Goal: Task Accomplishment & Management: Manage account settings

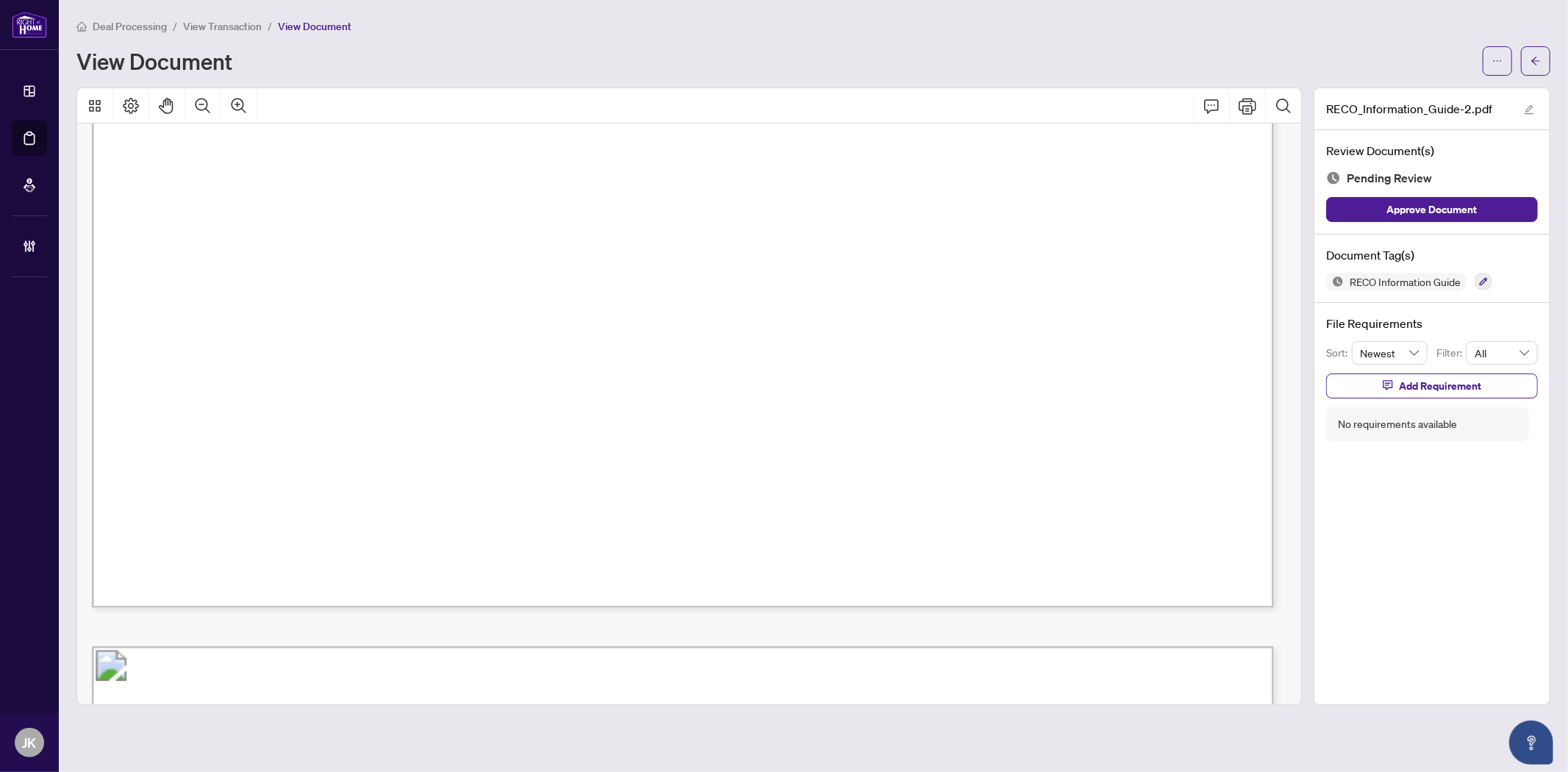
scroll to position [19795, 0]
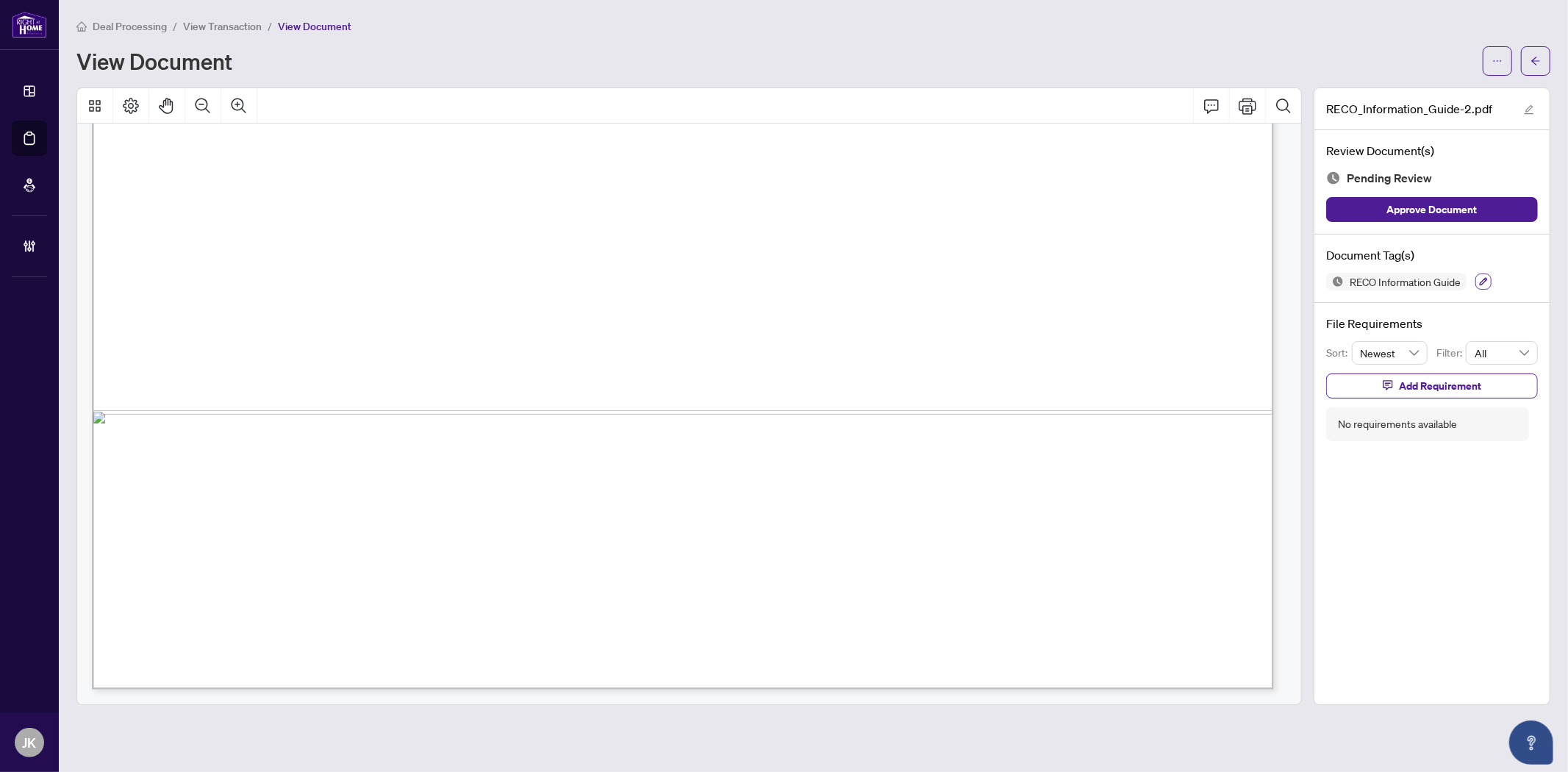
click at [1482, 277] on icon "button" at bounding box center [1484, 281] width 8 height 8
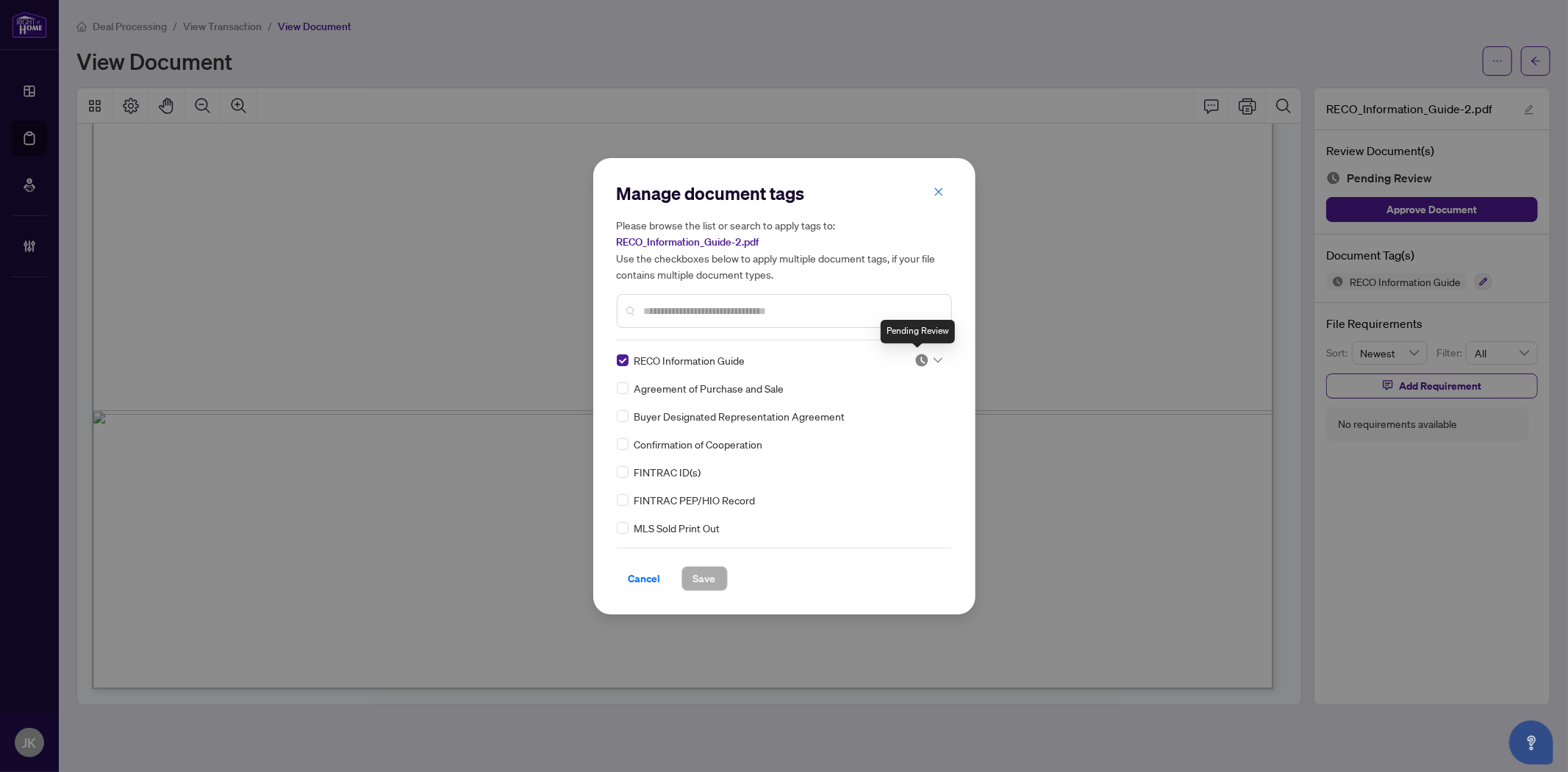
click at [916, 357] on img at bounding box center [921, 360] width 14 height 14
click at [910, 431] on div "Approved" at bounding box center [880, 431] width 94 height 16
click at [706, 576] on span "Save" at bounding box center [704, 578] width 23 height 24
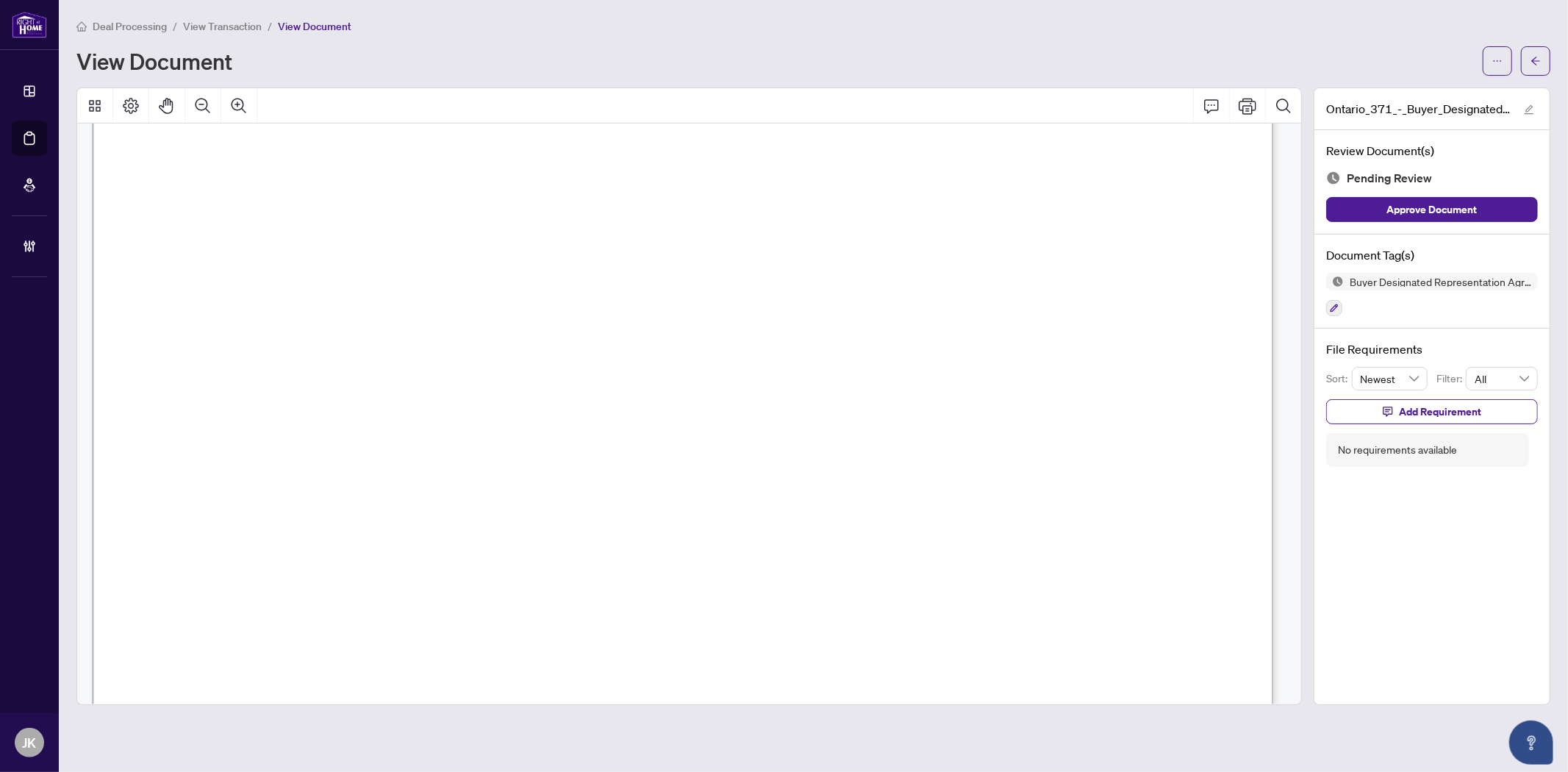
scroll to position [5682, 0]
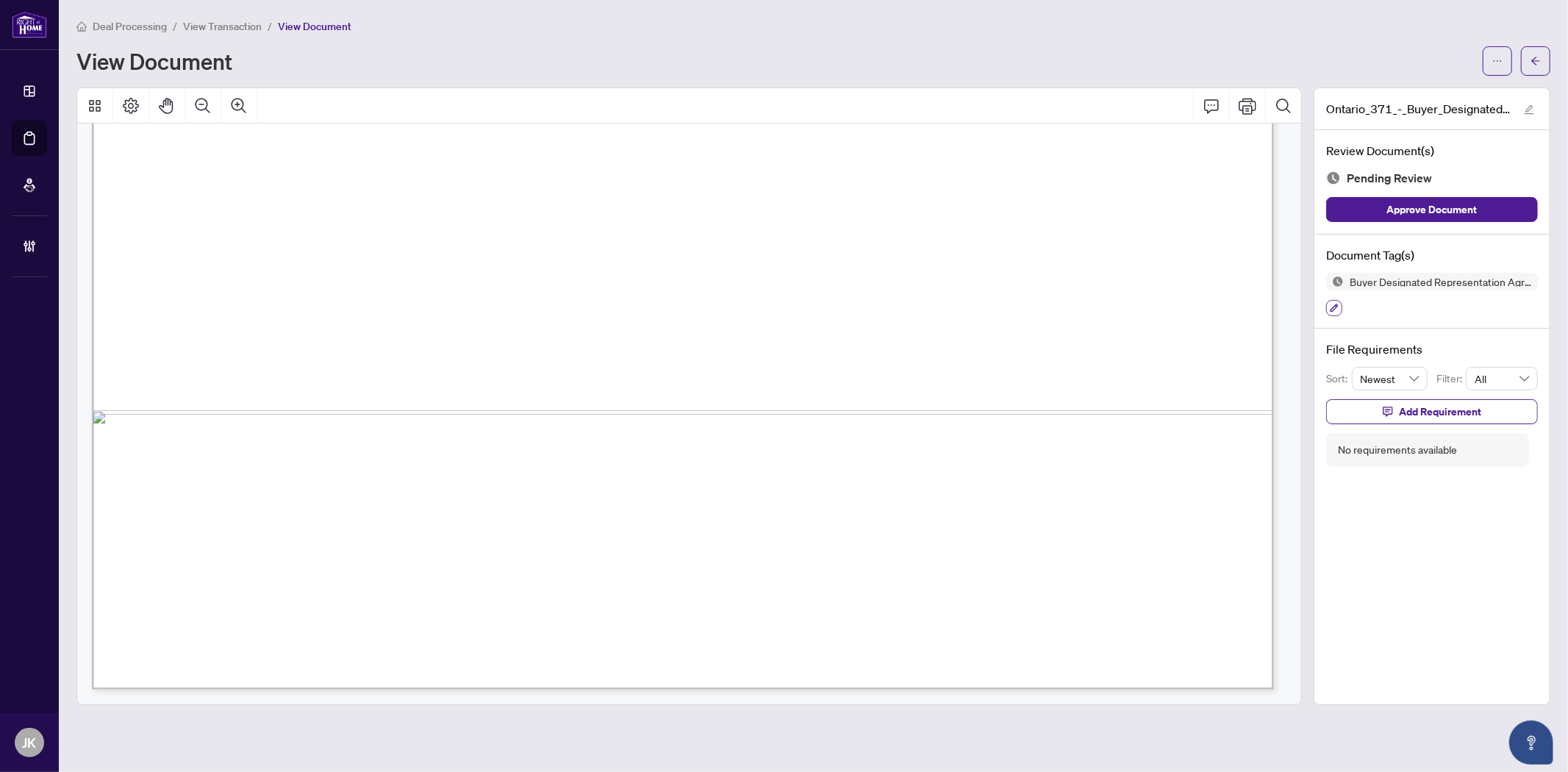
click at [1340, 307] on button "button" at bounding box center [1334, 308] width 16 height 16
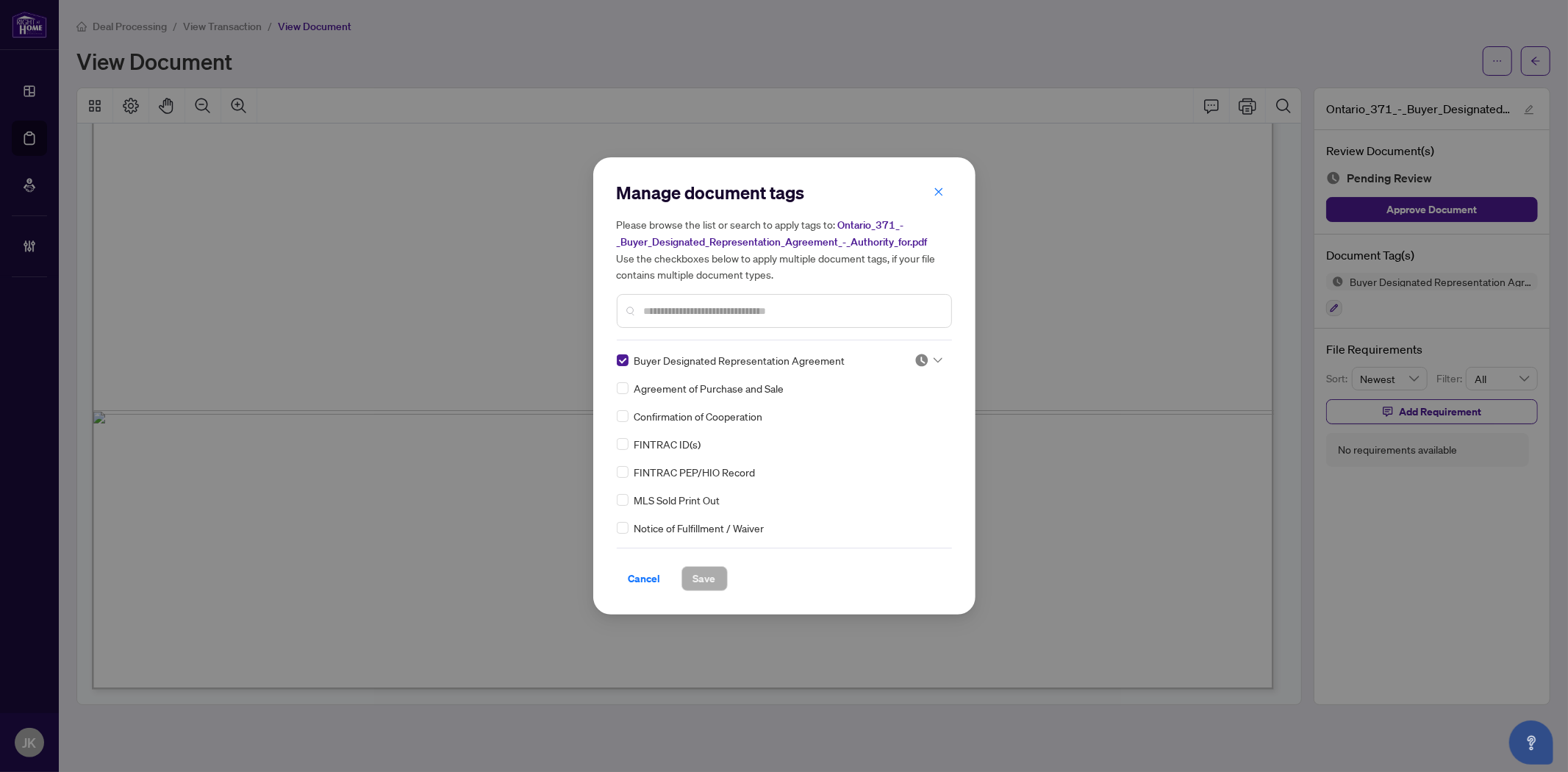
click at [920, 357] on img at bounding box center [921, 360] width 14 height 14
click at [879, 429] on div "Approved" at bounding box center [880, 431] width 94 height 16
click at [690, 574] on button "Save" at bounding box center [704, 579] width 46 height 25
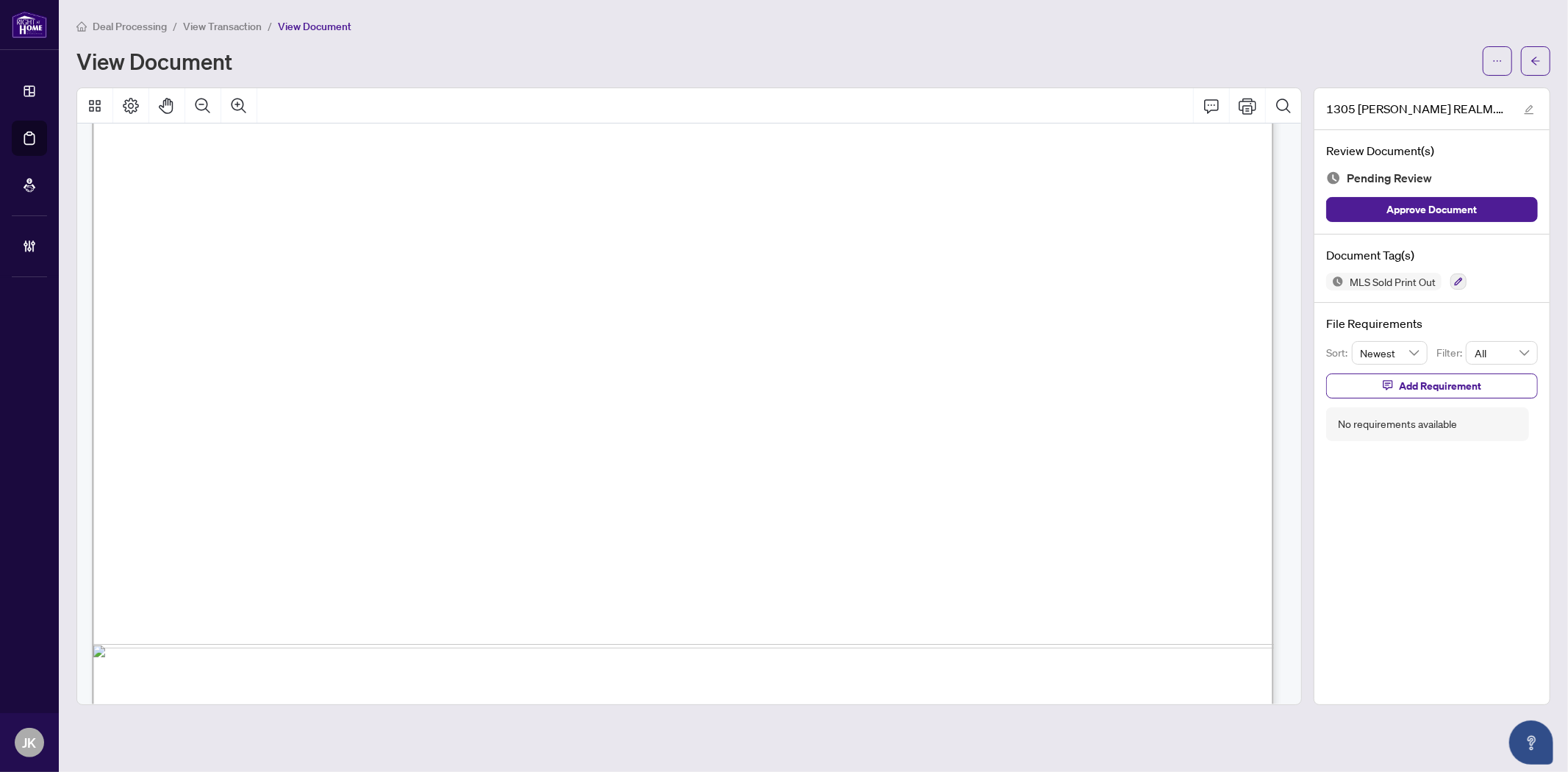
scroll to position [979, 0]
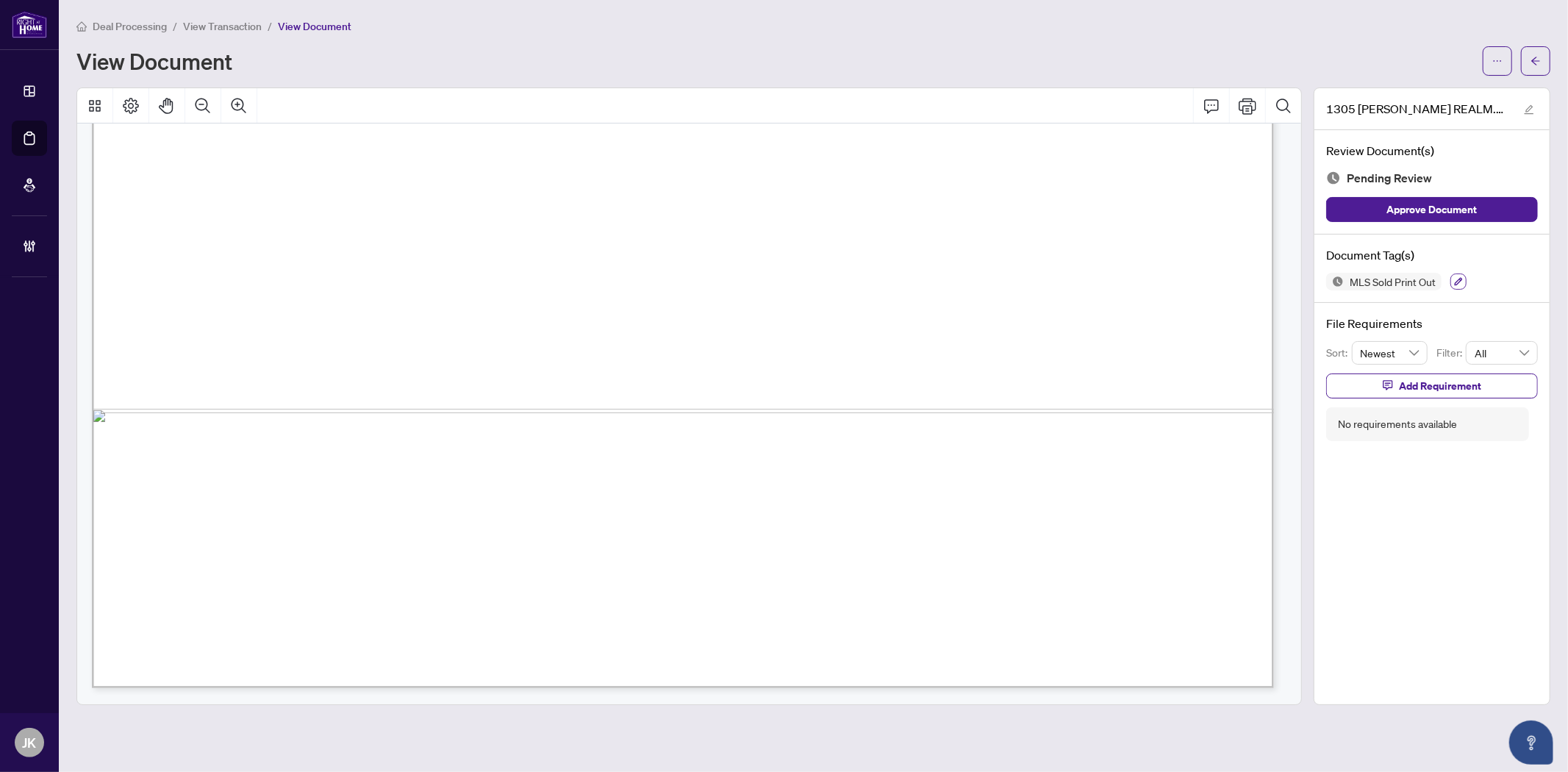
click at [1457, 280] on icon "button" at bounding box center [1458, 281] width 8 height 8
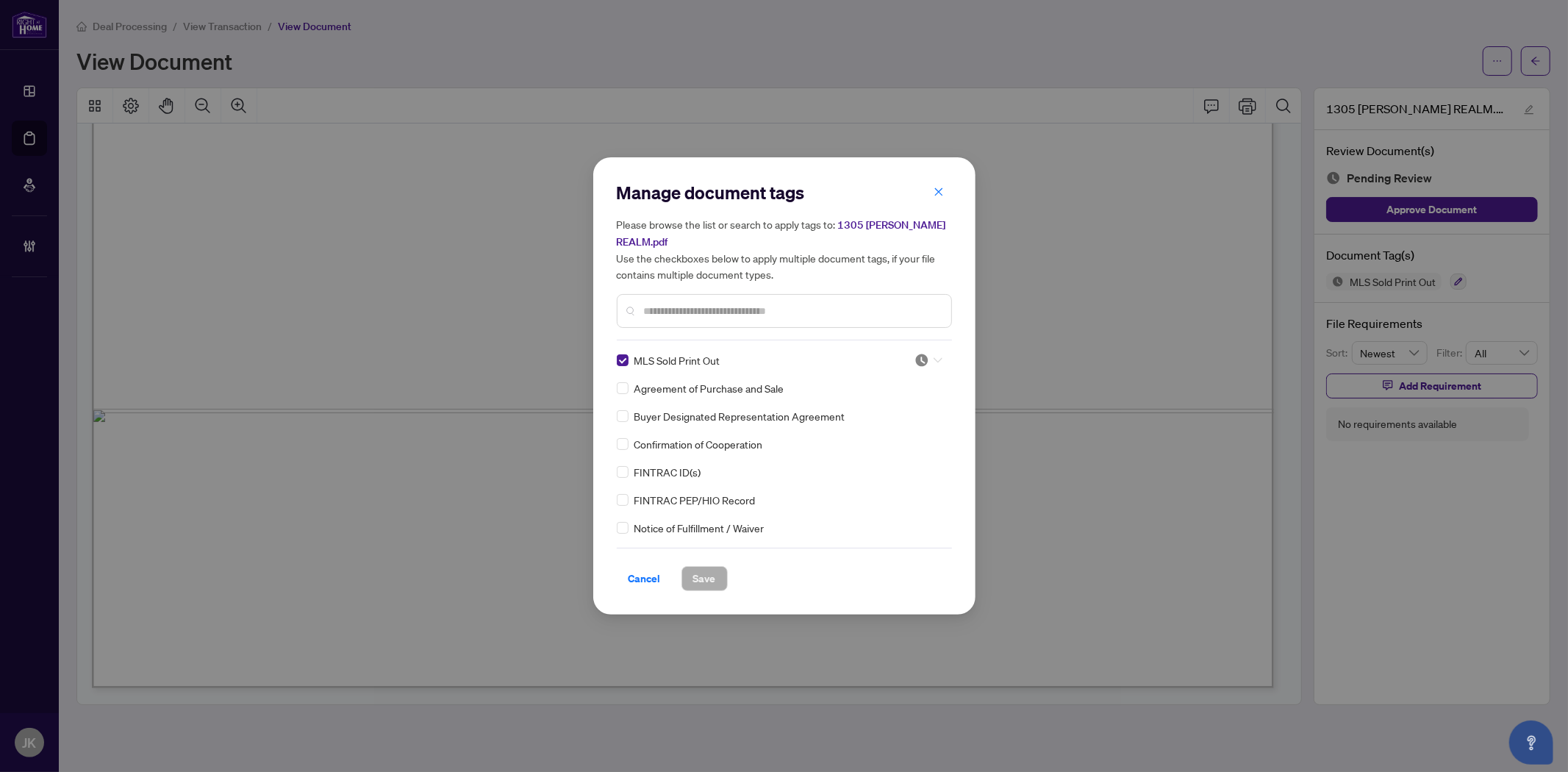
click at [919, 358] on img at bounding box center [921, 360] width 14 height 14
click at [906, 426] on div "Approved" at bounding box center [880, 431] width 94 height 16
click at [706, 550] on div "Cancel Save" at bounding box center [785, 569] width 336 height 43
click at [695, 582] on span "Save" at bounding box center [704, 578] width 23 height 24
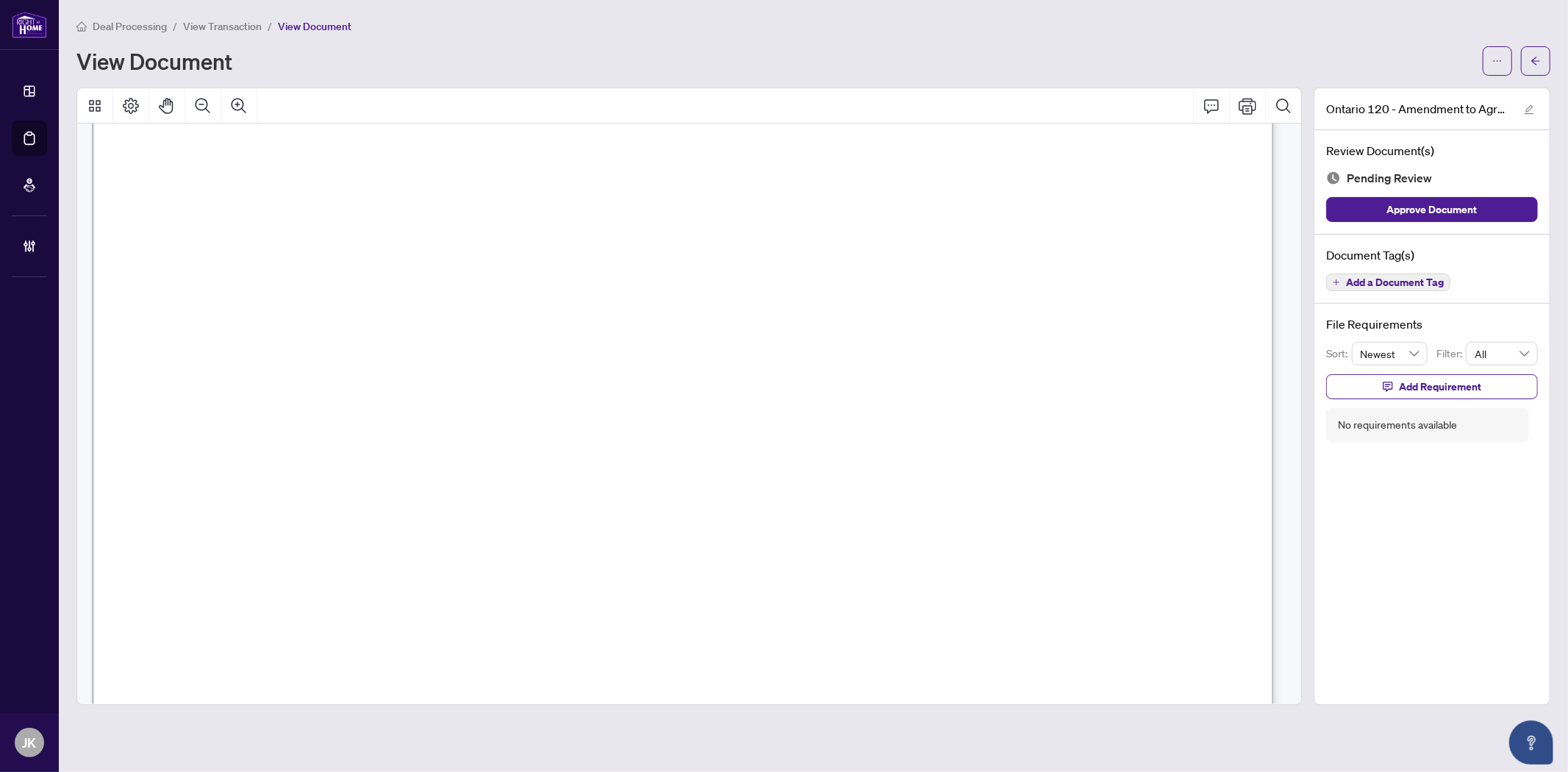
scroll to position [2368, 0]
click at [1405, 283] on span "Add a Document Tag" at bounding box center [1395, 282] width 98 height 10
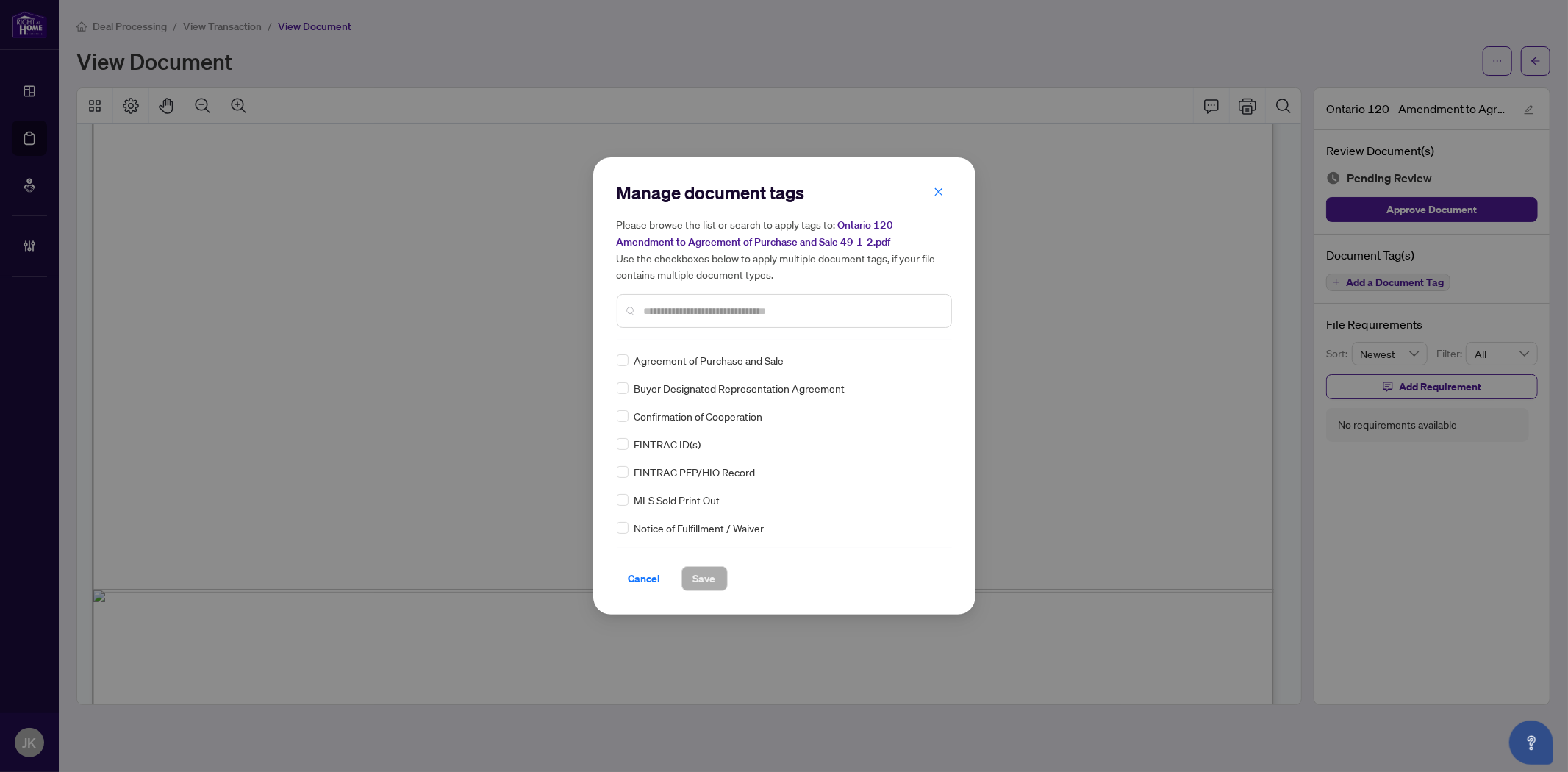
click at [715, 338] on div "Manage document tags Please browse the list or search to apply tags to: Ontario…" at bounding box center [785, 260] width 336 height 159
click at [723, 314] on input "text" at bounding box center [792, 310] width 296 height 16
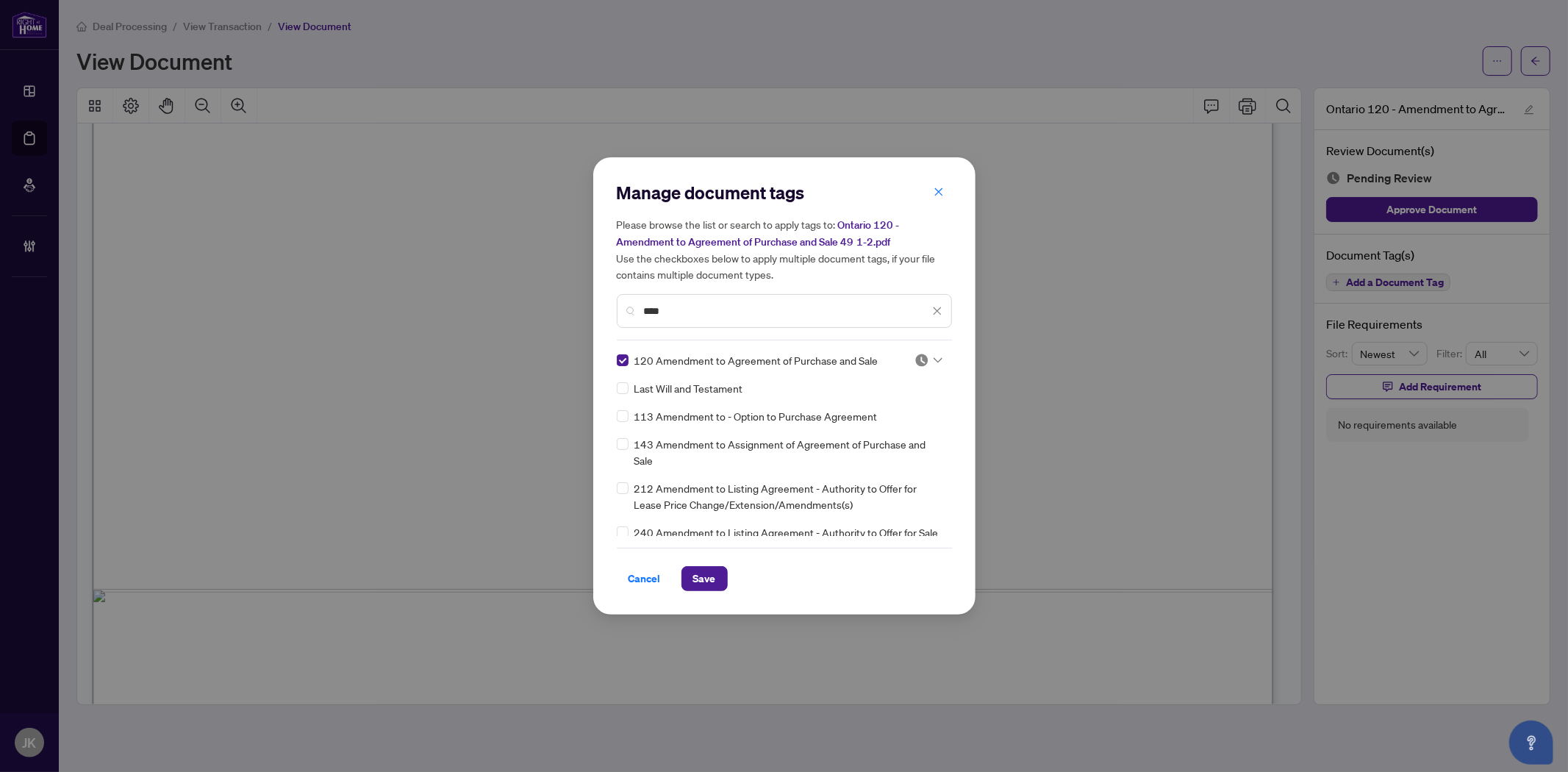
click at [916, 362] on img at bounding box center [921, 360] width 14 height 14
click at [894, 432] on div "Approved" at bounding box center [880, 431] width 94 height 16
drag, startPoint x: 687, startPoint y: 314, endPoint x: 541, endPoint y: 297, distance: 147.0
click at [541, 297] on div "Manage document tags Please browse the list or search to apply tags to: Ontario…" at bounding box center [784, 386] width 1568 height 772
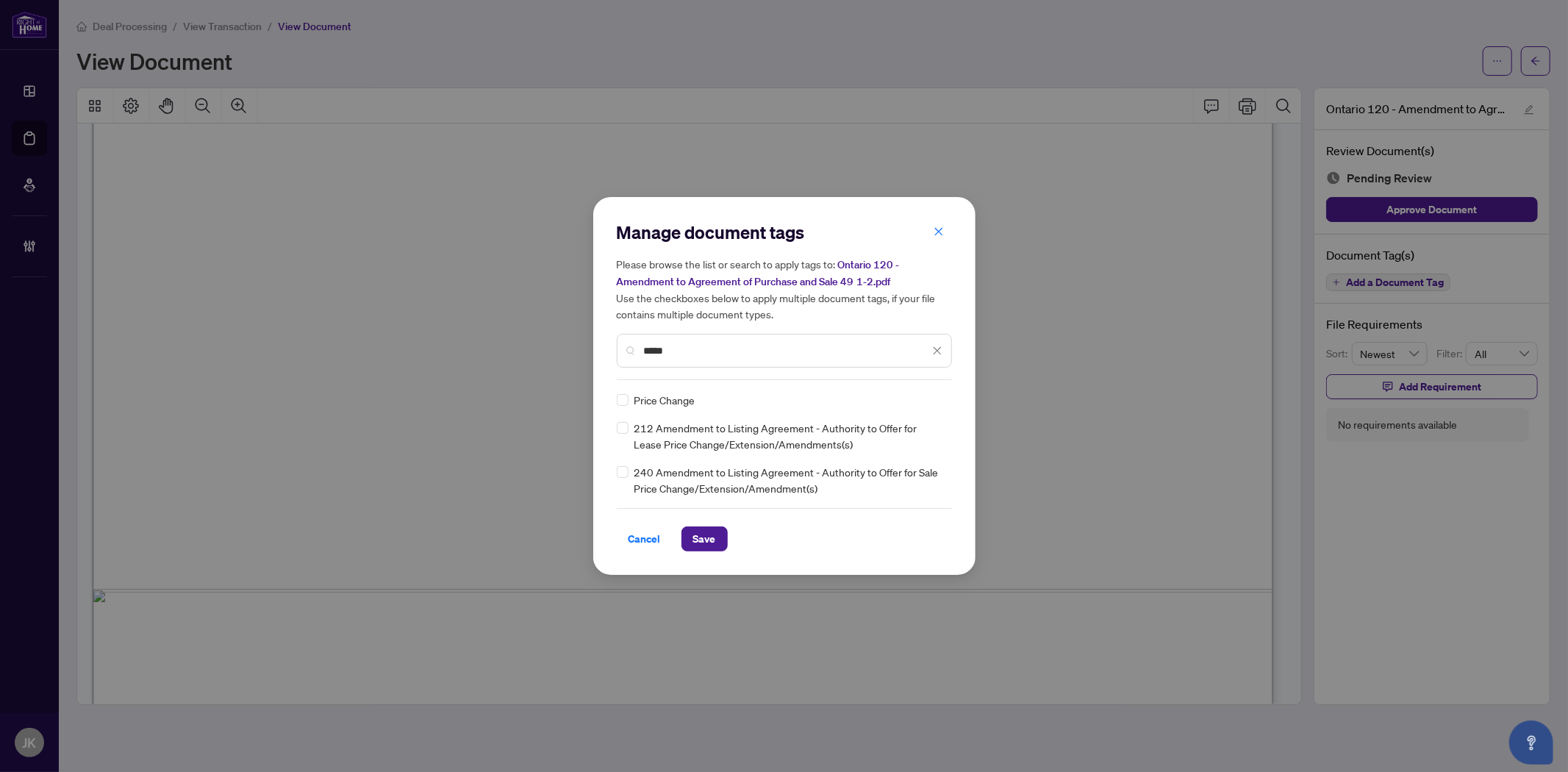
type input "*****"
click at [924, 395] on img at bounding box center [921, 399] width 14 height 14
click at [878, 474] on div "Approved" at bounding box center [883, 470] width 94 height 16
click at [685, 537] on button "Save" at bounding box center [704, 539] width 46 height 25
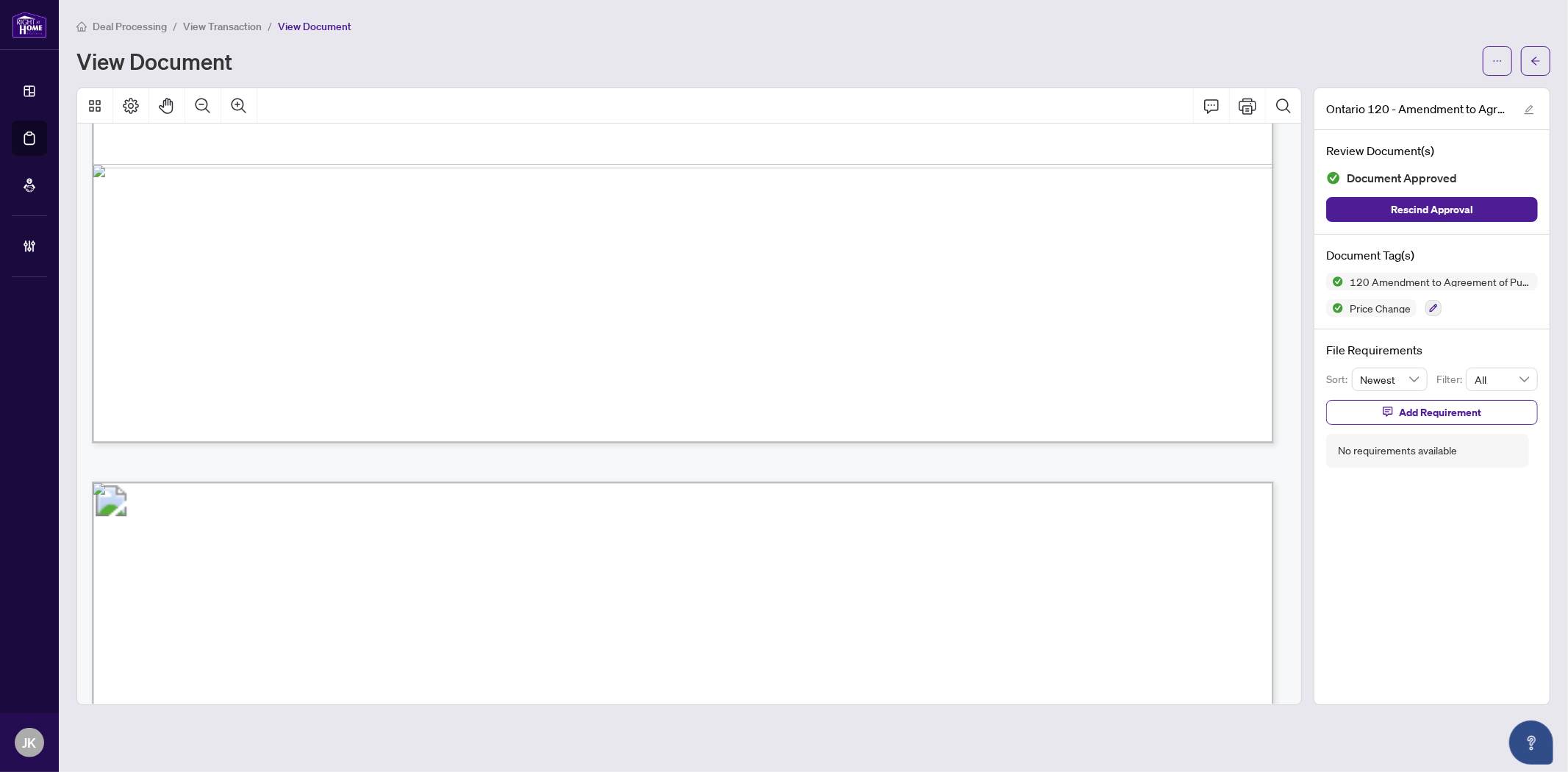
scroll to position [735, 0]
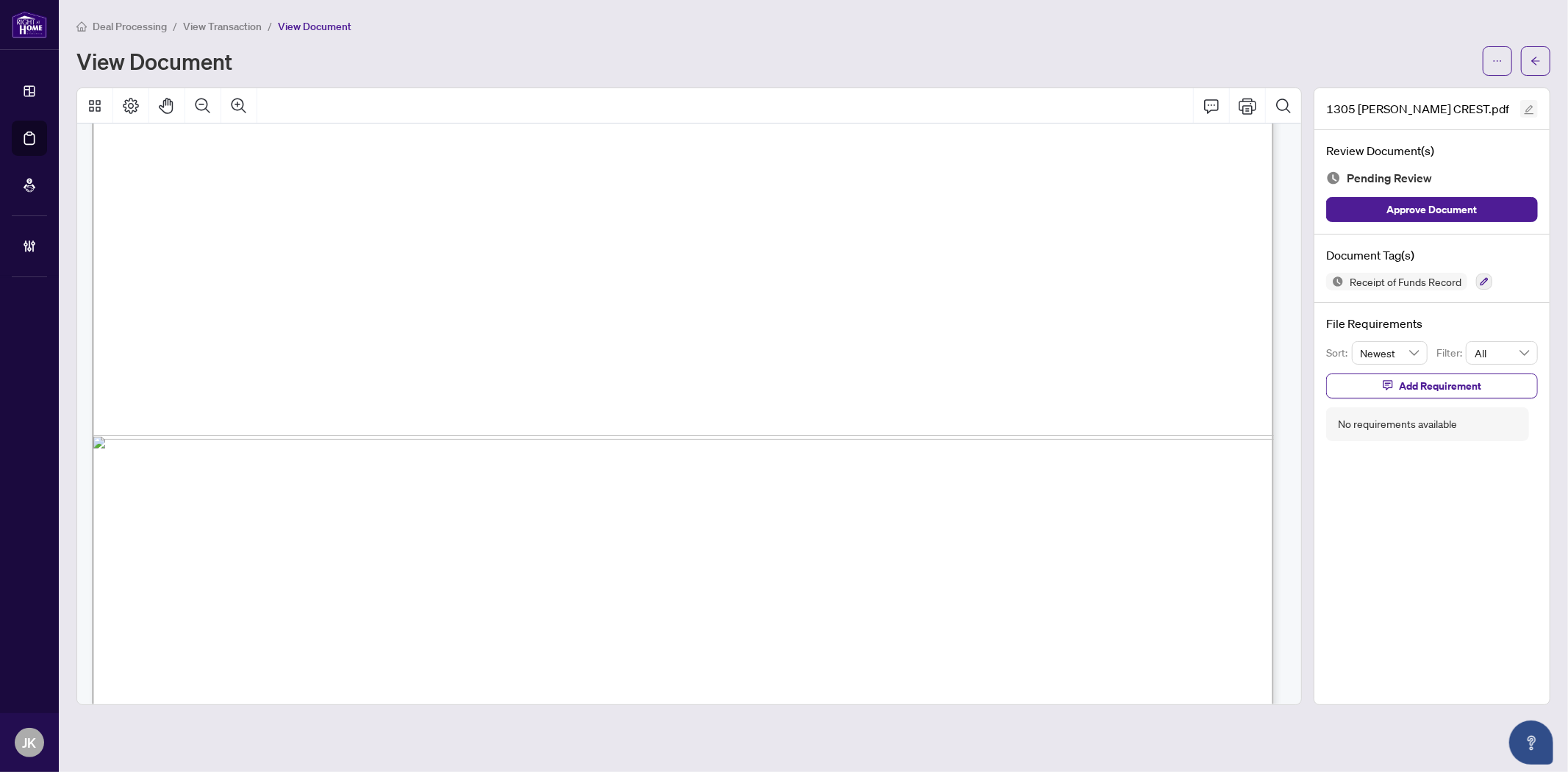
scroll to position [978, 0]
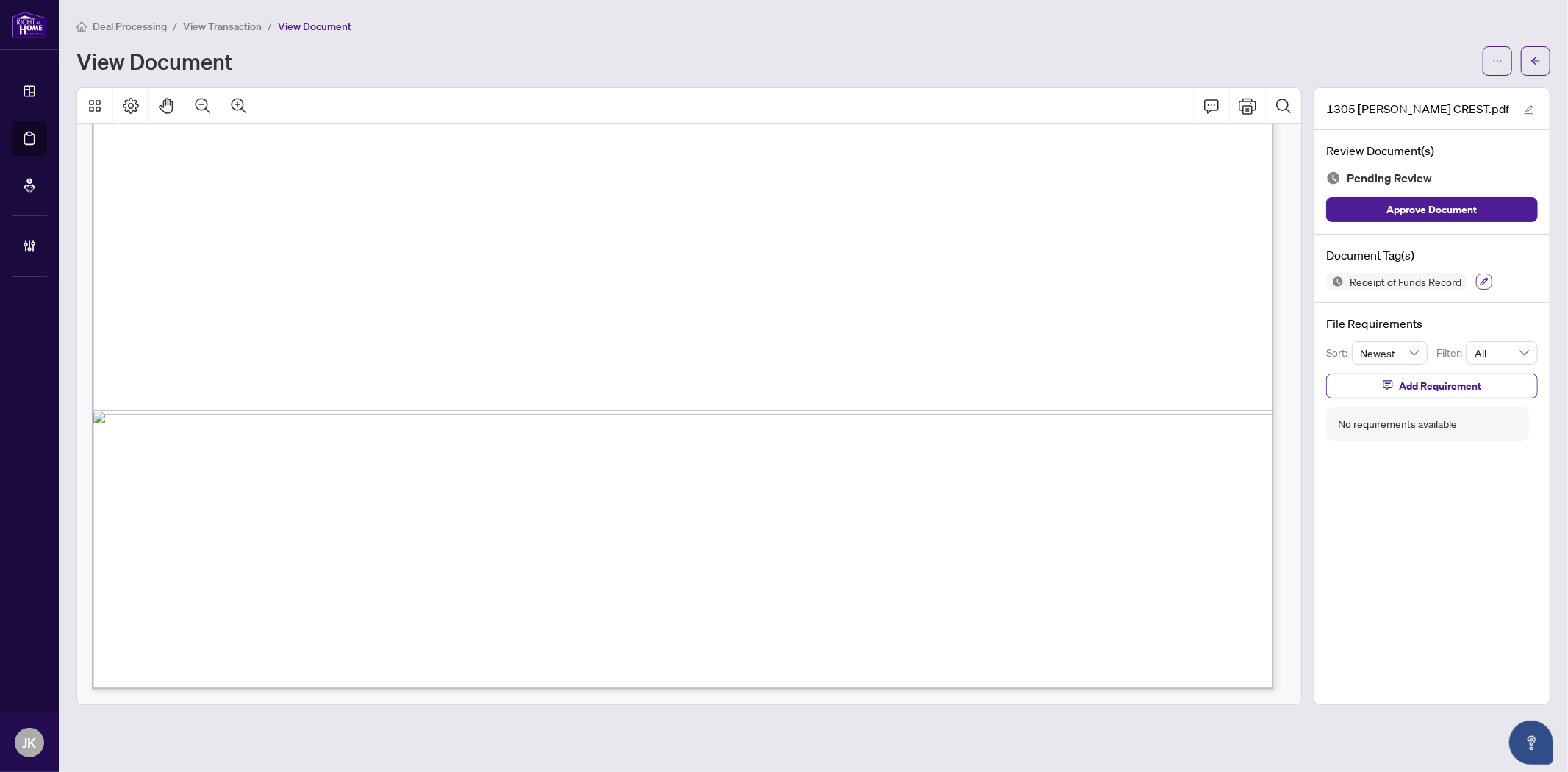
click at [1483, 282] on icon "button" at bounding box center [1485, 282] width 8 height 8
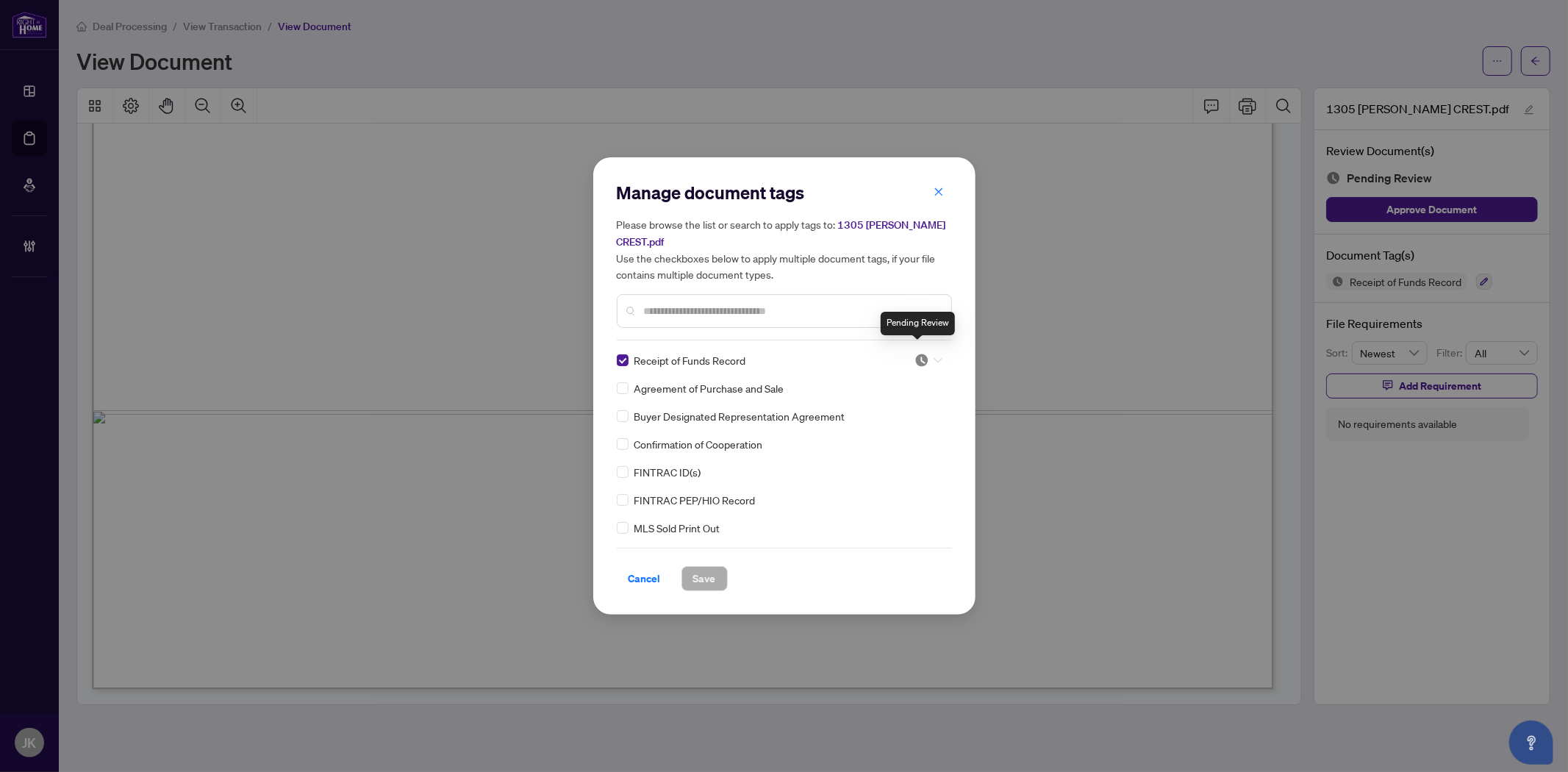
click at [917, 353] on img at bounding box center [921, 360] width 14 height 14
click at [631, 352] on div "Receipt of Funds Record" at bounding box center [757, 360] width 280 height 16
click at [659, 303] on input "text" at bounding box center [792, 310] width 296 height 16
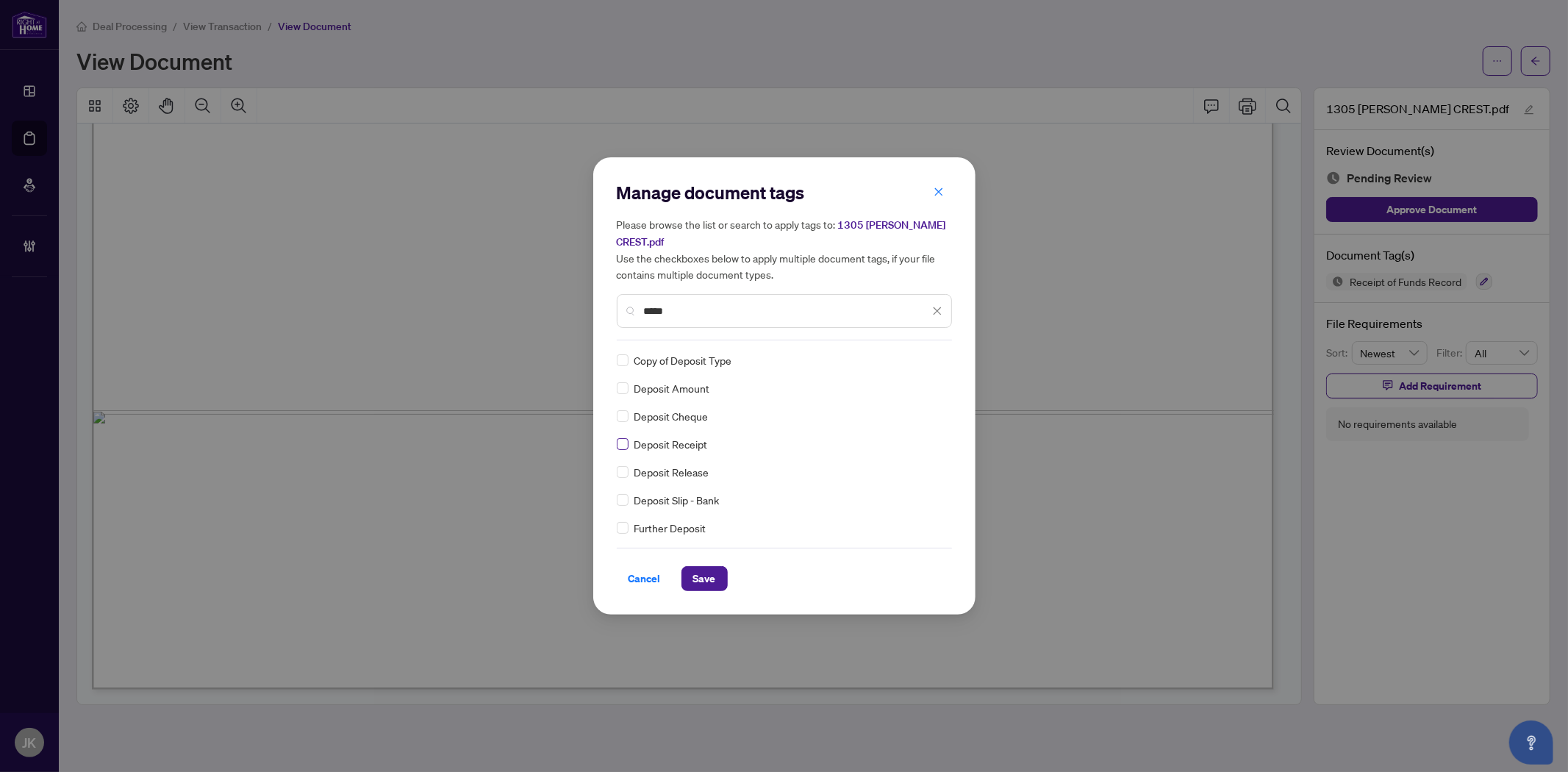
type input "*****"
click at [915, 353] on img at bounding box center [921, 360] width 14 height 14
click at [901, 421] on div "Approved" at bounding box center [880, 423] width 94 height 16
click at [713, 571] on span "Save" at bounding box center [704, 578] width 23 height 24
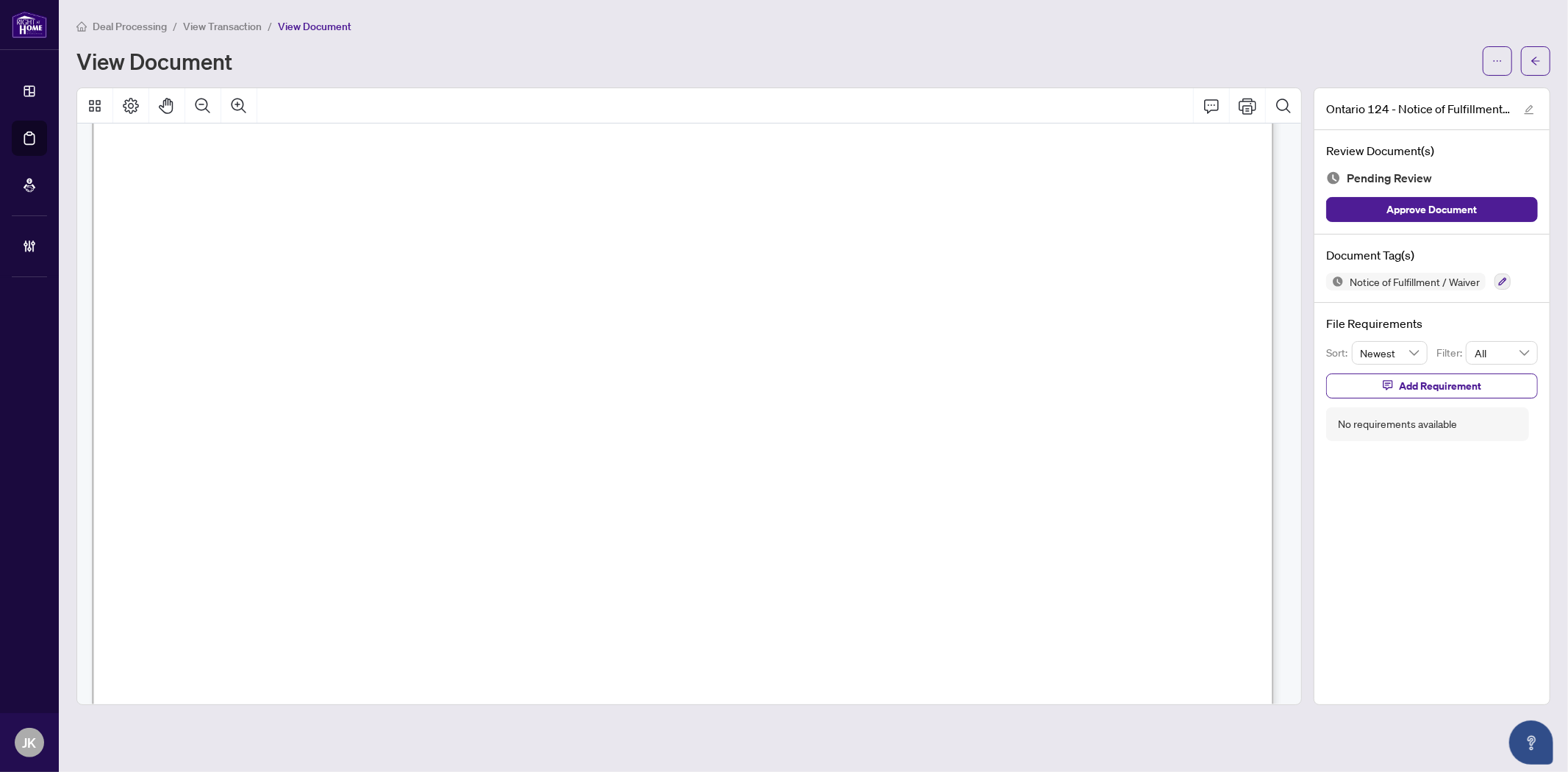
scroll to position [978, 0]
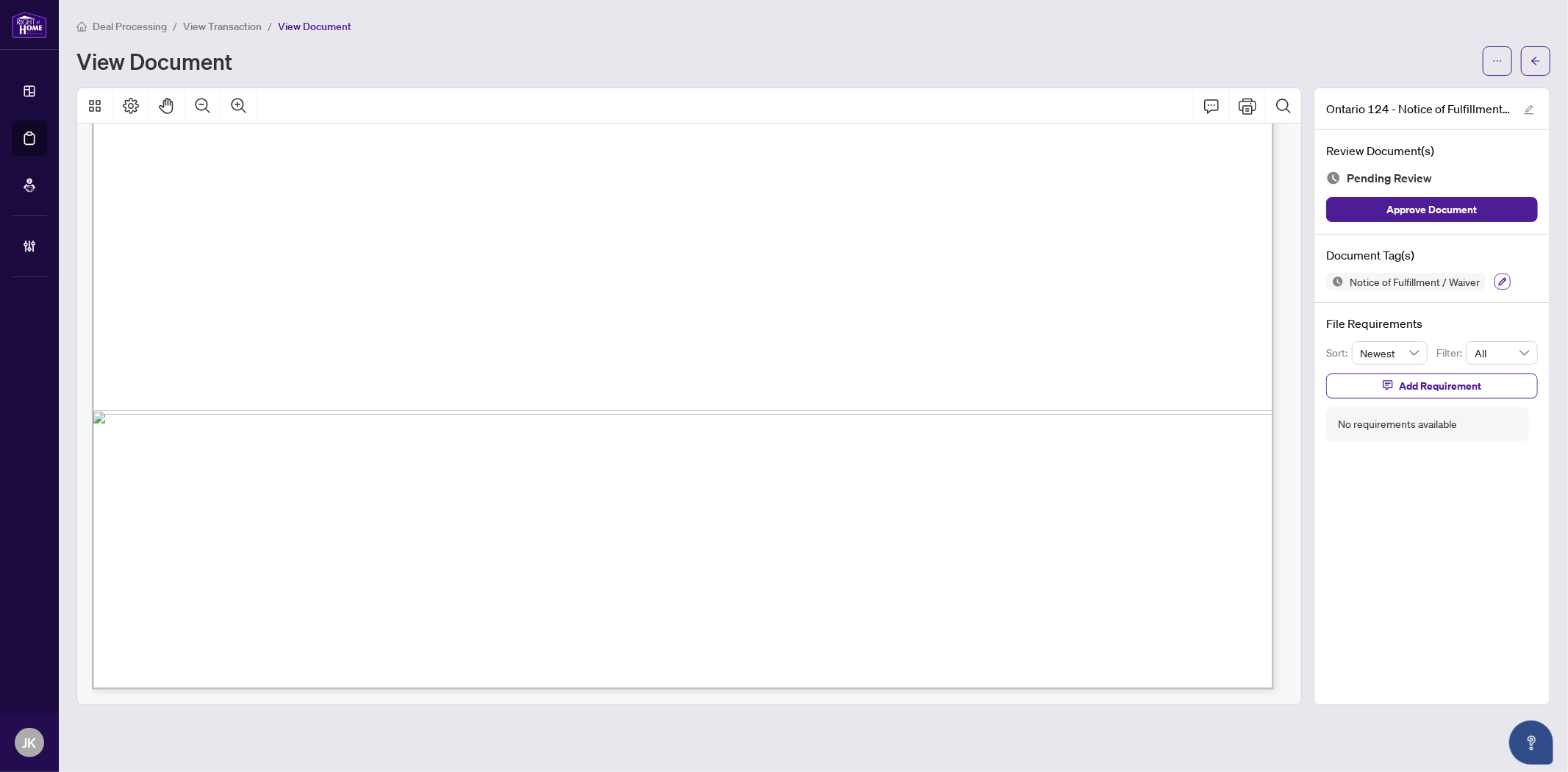
click at [1505, 278] on icon "button" at bounding box center [1503, 282] width 8 height 8
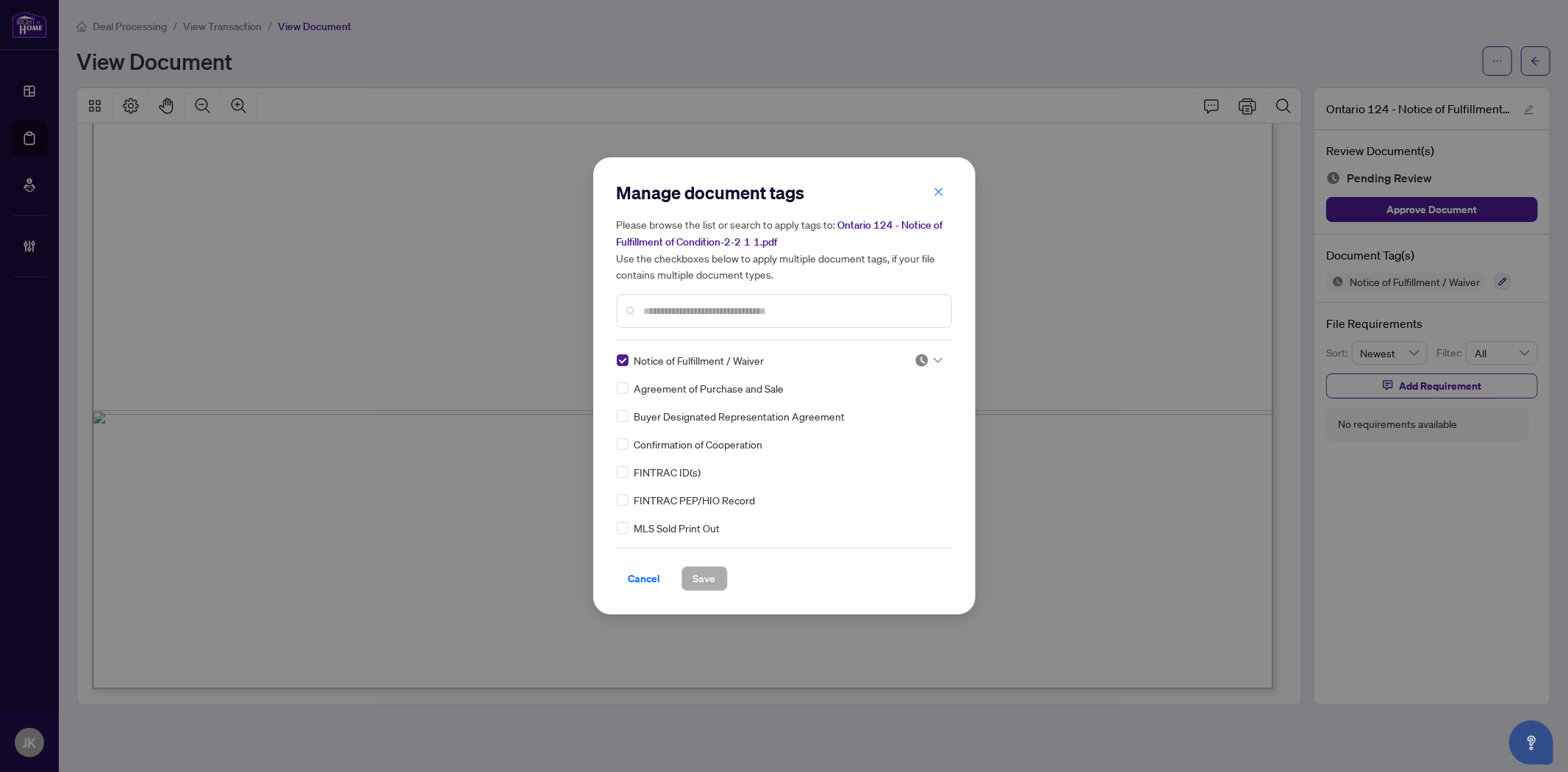
click at [920, 355] on img at bounding box center [921, 360] width 14 height 14
click at [902, 423] on div "Approved" at bounding box center [880, 431] width 94 height 16
click at [717, 573] on button "Save" at bounding box center [704, 579] width 46 height 25
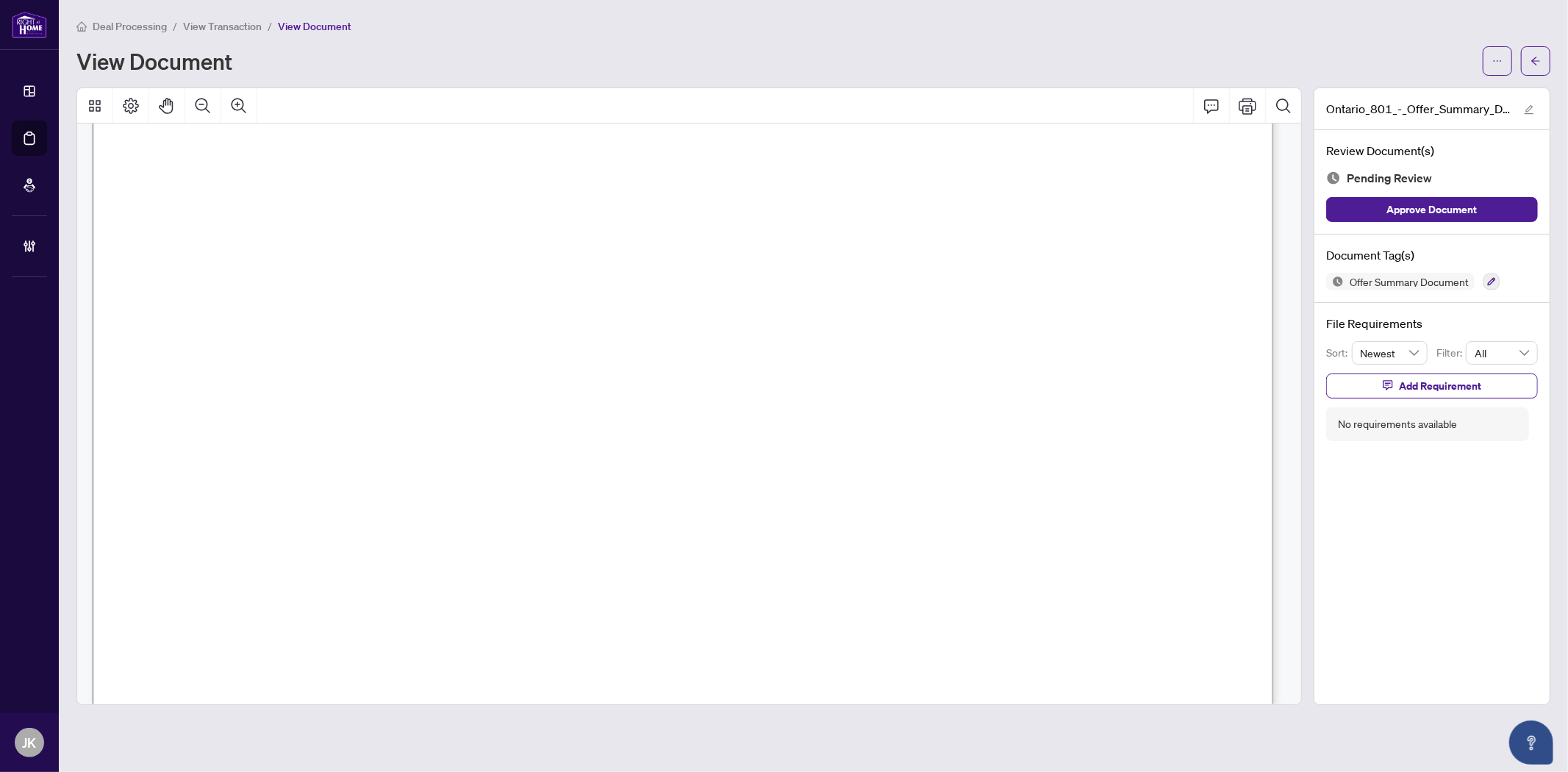
scroll to position [652, 0]
click at [1494, 282] on icon "button" at bounding box center [1491, 281] width 8 height 8
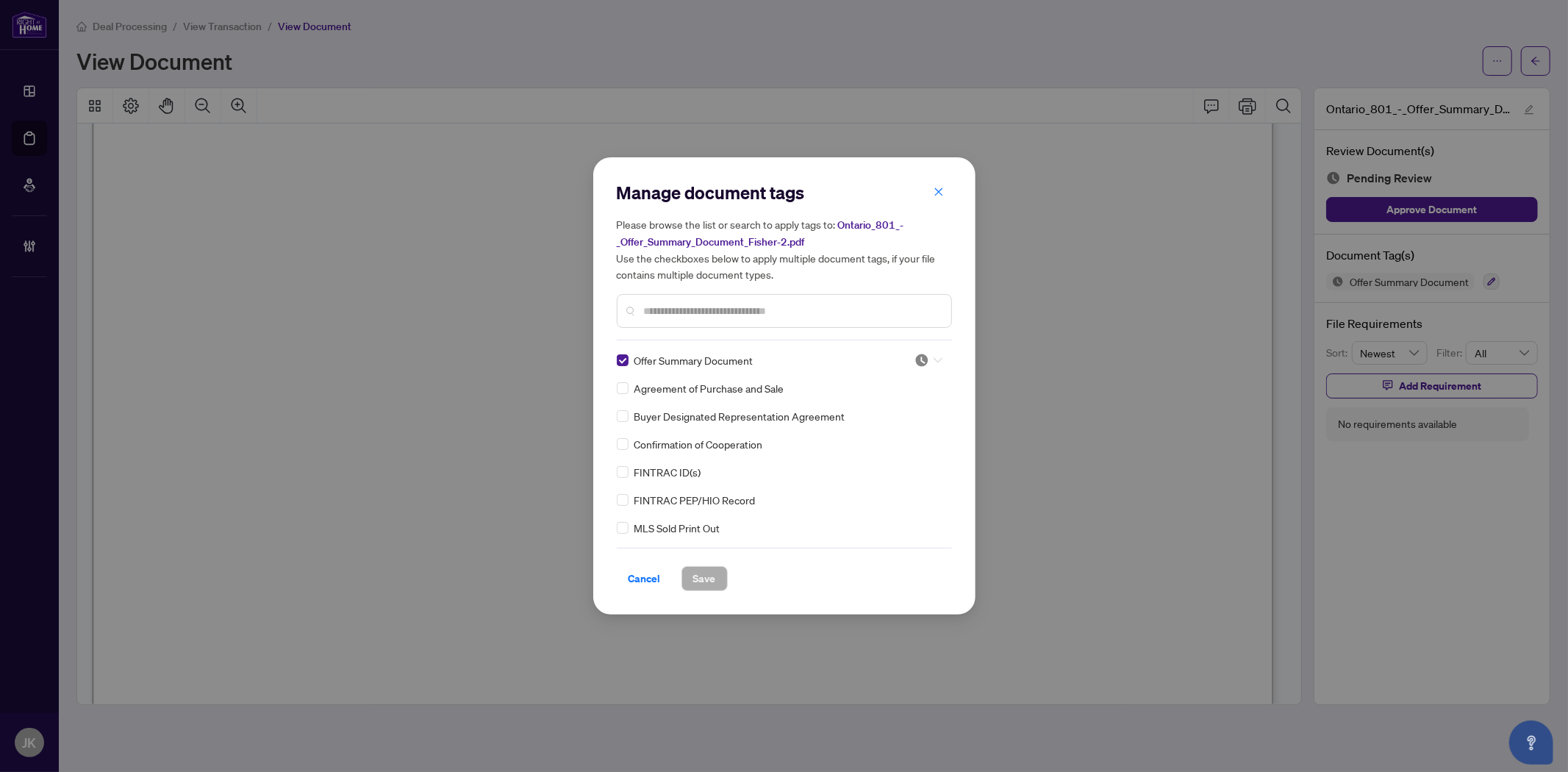
click at [905, 360] on div at bounding box center [924, 360] width 37 height 14
drag, startPoint x: 890, startPoint y: 434, endPoint x: 875, endPoint y: 452, distance: 23.4
click at [891, 434] on div "Approved" at bounding box center [880, 431] width 94 height 16
click at [706, 577] on span "Save" at bounding box center [704, 578] width 23 height 24
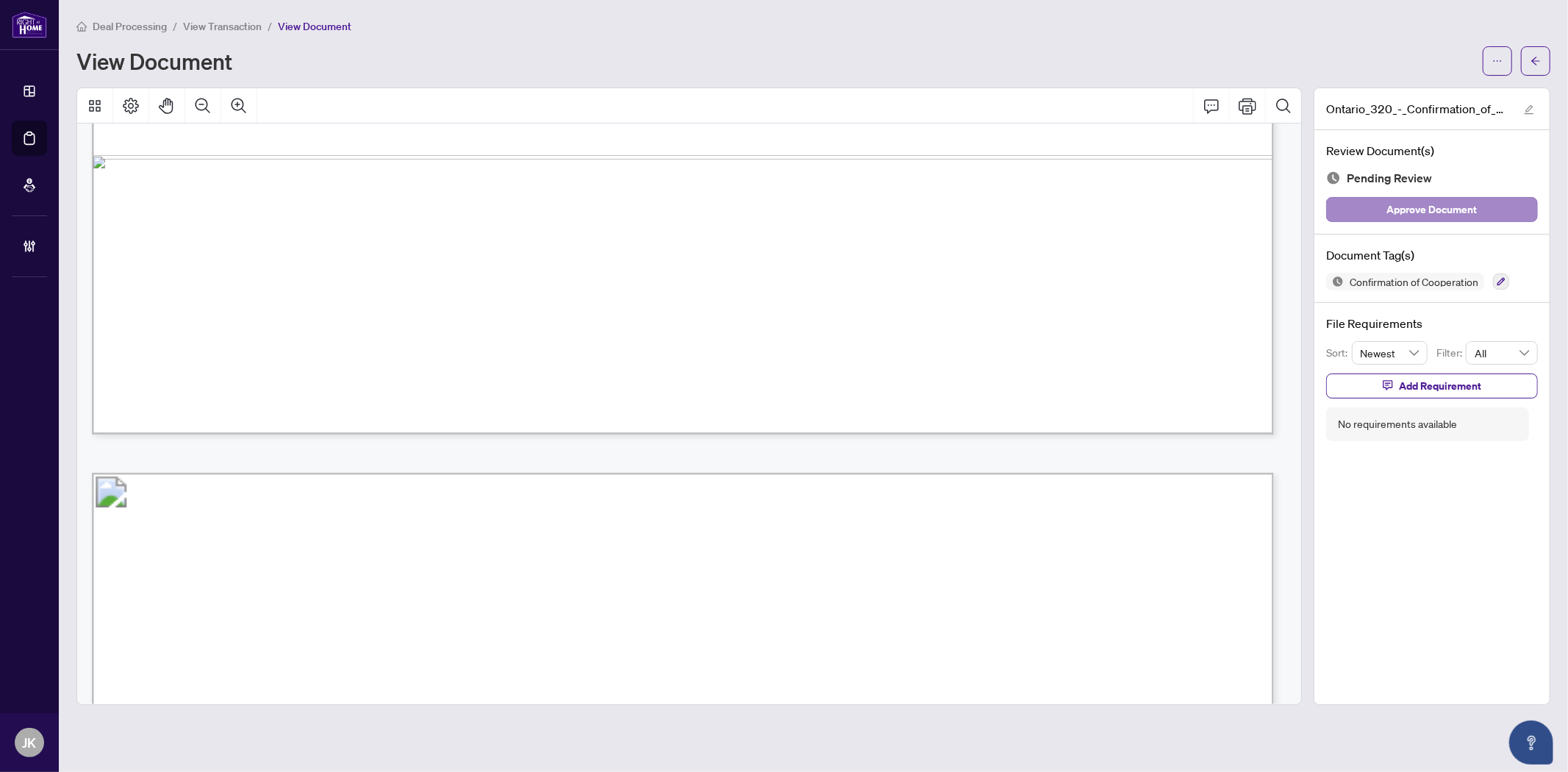
scroll to position [979, 0]
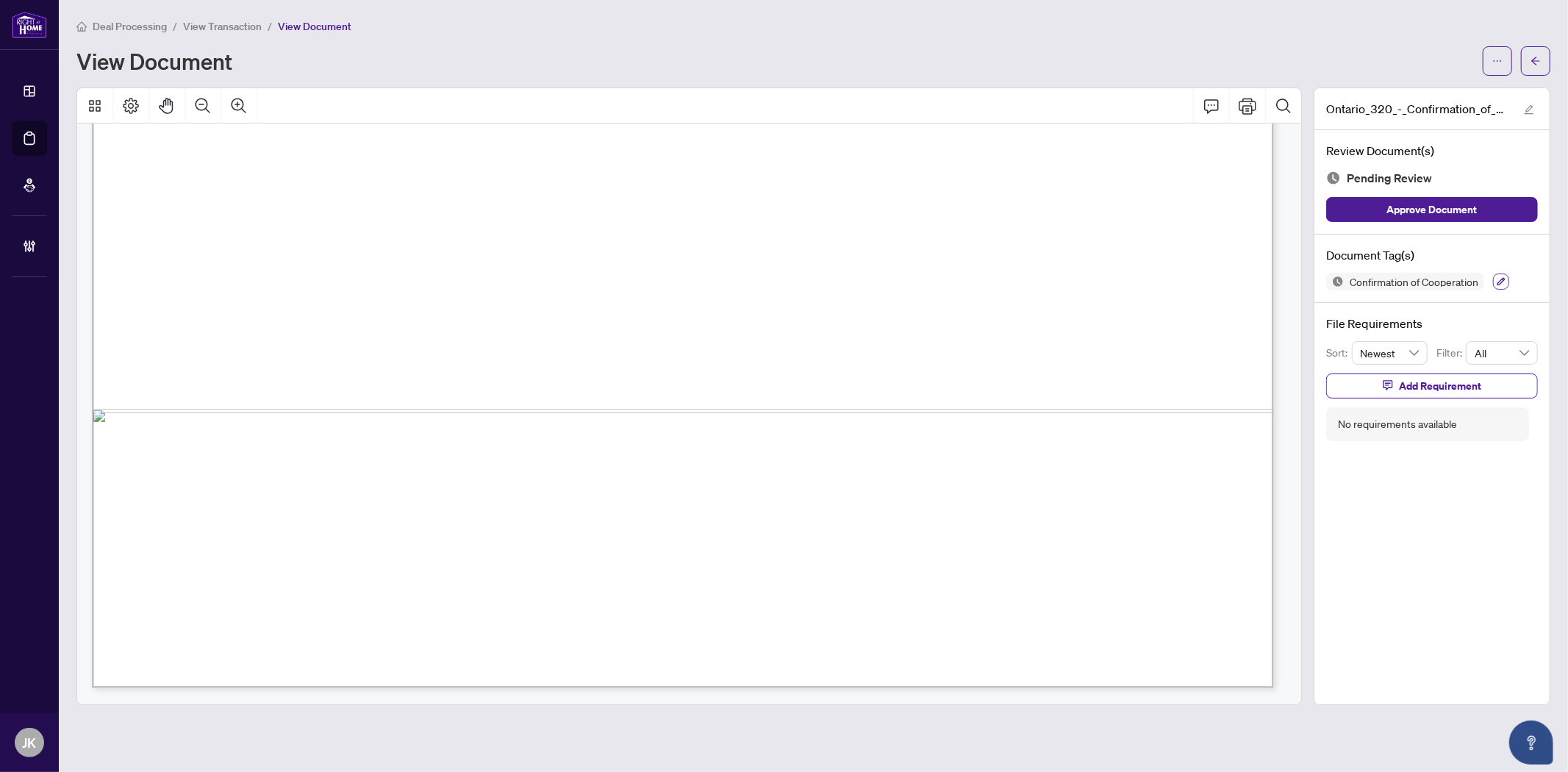
click at [1500, 282] on icon "button" at bounding box center [1501, 282] width 8 height 8
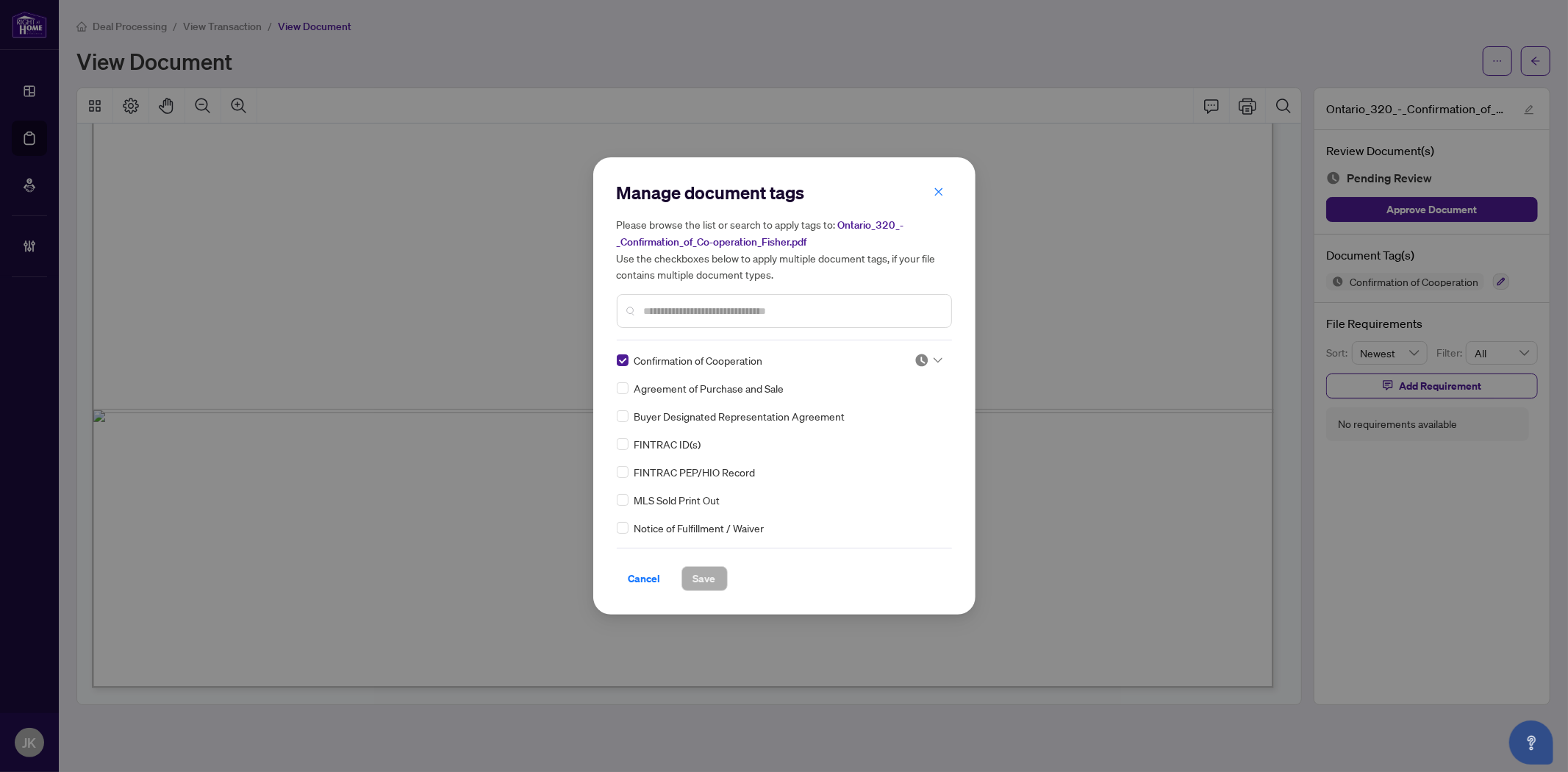
click at [919, 358] on img at bounding box center [921, 360] width 14 height 14
drag, startPoint x: 891, startPoint y: 430, endPoint x: 877, endPoint y: 458, distance: 31.3
click at [890, 430] on div "Approved" at bounding box center [880, 431] width 94 height 16
click at [716, 575] on button "Save" at bounding box center [704, 579] width 46 height 25
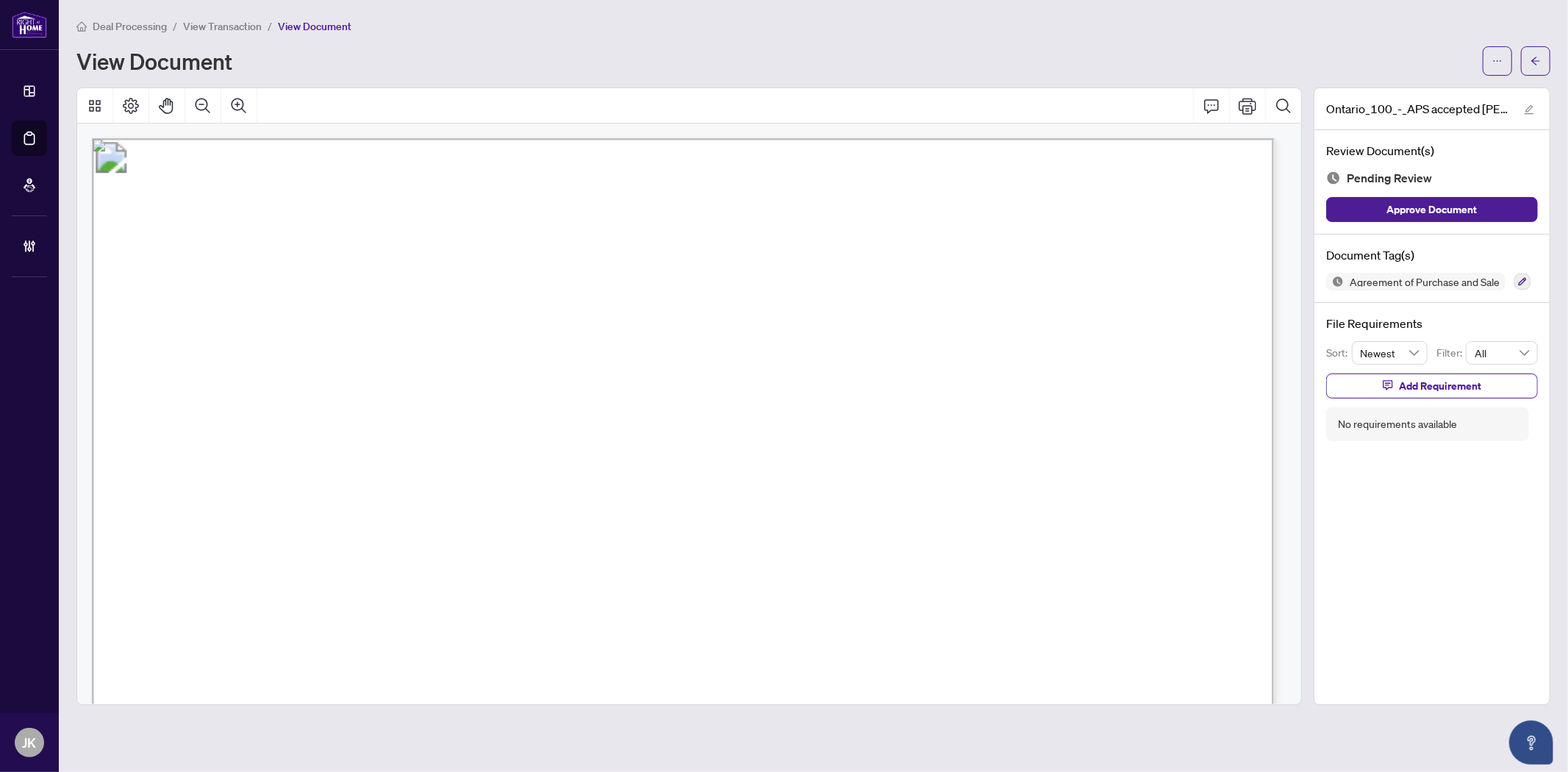
drag, startPoint x: 371, startPoint y: 445, endPoint x: 509, endPoint y: 446, distance: 138.0
click at [493, 446] on span "[PERSON_NAME]" at bounding box center [431, 448] width 125 height 19
drag, startPoint x: 859, startPoint y: 447, endPoint x: 971, endPoint y: 445, distance: 112.0
click at [971, 445] on span "[PERSON_NAME]" at bounding box center [922, 448] width 135 height 19
drag, startPoint x: 357, startPoint y: 390, endPoint x: 497, endPoint y: 386, distance: 140.1
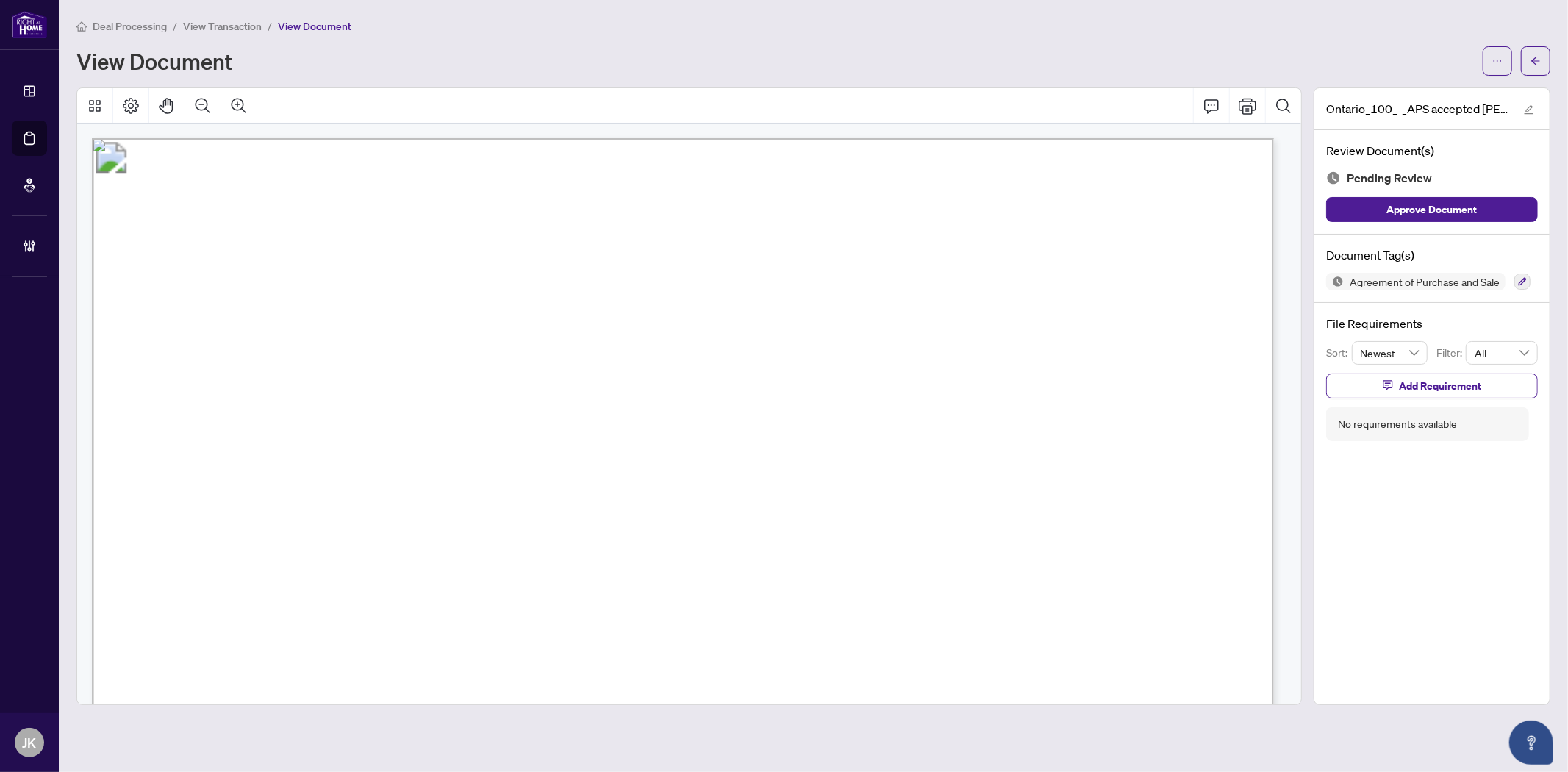
click at [478, 386] on span "Suzanne Daller" at bounding box center [416, 393] width 125 height 19
drag, startPoint x: 803, startPoint y: 394, endPoint x: 928, endPoint y: 394, distance: 125.0
click at [928, 394] on span "Adam Trudeau" at bounding box center [864, 393] width 135 height 19
click at [1512, 278] on div "Agreement of Purchase and Sale" at bounding box center [1431, 281] width 212 height 18
click at [1527, 279] on button "button" at bounding box center [1522, 281] width 16 height 16
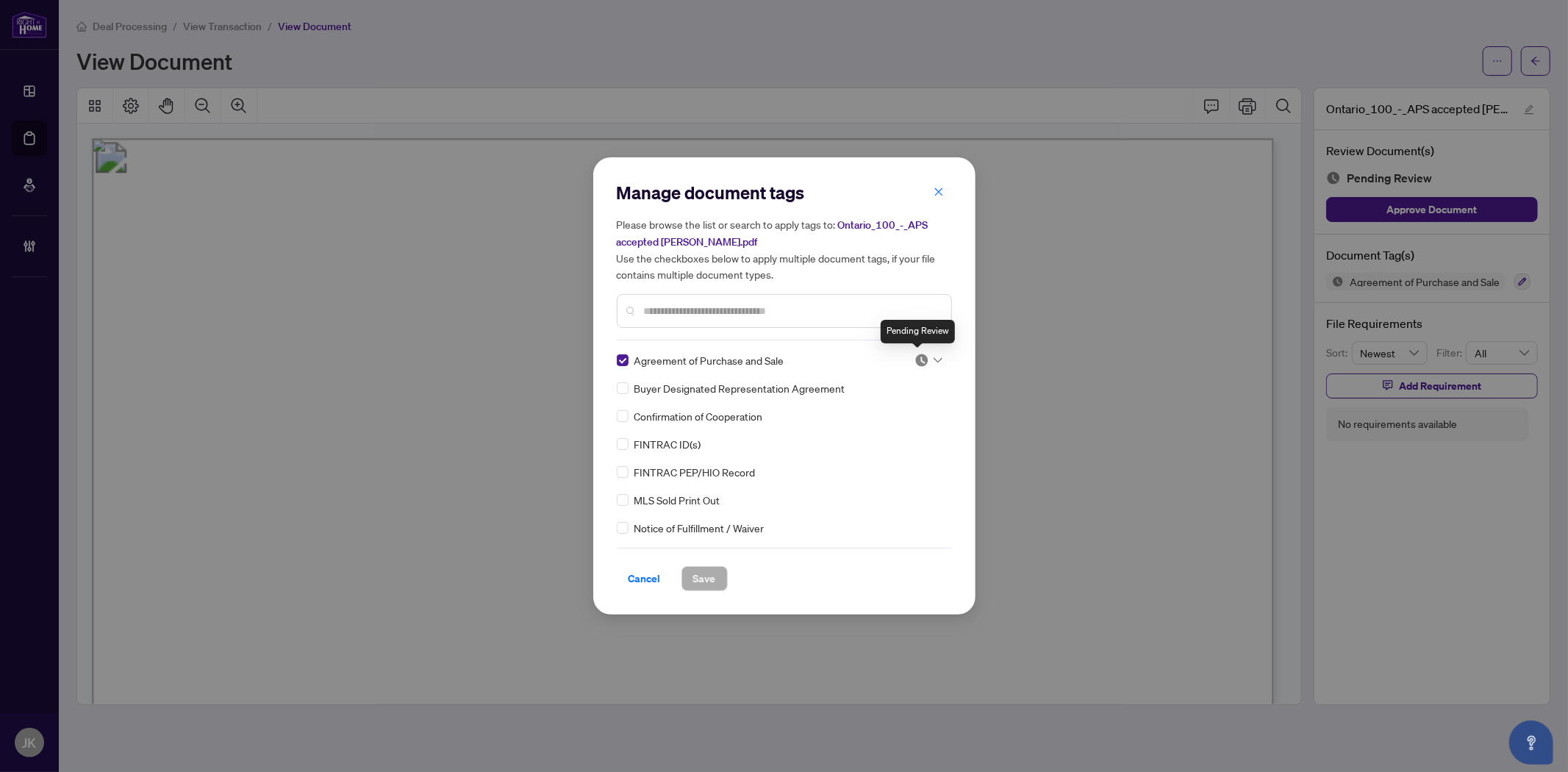
click at [923, 358] on img at bounding box center [921, 360] width 14 height 14
click at [880, 429] on div "Approved" at bounding box center [880, 431] width 94 height 16
click at [703, 578] on span "Save" at bounding box center [704, 578] width 23 height 24
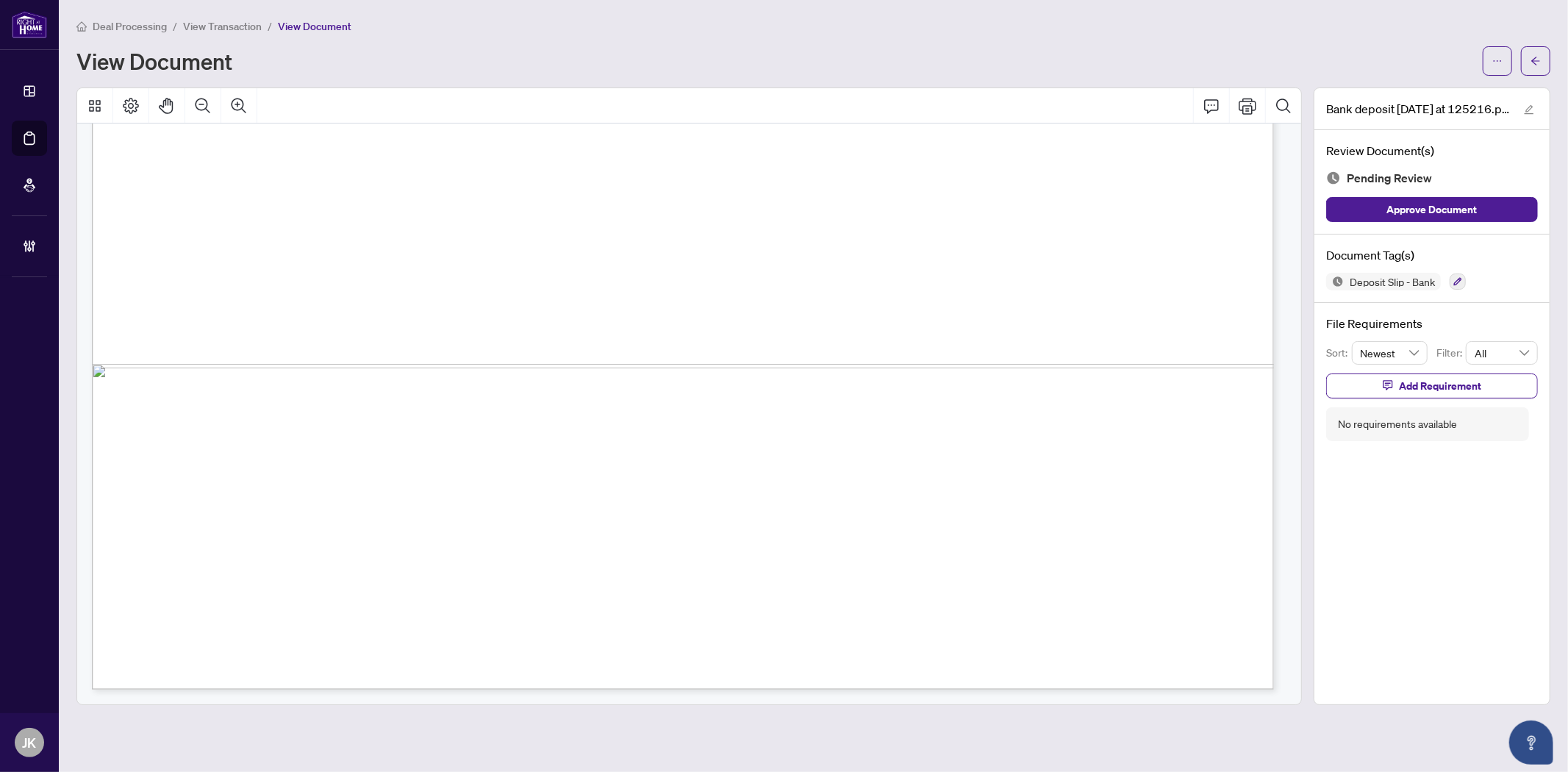
scroll to position [1025, 0]
click at [1411, 280] on icon "button" at bounding box center [1458, 281] width 8 height 8
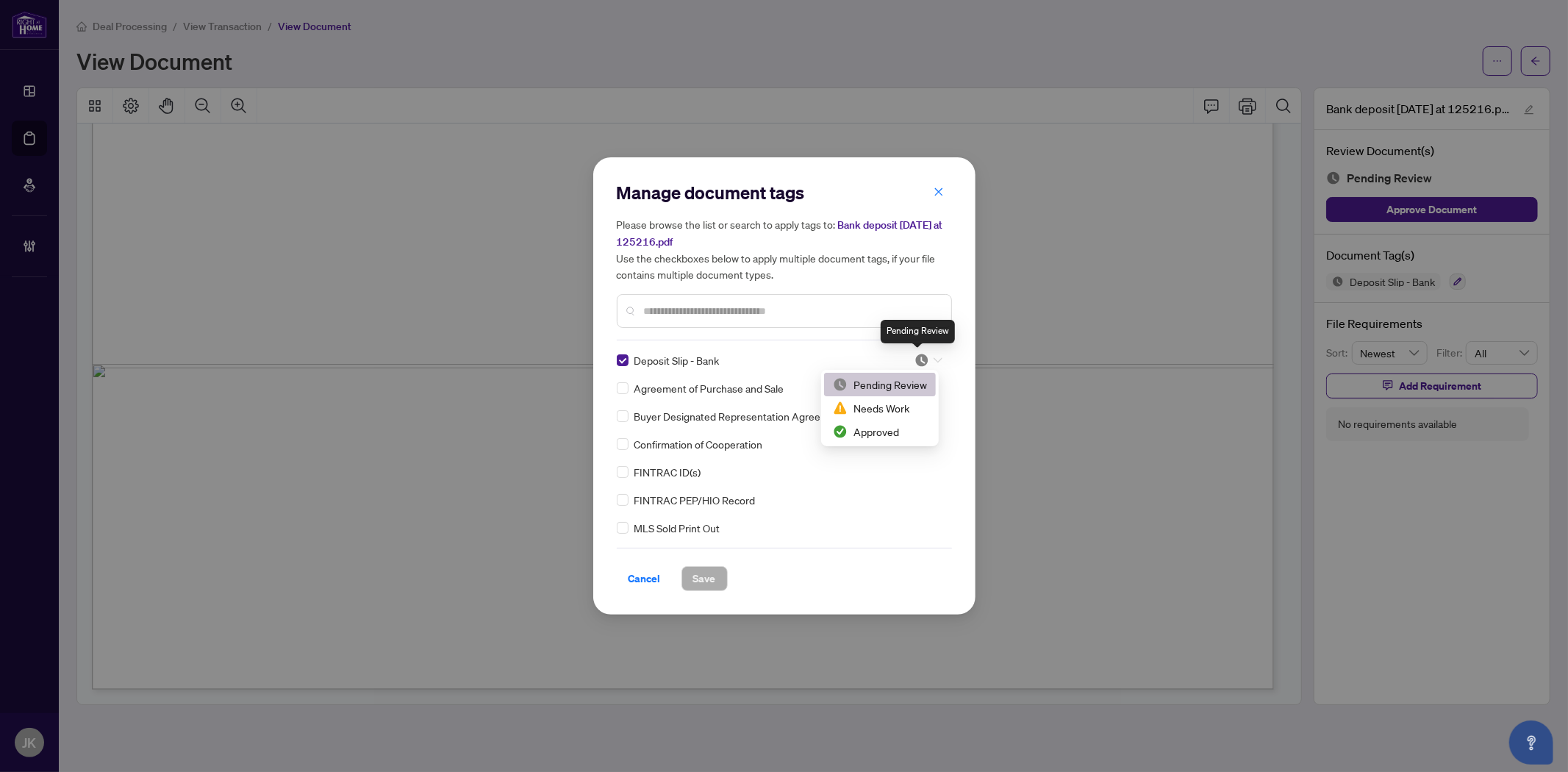
click at [915, 362] on img at bounding box center [921, 360] width 14 height 14
click at [885, 435] on div "Approved" at bounding box center [880, 431] width 94 height 16
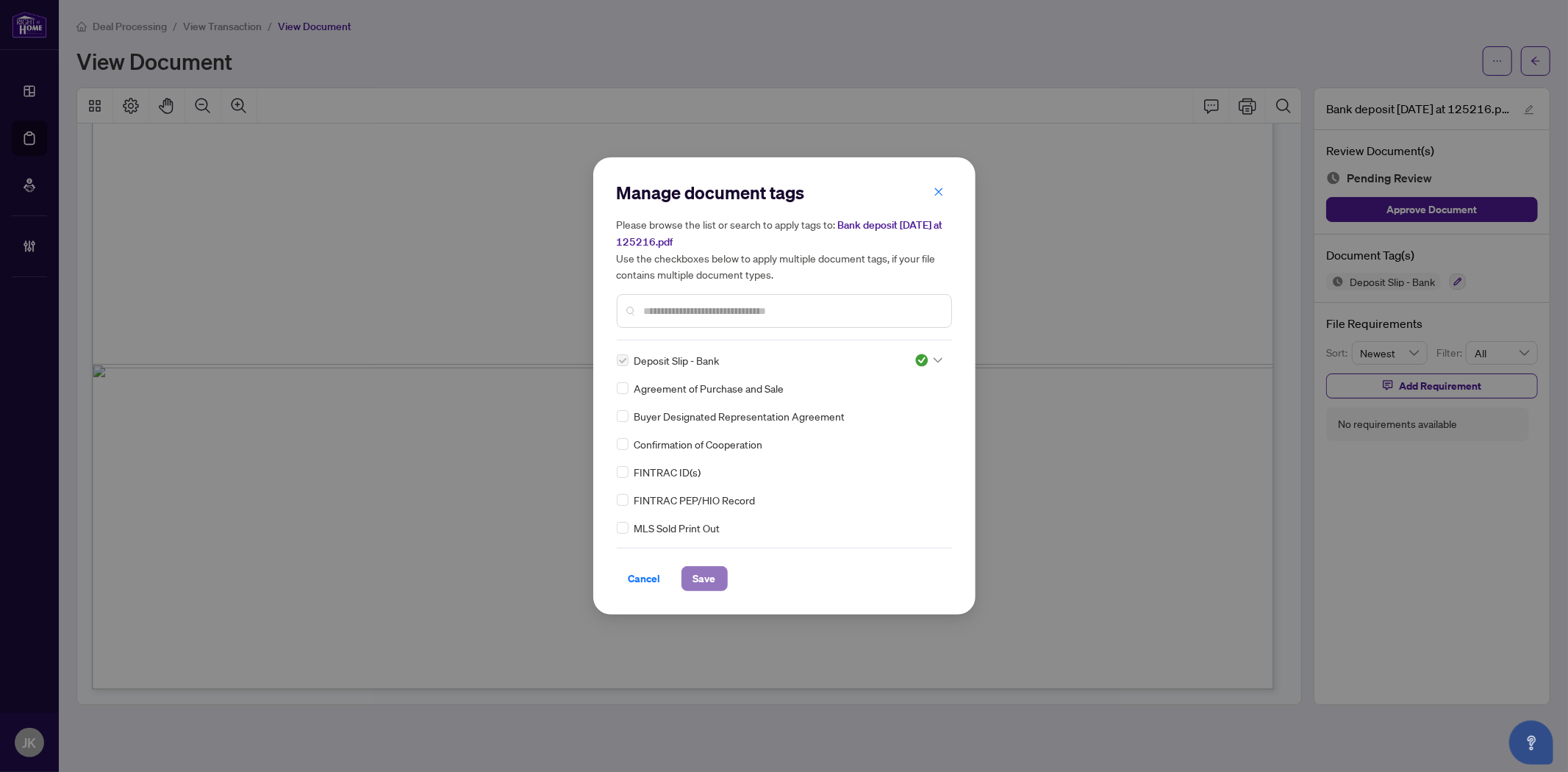
drag, startPoint x: 706, startPoint y: 583, endPoint x: 719, endPoint y: 569, distance: 19.1
click at [706, 582] on span "Save" at bounding box center [704, 578] width 23 height 24
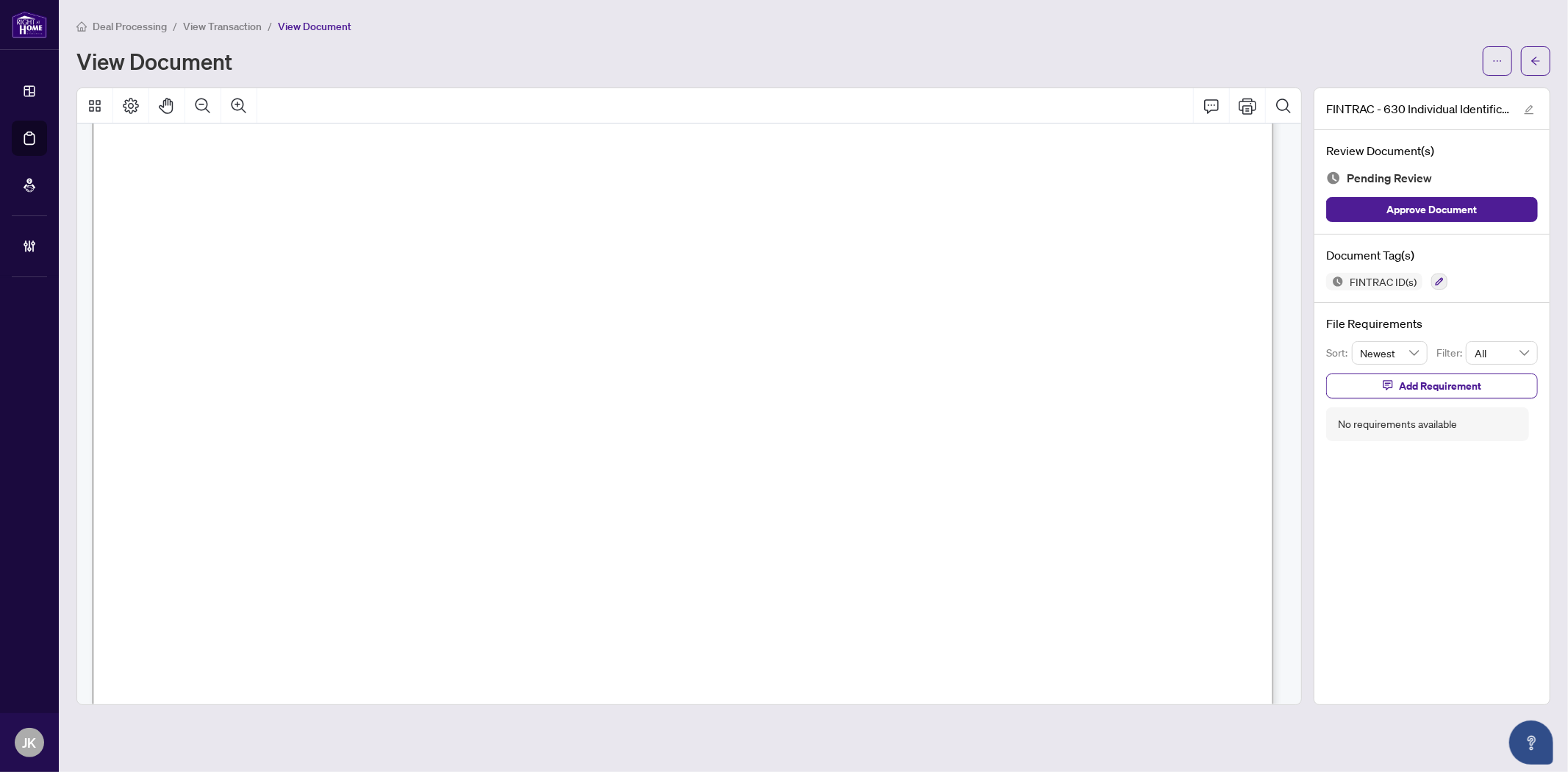
scroll to position [5682, 0]
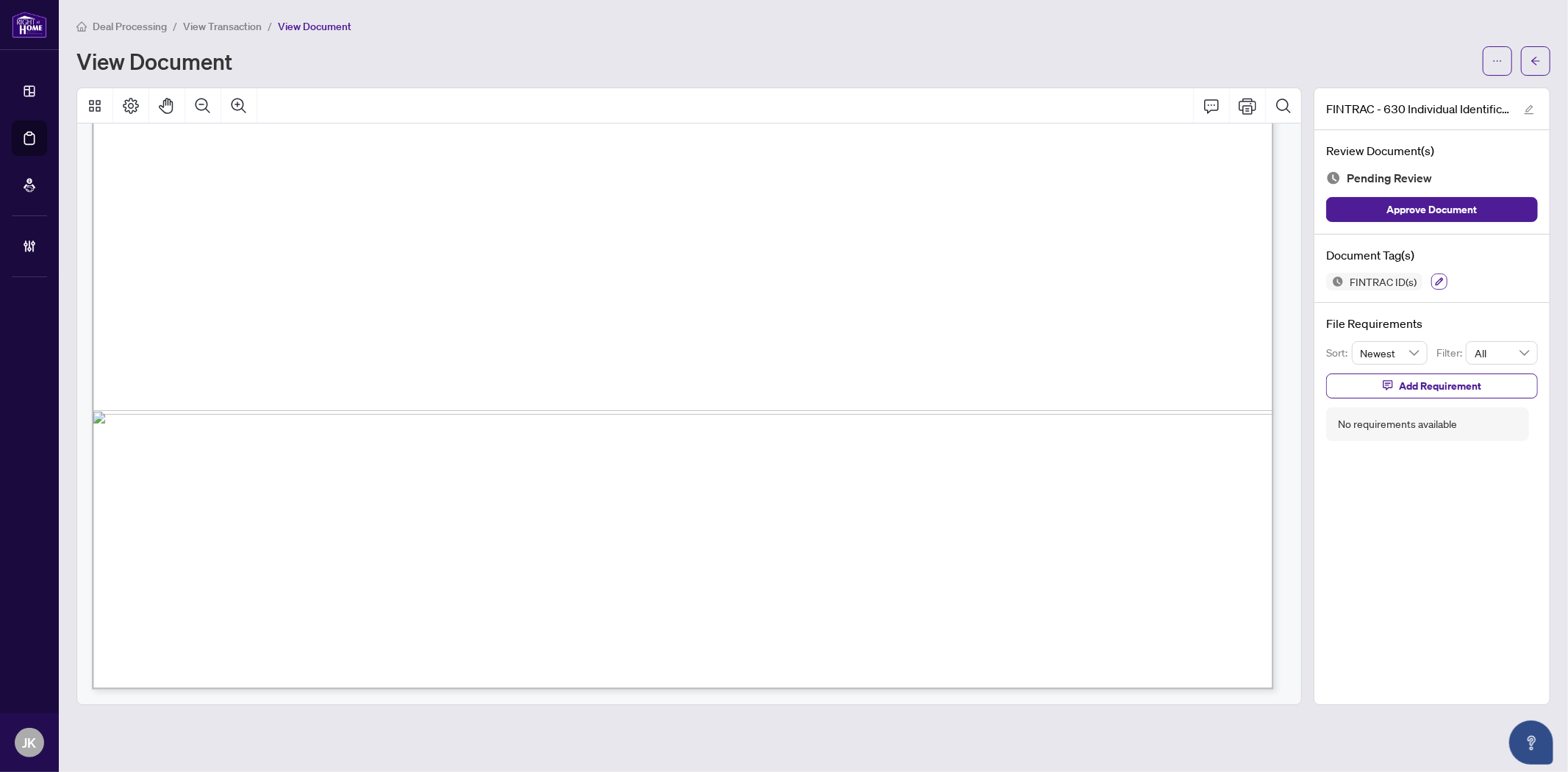
click at [1411, 276] on button "button" at bounding box center [1439, 281] width 16 height 16
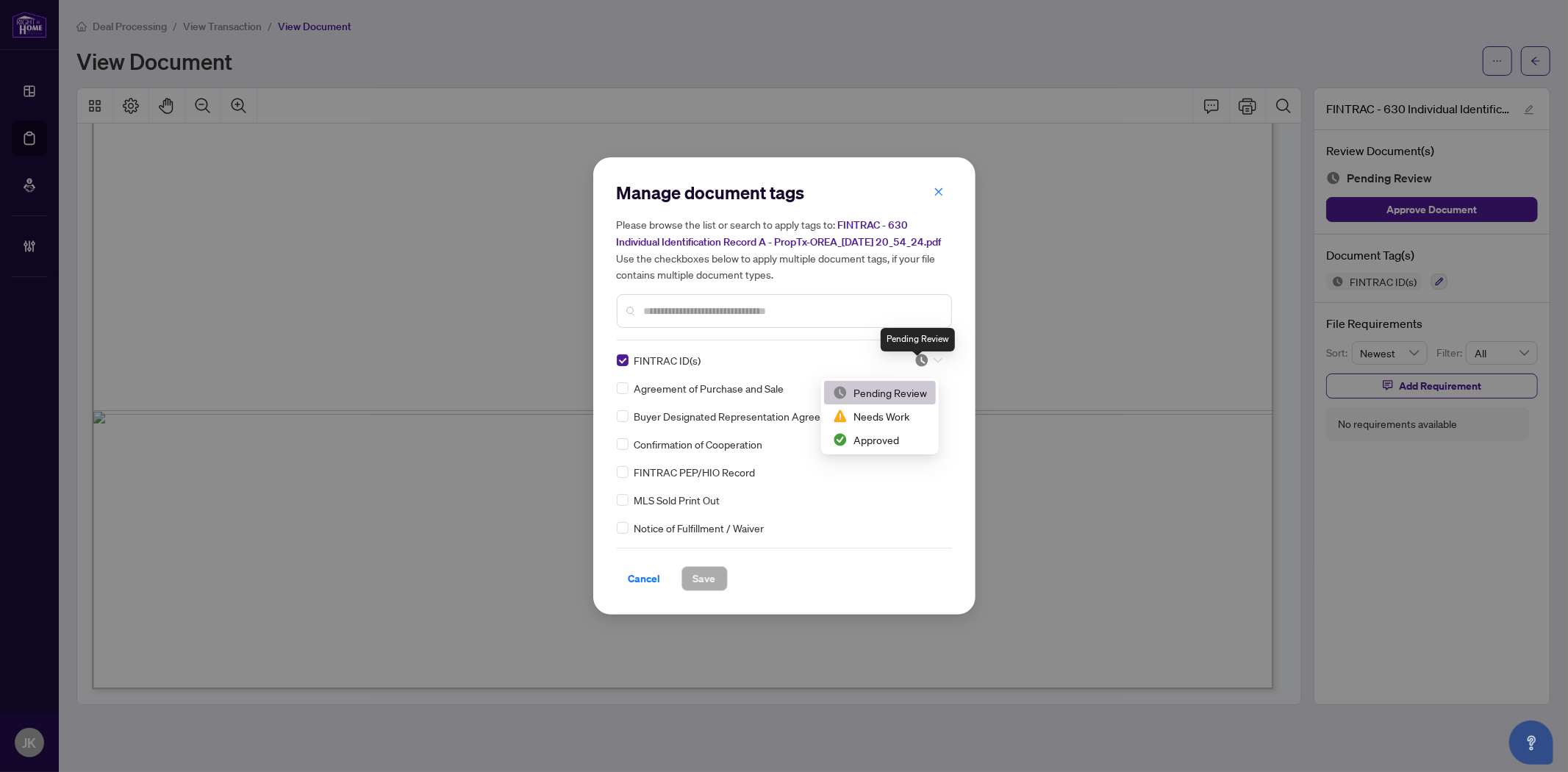
drag, startPoint x: 917, startPoint y: 365, endPoint x: 928, endPoint y: 453, distance: 88.7
click at [917, 365] on img at bounding box center [921, 360] width 14 height 14
click at [914, 442] on div "Approved" at bounding box center [880, 439] width 94 height 16
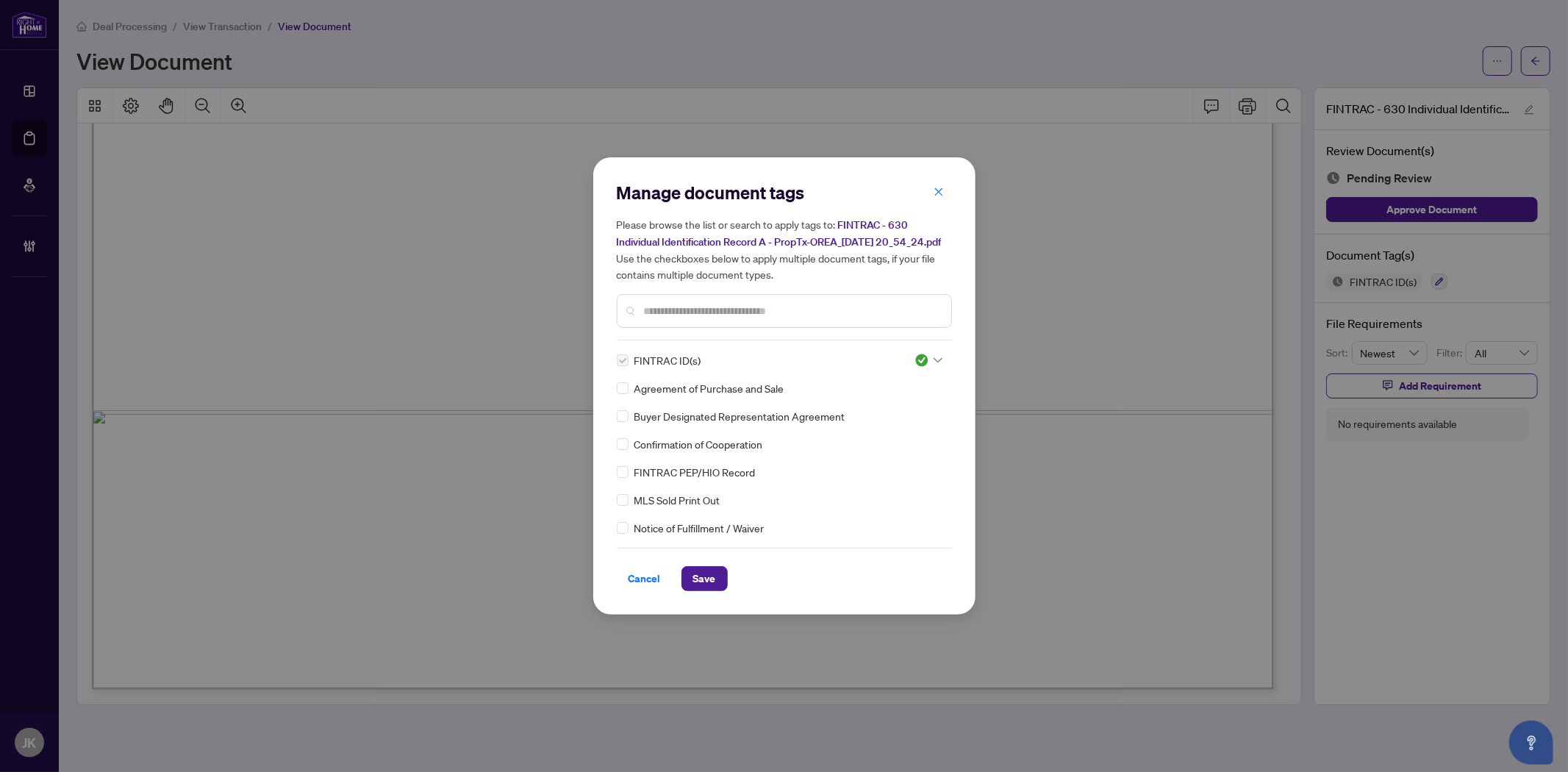
click at [717, 576] on button "Save" at bounding box center [704, 579] width 46 height 25
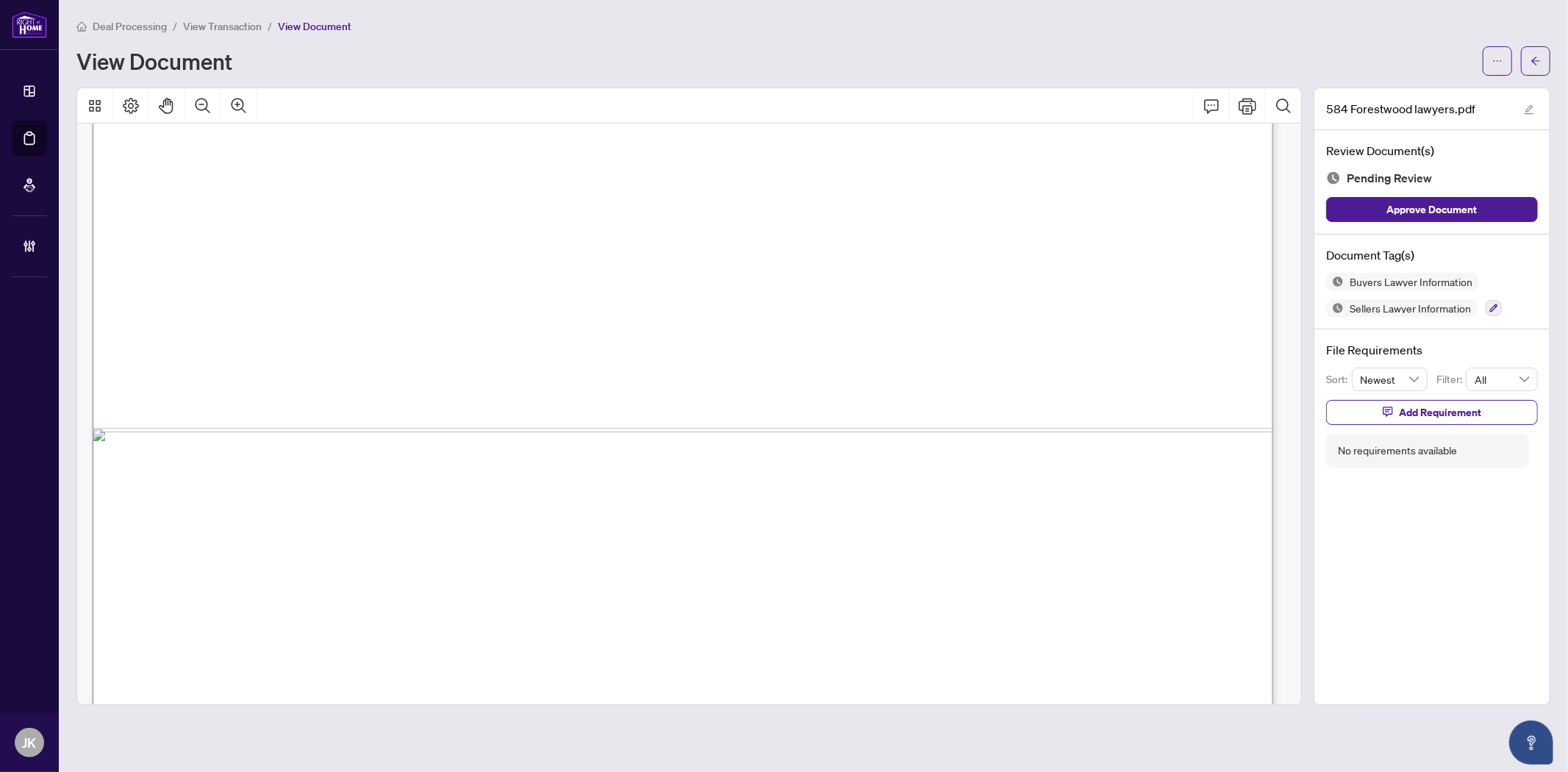
scroll to position [978, 0]
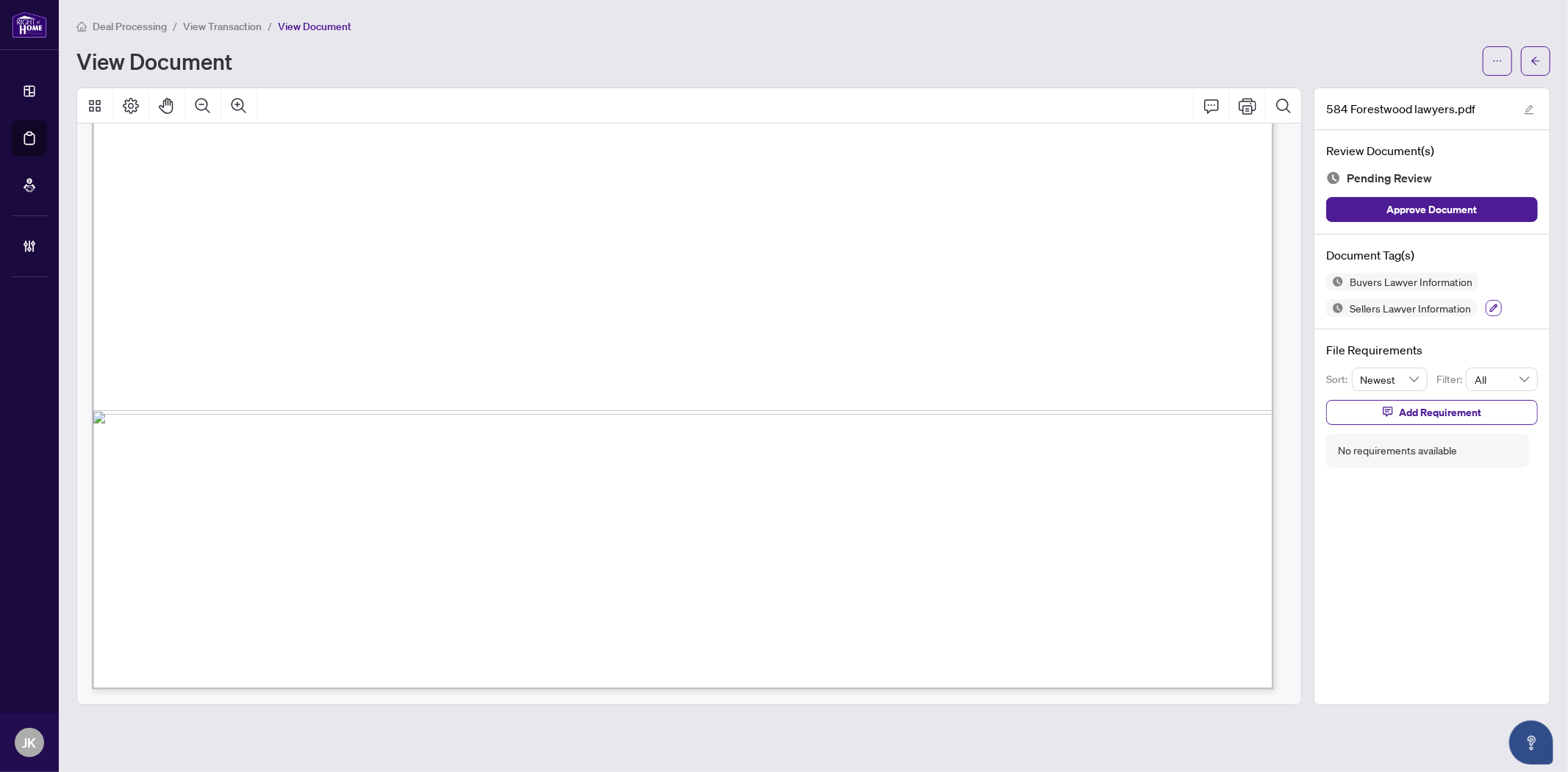
click at [1411, 308] on icon "button" at bounding box center [1494, 308] width 8 height 8
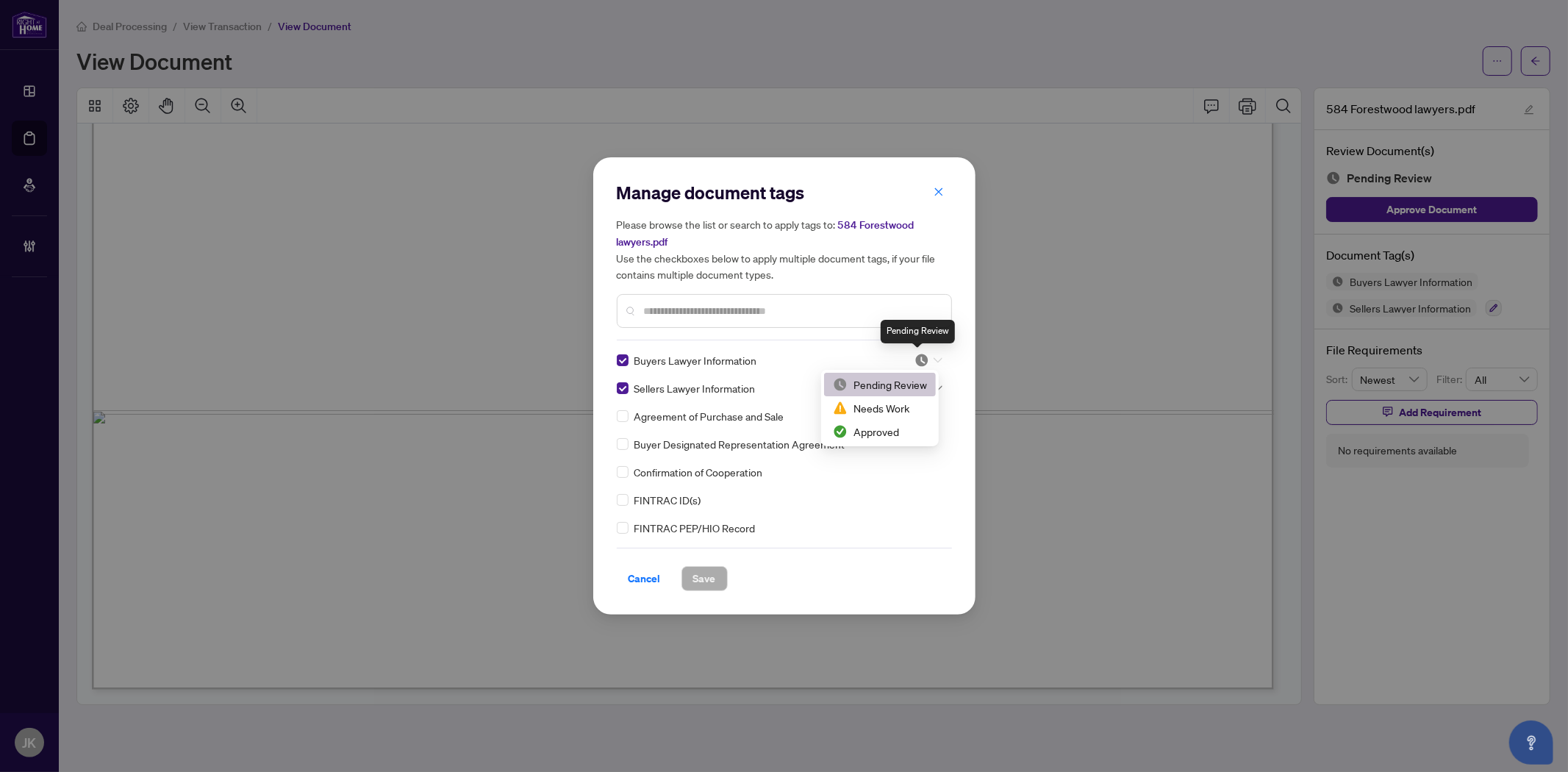
click at [922, 362] on img at bounding box center [921, 360] width 14 height 14
click at [907, 431] on div "Approved" at bounding box center [880, 431] width 94 height 16
click at [915, 386] on img at bounding box center [921, 388] width 14 height 14
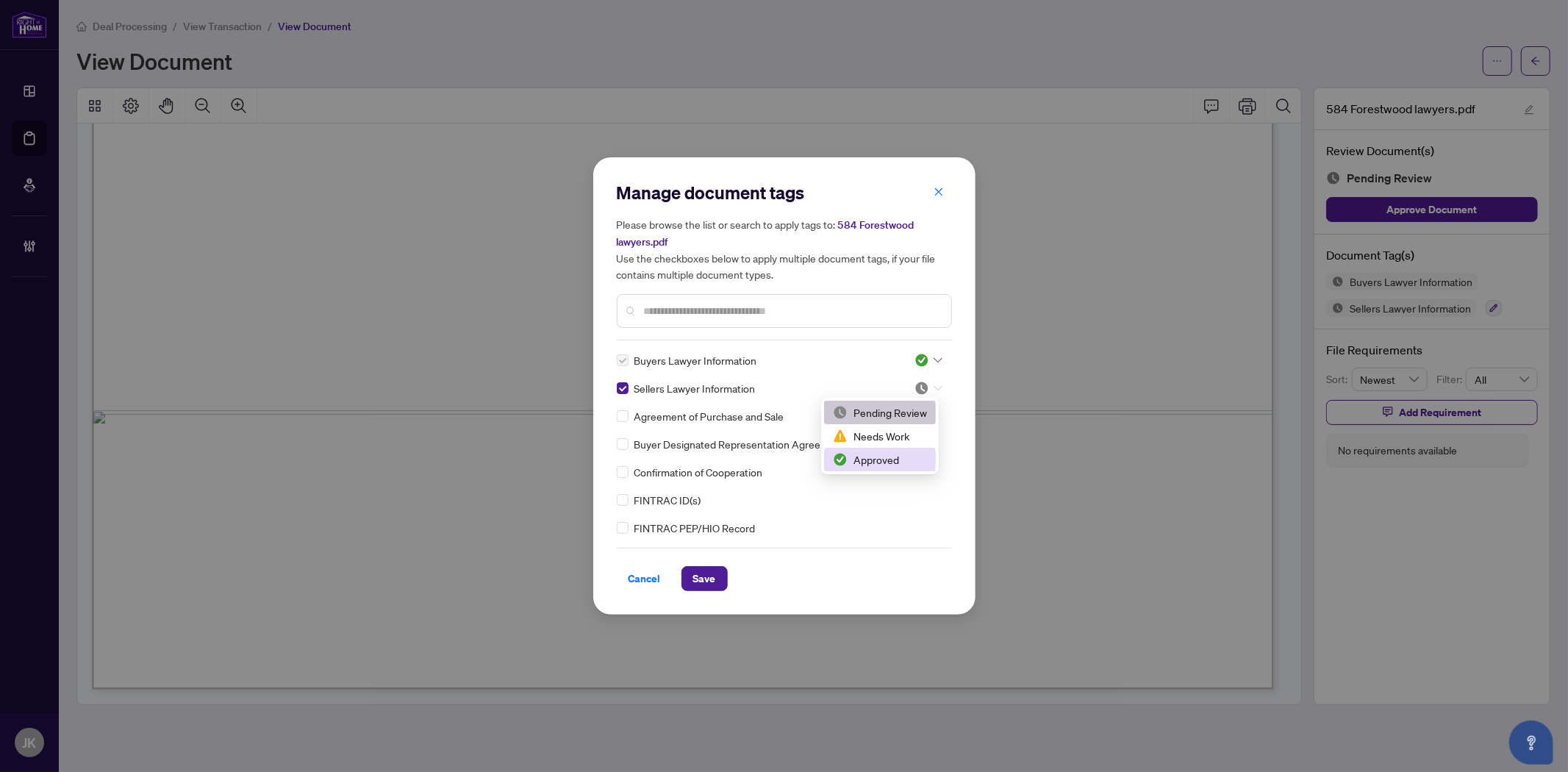
click at [894, 453] on div "Approved" at bounding box center [880, 458] width 94 height 16
click at [712, 571] on span "Save" at bounding box center [704, 578] width 23 height 24
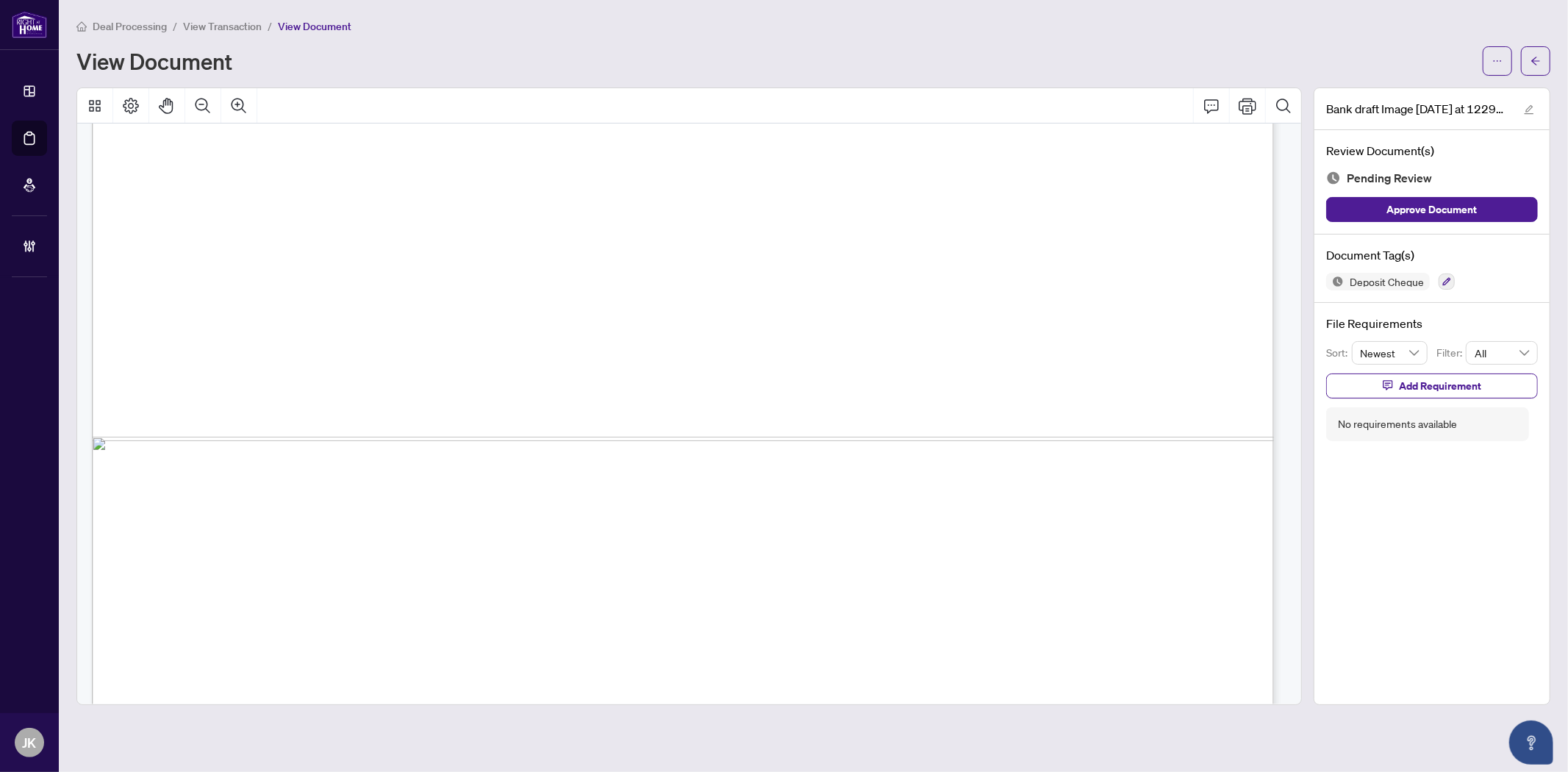
scroll to position [1025, 0]
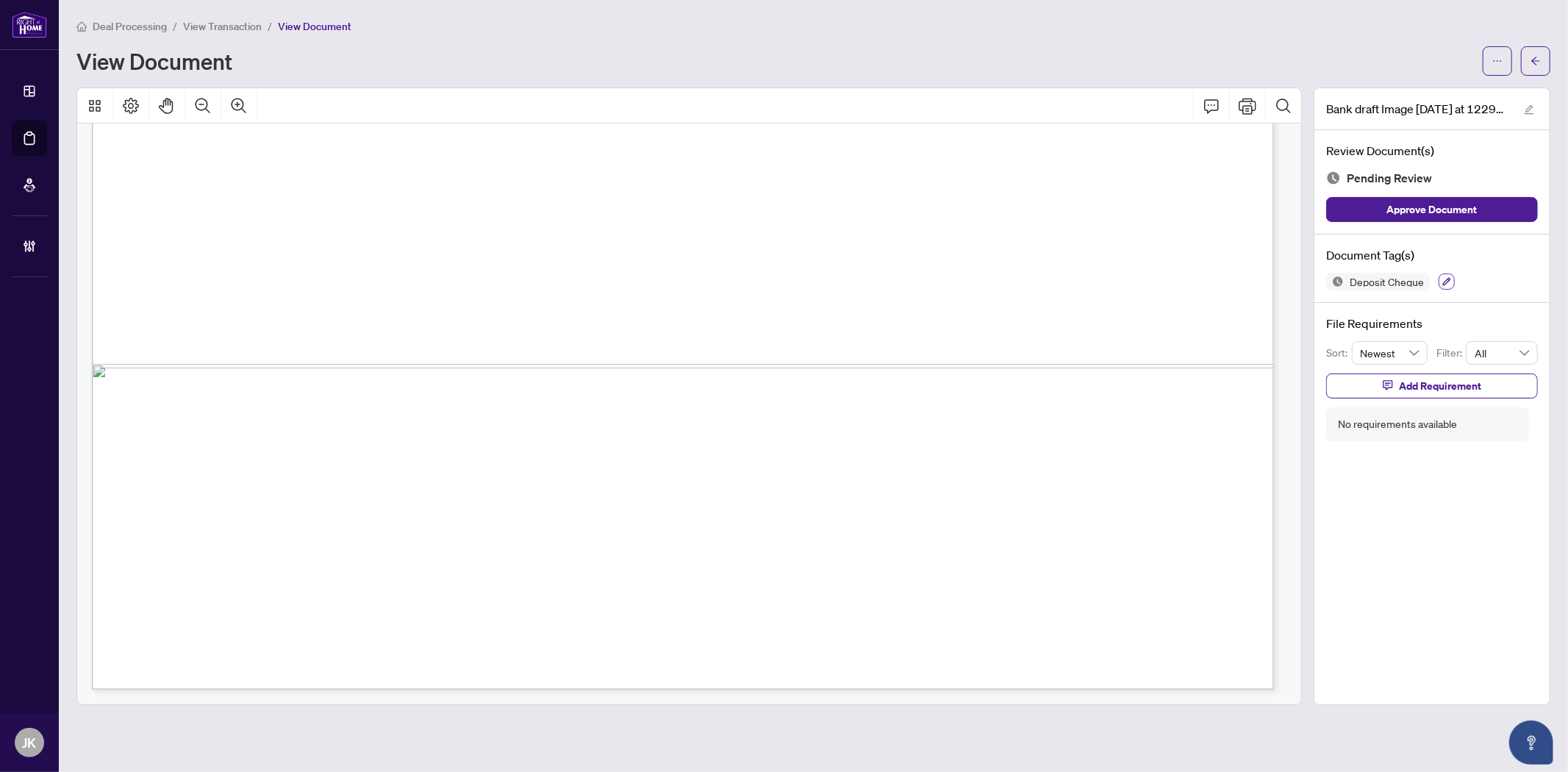
click at [1411, 281] on icon "button" at bounding box center [1447, 282] width 8 height 8
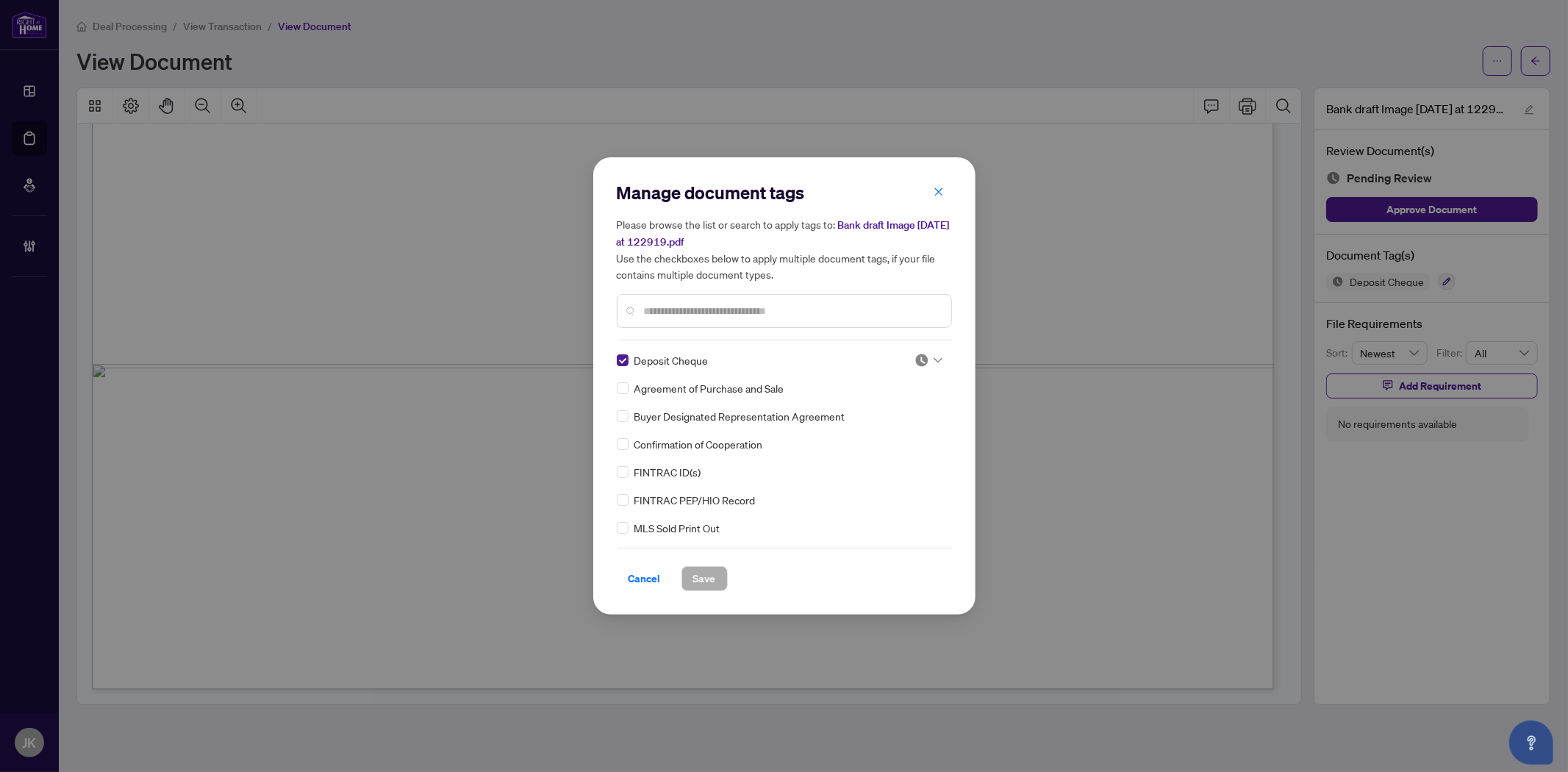
click at [917, 359] on img at bounding box center [921, 360] width 14 height 14
click at [899, 431] on div "Approved" at bounding box center [880, 431] width 94 height 16
click at [714, 576] on span "Save" at bounding box center [704, 578] width 23 height 24
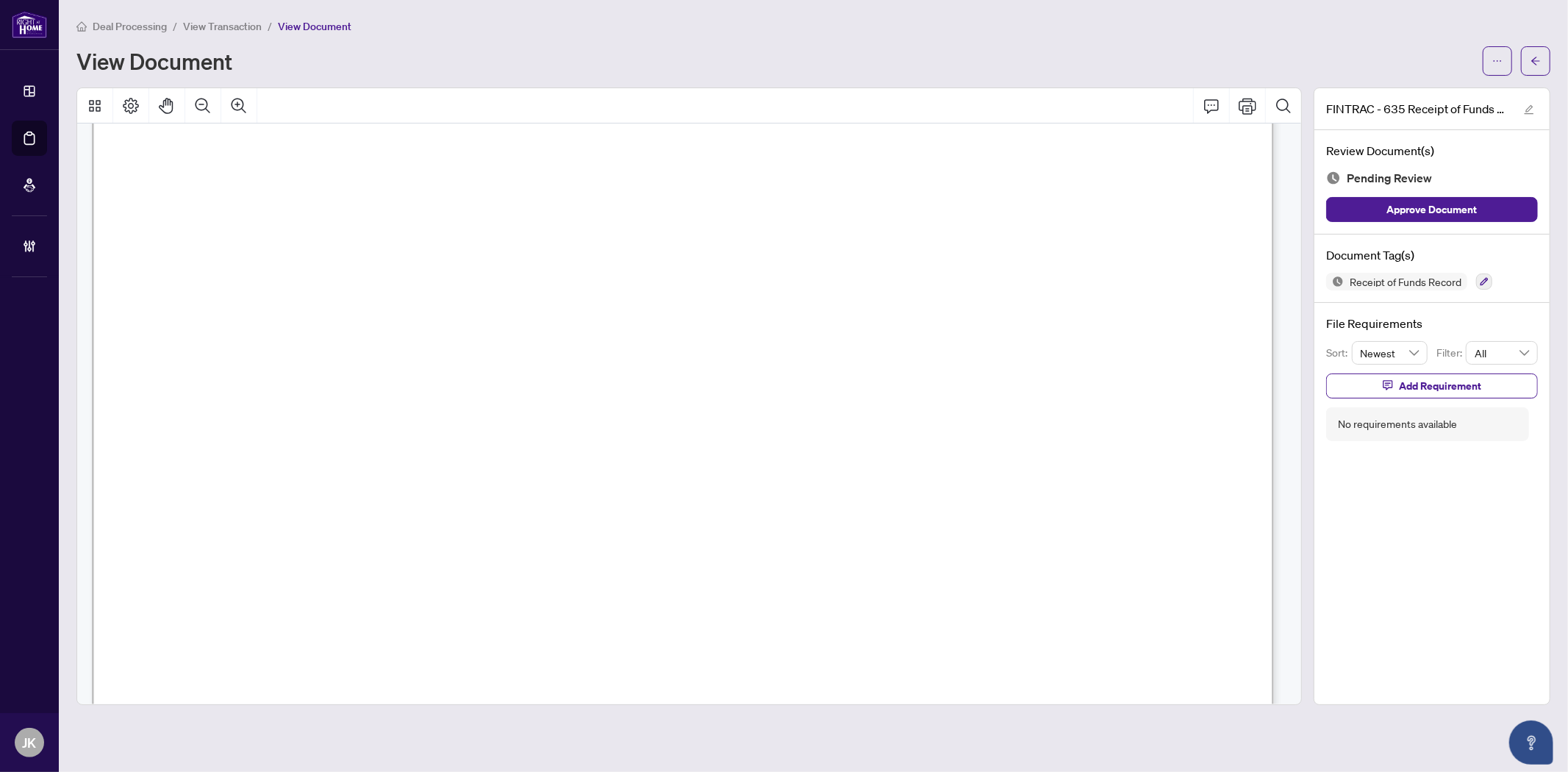
scroll to position [1715, 0]
click at [1411, 281] on icon "button" at bounding box center [1485, 282] width 8 height 8
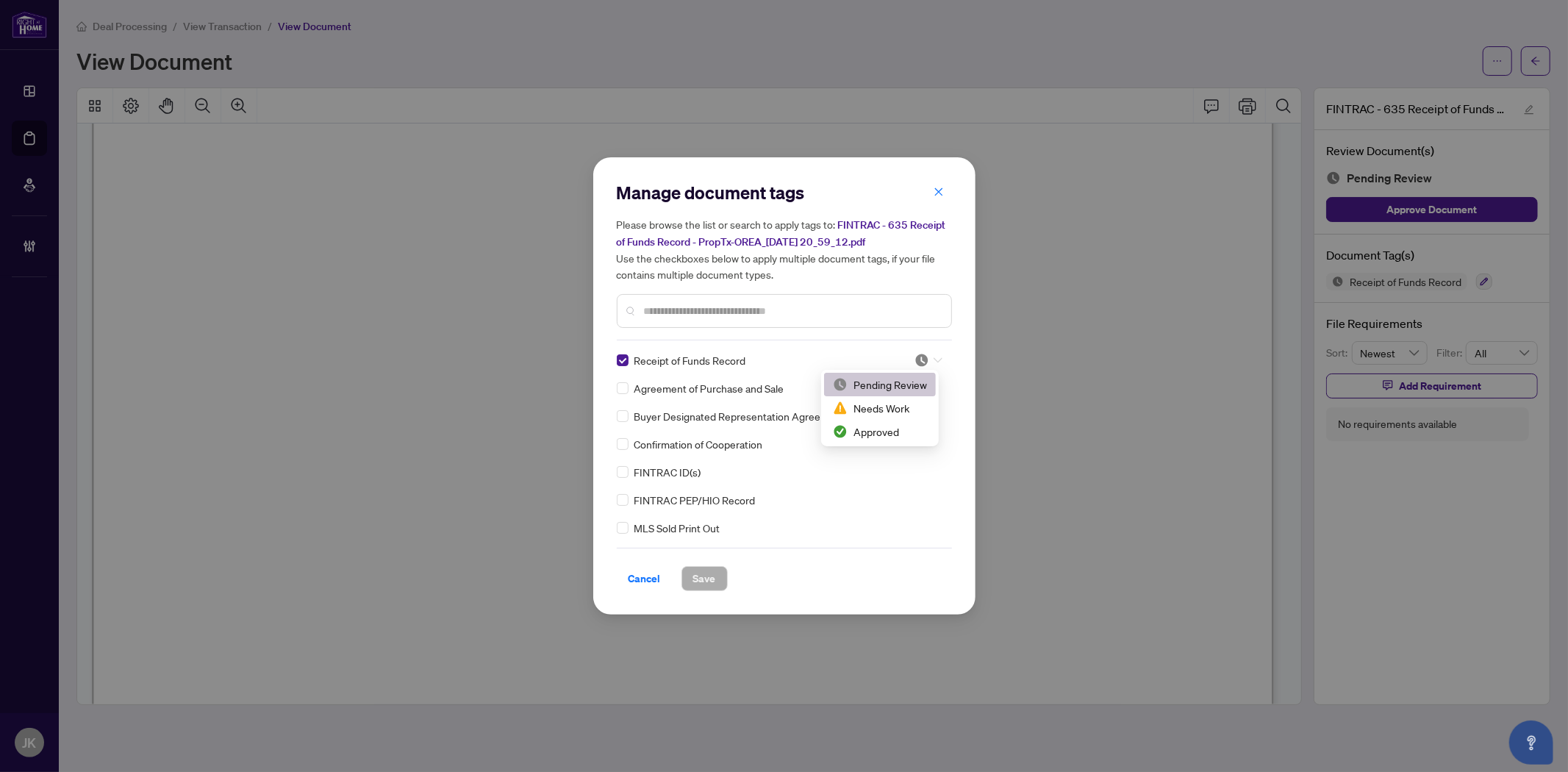
click at [909, 362] on div at bounding box center [924, 360] width 37 height 14
click at [888, 432] on div "Approved" at bounding box center [880, 431] width 94 height 16
drag, startPoint x: 711, startPoint y: 576, endPoint x: 737, endPoint y: 561, distance: 30.0
click at [710, 576] on span "Save" at bounding box center [704, 578] width 23 height 24
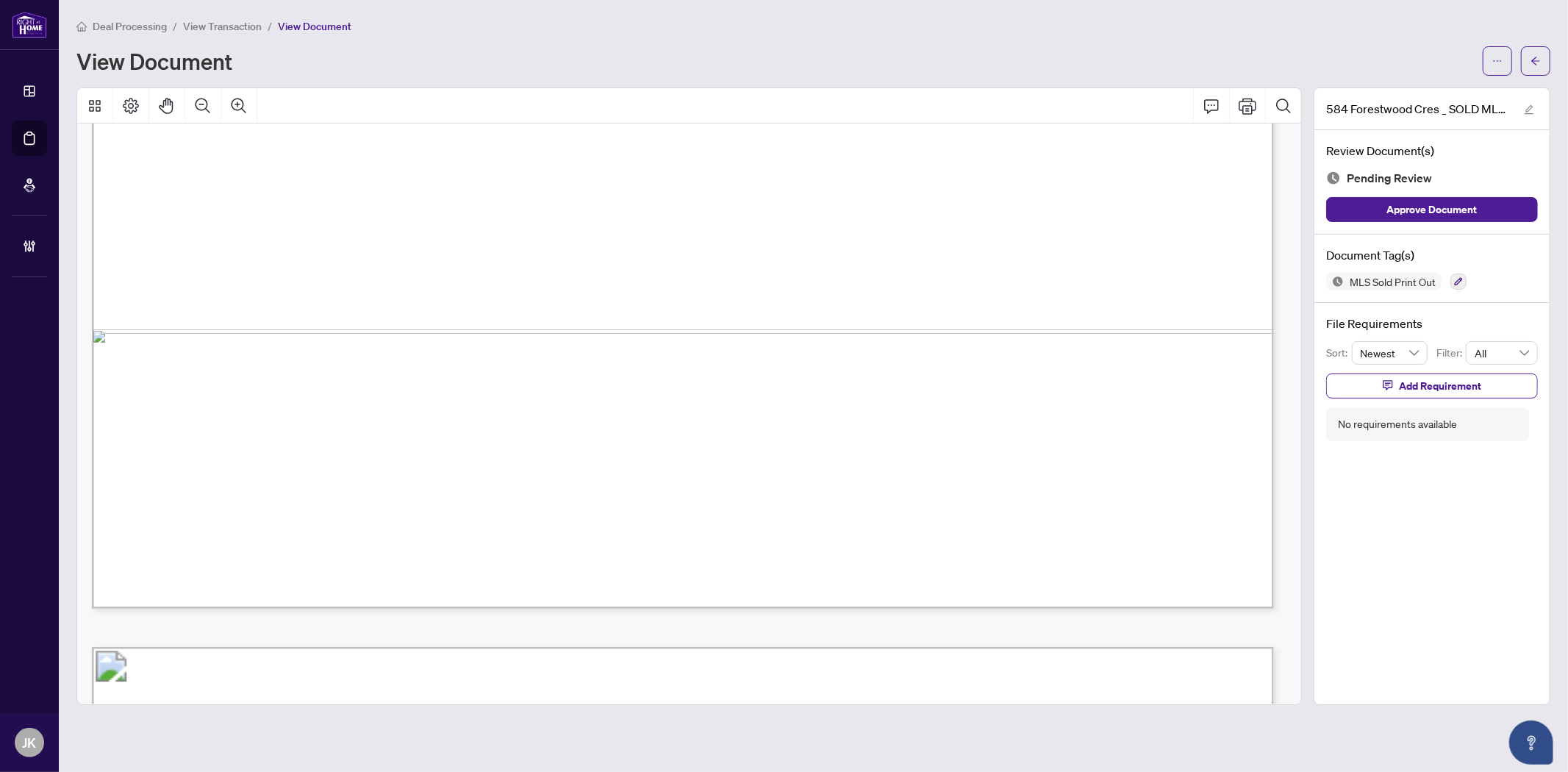
scroll to position [1306, 0]
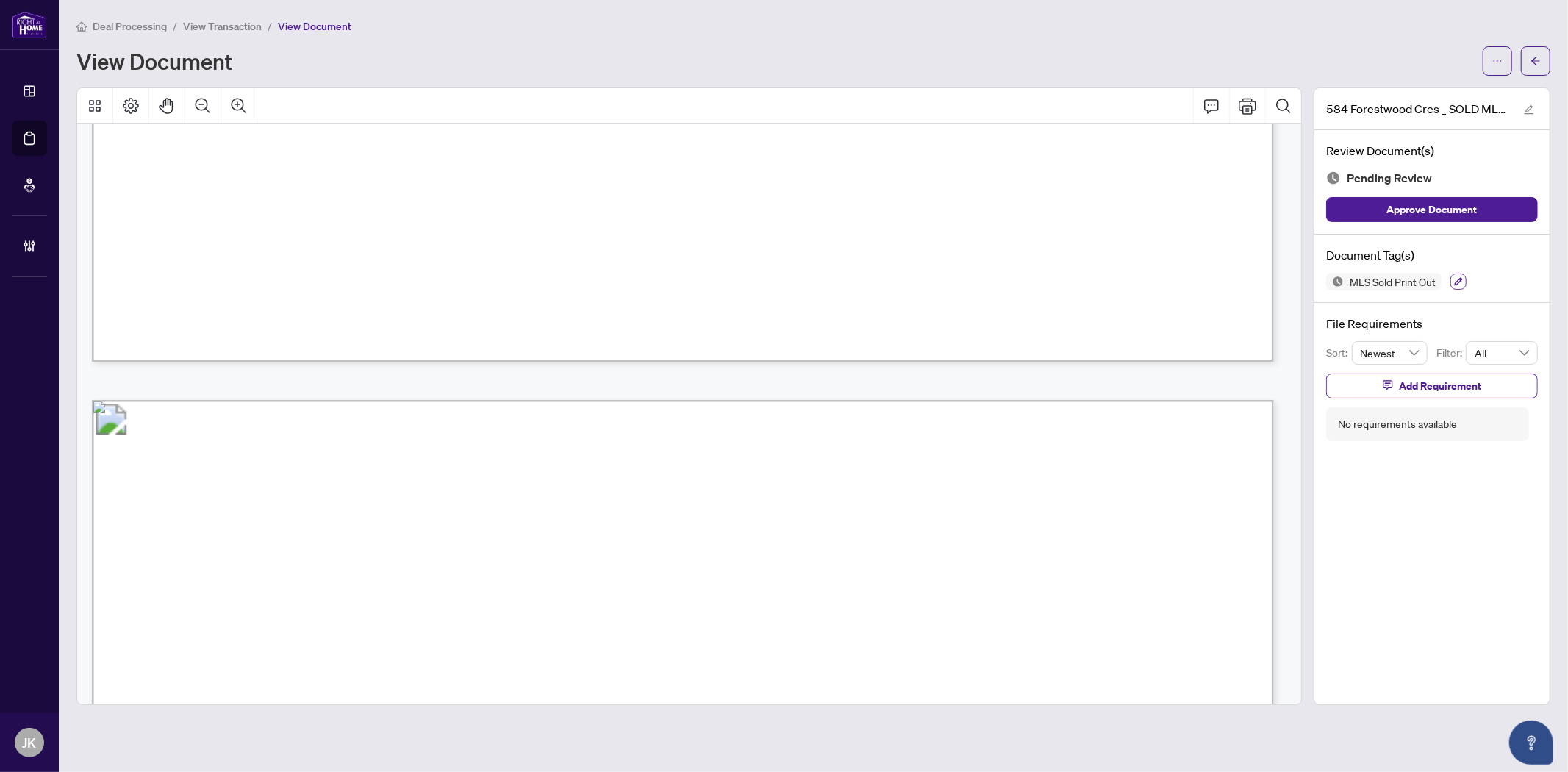
click at [1411, 277] on icon "button" at bounding box center [1458, 281] width 8 height 8
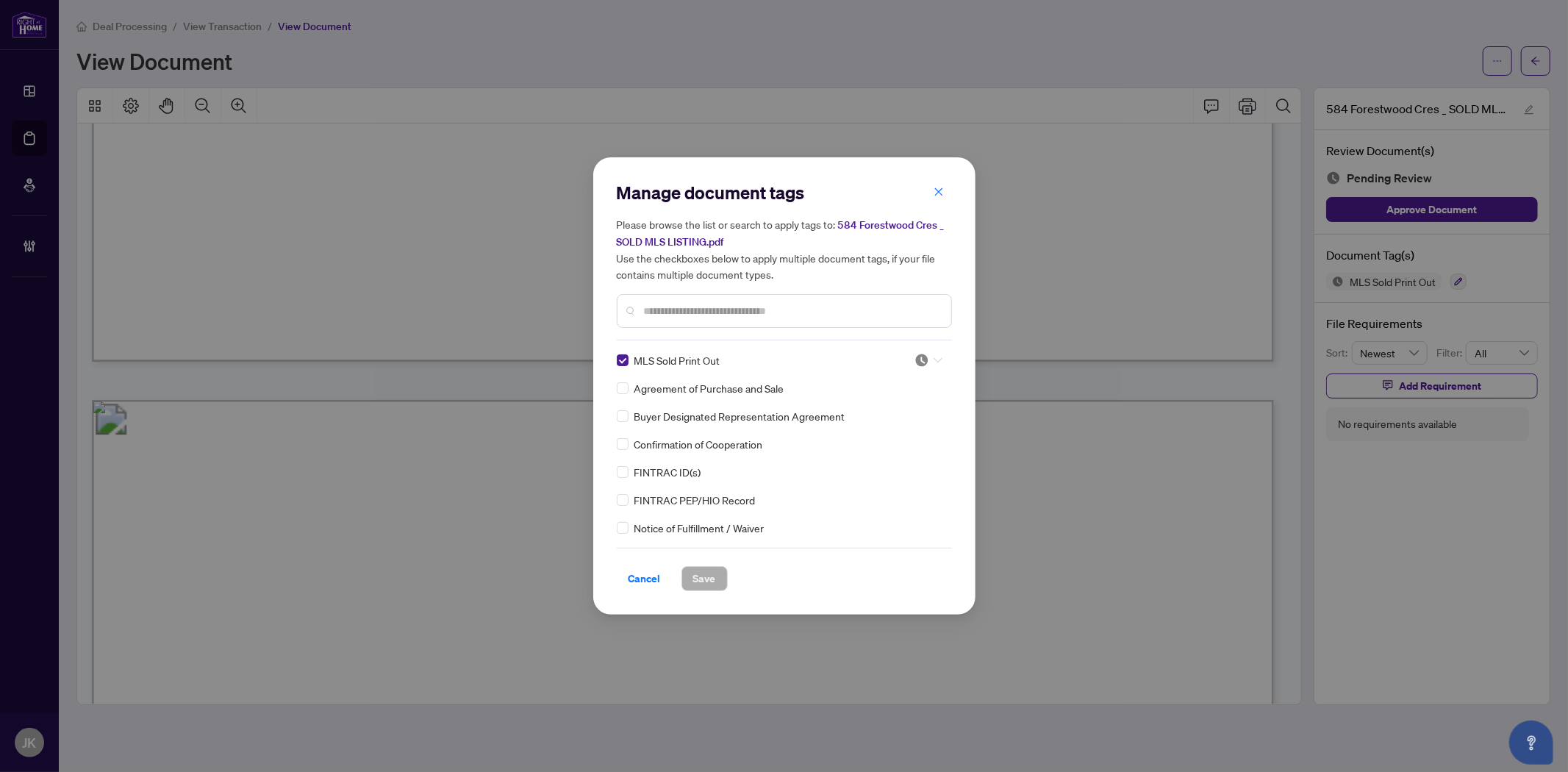
click at [917, 357] on img at bounding box center [921, 360] width 14 height 14
click at [883, 437] on div "Approved" at bounding box center [880, 431] width 94 height 16
click at [701, 573] on span "Save" at bounding box center [704, 578] width 23 height 24
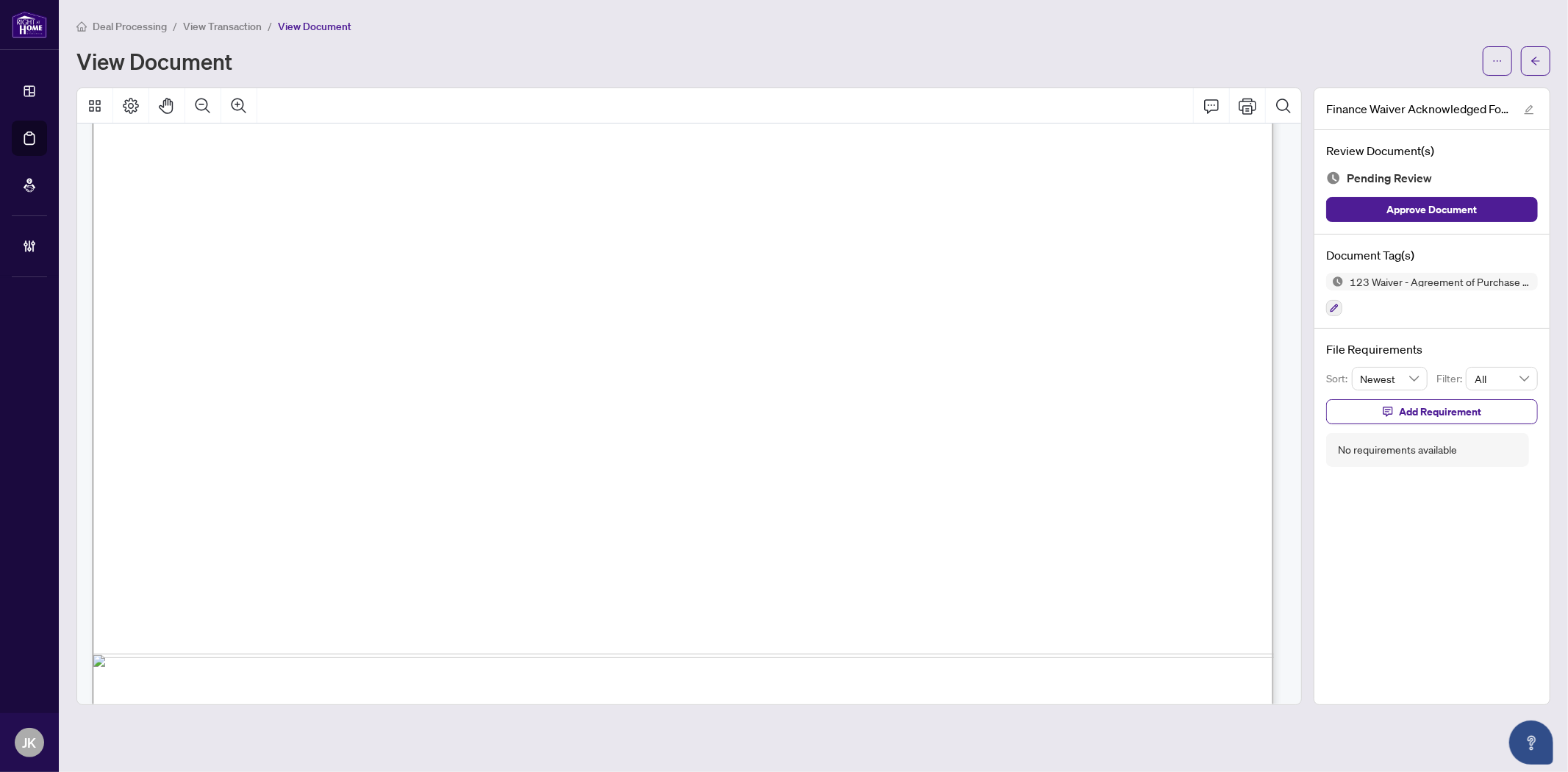
scroll to position [978, 0]
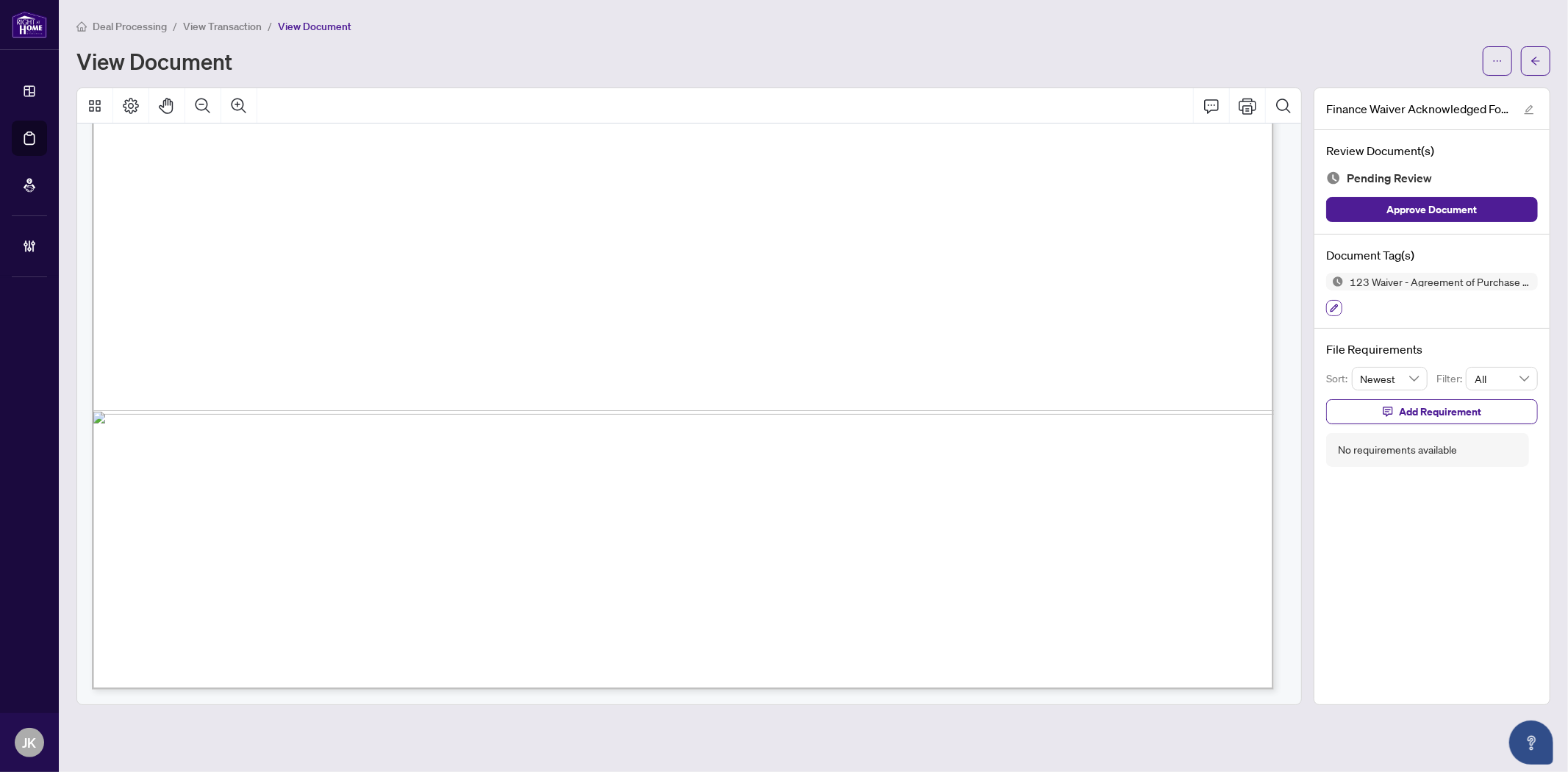
click at [1341, 307] on button "button" at bounding box center [1334, 308] width 16 height 16
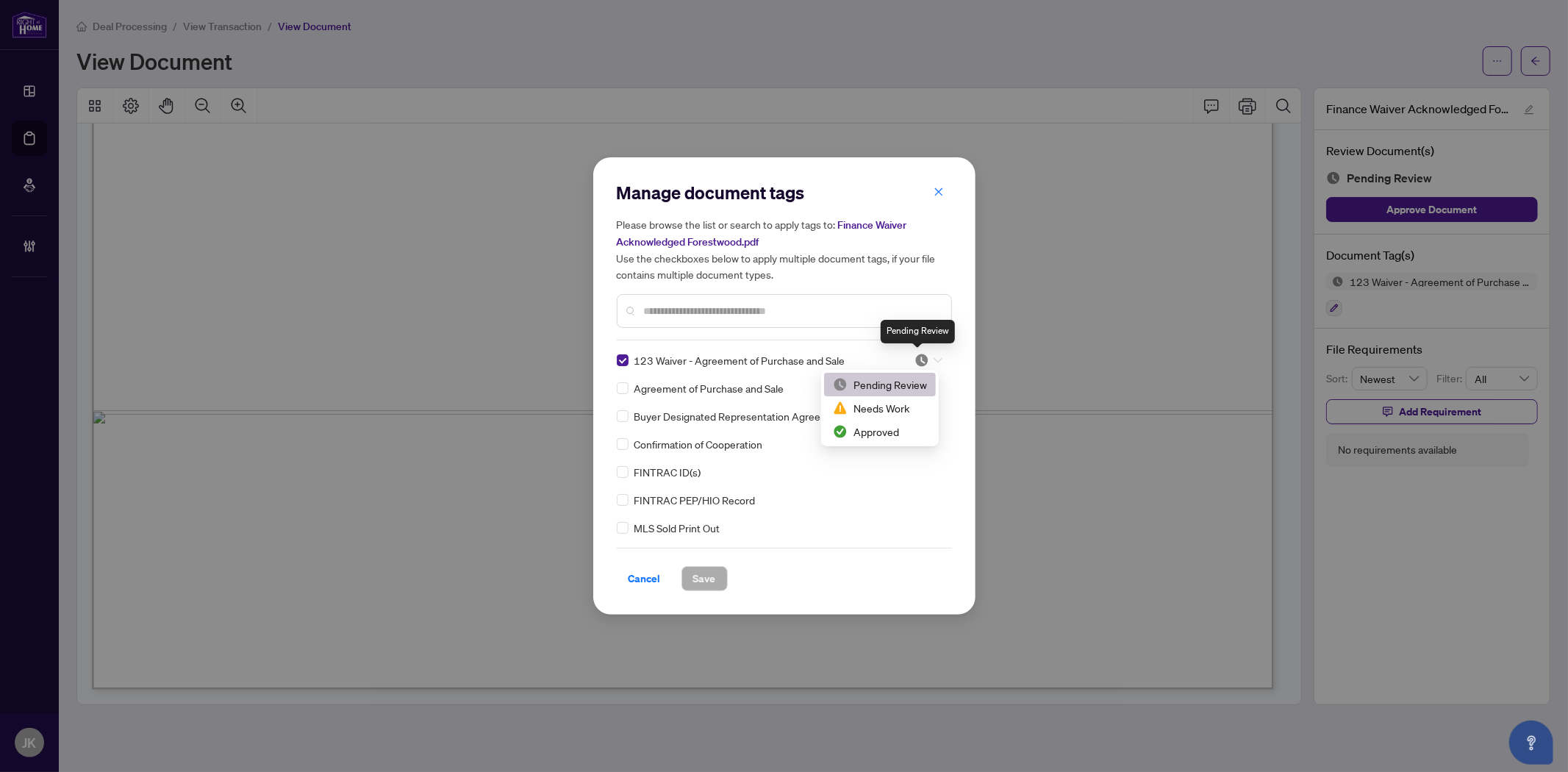
click at [922, 355] on img at bounding box center [921, 360] width 14 height 14
click at [883, 427] on div "Approved" at bounding box center [880, 431] width 94 height 16
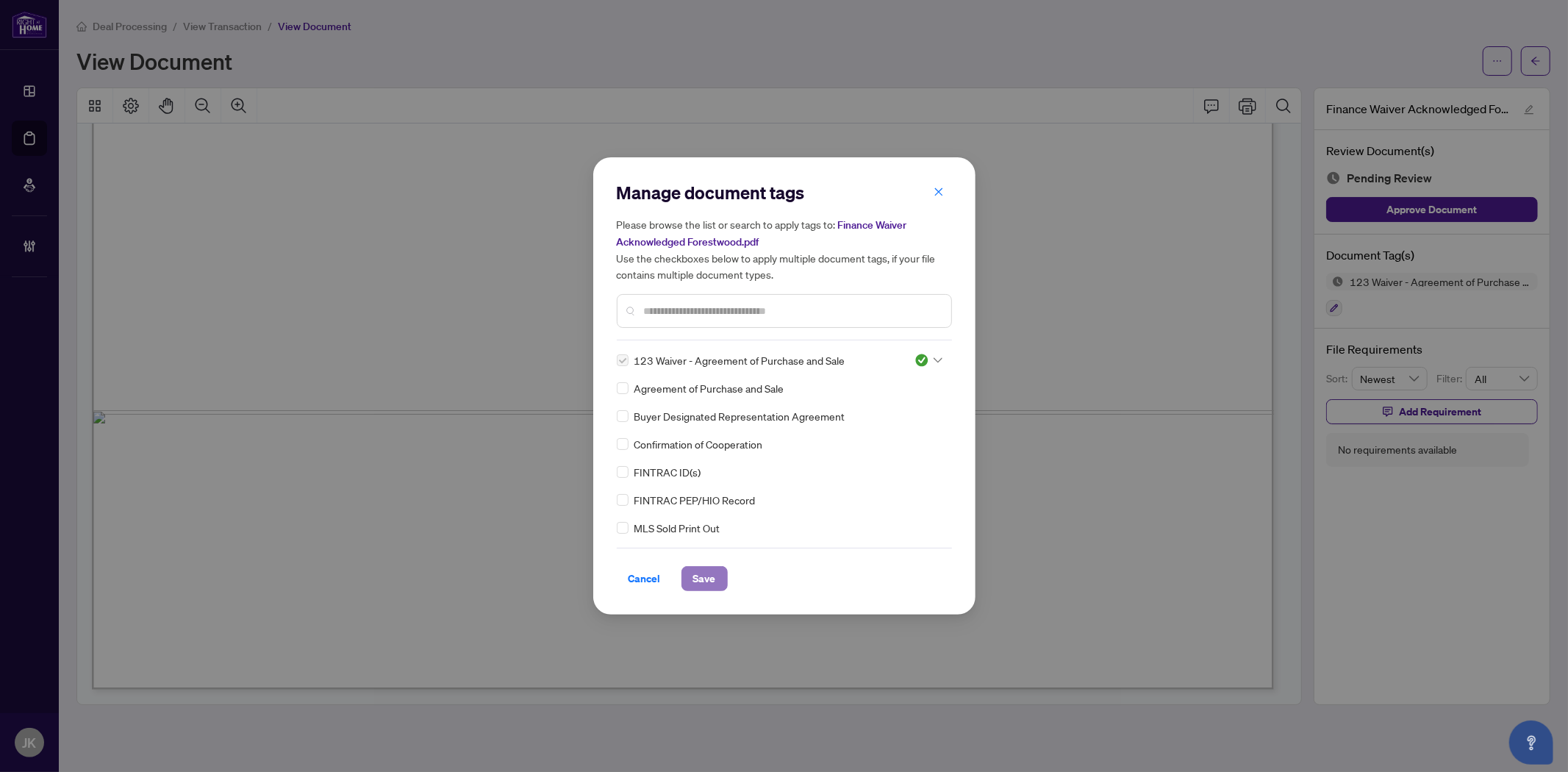
click at [699, 579] on span "Save" at bounding box center [704, 578] width 23 height 24
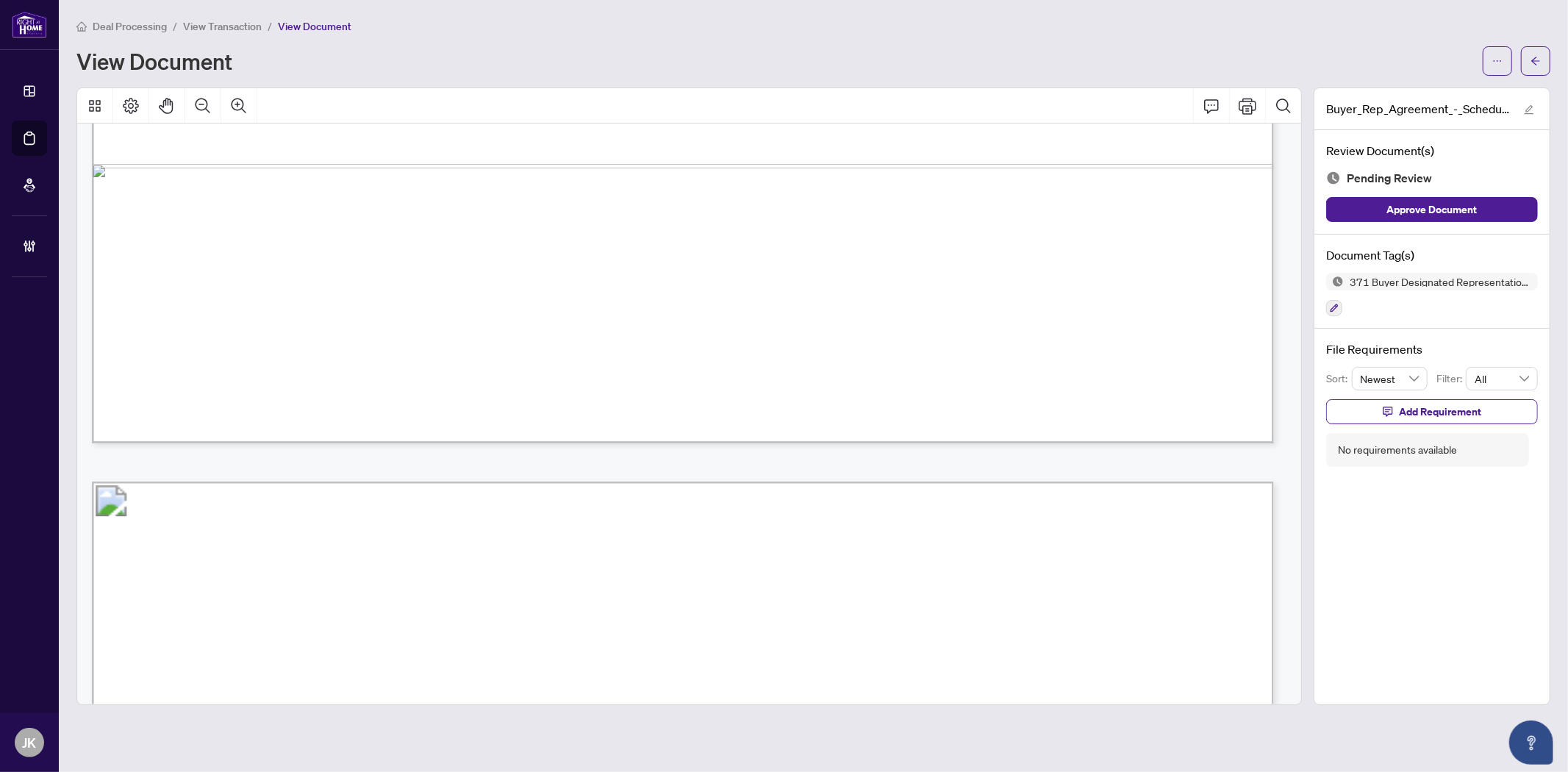
scroll to position [1715, 0]
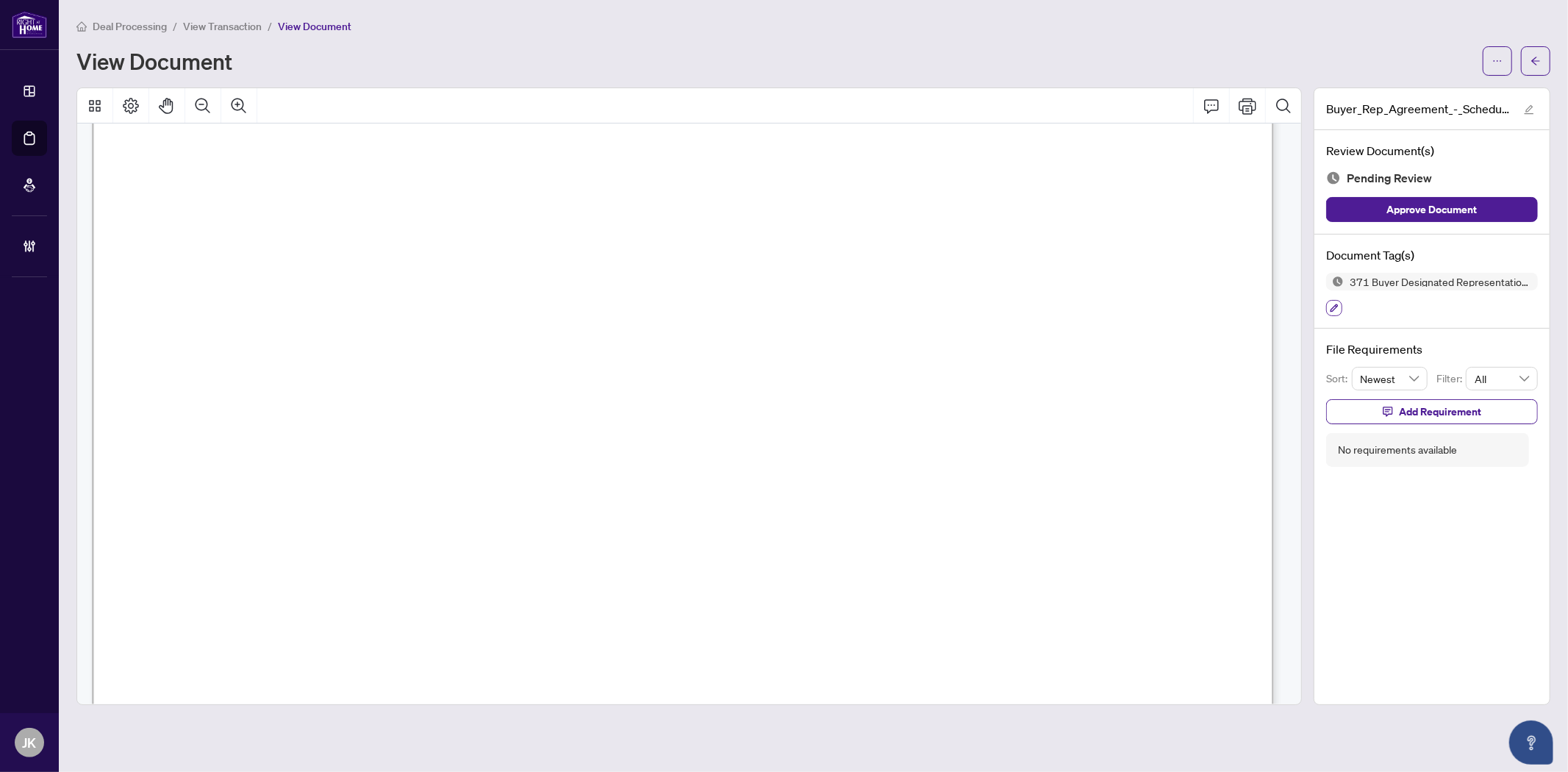
click at [1331, 306] on icon "button" at bounding box center [1334, 308] width 8 height 8
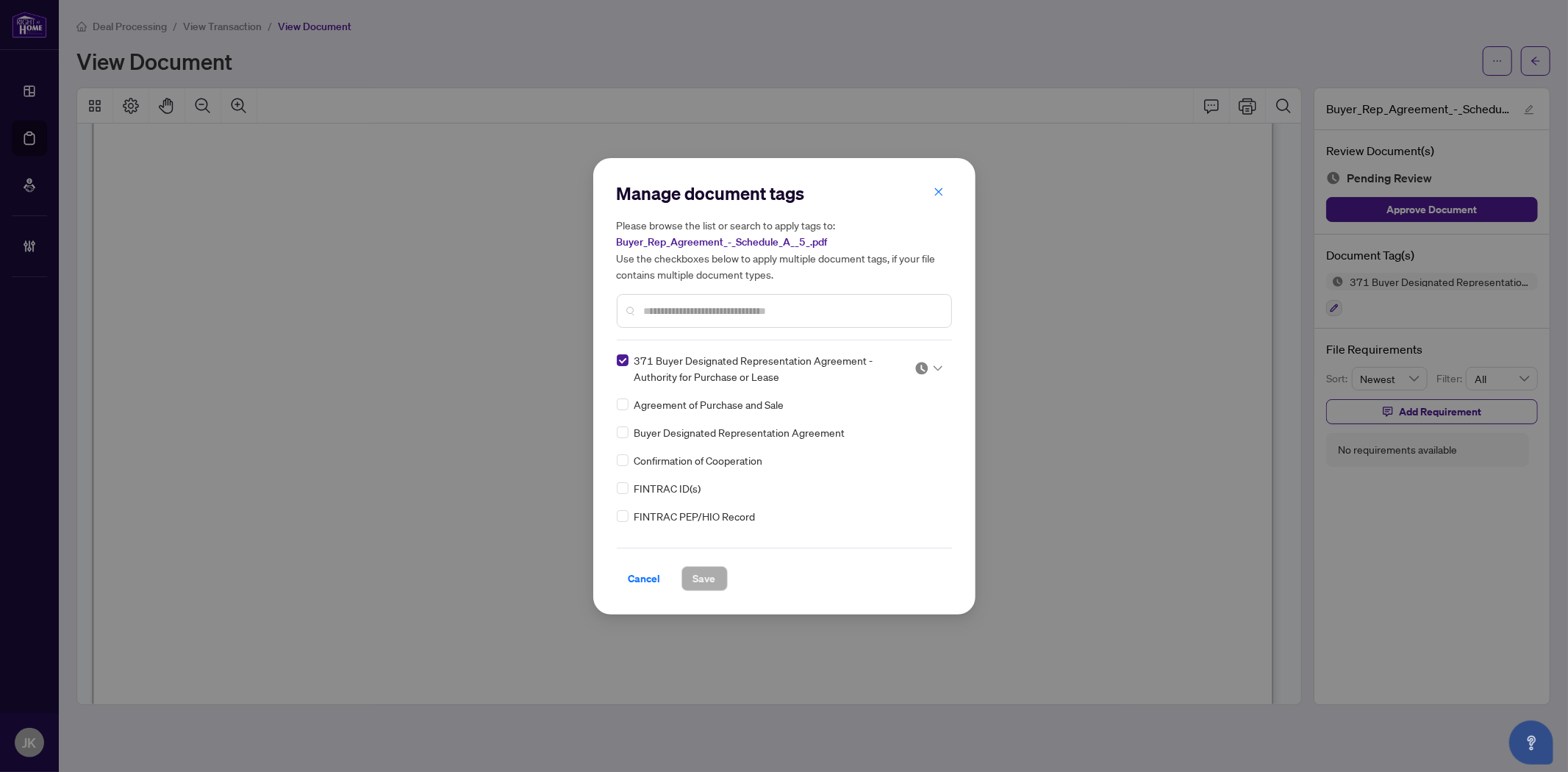
click at [915, 368] on img at bounding box center [921, 367] width 14 height 14
click at [884, 438] on div "Approved" at bounding box center [880, 439] width 94 height 16
drag, startPoint x: 718, startPoint y: 571, endPoint x: 1114, endPoint y: 428, distance: 421.0
click at [717, 571] on button "Save" at bounding box center [704, 579] width 46 height 25
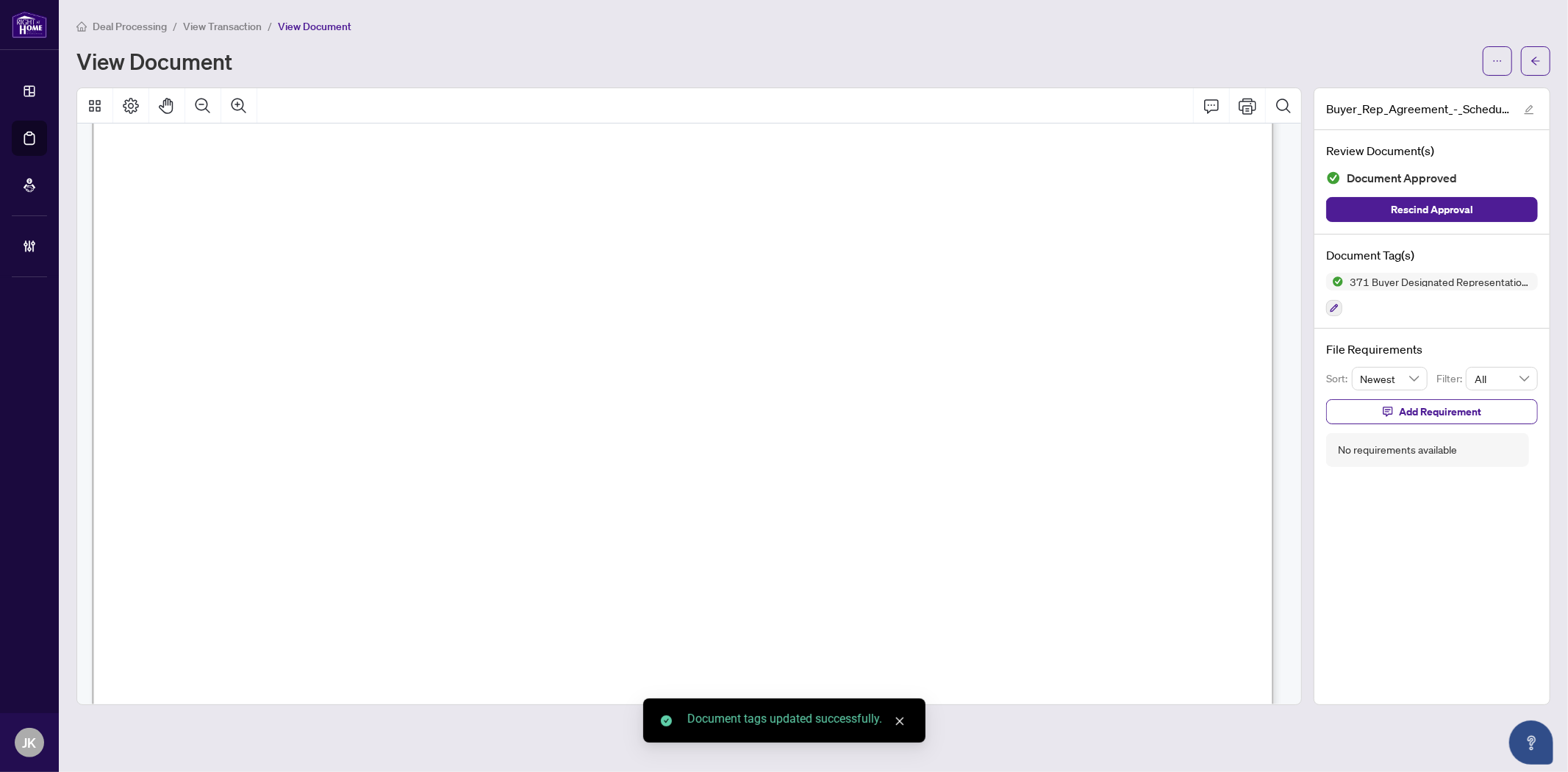
click at [1411, 61] on icon "arrow-left" at bounding box center [1536, 61] width 8 height 8
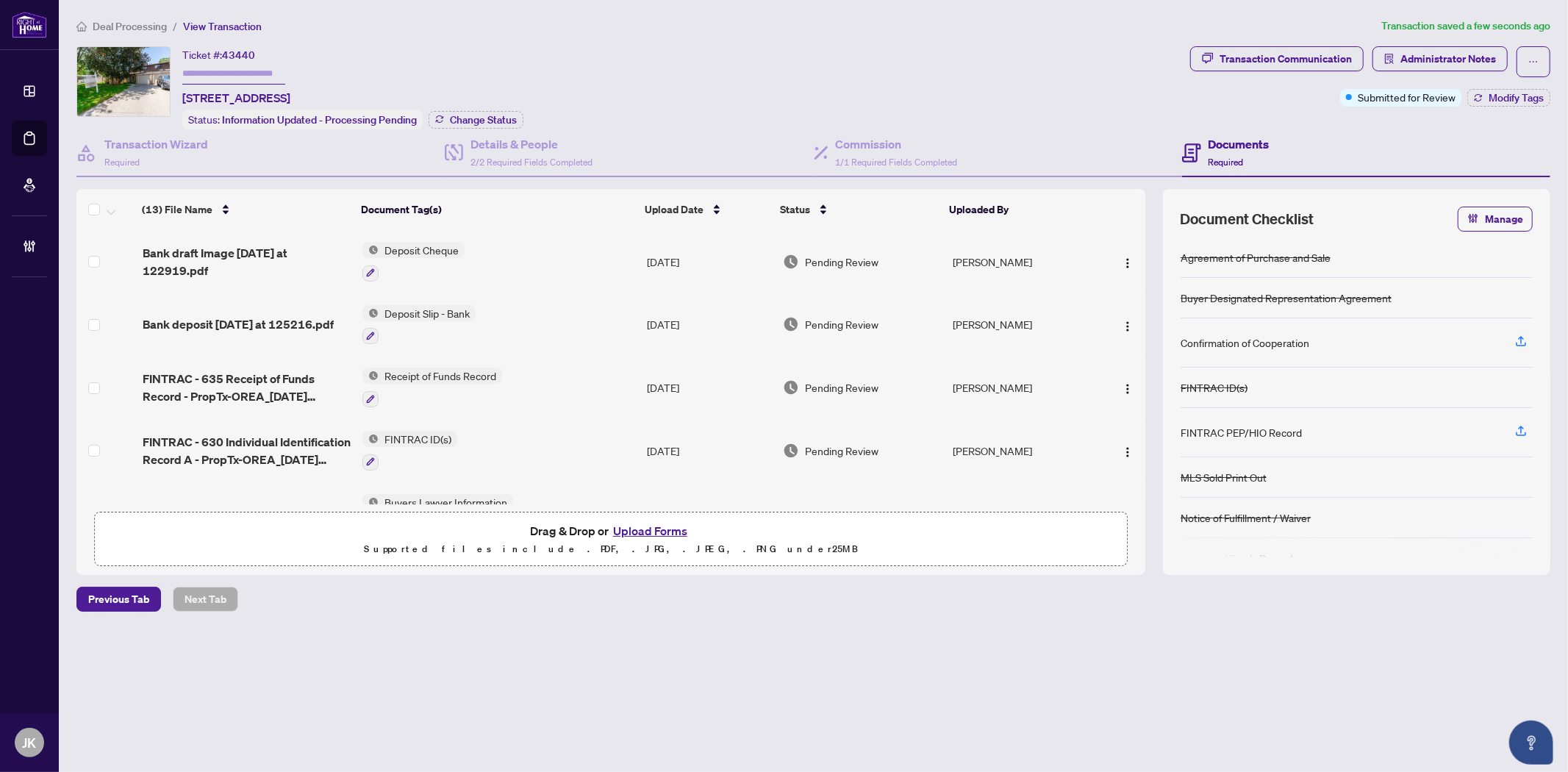
scroll to position [490, 0]
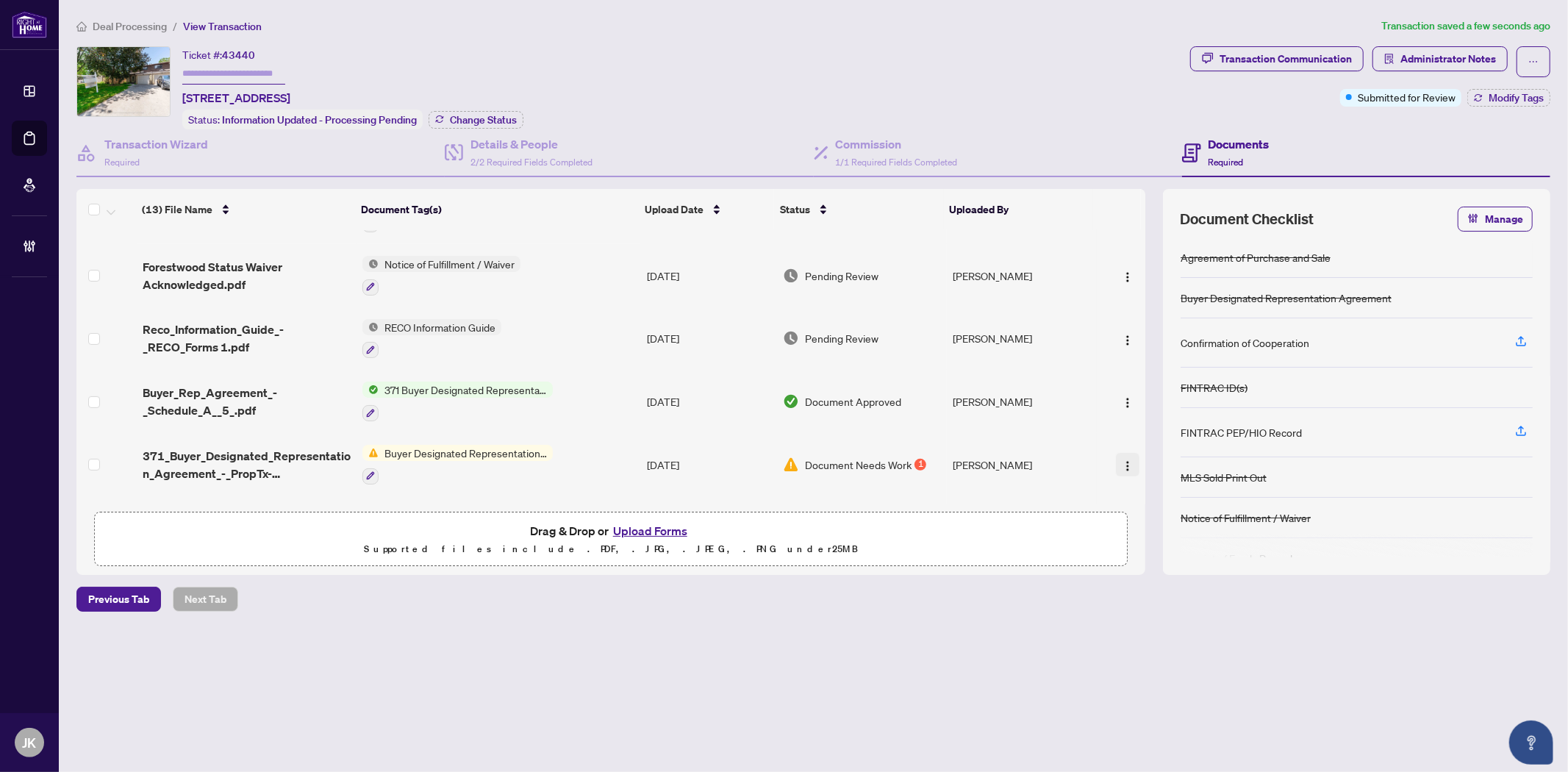
click at [1130, 453] on button "button" at bounding box center [1128, 464] width 24 height 24
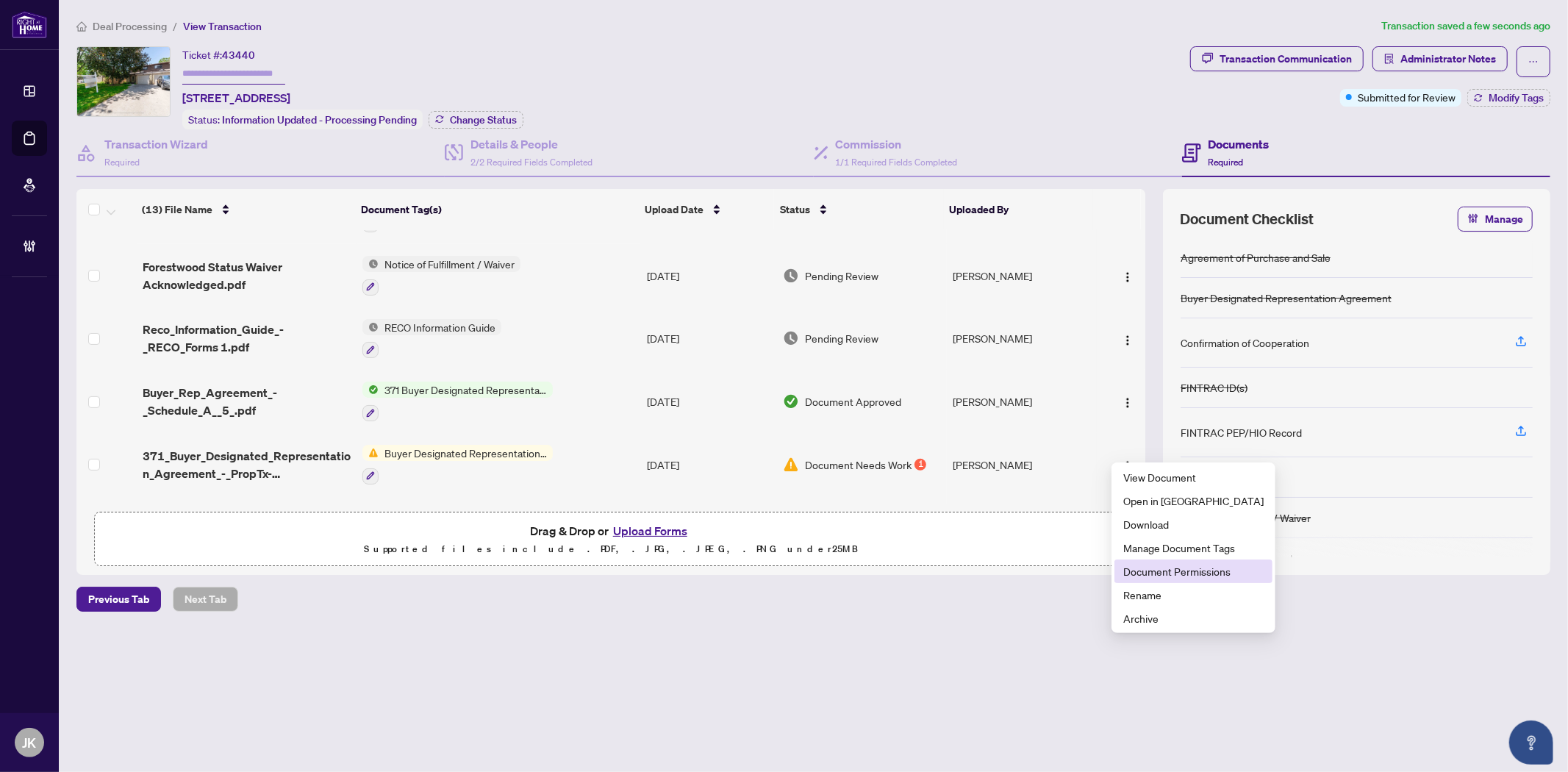
click at [1195, 567] on span "Document Permissions" at bounding box center [1194, 571] width 141 height 16
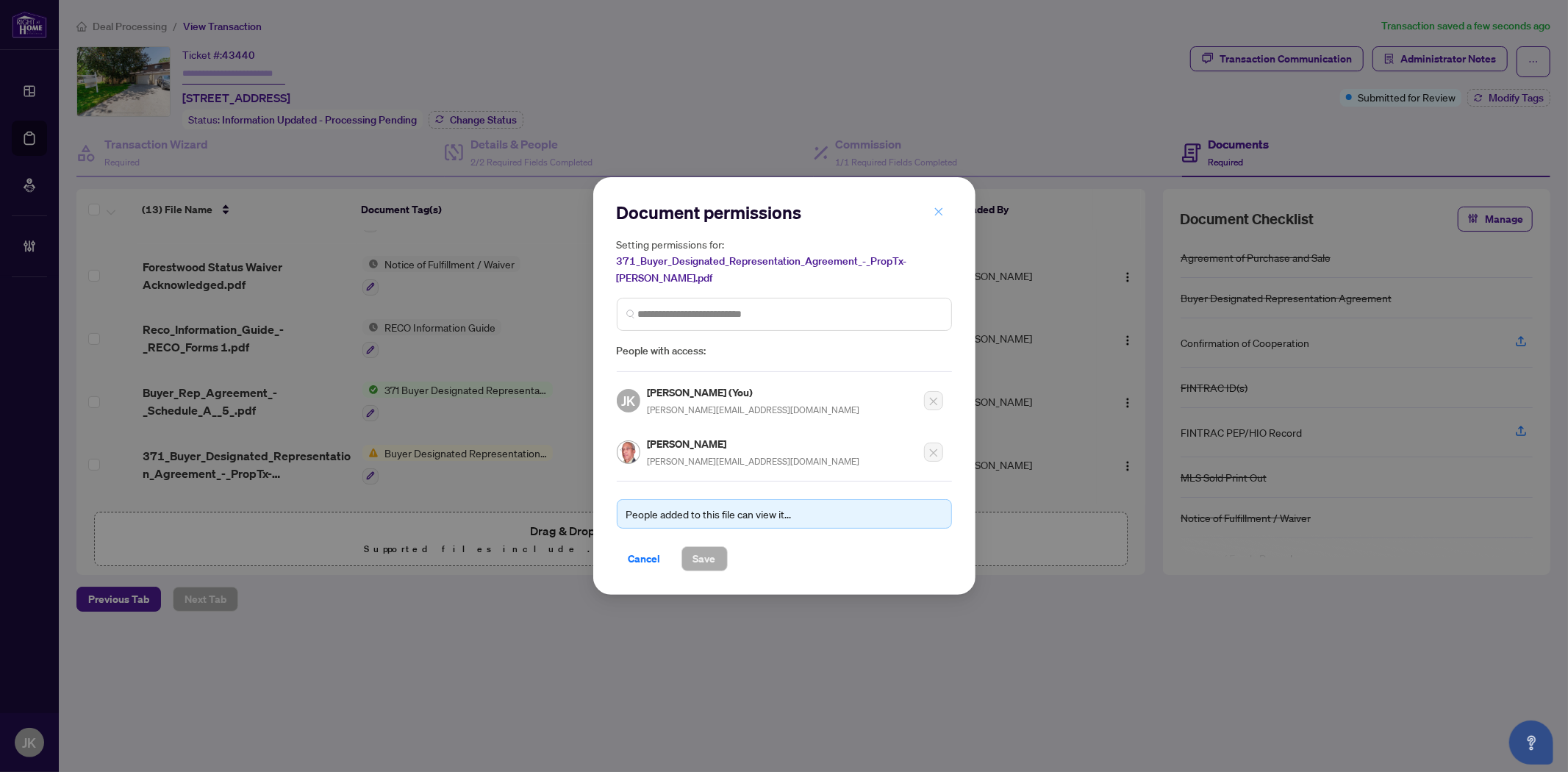
click at [937, 210] on span "button" at bounding box center [939, 212] width 10 height 24
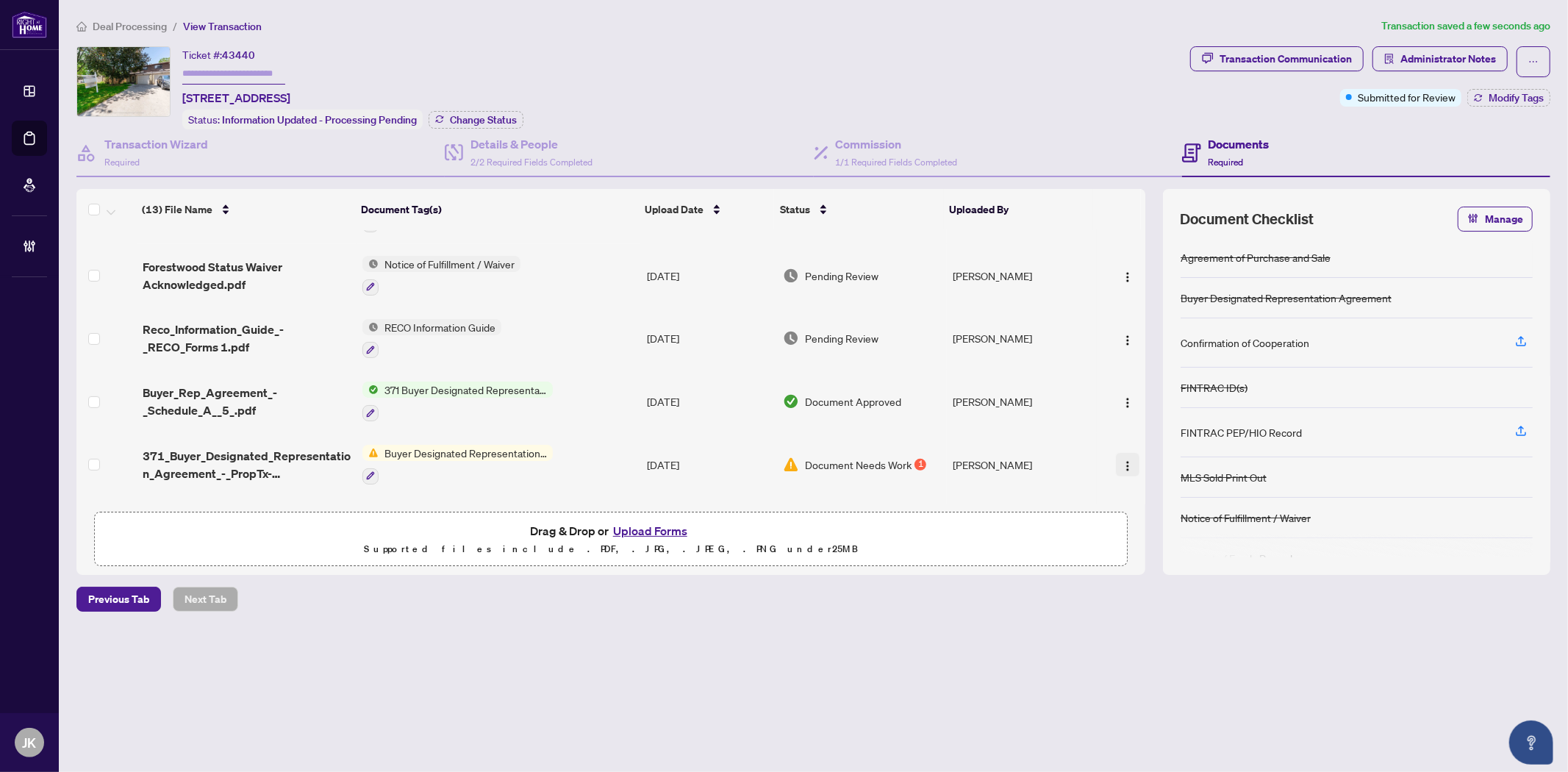
click at [1116, 453] on button "button" at bounding box center [1128, 464] width 24 height 24
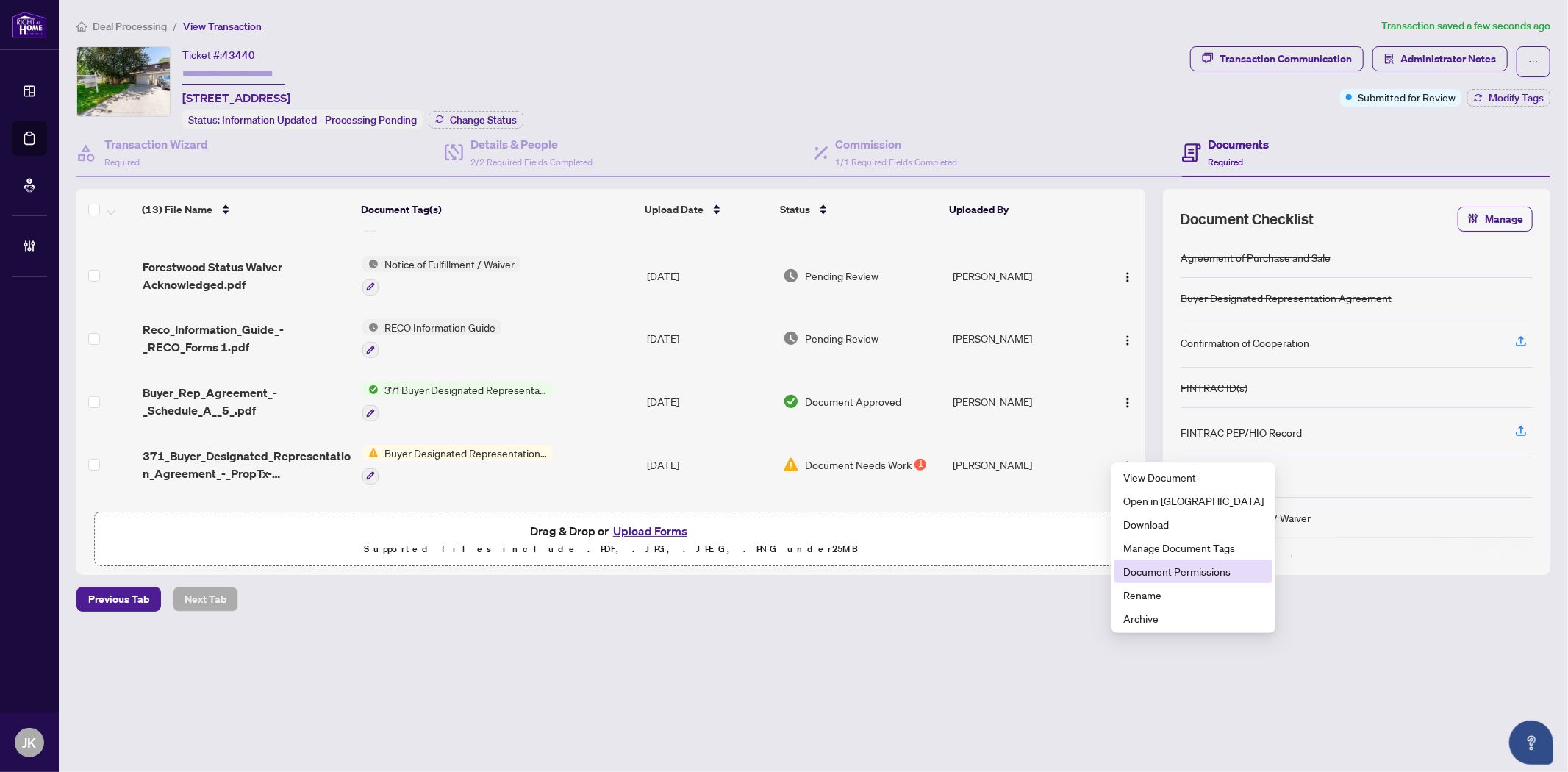
click at [1200, 567] on span "Document Permissions" at bounding box center [1194, 571] width 141 height 16
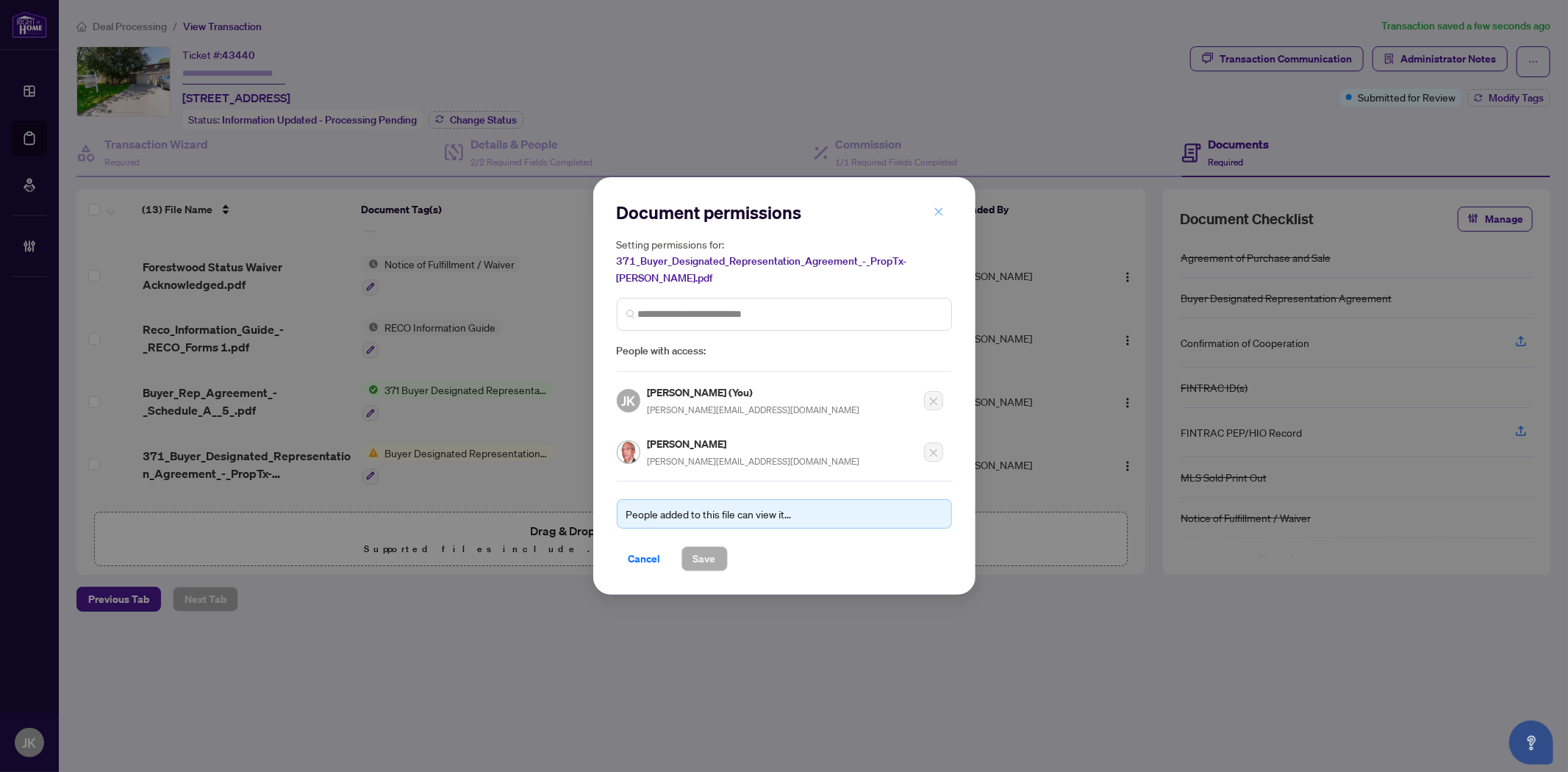
click at [940, 217] on icon "close" at bounding box center [939, 212] width 10 height 10
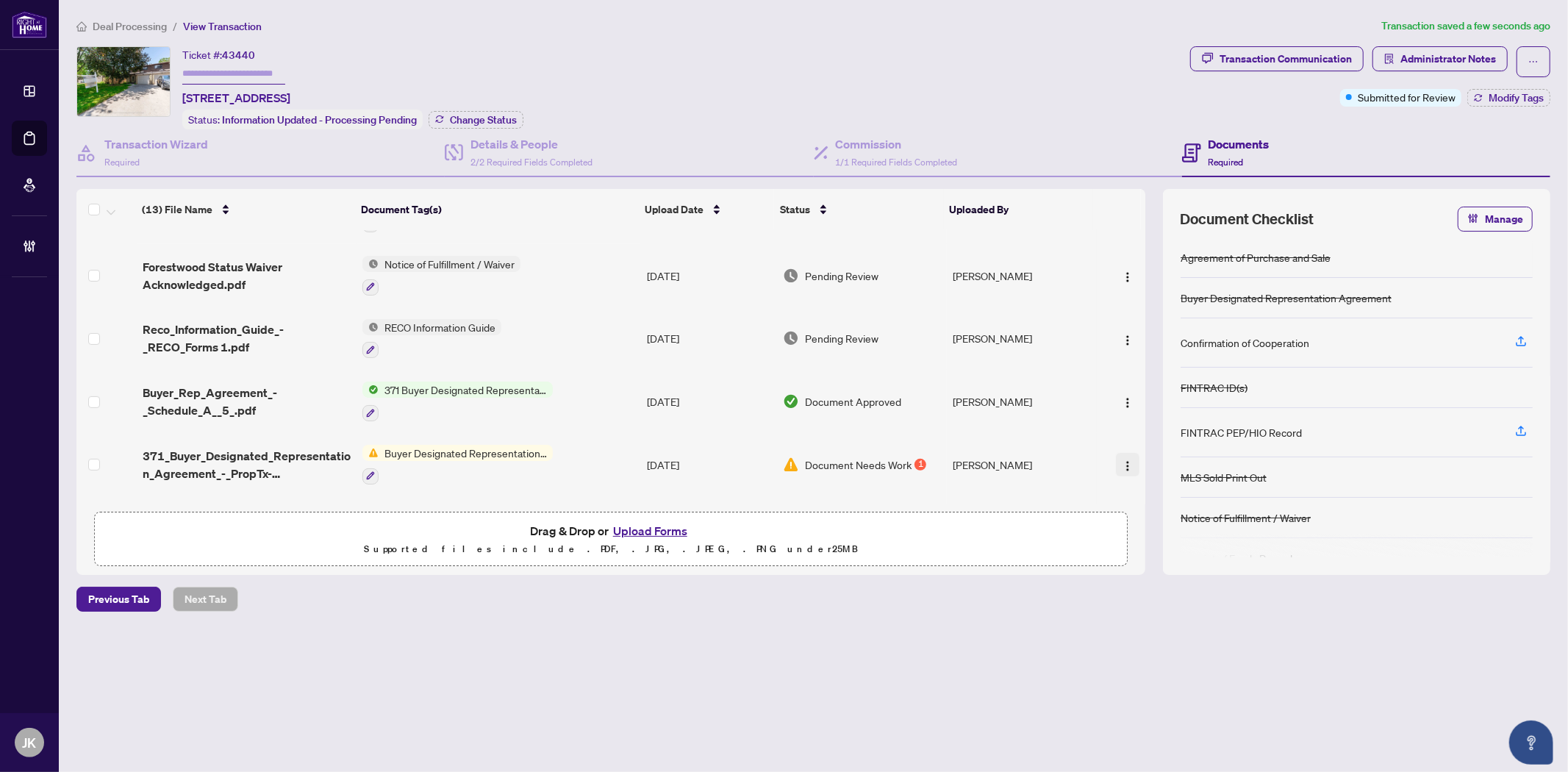
click at [1122, 460] on img "button" at bounding box center [1128, 466] width 12 height 12
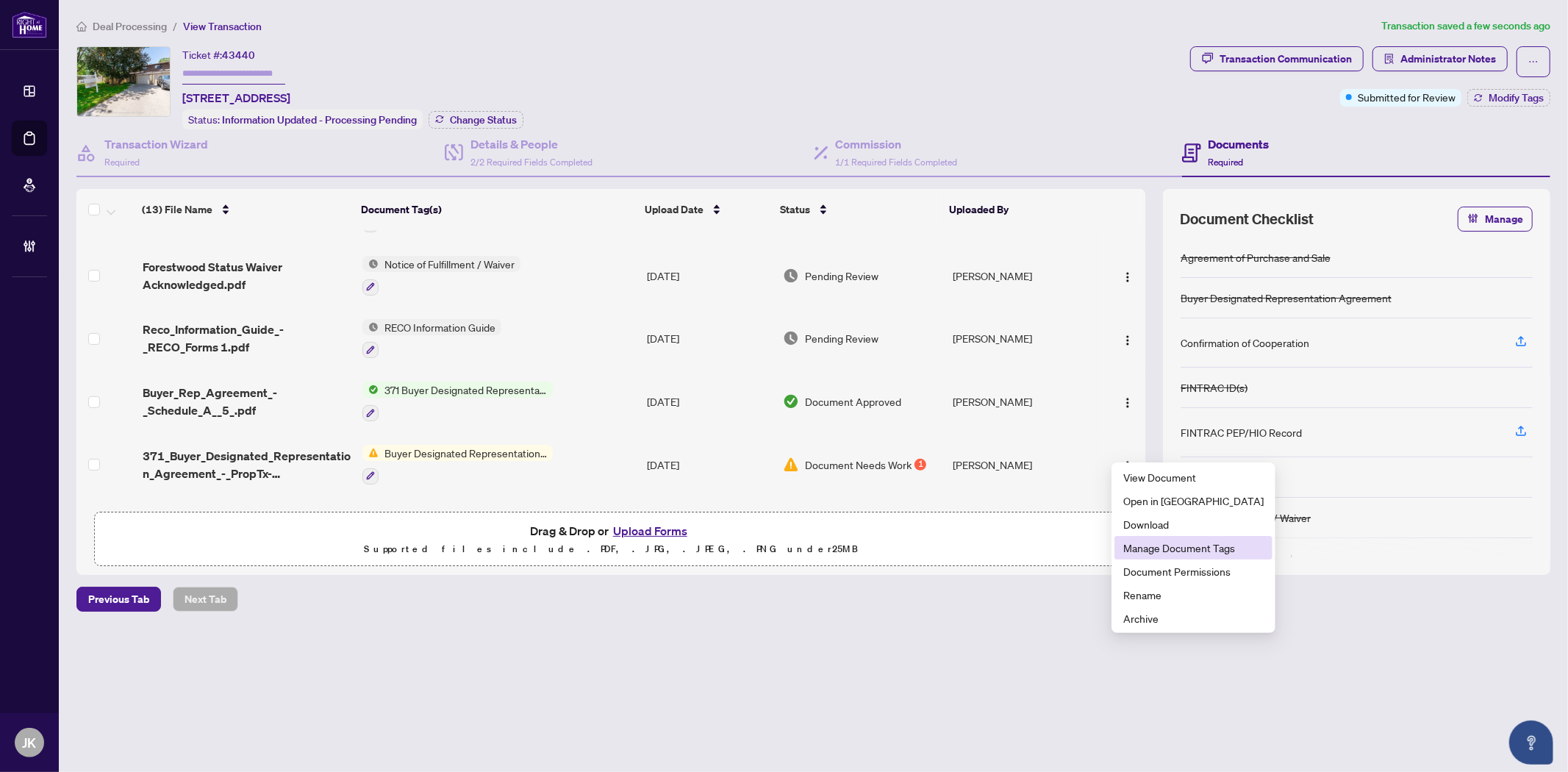
click at [1189, 548] on span "Manage Document Tags" at bounding box center [1194, 547] width 141 height 16
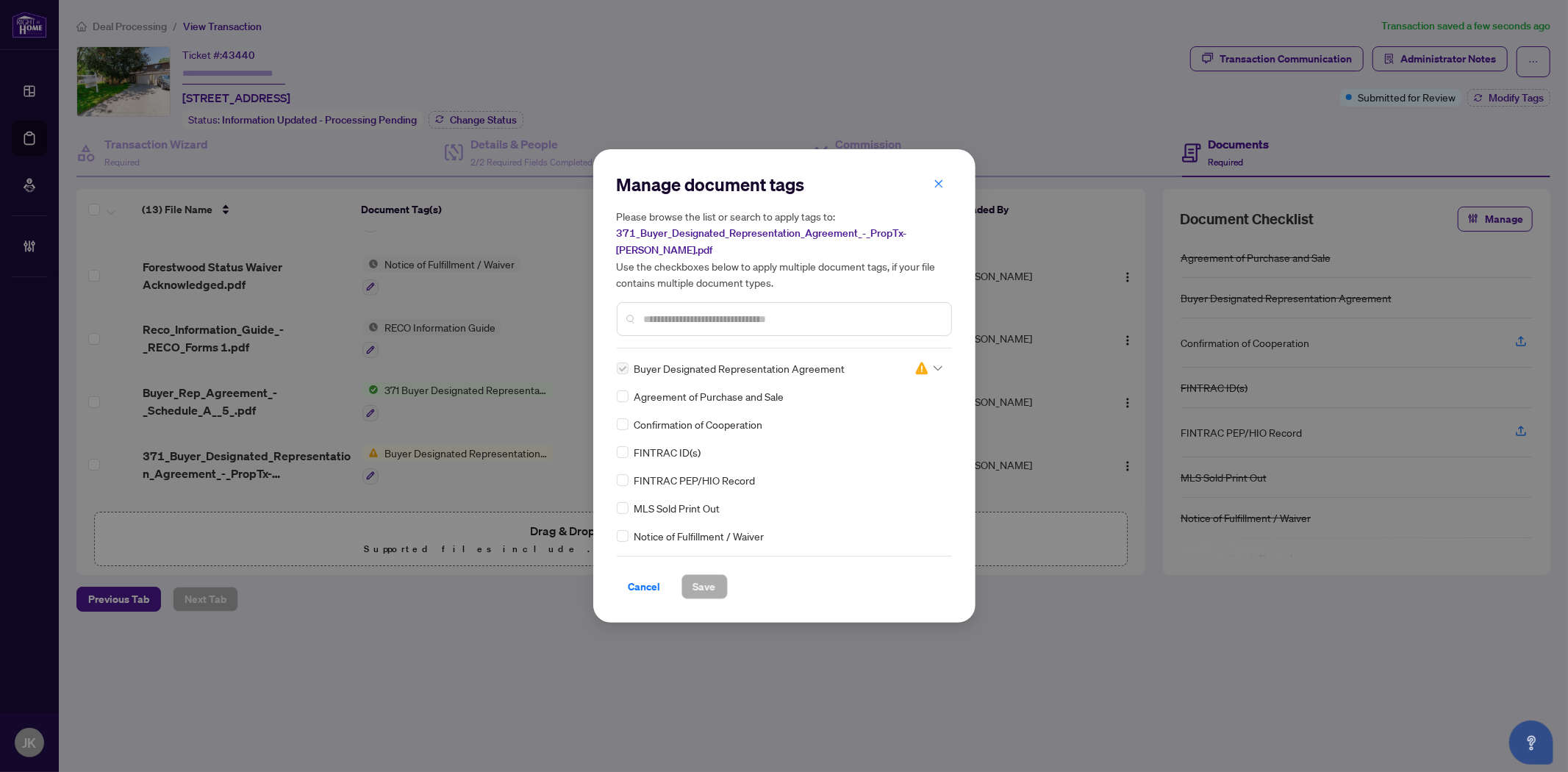
click at [923, 362] on img at bounding box center [921, 367] width 14 height 14
click at [888, 434] on div "Approved" at bounding box center [880, 431] width 94 height 16
click at [696, 575] on span "Save" at bounding box center [704, 587] width 23 height 24
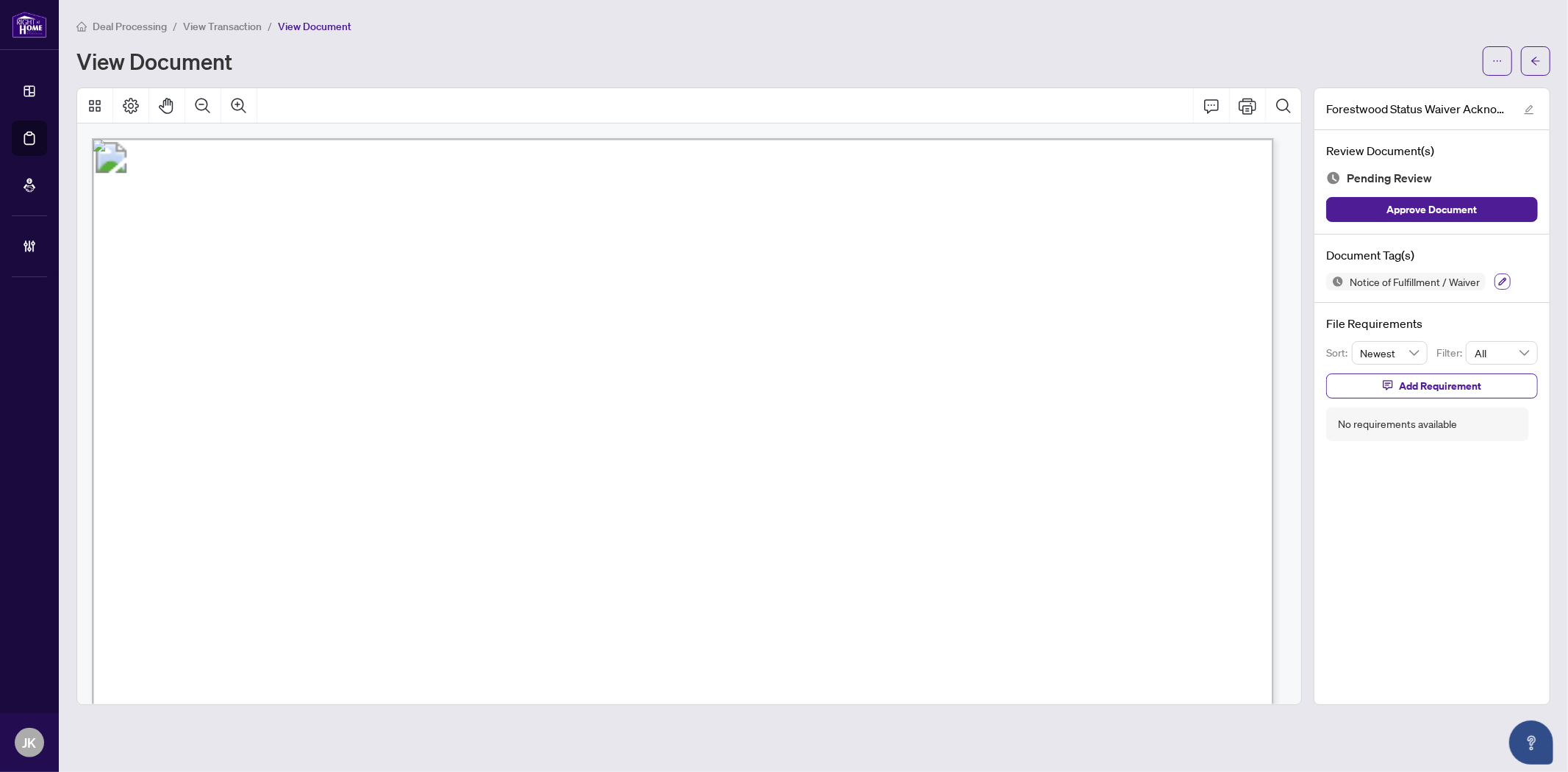
click at [1411, 282] on icon "button" at bounding box center [1502, 281] width 8 height 8
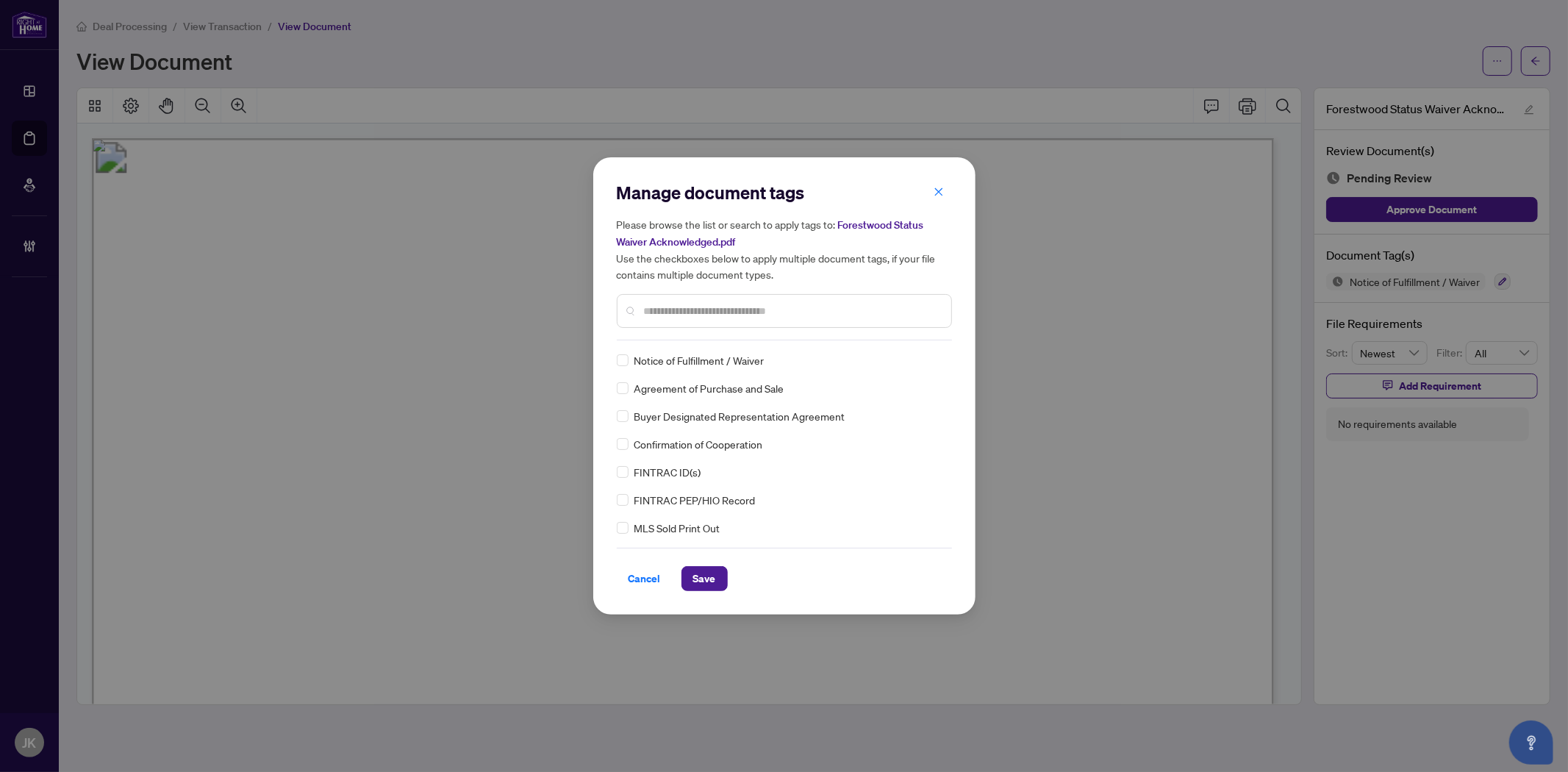
click at [668, 319] on div at bounding box center [785, 311] width 336 height 34
drag, startPoint x: 674, startPoint y: 310, endPoint x: 681, endPoint y: 308, distance: 7.3
click at [675, 309] on input "text" at bounding box center [792, 310] width 296 height 16
type input "****"
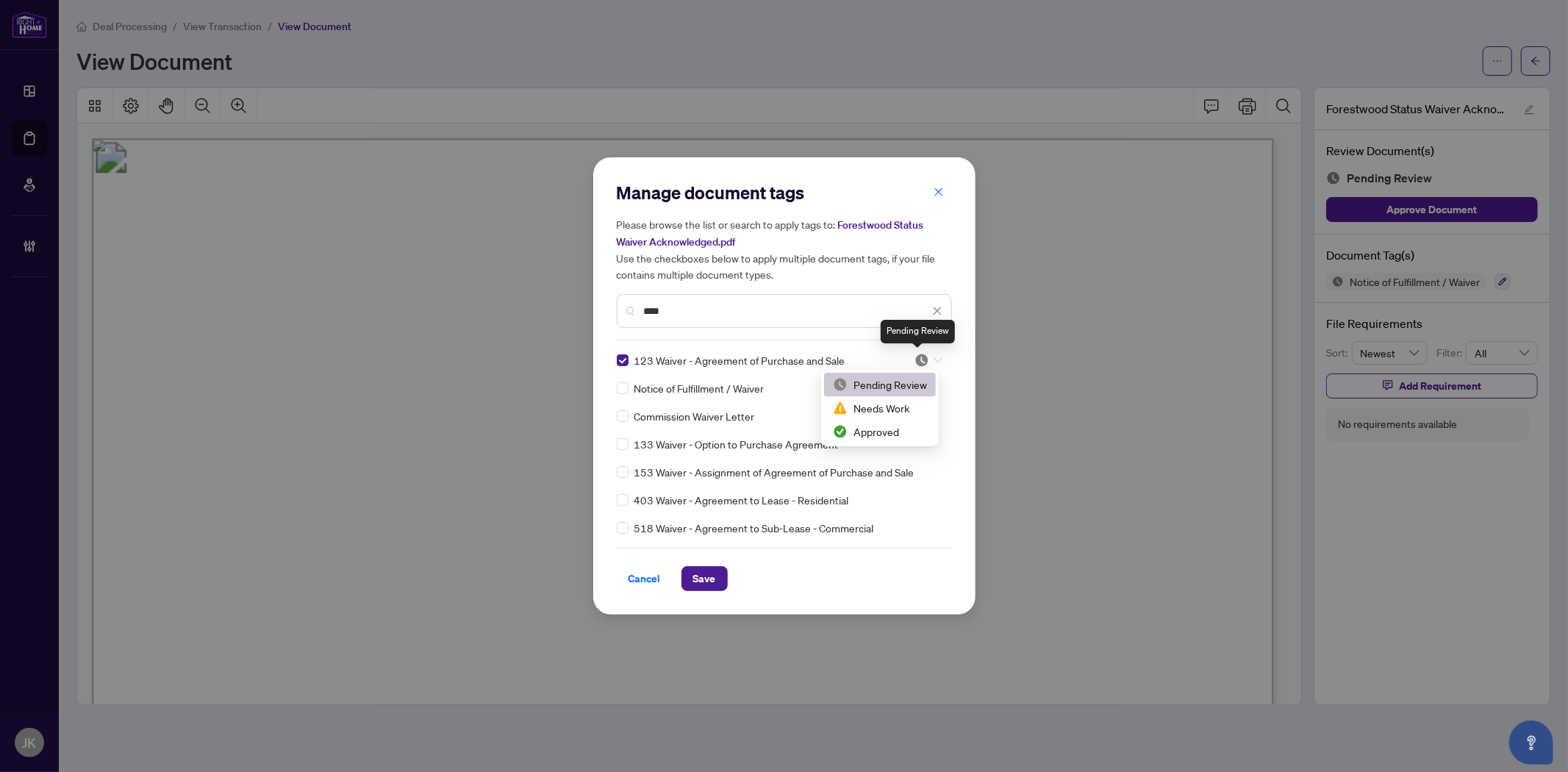
click at [916, 361] on img at bounding box center [921, 360] width 14 height 14
click at [878, 431] on div "Approved" at bounding box center [880, 431] width 94 height 16
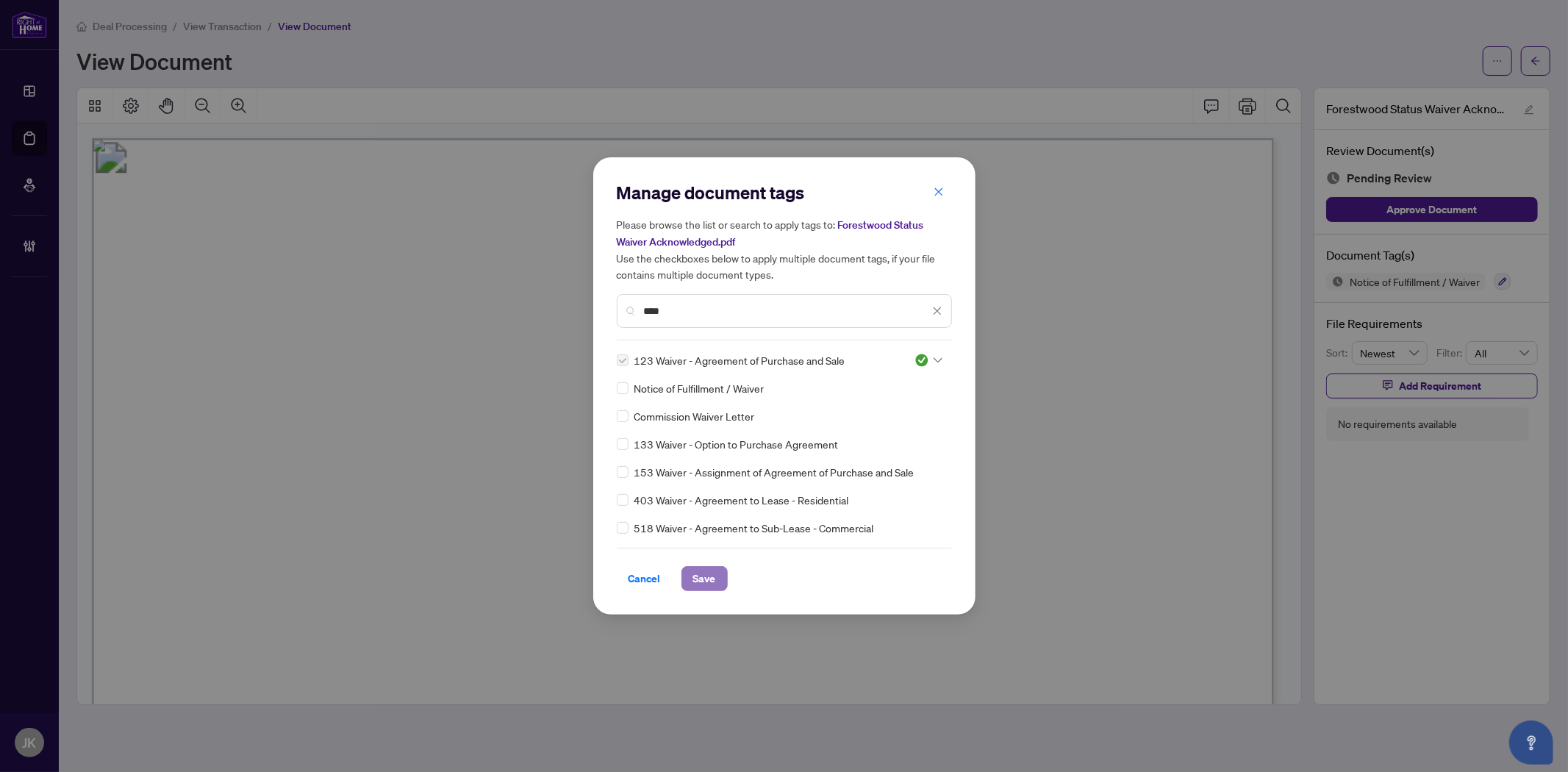
drag, startPoint x: 708, startPoint y: 577, endPoint x: 713, endPoint y: 571, distance: 7.8
click at [709, 577] on span "Save" at bounding box center [704, 578] width 23 height 24
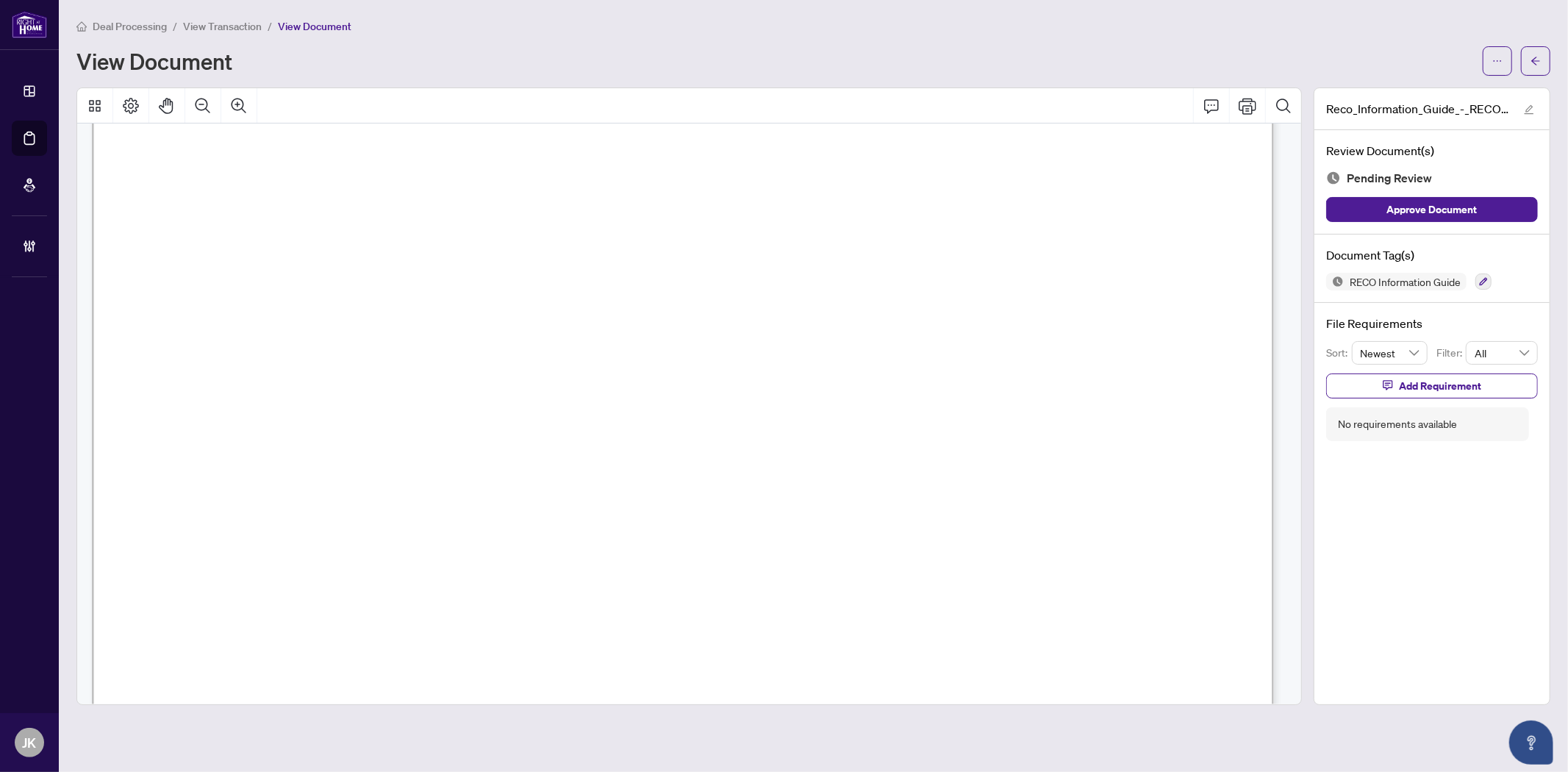
scroll to position [19468, 0]
click at [1411, 277] on icon "button" at bounding box center [1484, 281] width 8 height 8
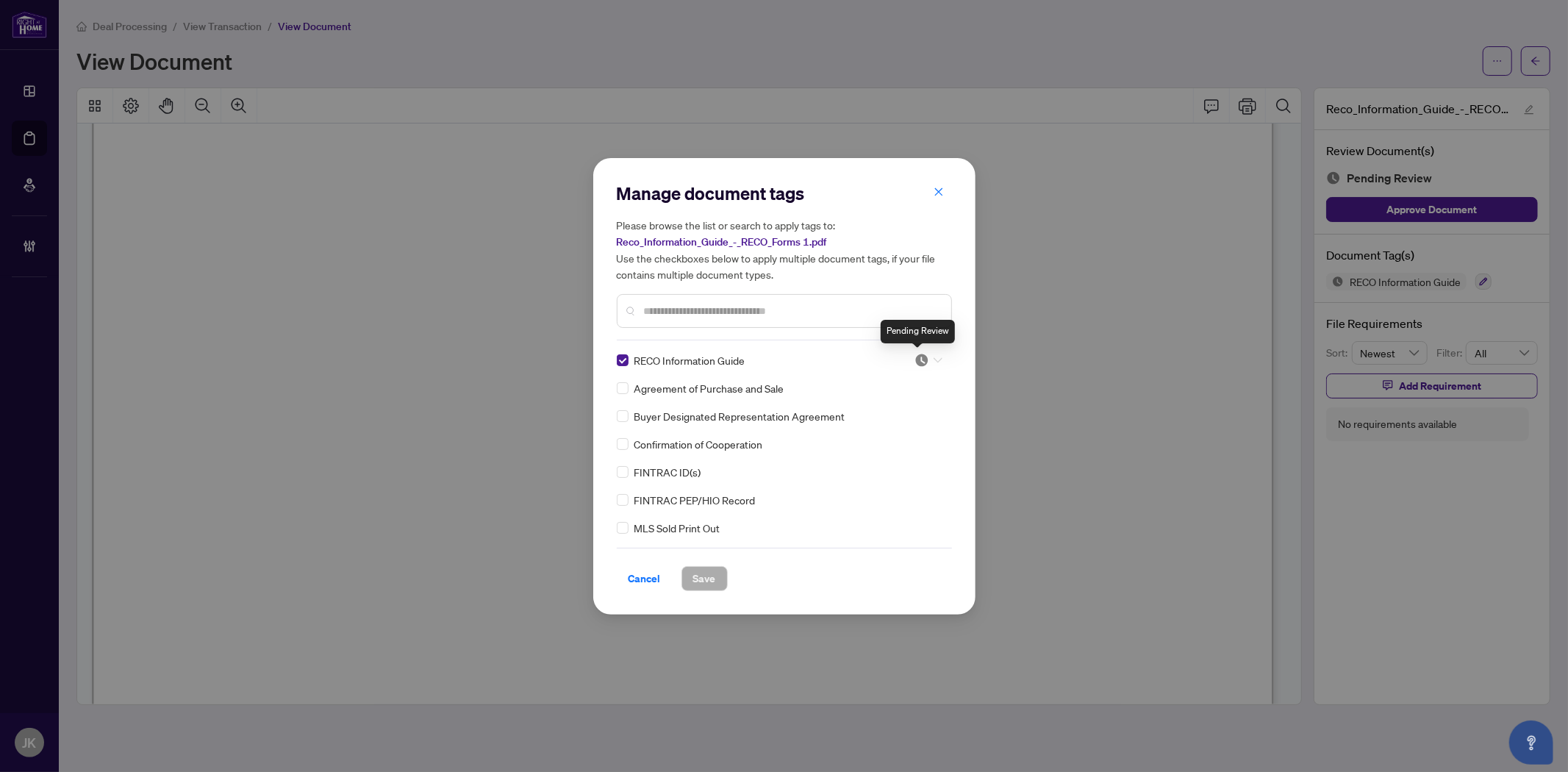
click at [921, 356] on img at bounding box center [921, 360] width 14 height 14
click at [898, 422] on div "Approved" at bounding box center [880, 432] width 112 height 24
click at [703, 577] on span "Save" at bounding box center [704, 578] width 23 height 24
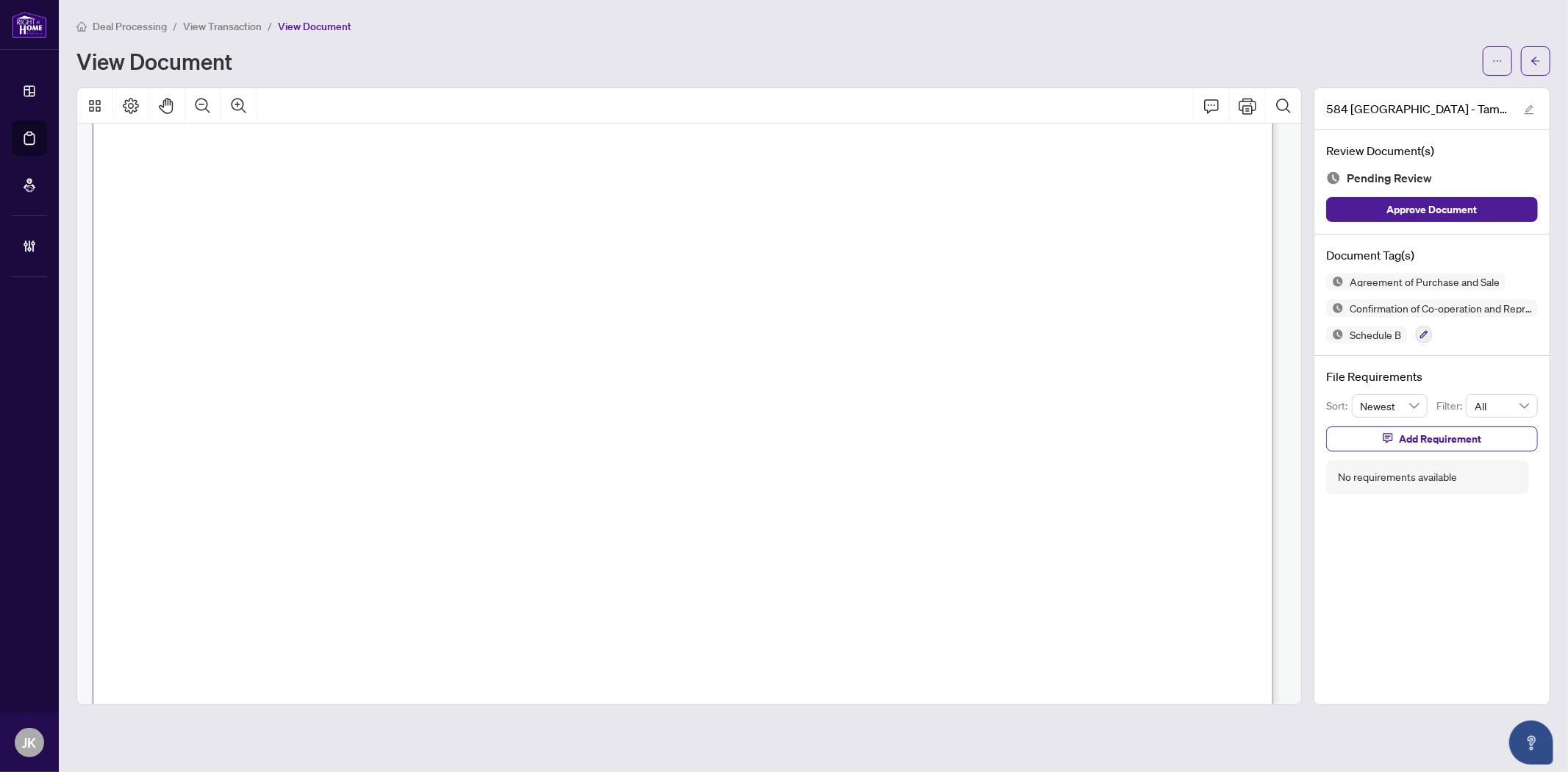
scroll to position [3267, 0]
drag, startPoint x: 248, startPoint y: 317, endPoint x: 474, endPoint y: 311, distance: 226.1
click at [380, 311] on span "[PERSON_NAME]" at bounding box center [312, 317] width 136 height 19
drag, startPoint x: 368, startPoint y: 262, endPoint x: 248, endPoint y: 262, distance: 120.0
click at [248, 262] on span "[PERSON_NAME]" at bounding box center [312, 265] width 135 height 19
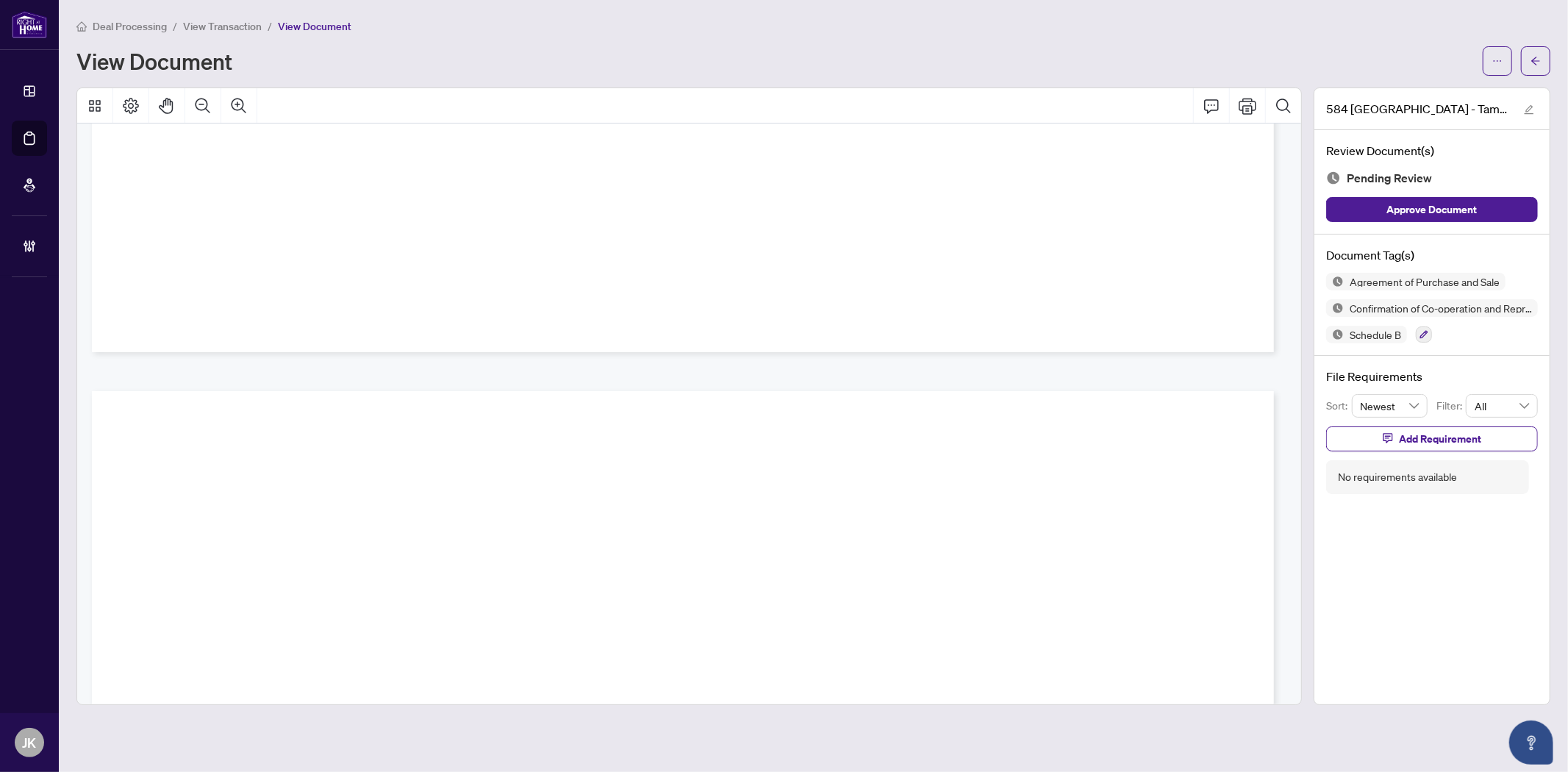
scroll to position [18226, 0]
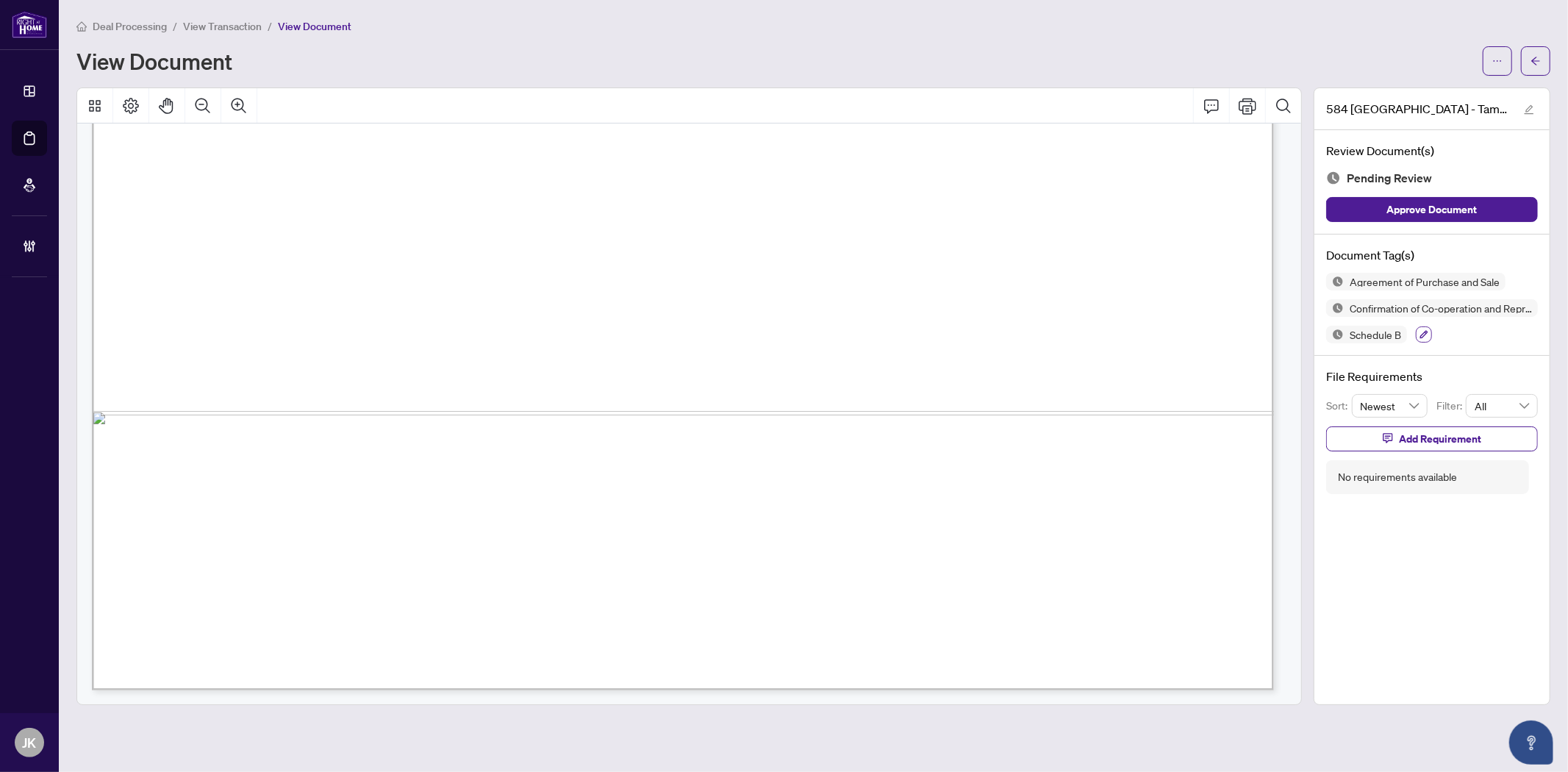
click at [1425, 332] on icon "button" at bounding box center [1424, 335] width 8 height 8
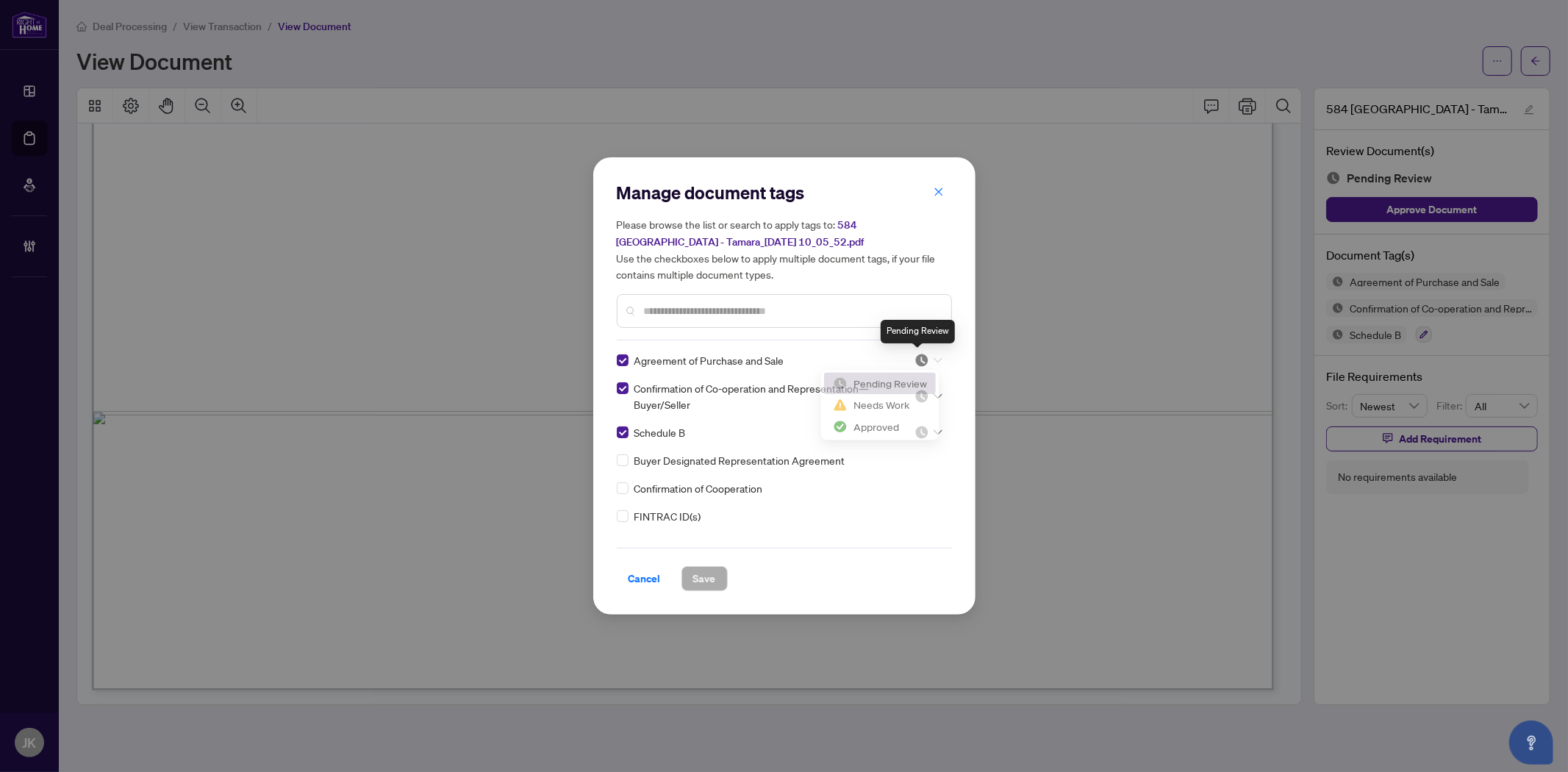
click at [920, 359] on img at bounding box center [921, 360] width 14 height 14
click at [903, 434] on div "Approved" at bounding box center [880, 431] width 94 height 16
click at [915, 395] on img at bounding box center [921, 395] width 14 height 14
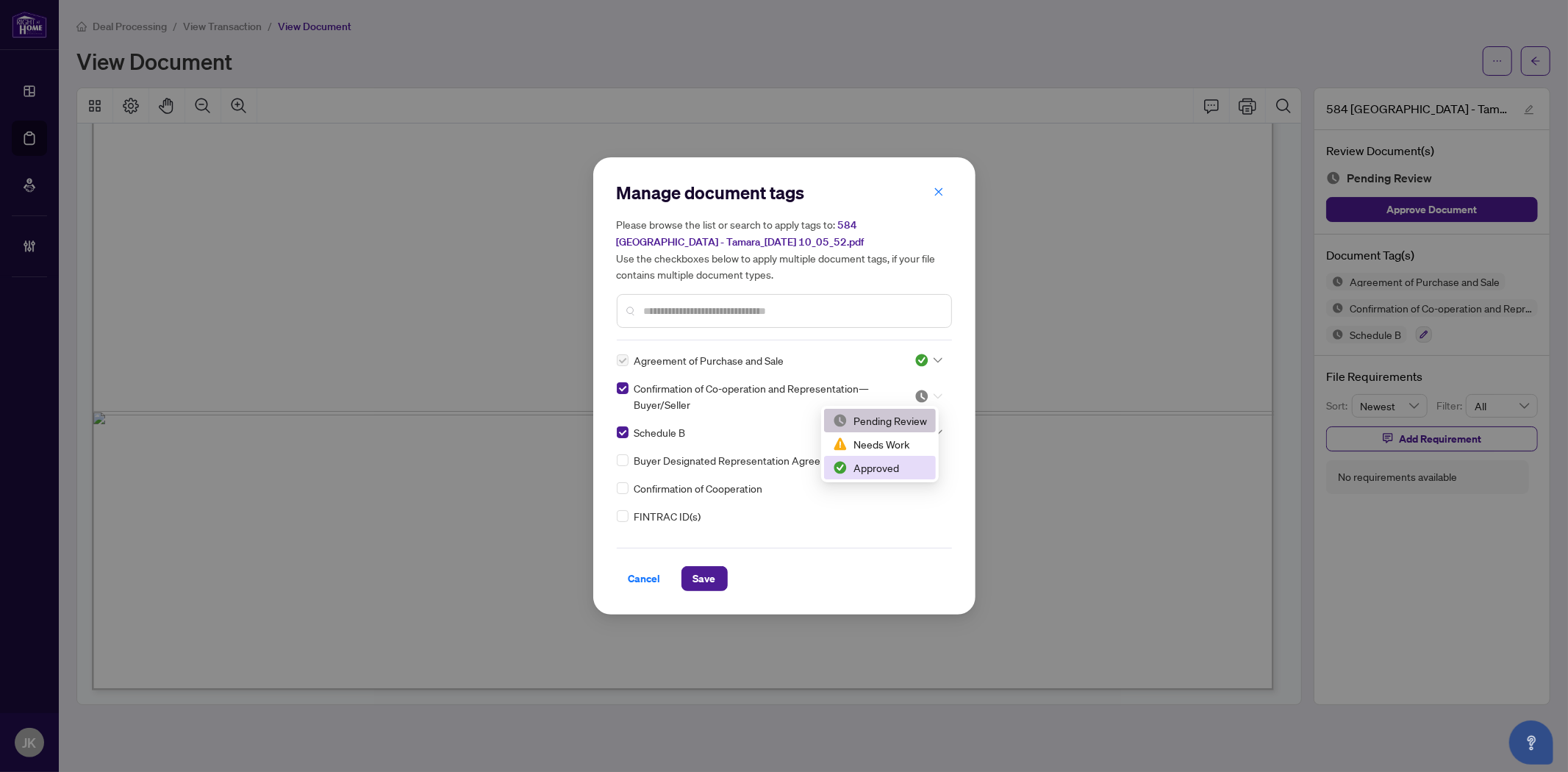
click at [888, 460] on div "Approved" at bounding box center [880, 467] width 94 height 16
click at [917, 425] on img at bounding box center [921, 432] width 14 height 14
click at [894, 503] on div "Approved" at bounding box center [880, 503] width 94 height 16
click at [707, 579] on span "Save" at bounding box center [704, 578] width 23 height 24
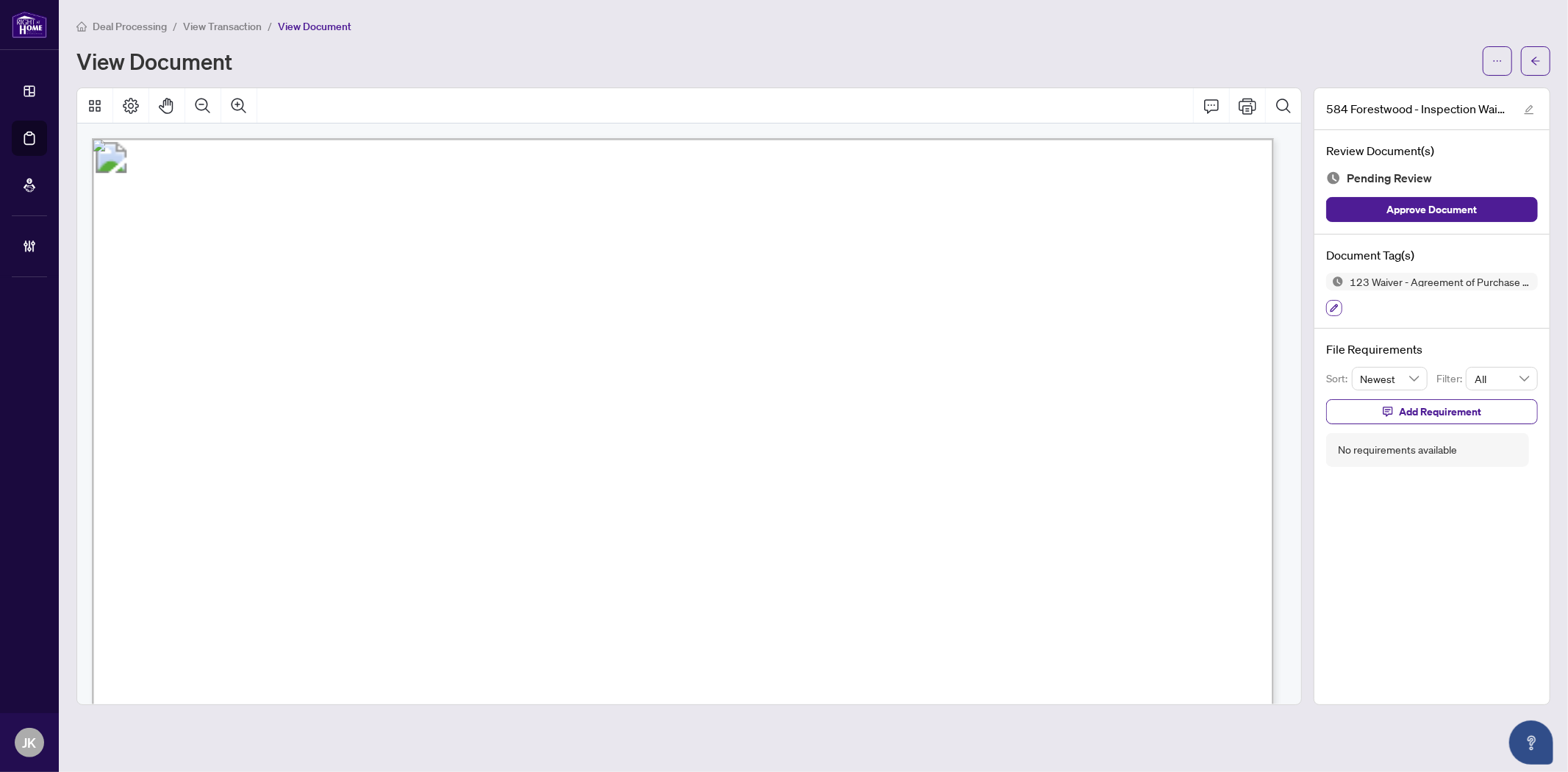
click at [1332, 303] on icon "button" at bounding box center [1334, 308] width 8 height 8
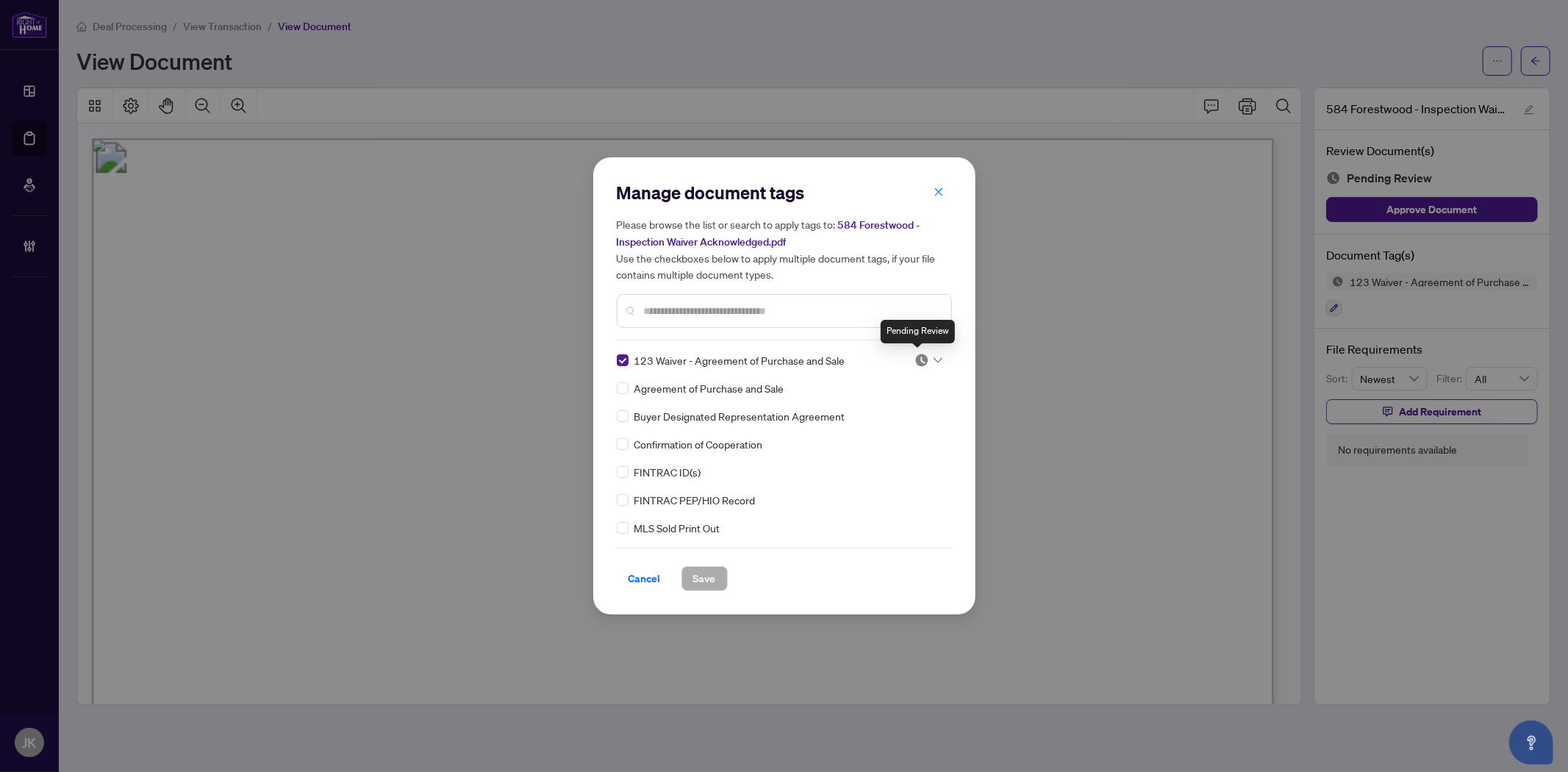
click at [915, 358] on img at bounding box center [921, 360] width 14 height 14
drag, startPoint x: 902, startPoint y: 437, endPoint x: 836, endPoint y: 502, distance: 92.6
click at [902, 436] on div "Approved" at bounding box center [880, 431] width 94 height 16
click at [702, 583] on span "Save" at bounding box center [704, 578] width 23 height 24
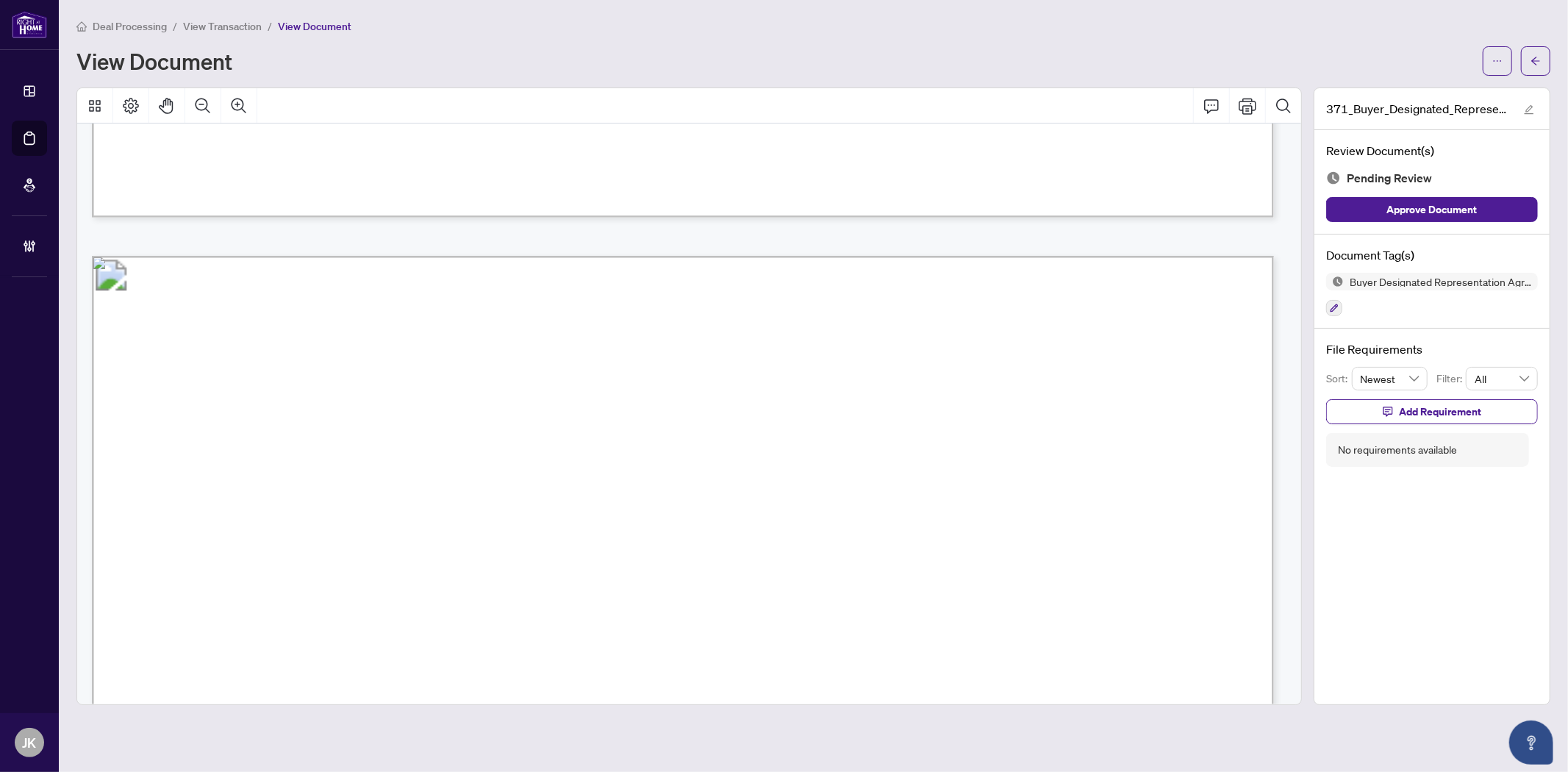
scroll to position [5682, 0]
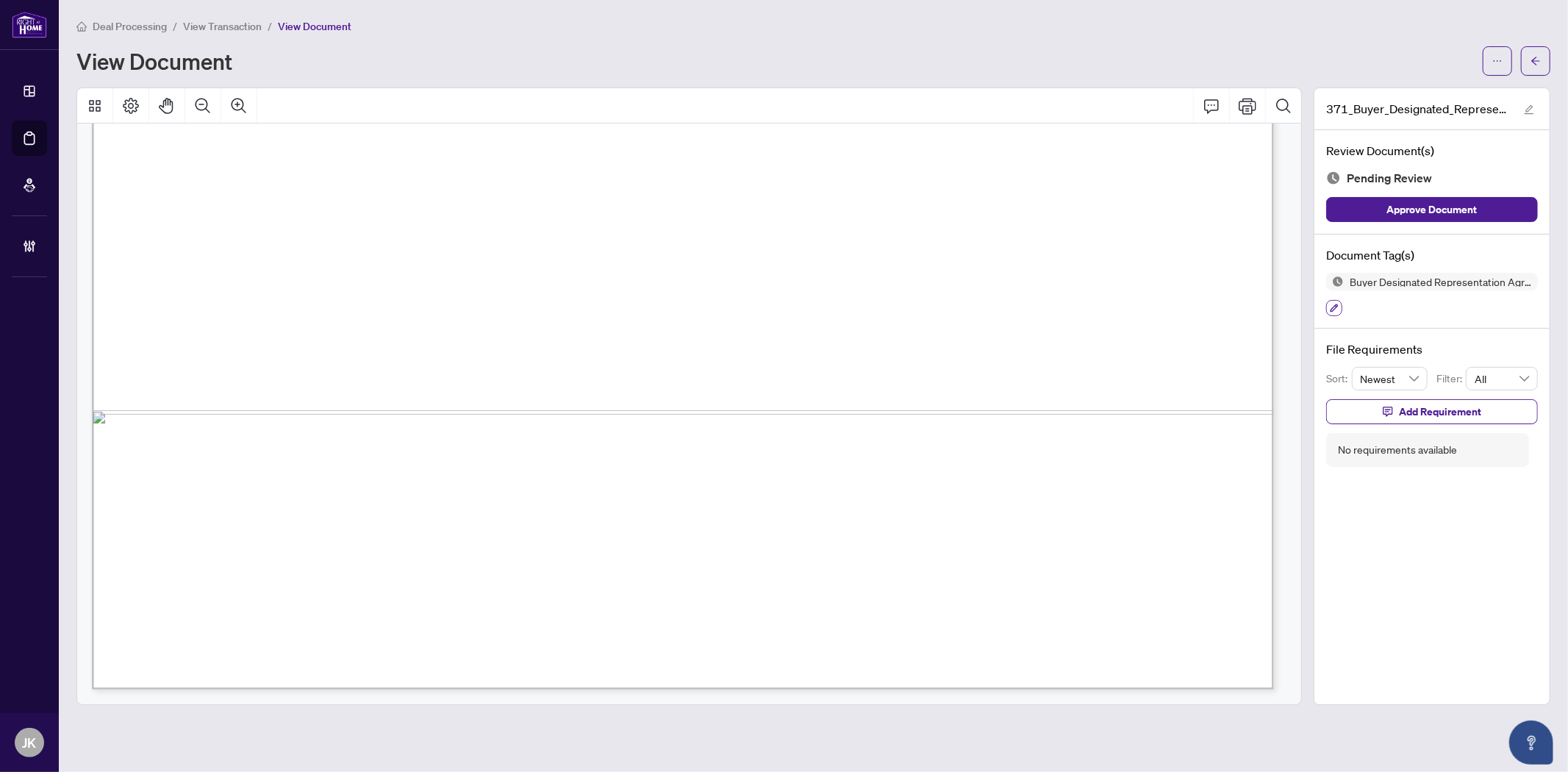
click at [1336, 307] on icon "button" at bounding box center [1334, 308] width 8 height 8
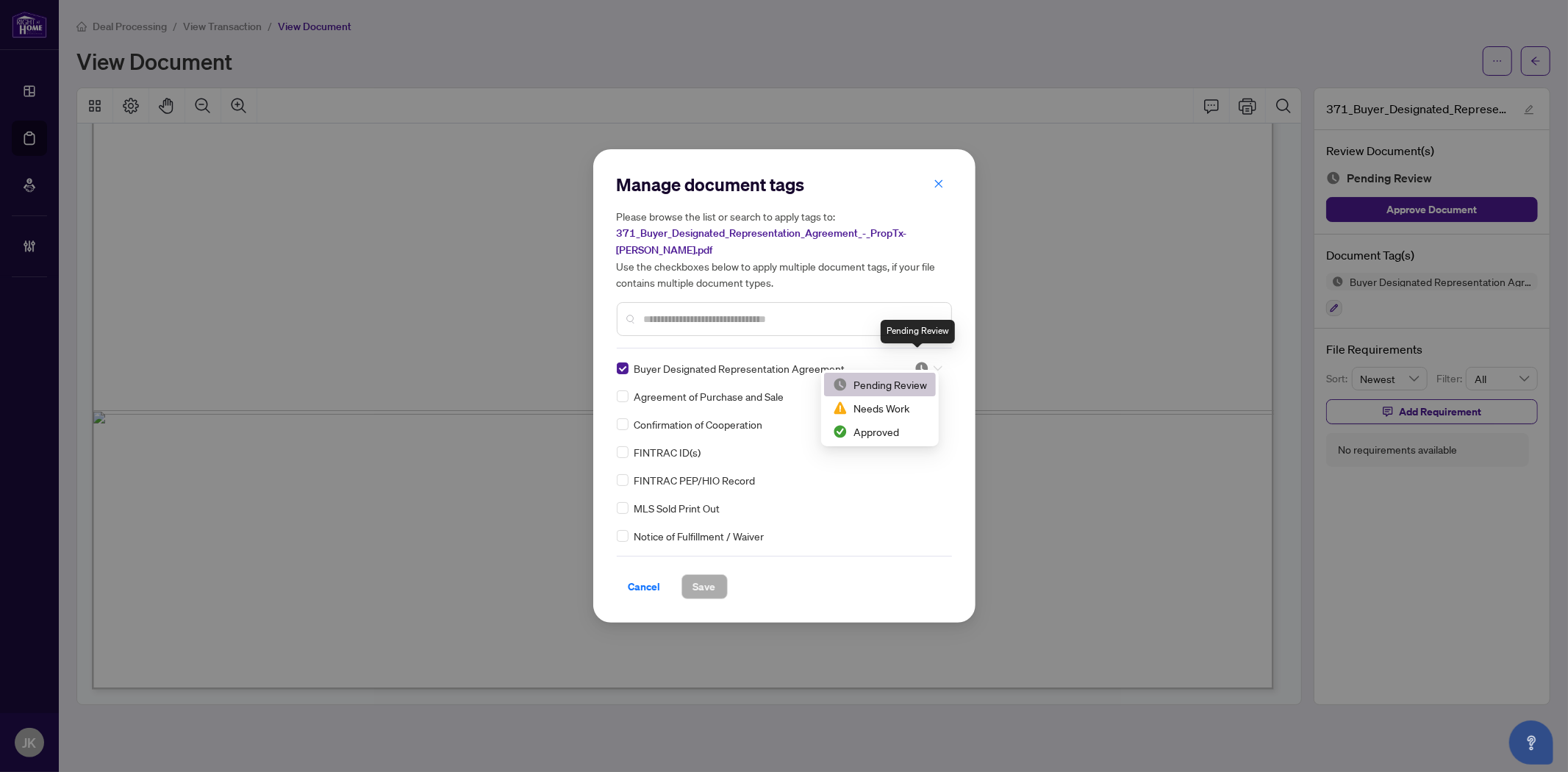
click at [915, 361] on img at bounding box center [921, 367] width 14 height 14
click at [899, 409] on div "Needs Work" at bounding box center [880, 407] width 94 height 16
click at [707, 575] on span "Save" at bounding box center [704, 587] width 23 height 24
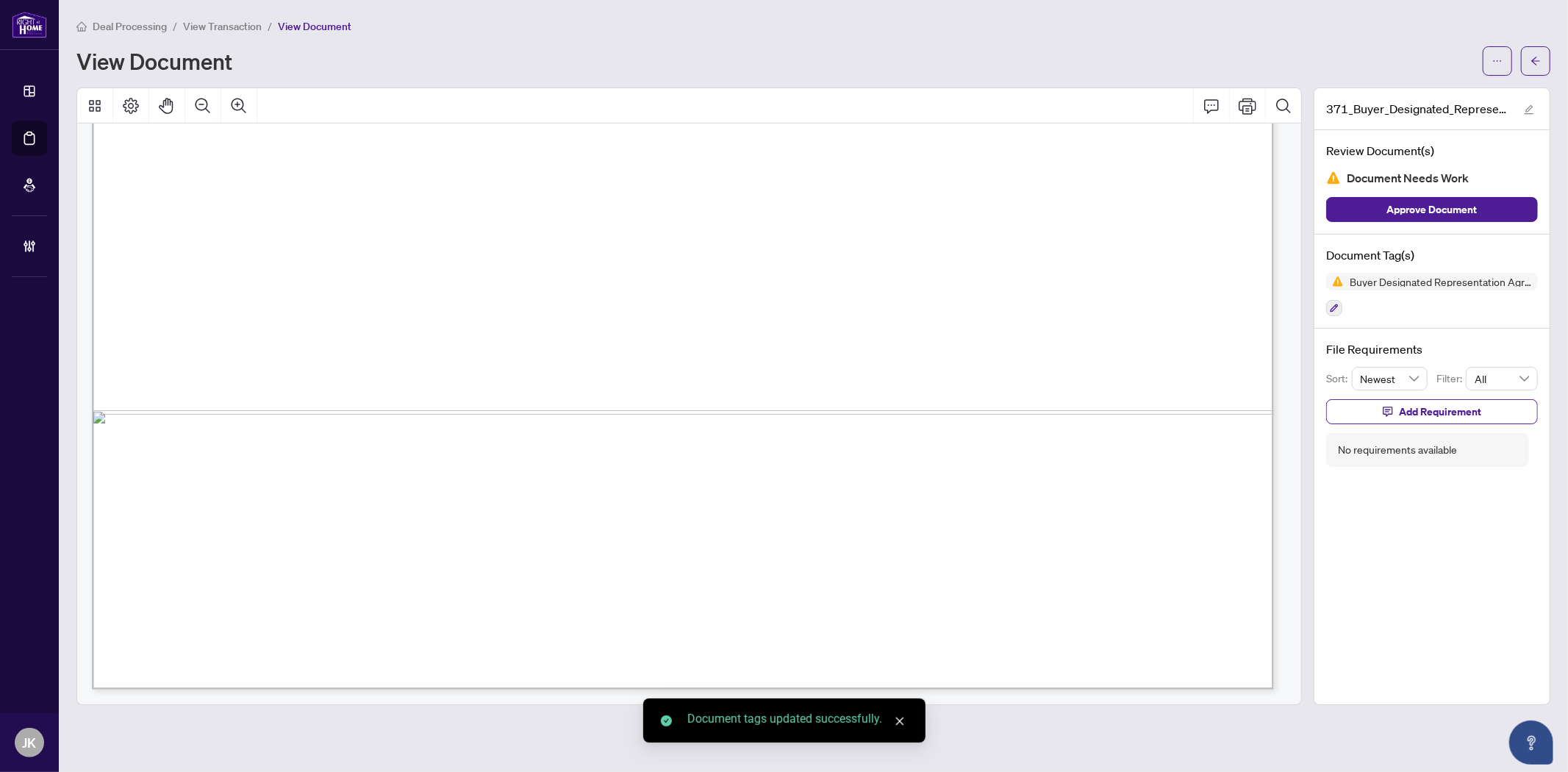
click at [1411, 415] on span "Add Requirement" at bounding box center [1441, 411] width 83 height 24
click at [1393, 428] on textarea at bounding box center [1447, 424] width 158 height 28
type textarea "*"
type textarea "**"
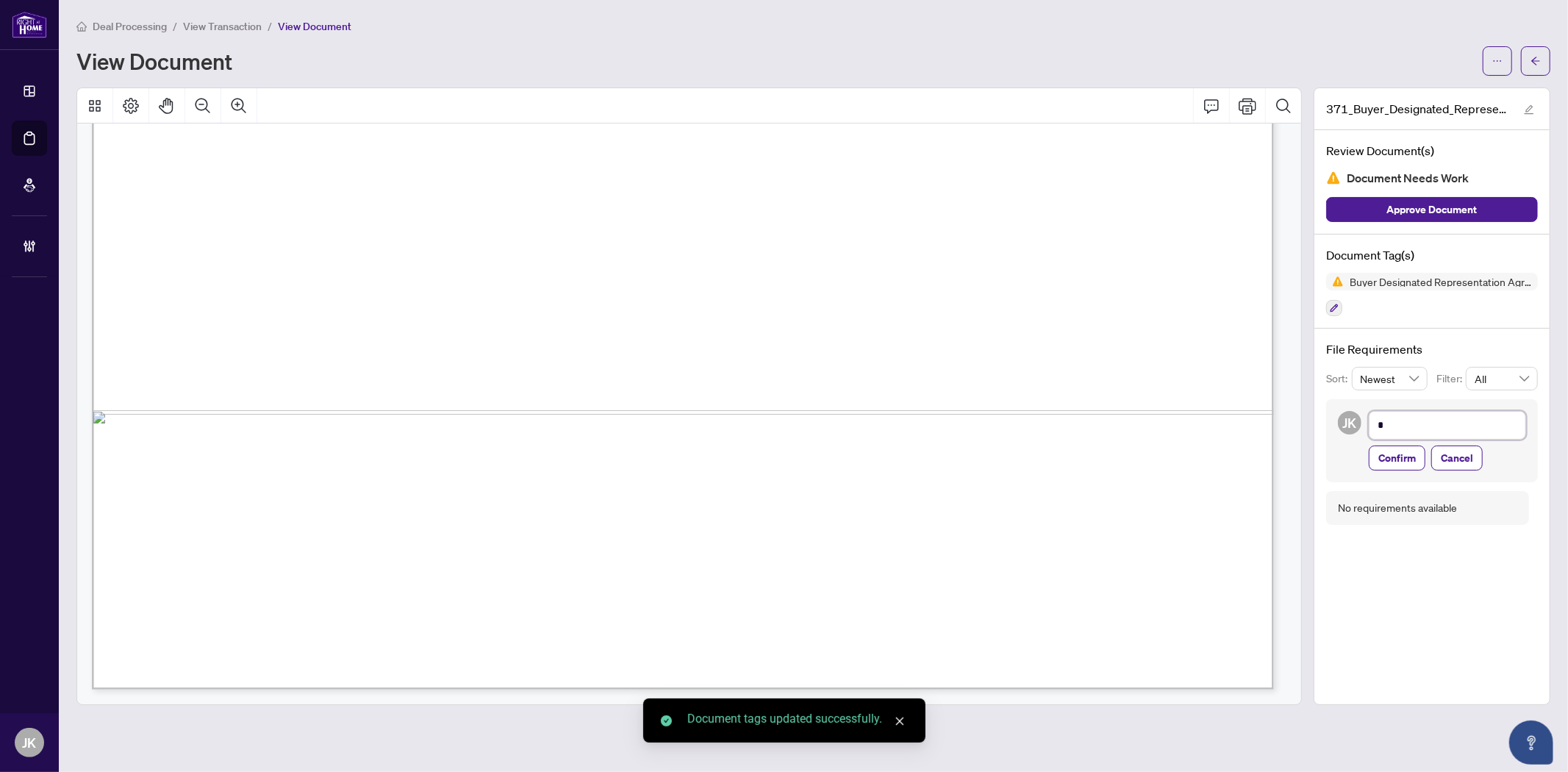
type textarea "**"
type textarea "***"
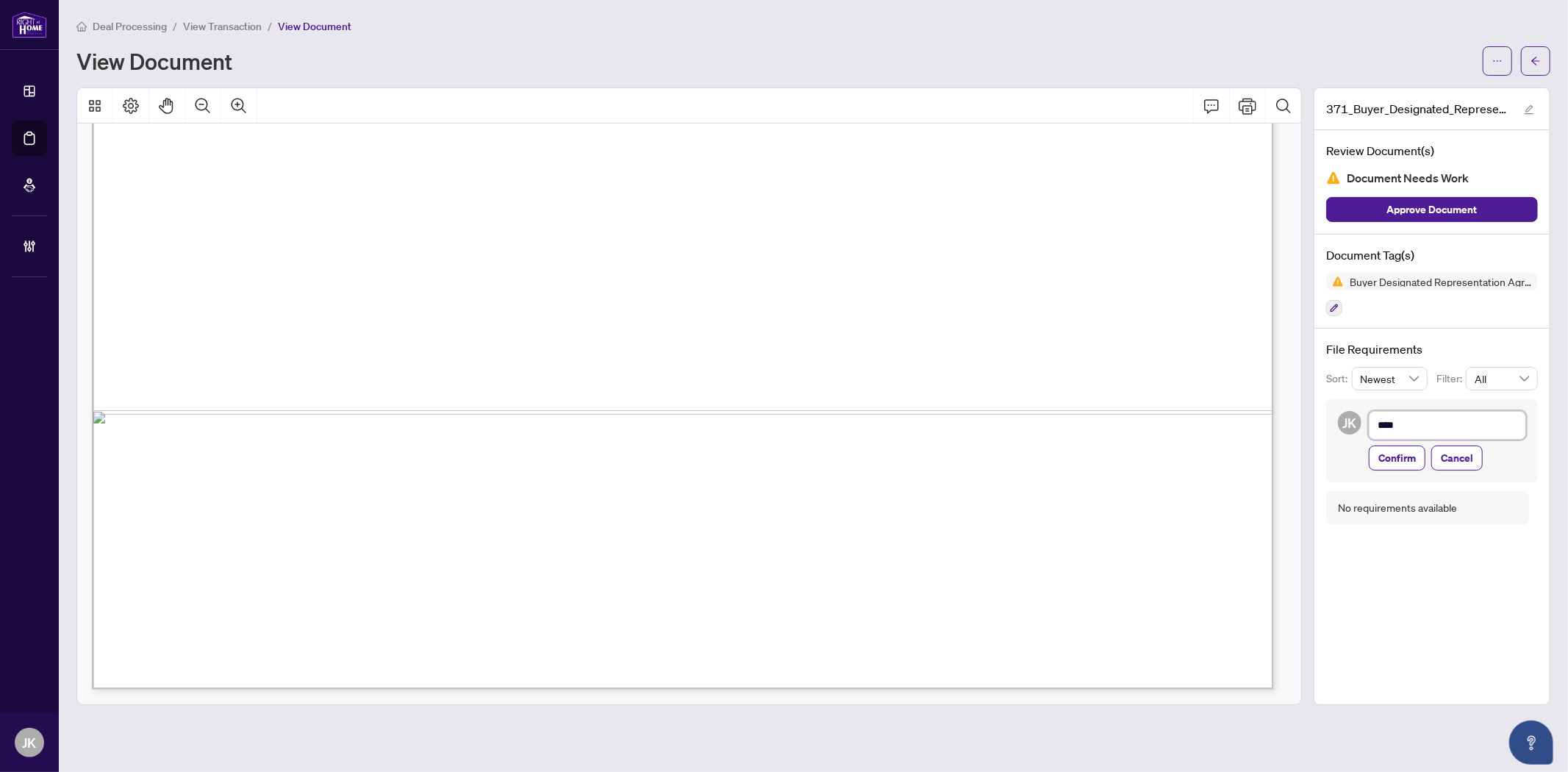
type textarea "*****"
type textarea "******"
type textarea "*******"
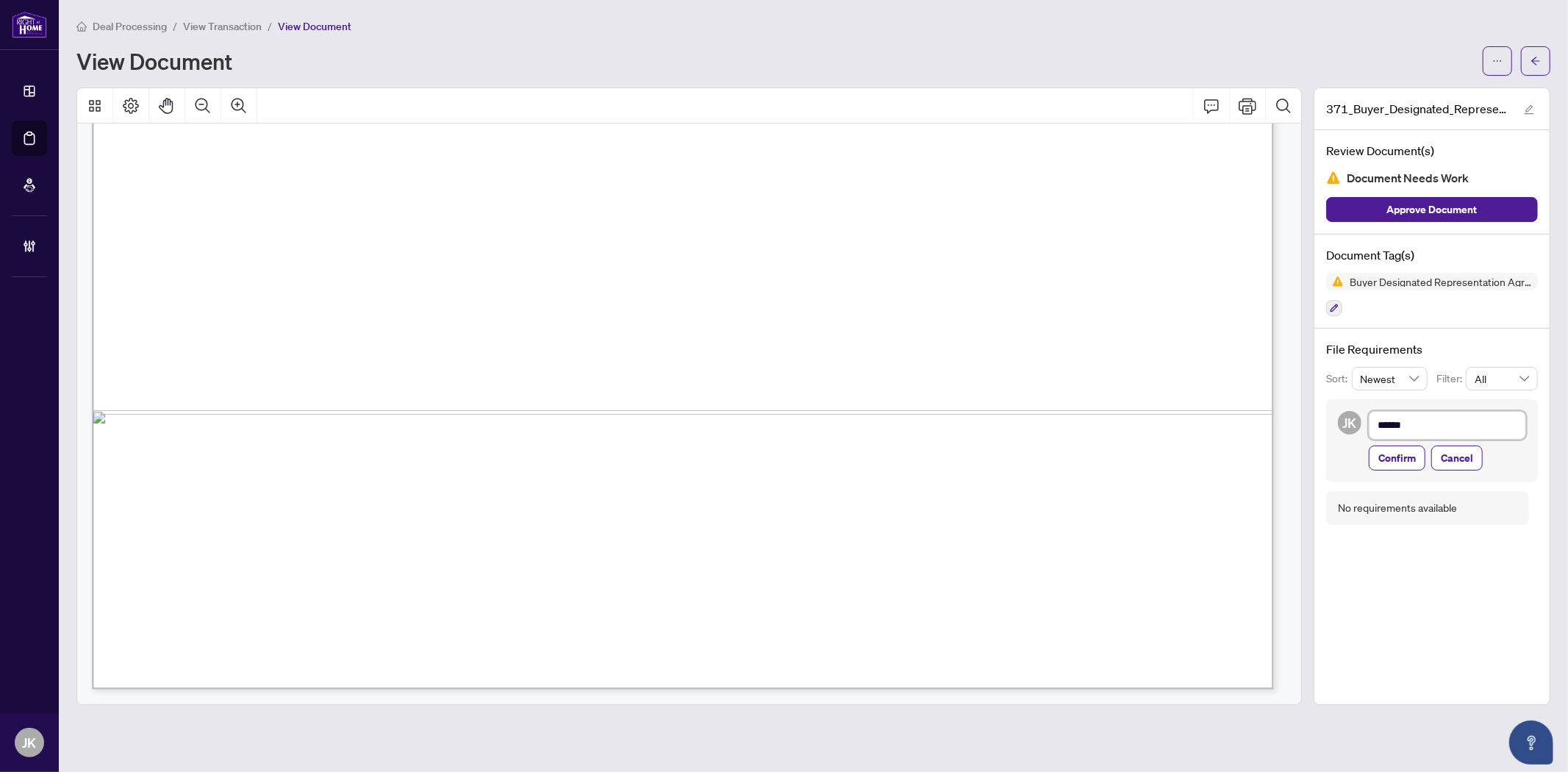
type textarea "*******"
type textarea "*********"
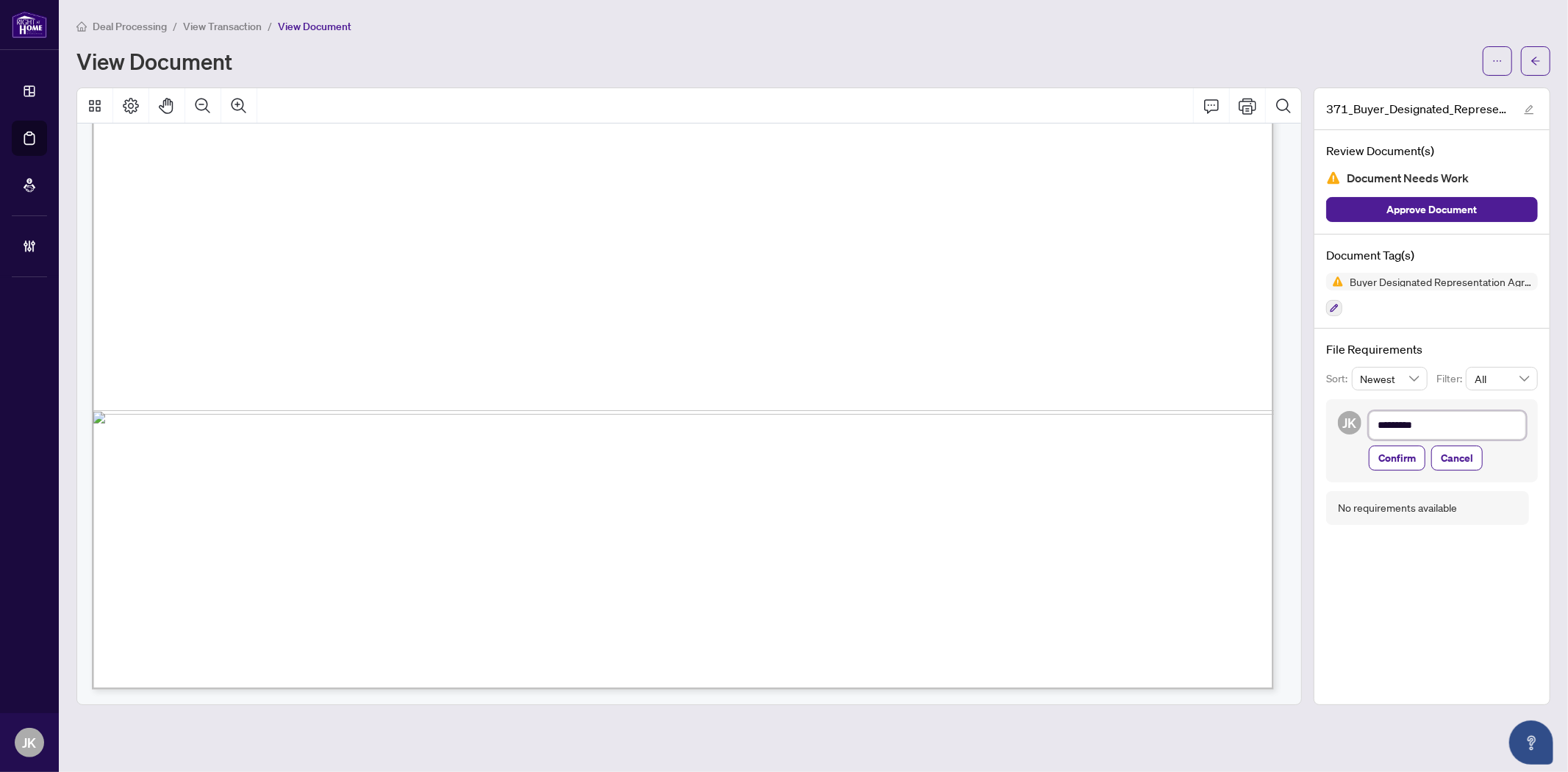
type textarea "**********"
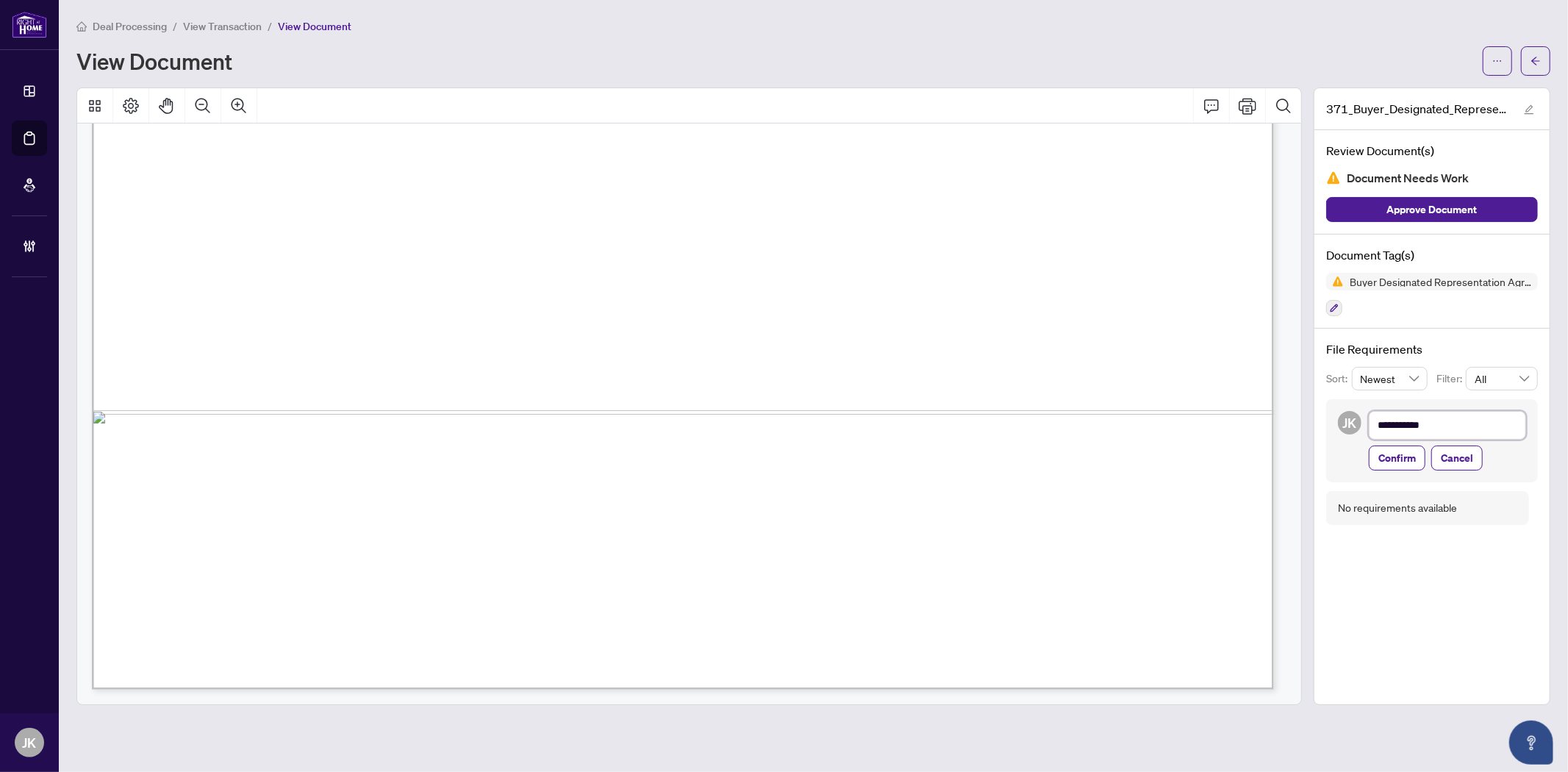
type textarea "**********"
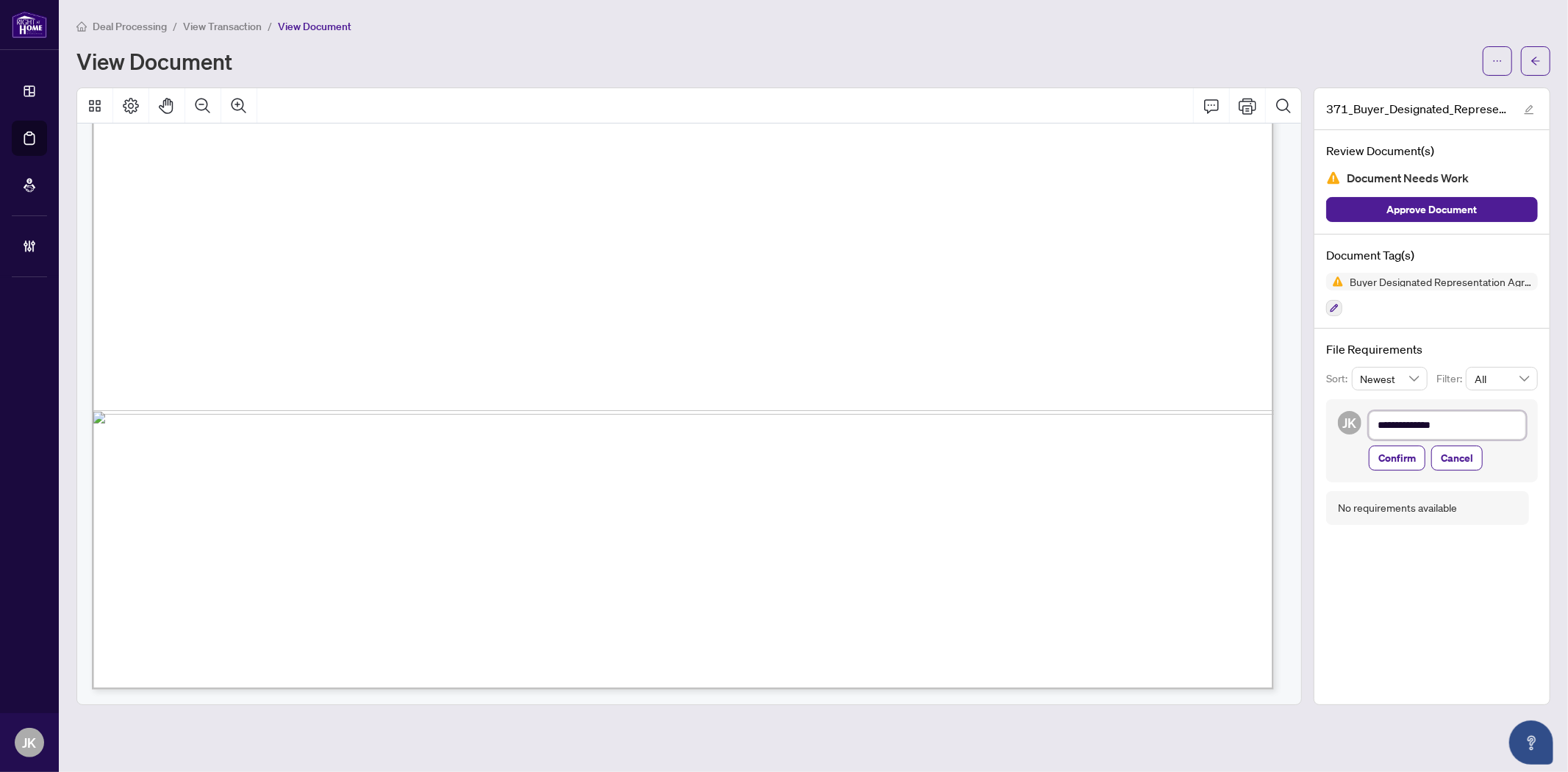
type textarea "**********"
click at [1393, 462] on span "Confirm" at bounding box center [1397, 458] width 37 height 24
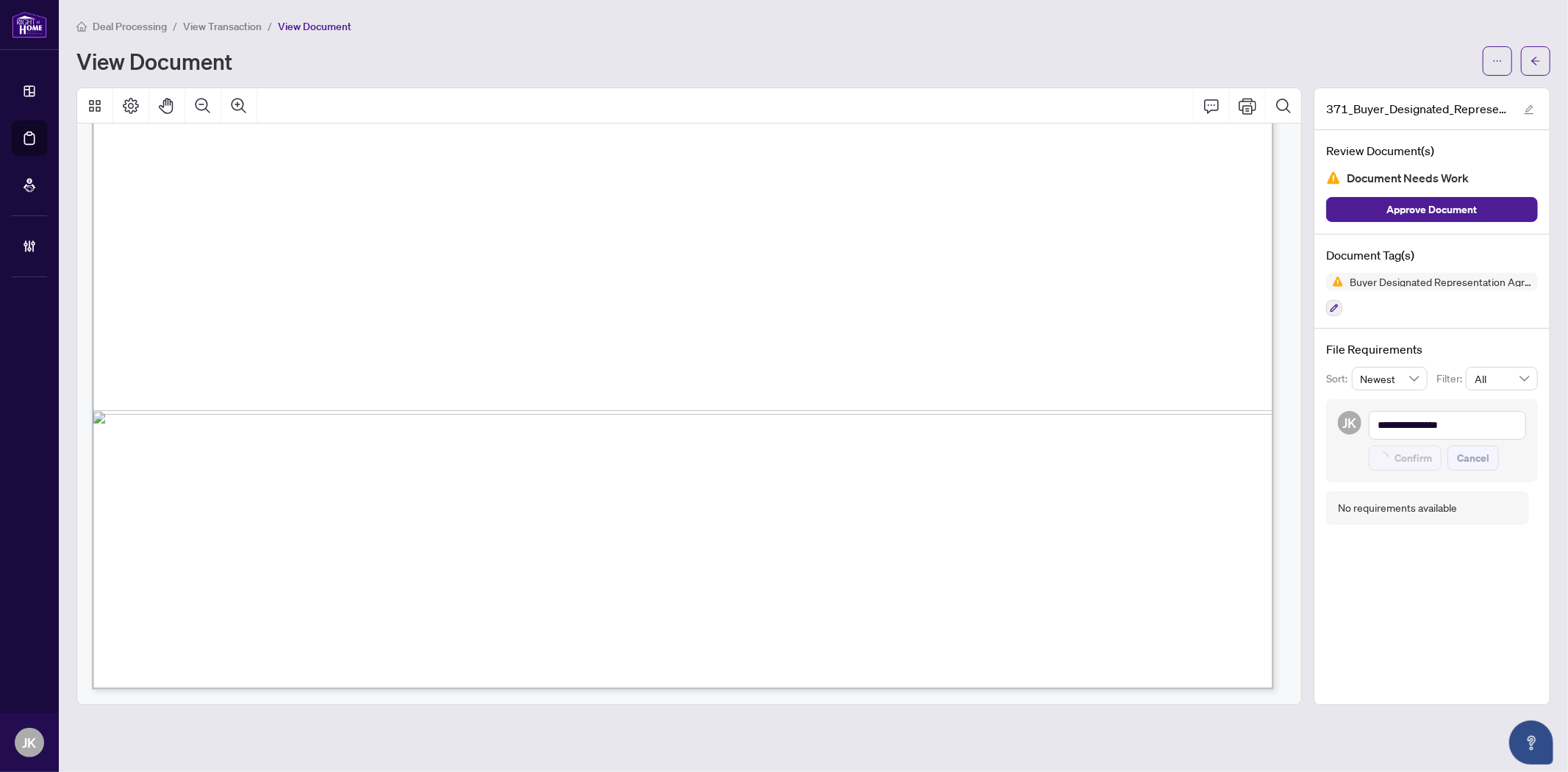
type textarea "**********"
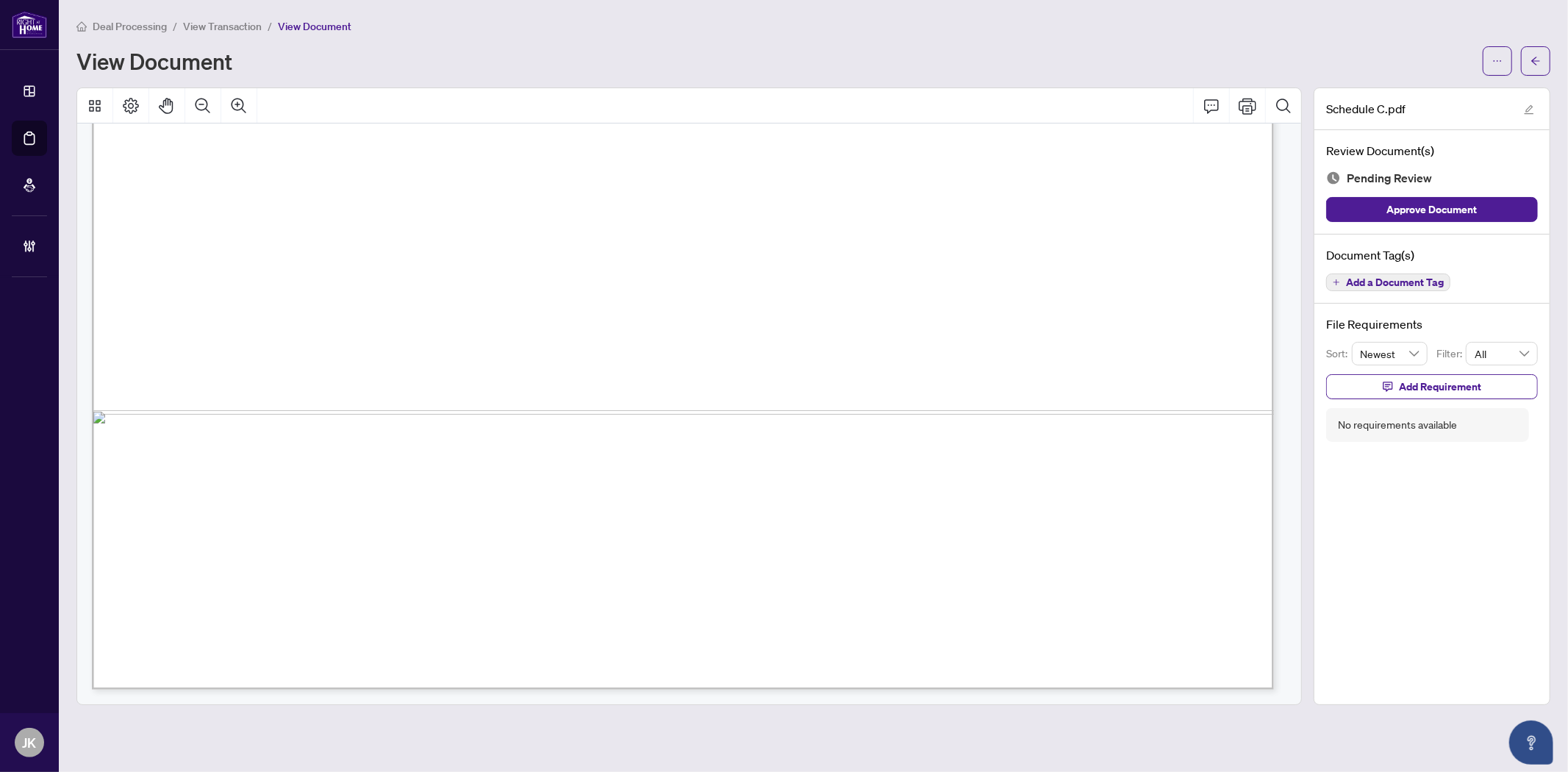
scroll to position [978, 0]
click at [1349, 287] on button "Add a Document Tag" at bounding box center [1388, 281] width 124 height 18
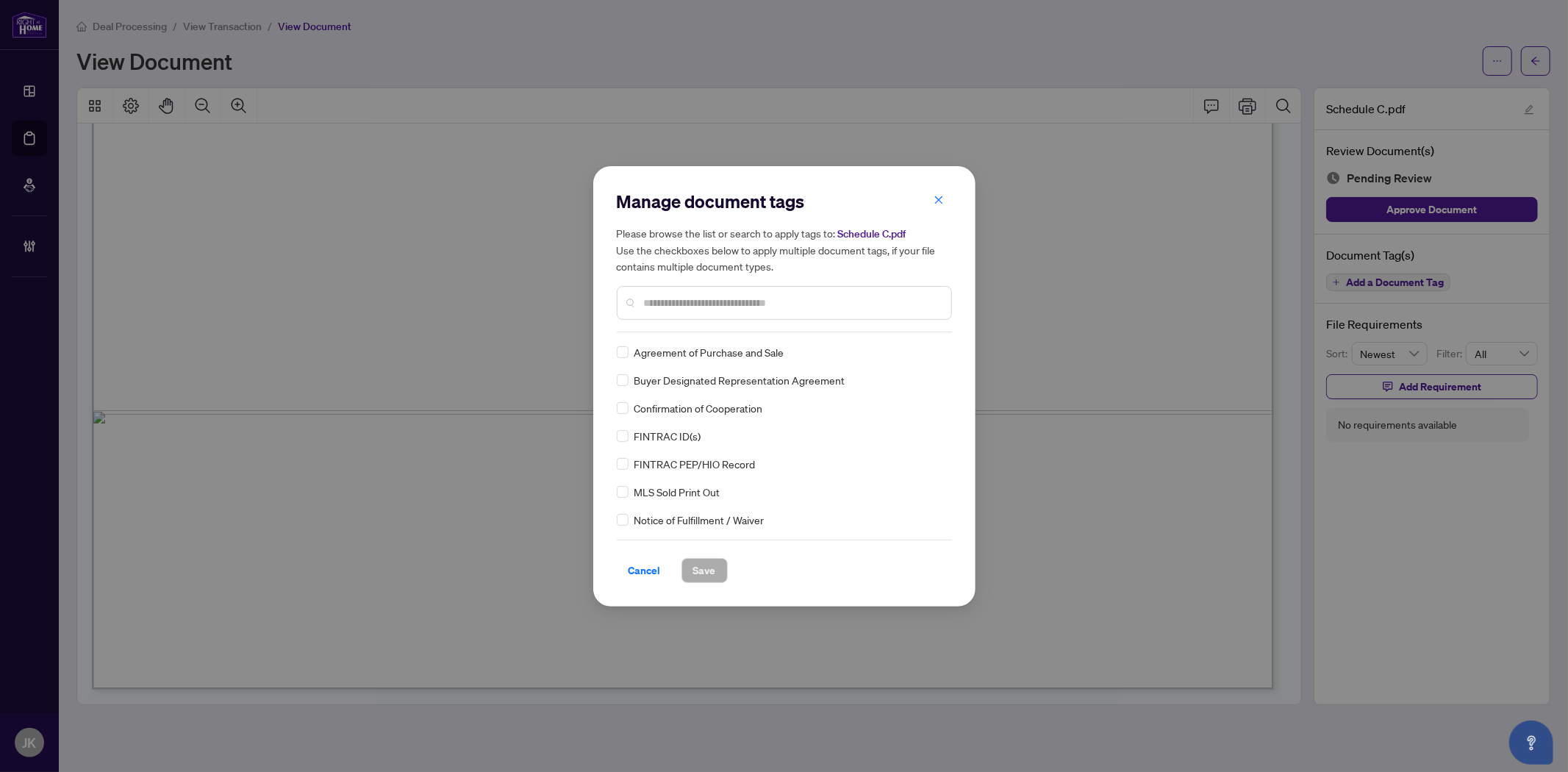
click at [692, 322] on div "Manage document tags Please browse the list or search to apply tags to: Schedul…" at bounding box center [785, 260] width 336 height 142
click at [663, 303] on input "text" at bounding box center [792, 303] width 296 height 16
type input "***"
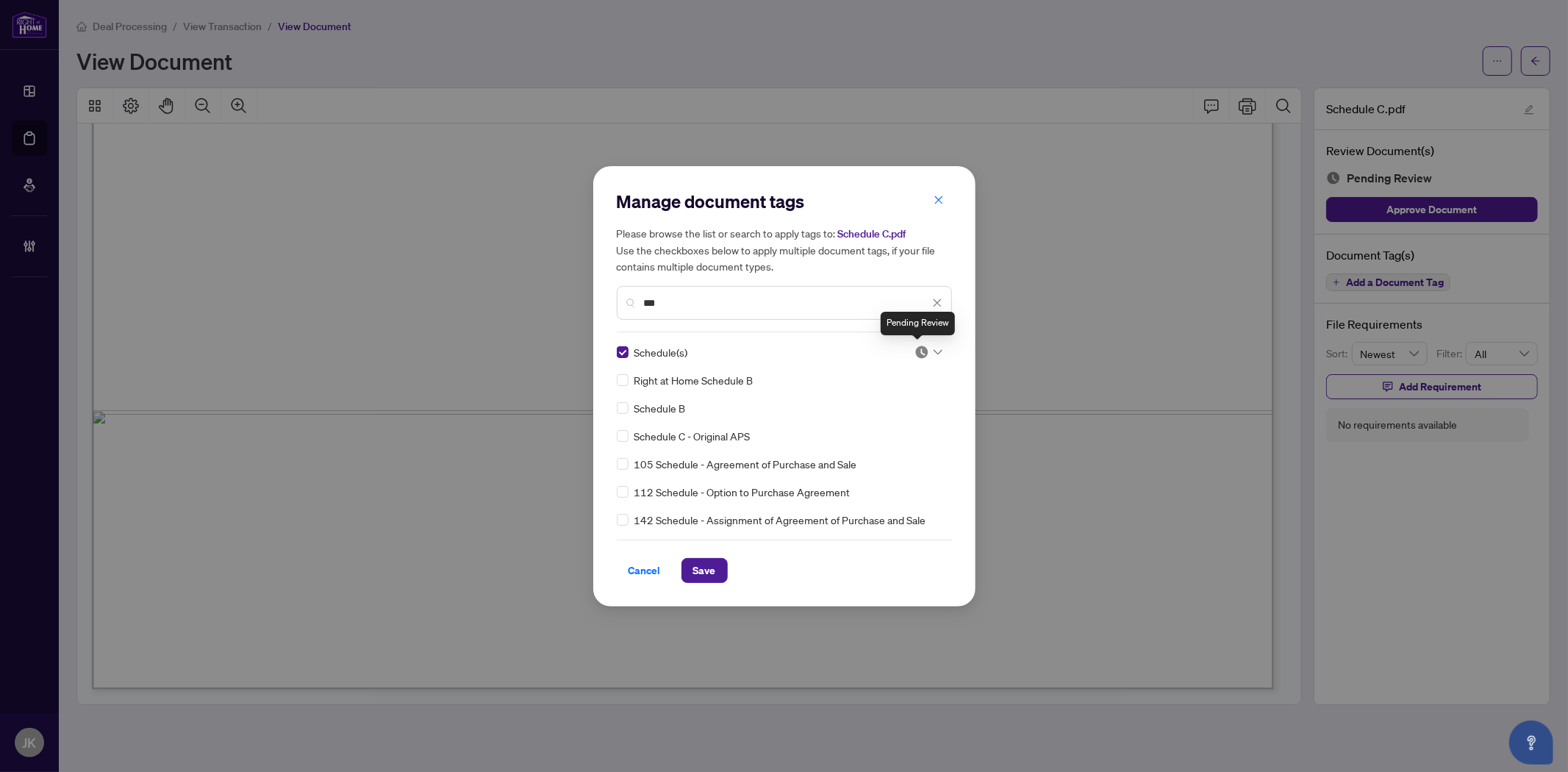
click at [915, 347] on img at bounding box center [921, 351] width 14 height 14
click at [905, 425] on div "Approved" at bounding box center [880, 423] width 94 height 16
click at [714, 566] on span "Save" at bounding box center [704, 571] width 23 height 24
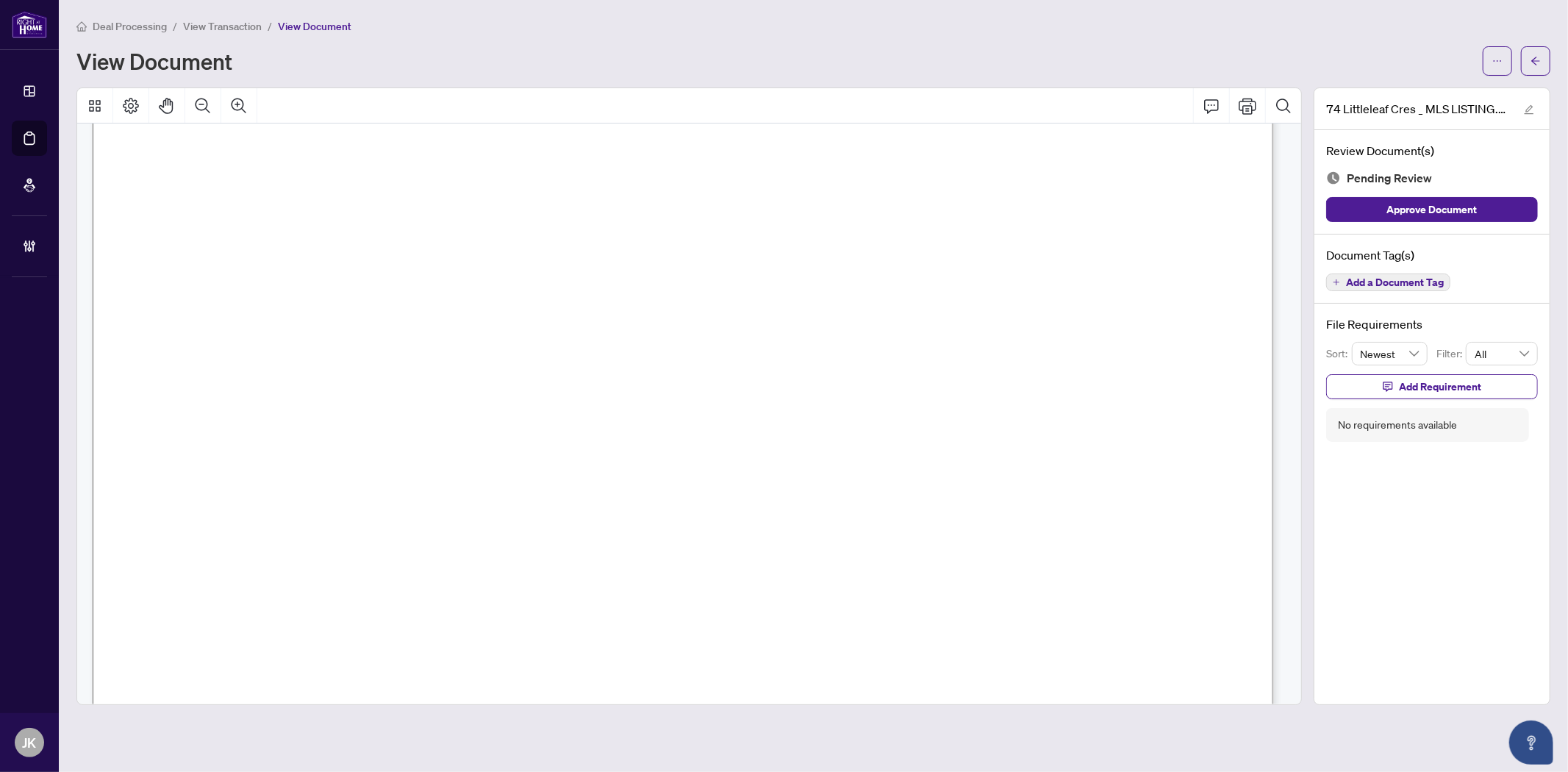
scroll to position [326, 0]
click at [1365, 273] on button "Add a Document Tag" at bounding box center [1388, 281] width 124 height 18
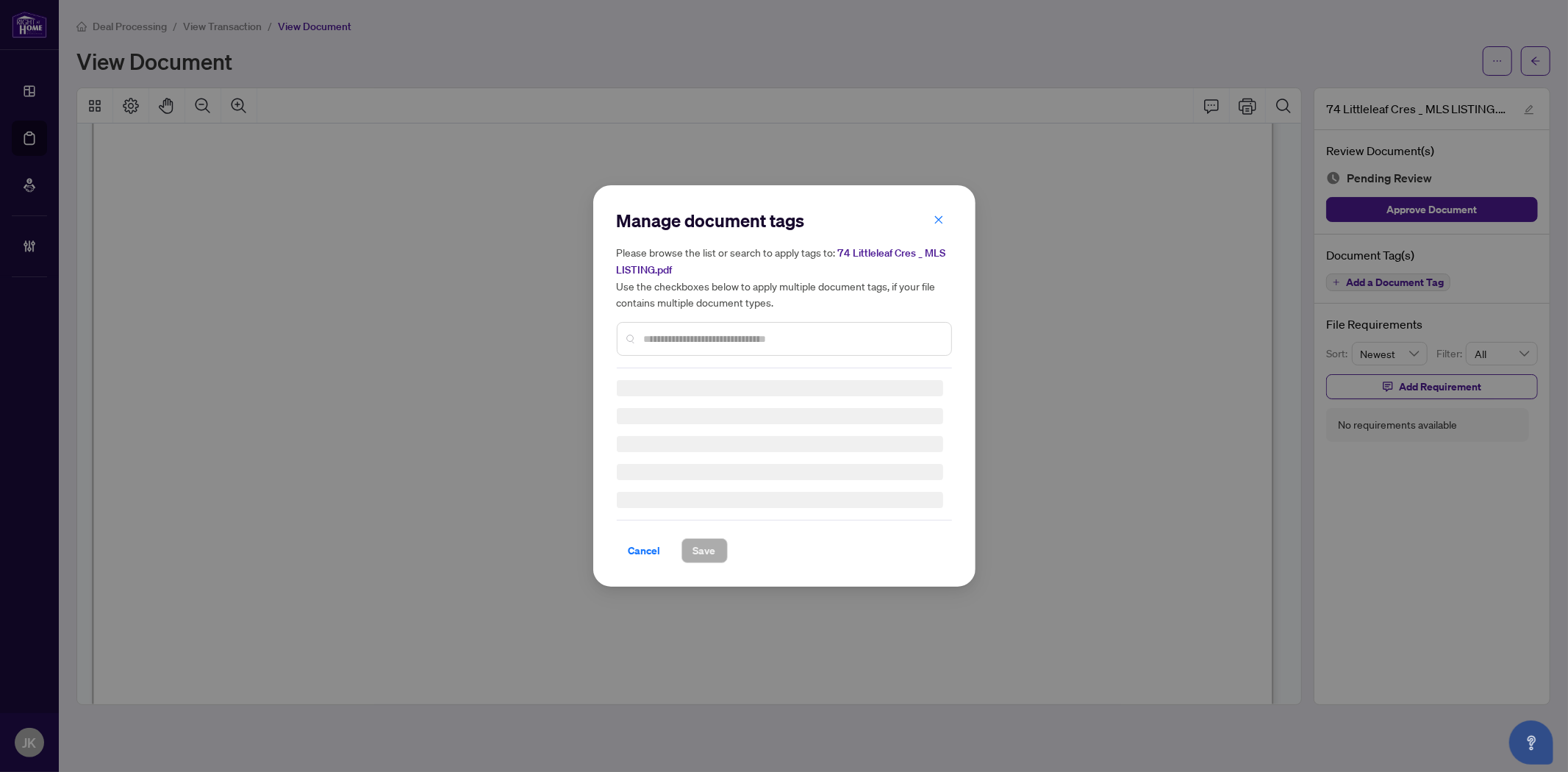
click at [652, 340] on div "Manage document tags Please browse the list or search to apply tags to: 74 Litt…" at bounding box center [785, 386] width 336 height 354
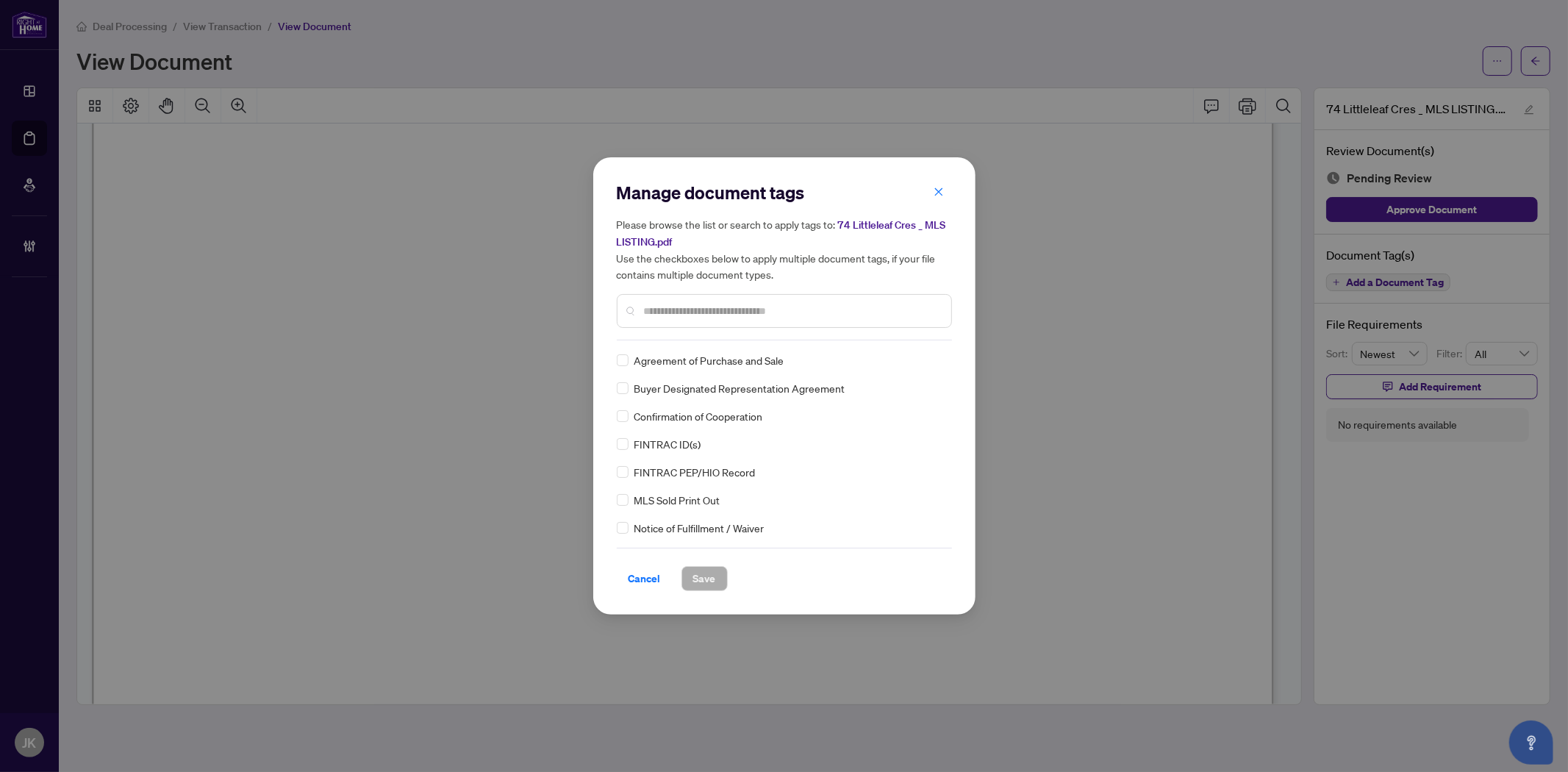
click at [658, 314] on input "text" at bounding box center [792, 310] width 296 height 16
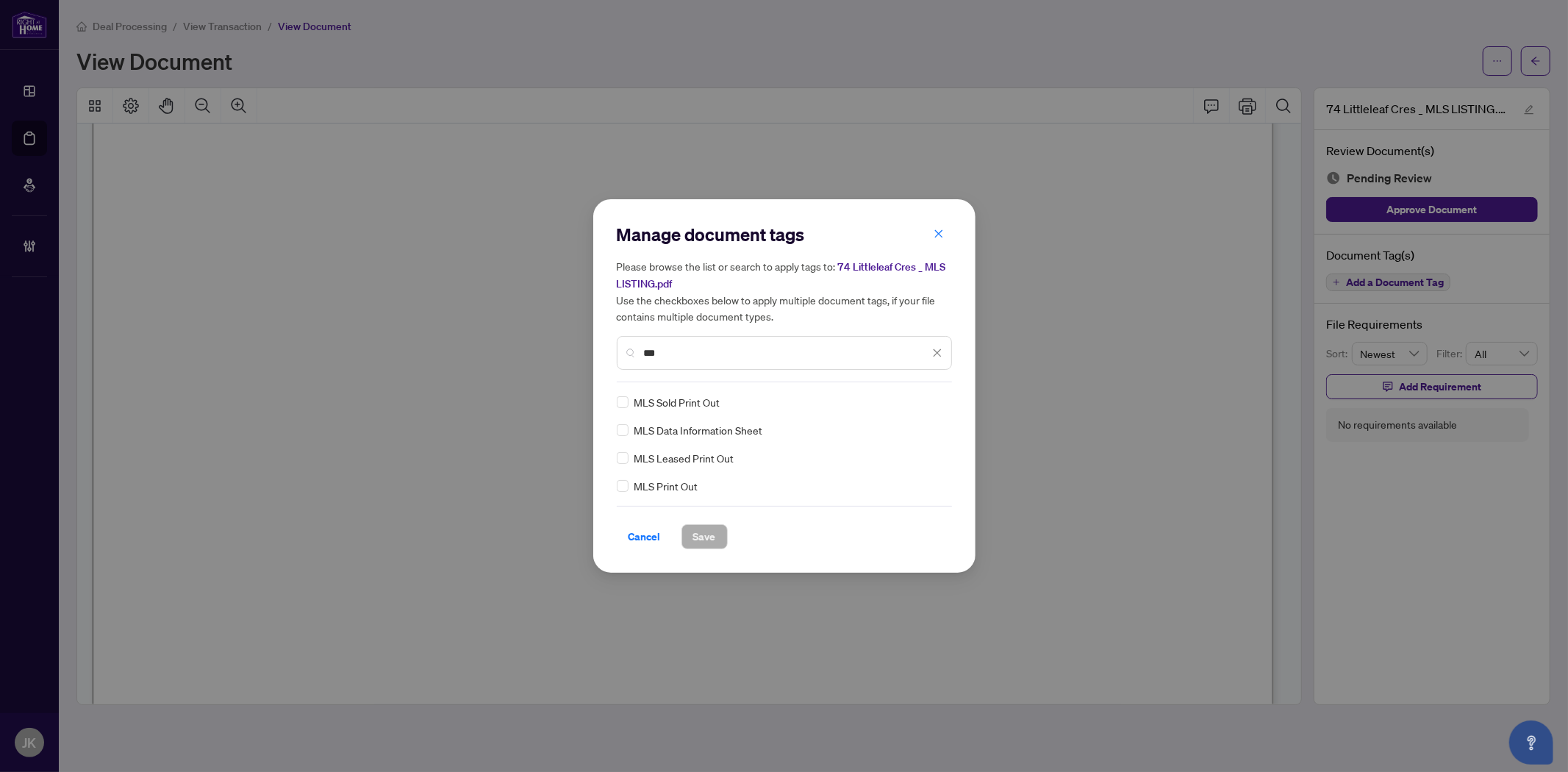
type input "***"
click at [921, 399] on img at bounding box center [921, 401] width 14 height 14
click at [893, 469] on div "Approved" at bounding box center [883, 473] width 94 height 16
click at [701, 535] on span "Save" at bounding box center [704, 537] width 23 height 24
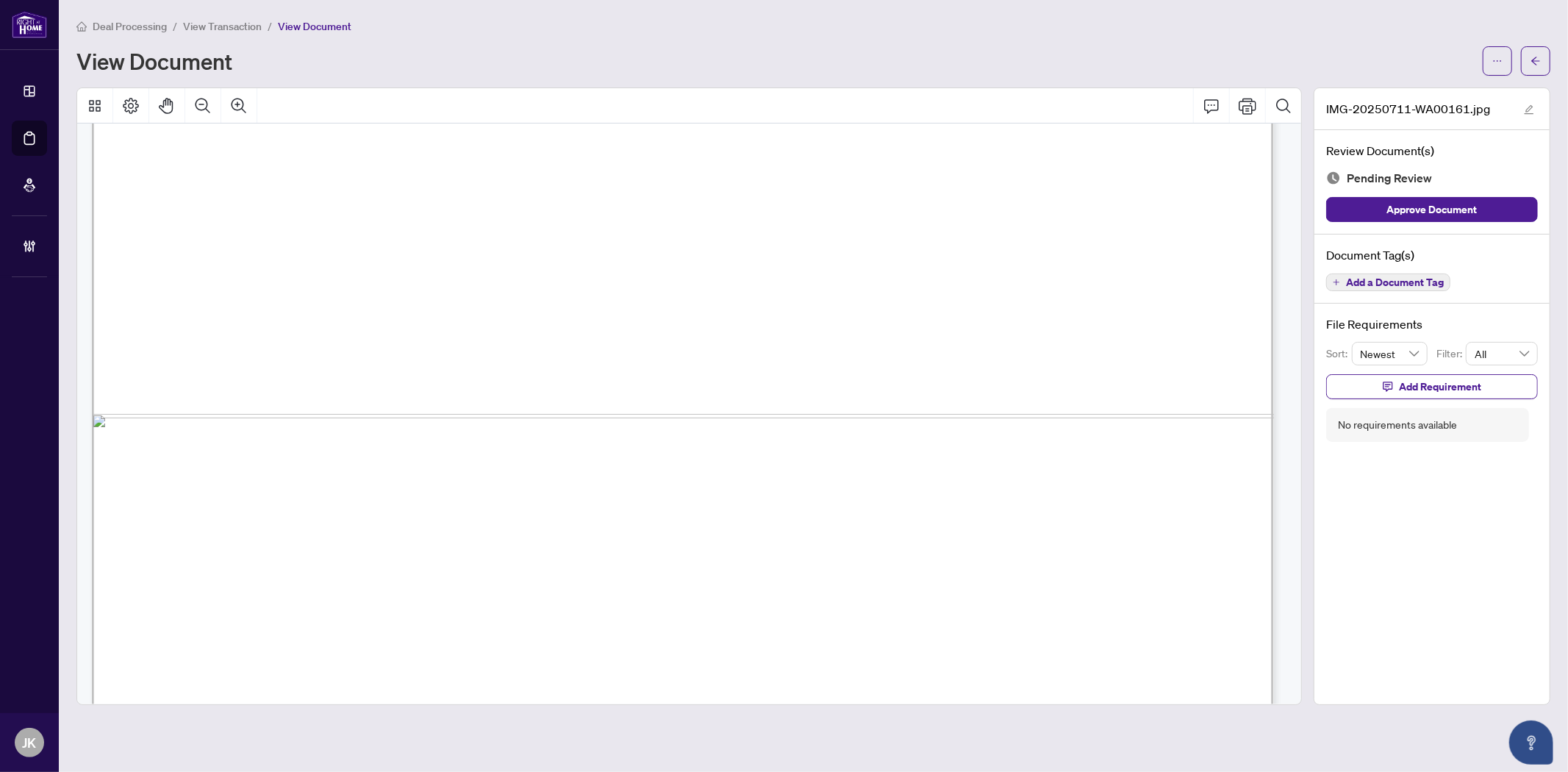
scroll to position [1120, 0]
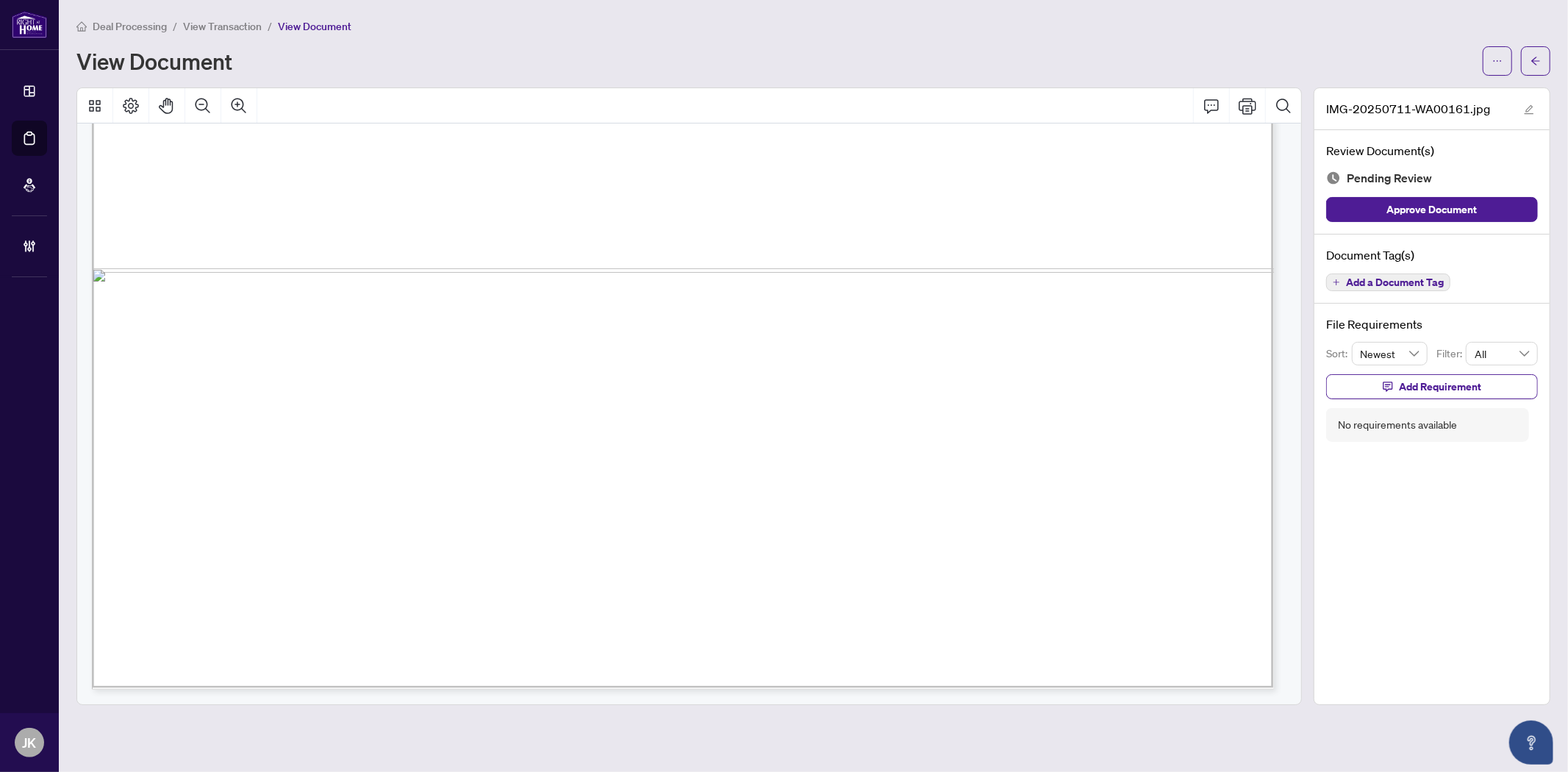
click at [1383, 279] on span "Add a Document Tag" at bounding box center [1395, 282] width 98 height 10
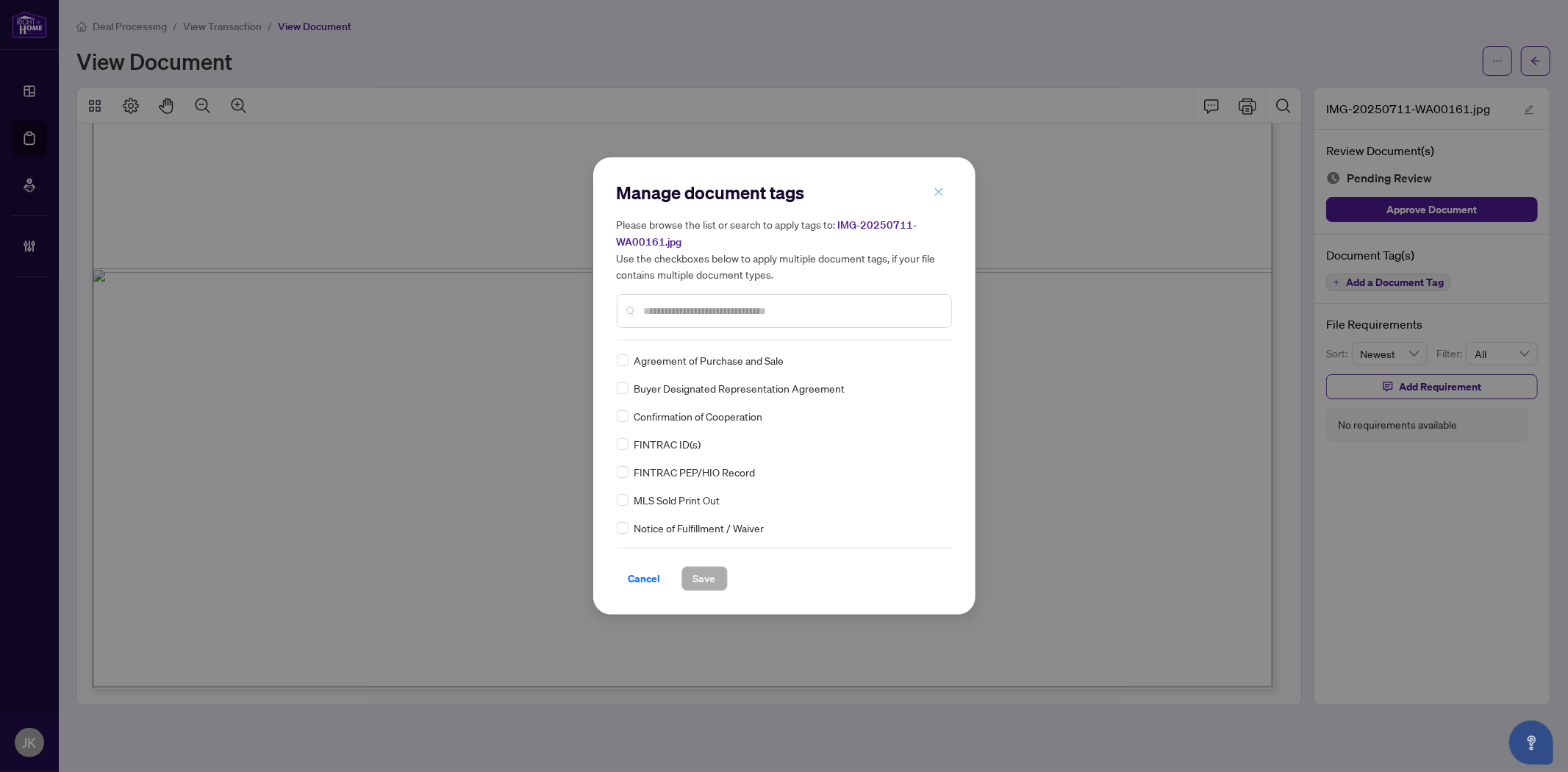
click at [942, 191] on icon "close" at bounding box center [939, 192] width 10 height 10
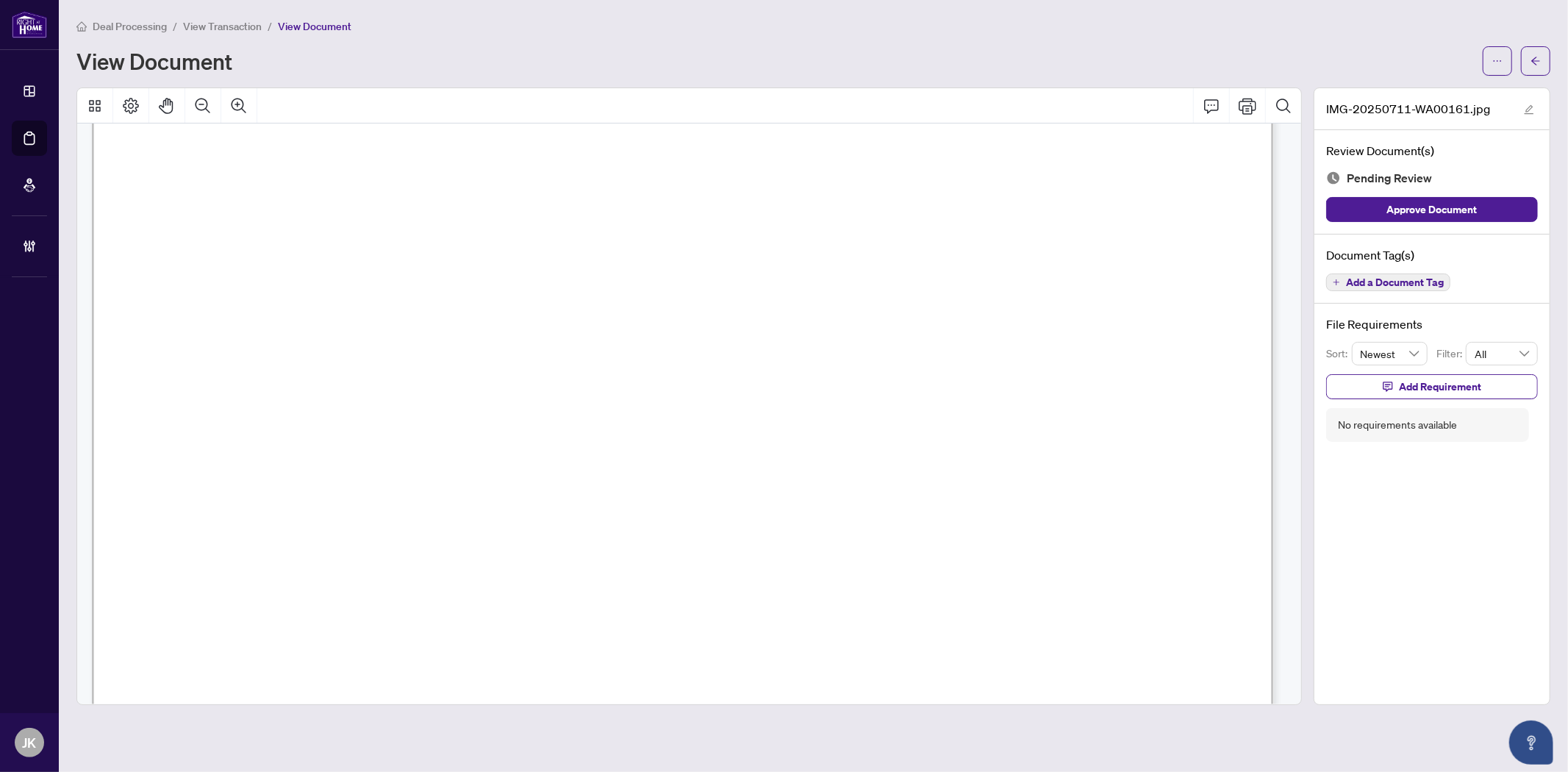
scroll to position [385, 0]
click at [1373, 284] on span "Add a Document Tag" at bounding box center [1395, 282] width 98 height 10
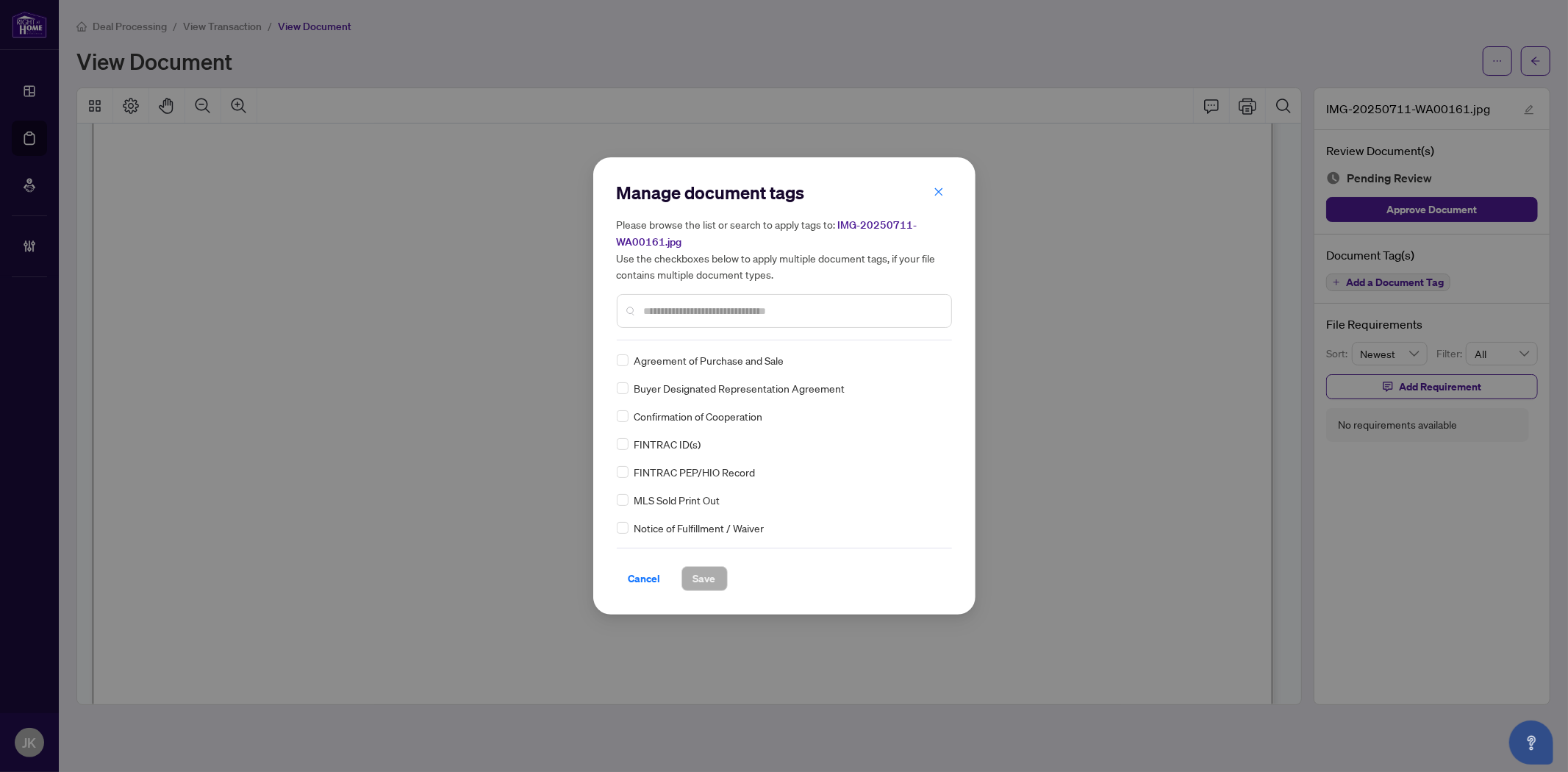
click at [693, 310] on input "text" at bounding box center [792, 310] width 296 height 16
type input "****"
click at [615, 443] on div "Manage document tags Please browse the list or search to apply tags to: IMG-202…" at bounding box center [784, 386] width 382 height 457
click at [915, 358] on img at bounding box center [921, 360] width 14 height 14
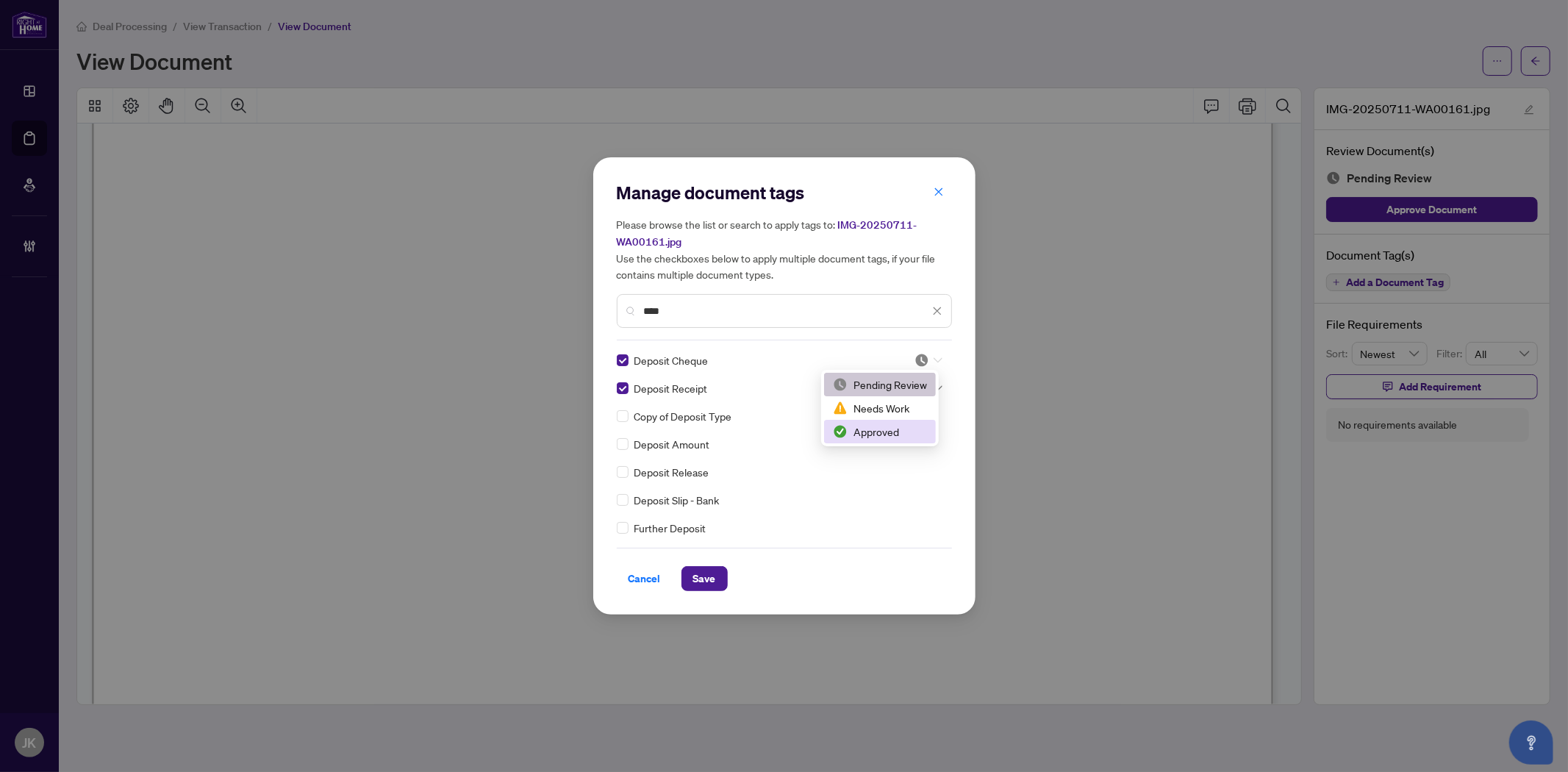
click at [883, 434] on div "Approved" at bounding box center [880, 431] width 94 height 16
click at [917, 387] on img at bounding box center [921, 388] width 14 height 14
click at [902, 457] on div "Approved" at bounding box center [880, 458] width 94 height 16
click at [716, 575] on button "Save" at bounding box center [704, 579] width 46 height 25
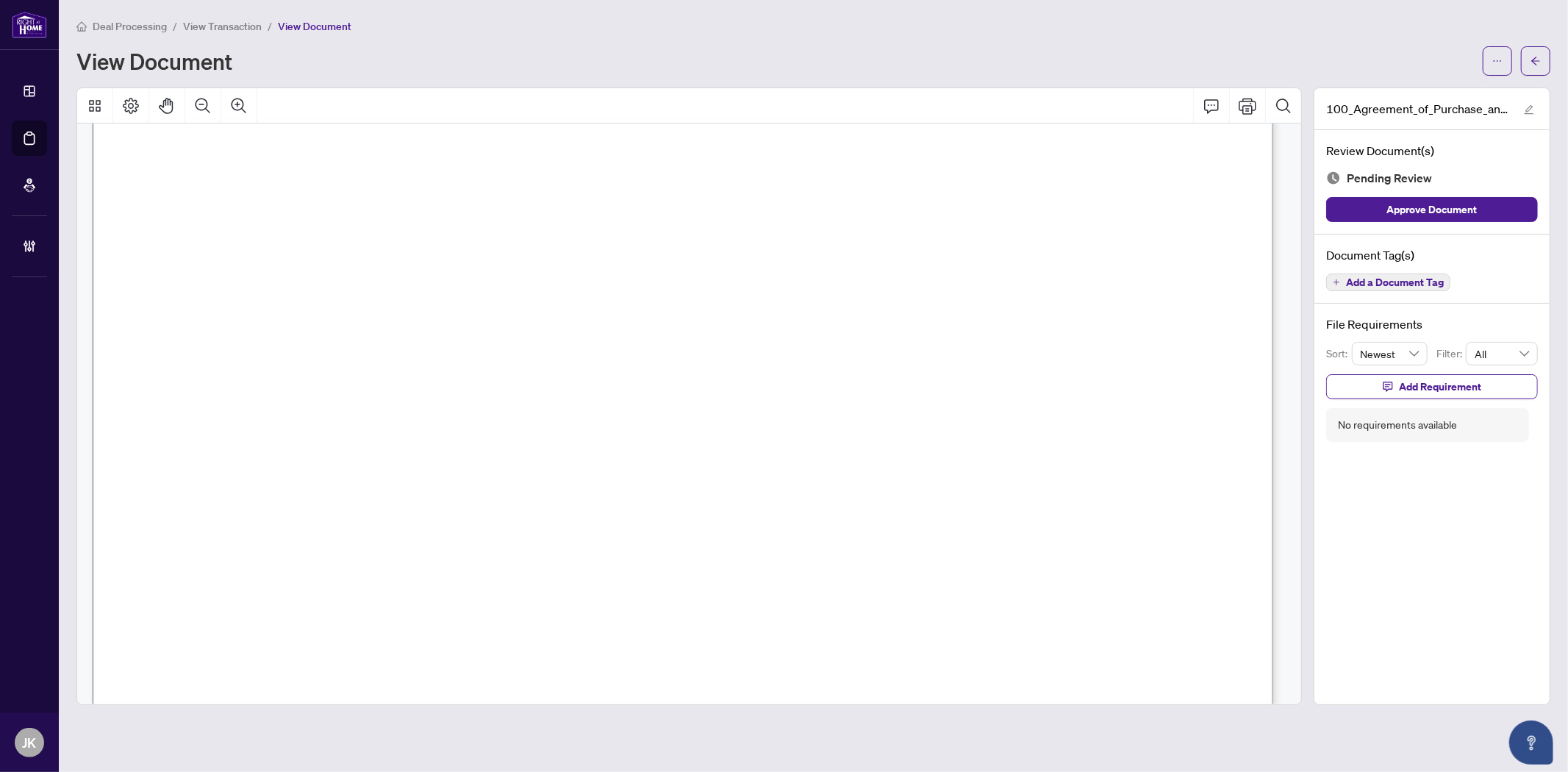
scroll to position [1715, 0]
drag, startPoint x: 432, startPoint y: 303, endPoint x: 249, endPoint y: 300, distance: 183.0
click at [249, 300] on span "[PERSON_NAME] and [PERSON_NAME]" at bounding box center [406, 304] width 325 height 18
drag, startPoint x: 487, startPoint y: 302, endPoint x: 624, endPoint y: 292, distance: 137.4
click at [569, 296] on span "[PERSON_NAME] and [PERSON_NAME]" at bounding box center [406, 304] width 325 height 18
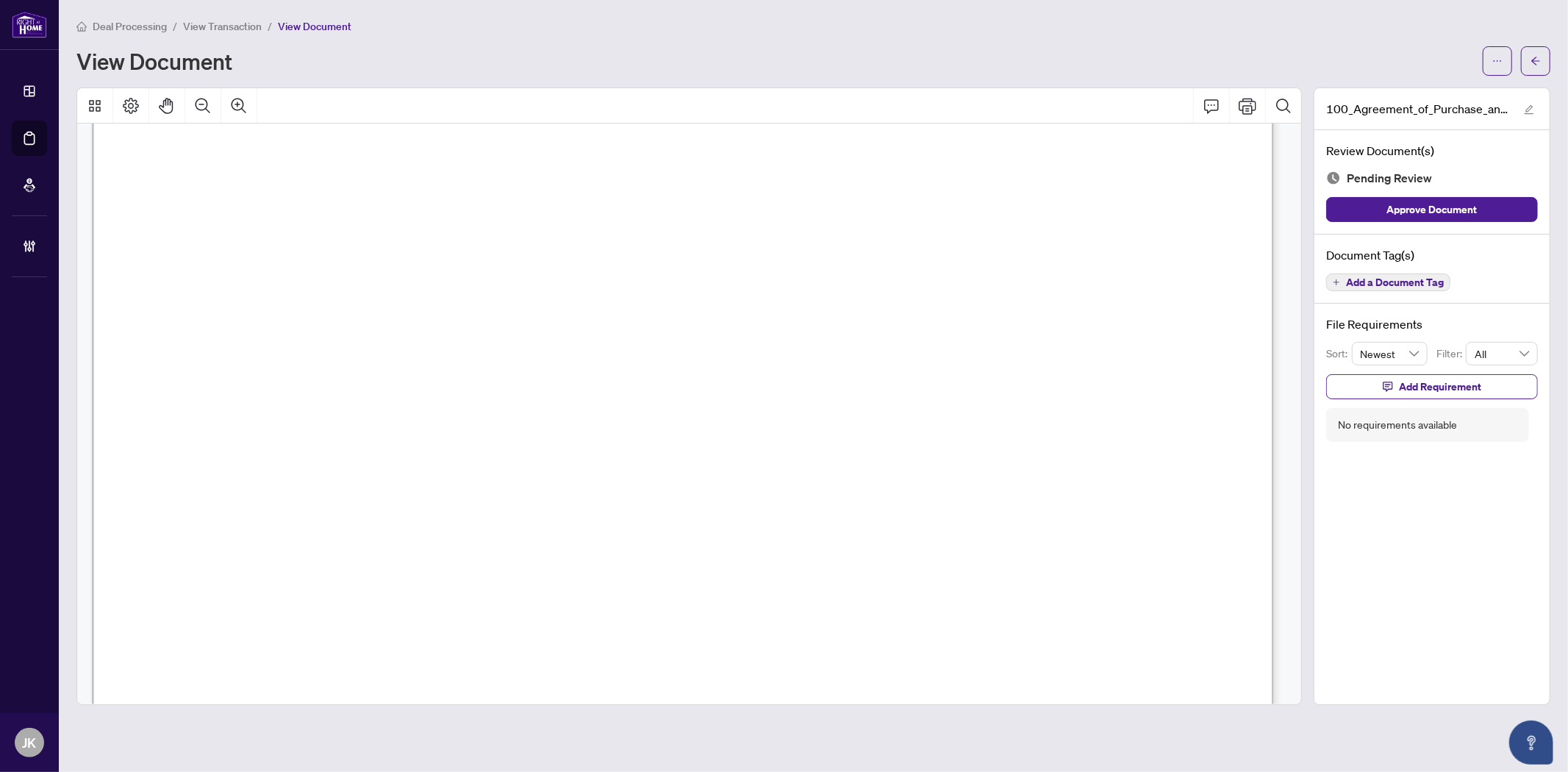
drag, startPoint x: 251, startPoint y: 249, endPoint x: 210, endPoint y: 244, distance: 41.3
click at [305, 246] on span "[PERSON_NAME] [PERSON_NAME], [PERSON_NAME]" at bounding box center [464, 250] width 440 height 18
drag, startPoint x: 247, startPoint y: 244, endPoint x: 461, endPoint y: 245, distance: 214.0
click at [461, 245] on span "[PERSON_NAME] [PERSON_NAME], [PERSON_NAME]" at bounding box center [464, 250] width 440 height 18
drag, startPoint x: 486, startPoint y: 250, endPoint x: 612, endPoint y: 255, distance: 126.1
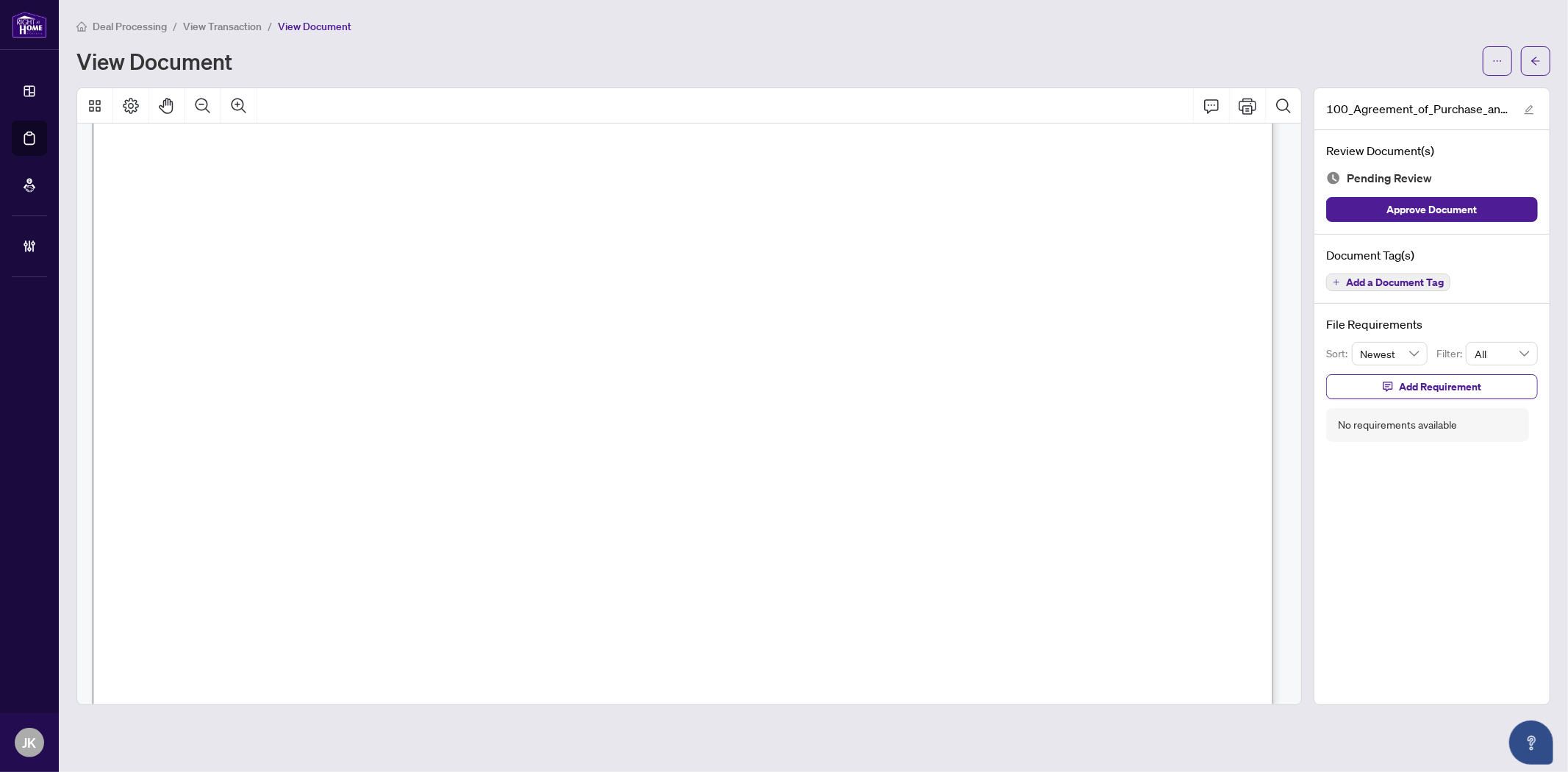
click at [612, 255] on span "[PERSON_NAME] [PERSON_NAME], [PERSON_NAME]" at bounding box center [464, 250] width 440 height 18
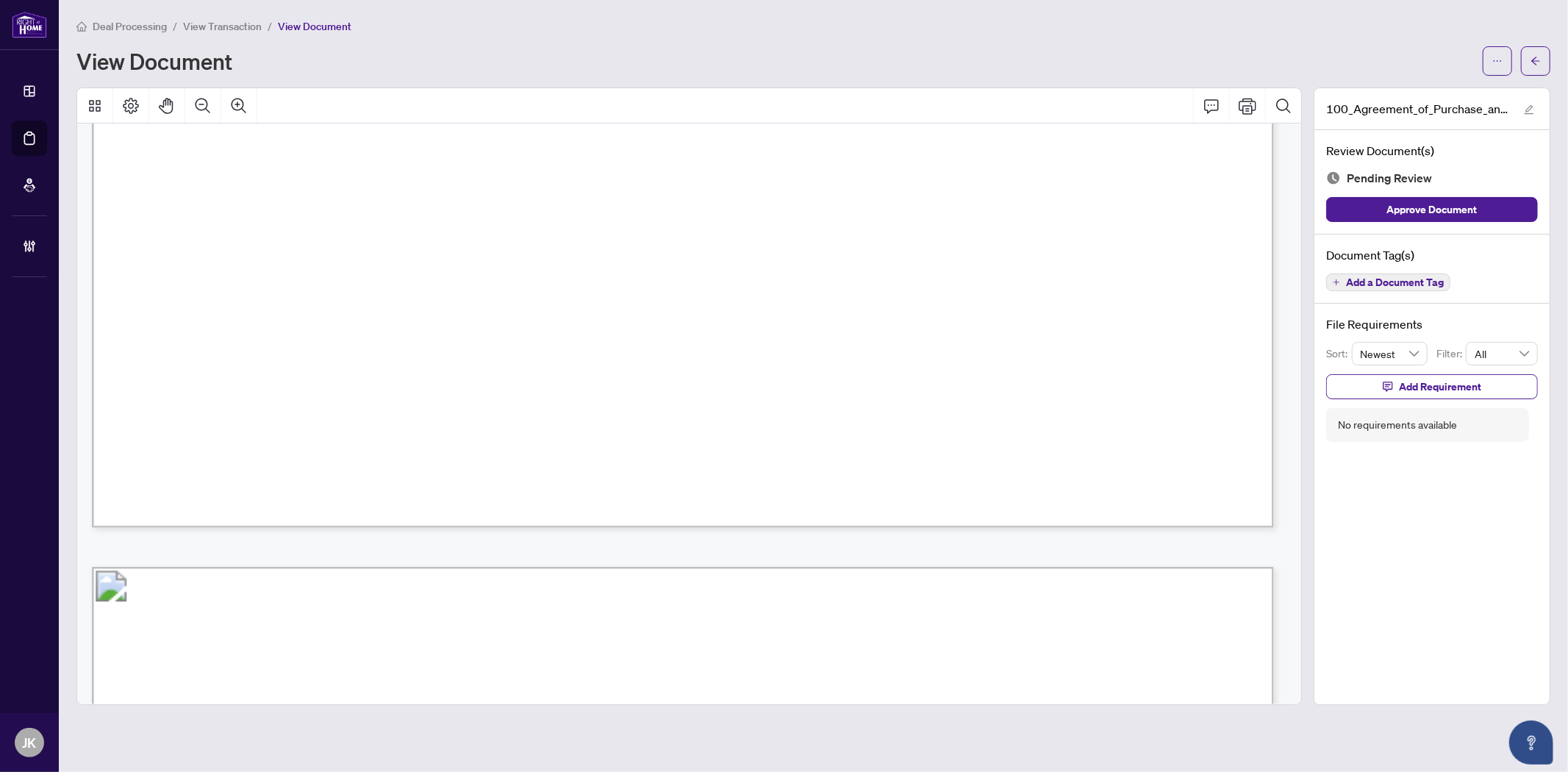
scroll to position [0, 0]
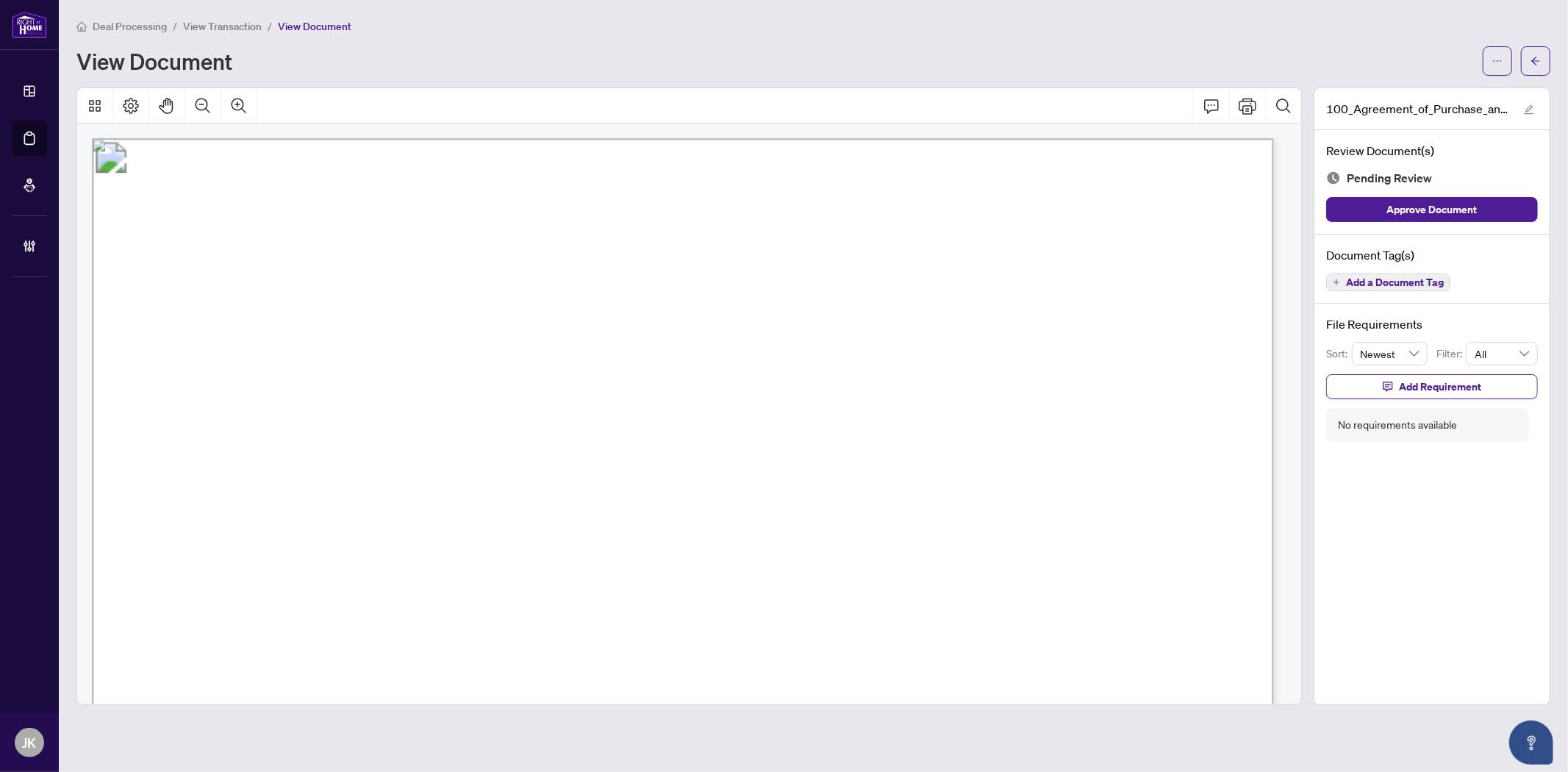
click at [1365, 282] on span "Add a Document Tag" at bounding box center [1395, 282] width 98 height 10
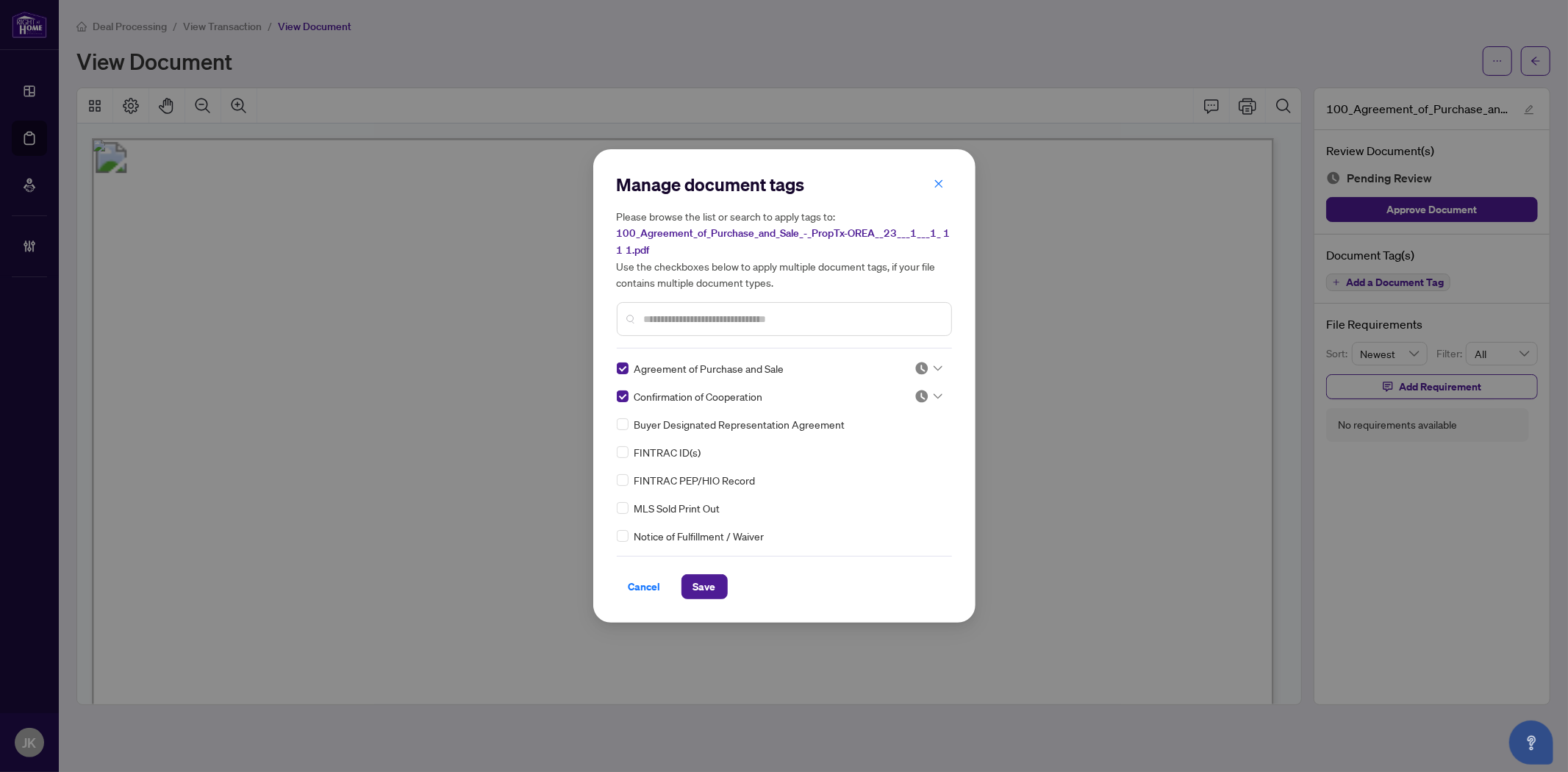
drag, startPoint x: 699, startPoint y: 324, endPoint x: 703, endPoint y: 306, distance: 18.4
click at [701, 320] on input "text" at bounding box center [792, 319] width 296 height 16
drag, startPoint x: 682, startPoint y: 324, endPoint x: 583, endPoint y: 321, distance: 99.0
click at [583, 321] on div "Manage document tags Please browse the list or search to apply tags to: 100_Agr…" at bounding box center [784, 386] width 1568 height 772
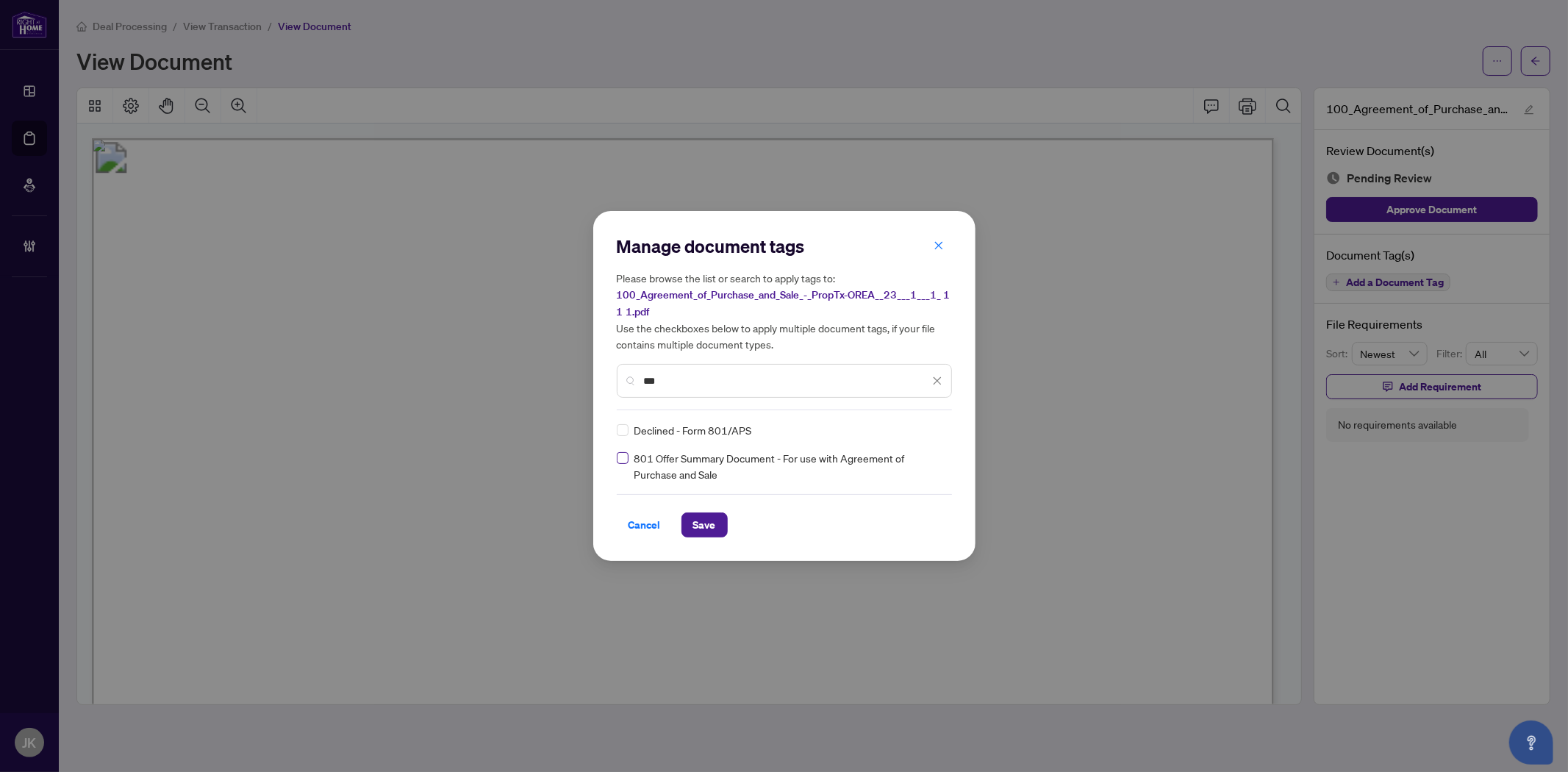
type input "***"
click at [934, 380] on icon "close" at bounding box center [937, 381] width 10 height 10
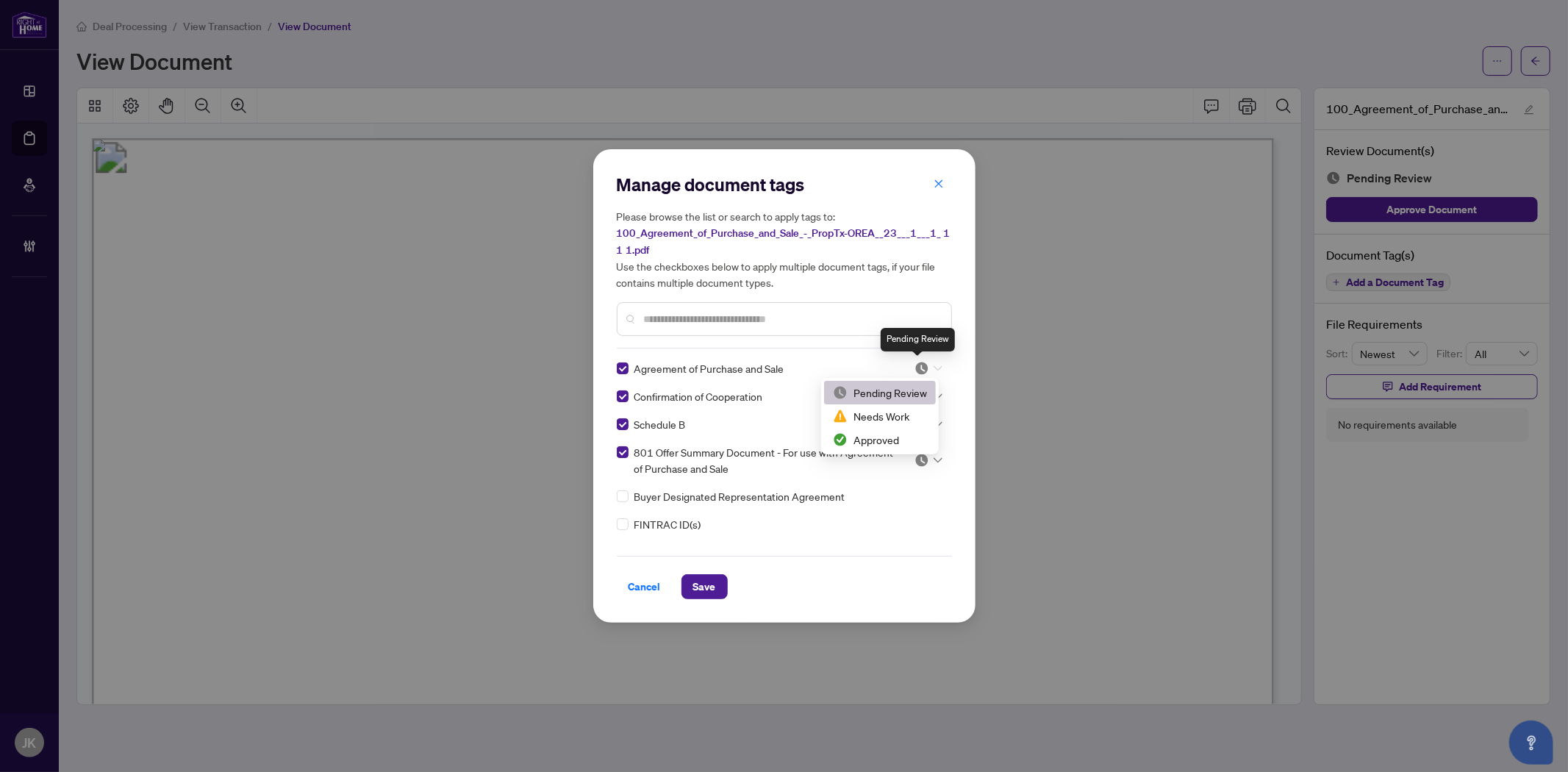
click at [922, 367] on img at bounding box center [921, 367] width 14 height 14
click at [894, 432] on div "Approved" at bounding box center [880, 439] width 94 height 16
click at [916, 400] on div "Pending Review" at bounding box center [918, 395] width 74 height 24
click at [934, 398] on icon at bounding box center [938, 396] width 8 height 5
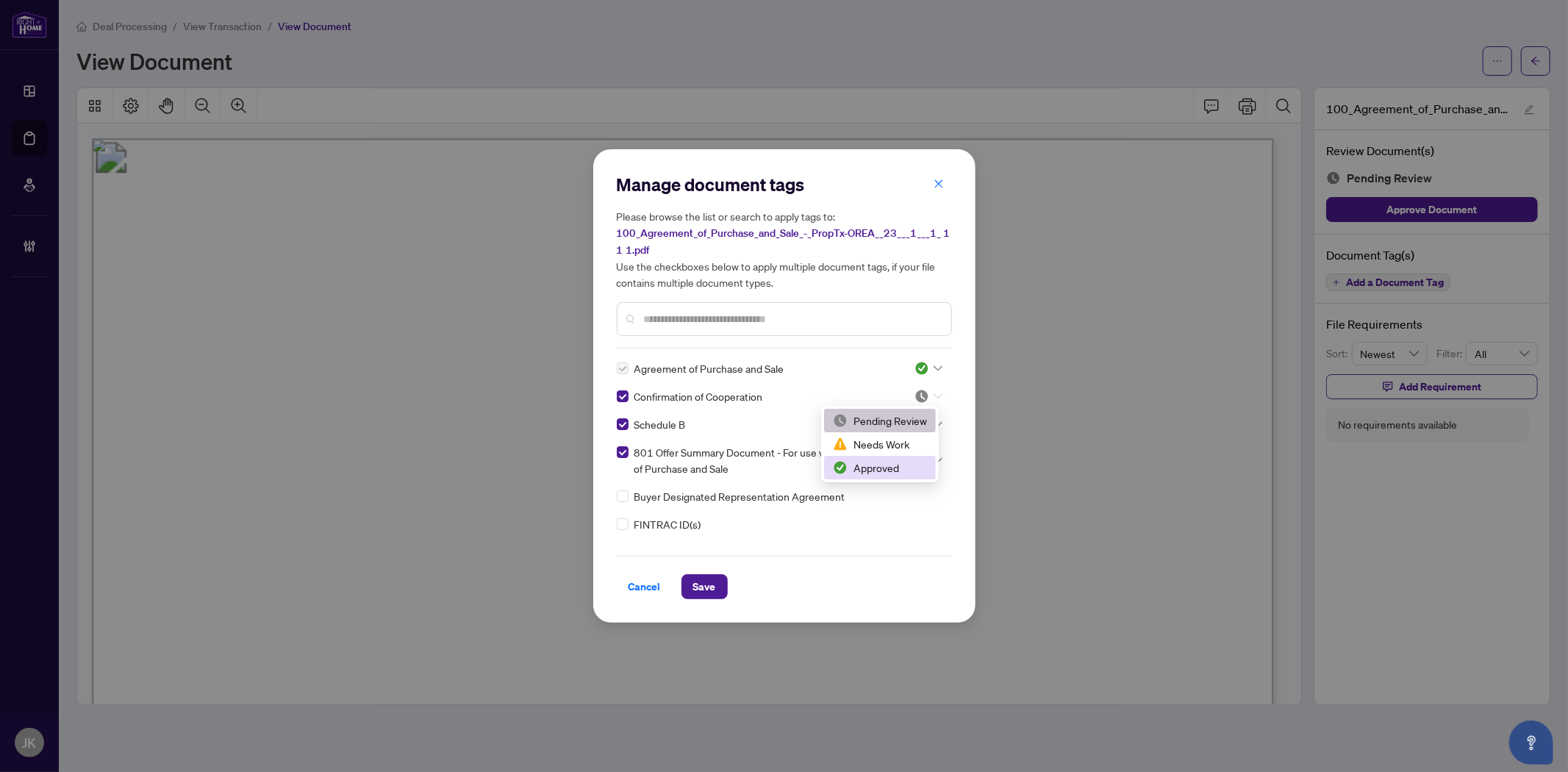
drag, startPoint x: 897, startPoint y: 466, endPoint x: 922, endPoint y: 437, distance: 38.3
click at [897, 467] on div "Approved" at bounding box center [880, 467] width 94 height 16
click at [934, 421] on icon at bounding box center [938, 424] width 8 height 6
click at [915, 490] on div "Approved" at bounding box center [880, 495] width 94 height 16
click at [928, 462] on div at bounding box center [928, 459] width 28 height 14
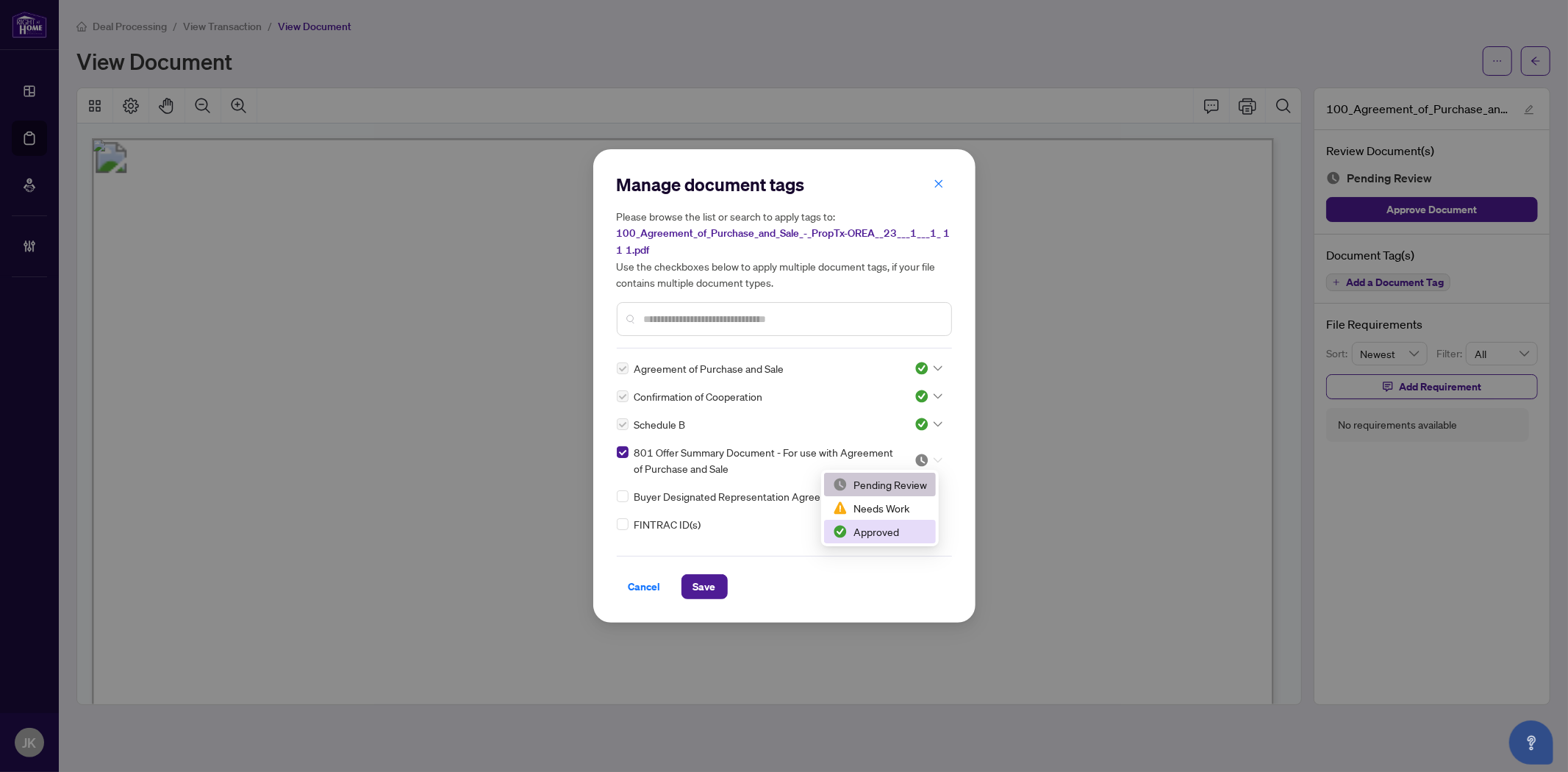
click at [897, 533] on div "Approved" at bounding box center [880, 531] width 94 height 16
click at [698, 577] on span "Save" at bounding box center [704, 587] width 23 height 24
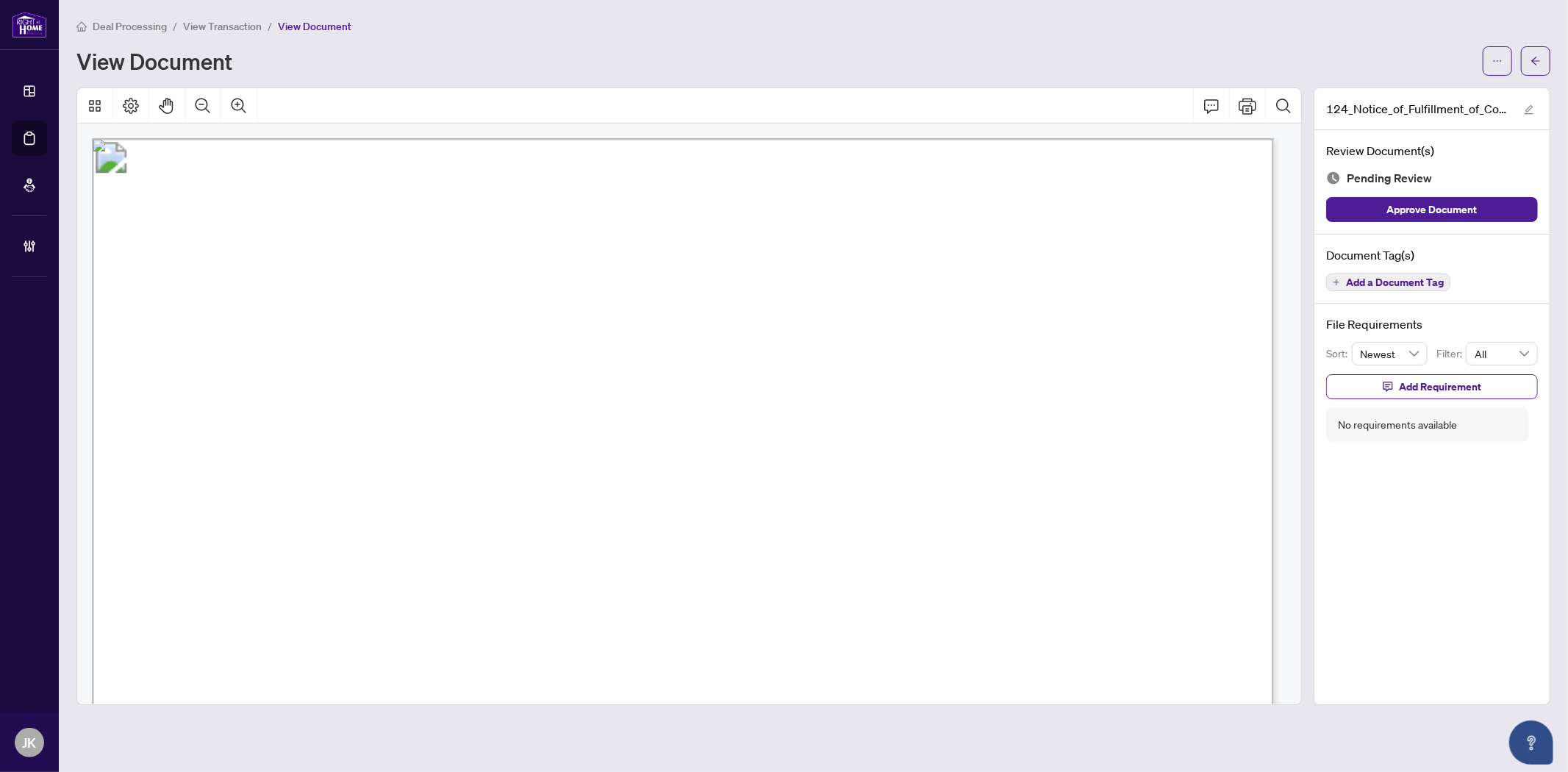
click at [1404, 287] on button "Add a Document Tag" at bounding box center [1388, 281] width 124 height 18
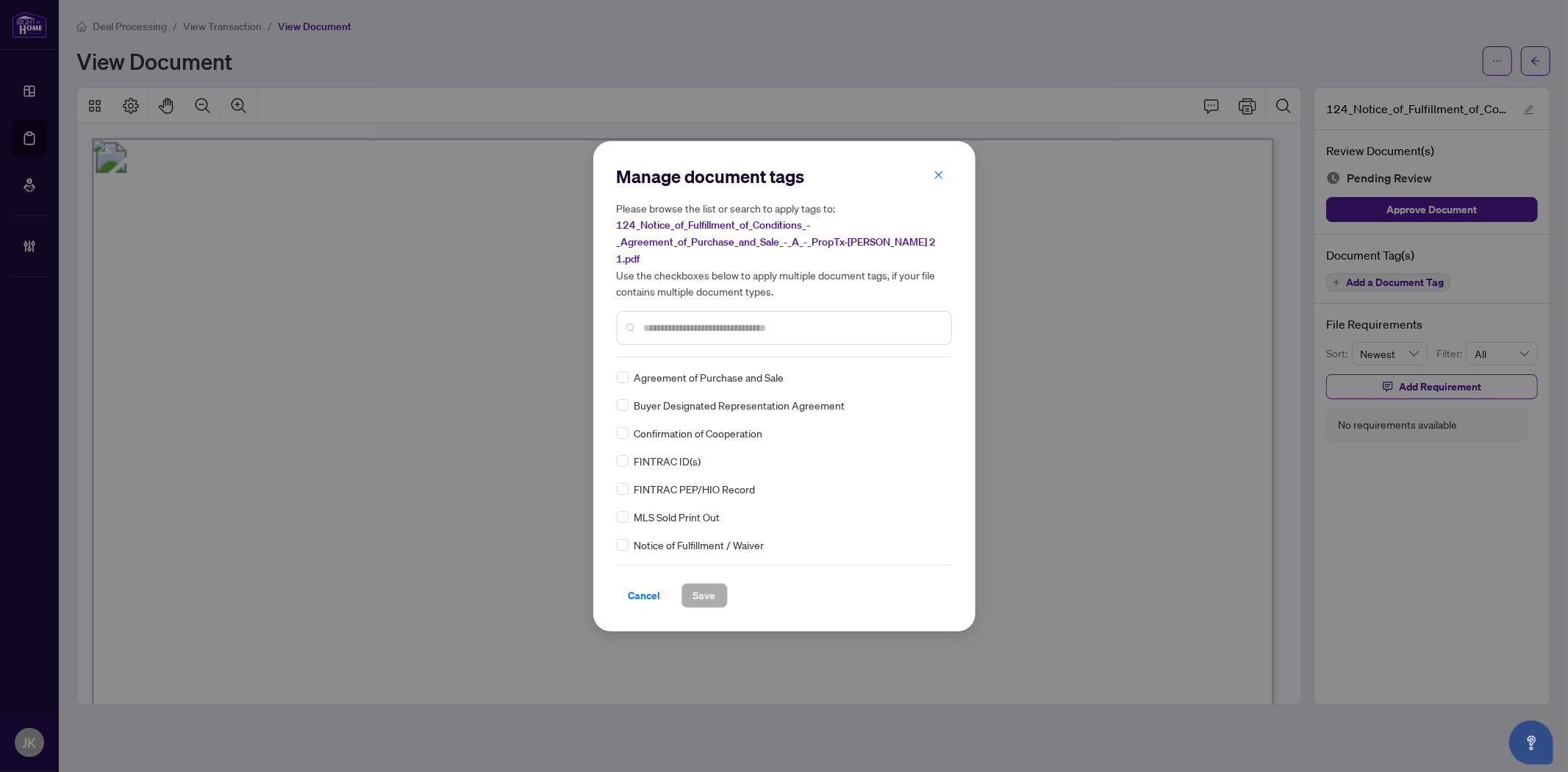
click at [679, 324] on input "text" at bounding box center [792, 327] width 296 height 16
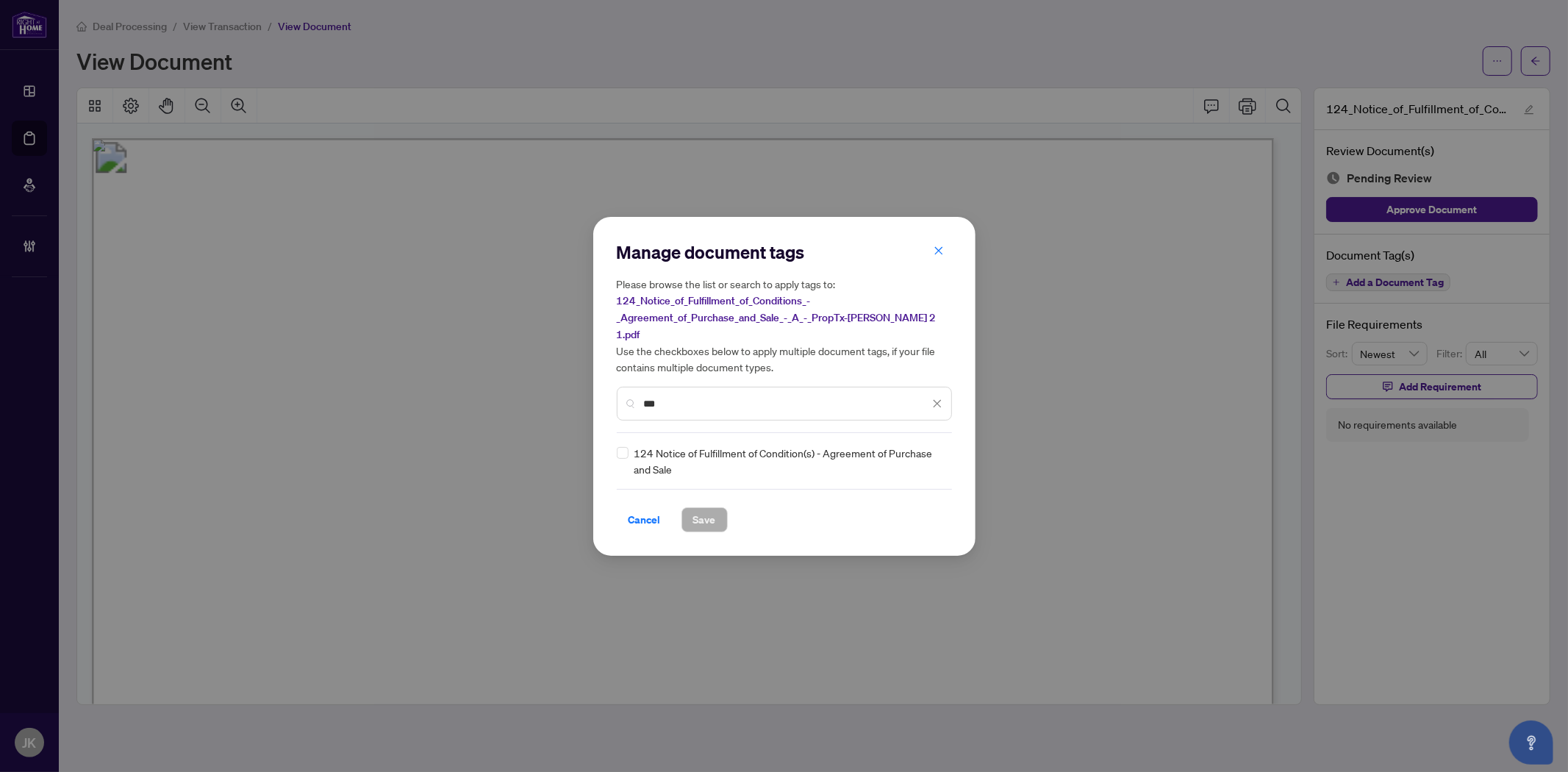
type input "***"
click at [932, 453] on div at bounding box center [928, 460] width 28 height 14
click at [899, 495] on div "Needs Work" at bounding box center [883, 499] width 94 height 16
click at [704, 509] on span "Save" at bounding box center [704, 520] width 23 height 24
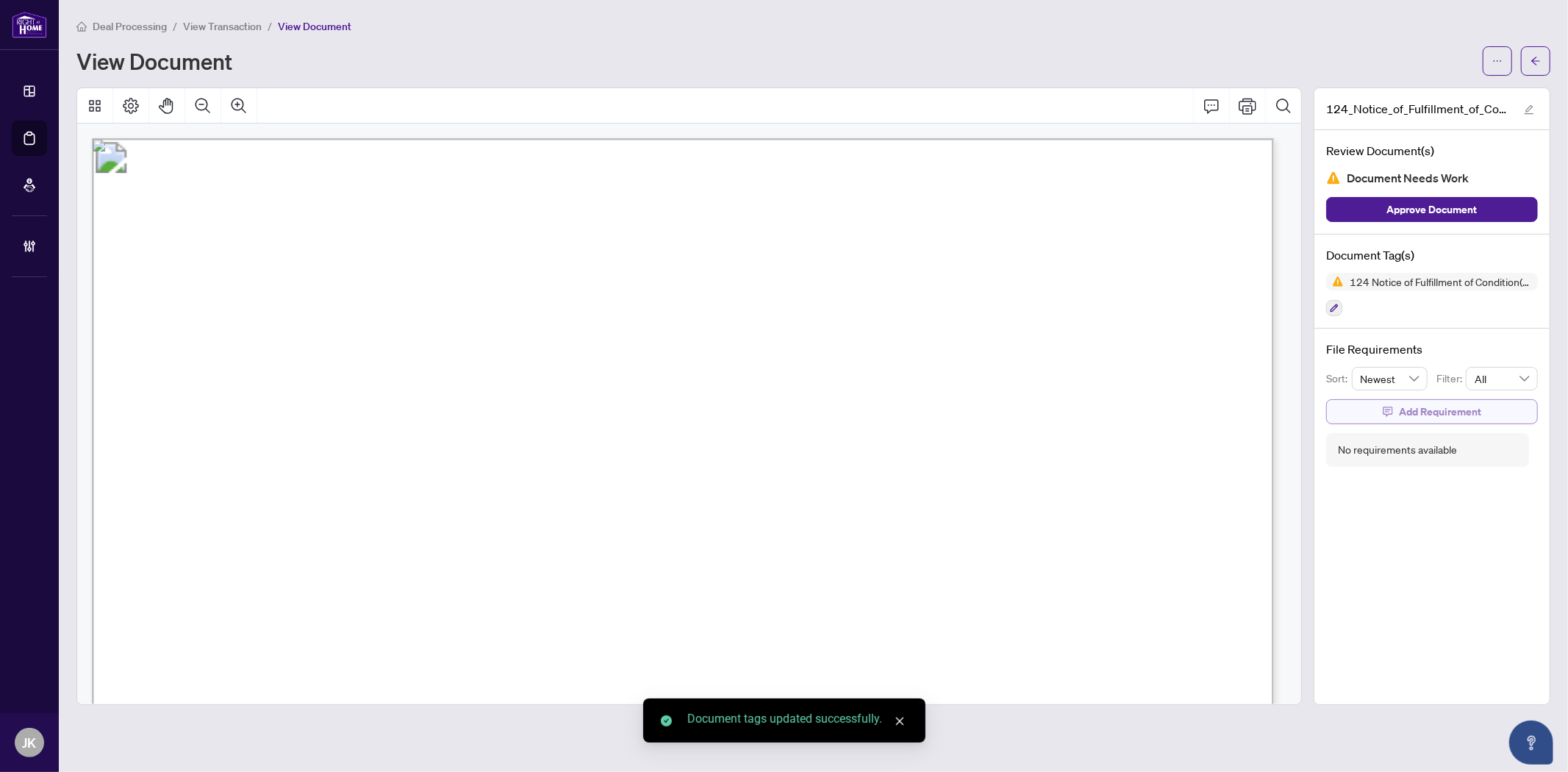
click at [1405, 415] on span "Add Requirement" at bounding box center [1441, 411] width 83 height 24
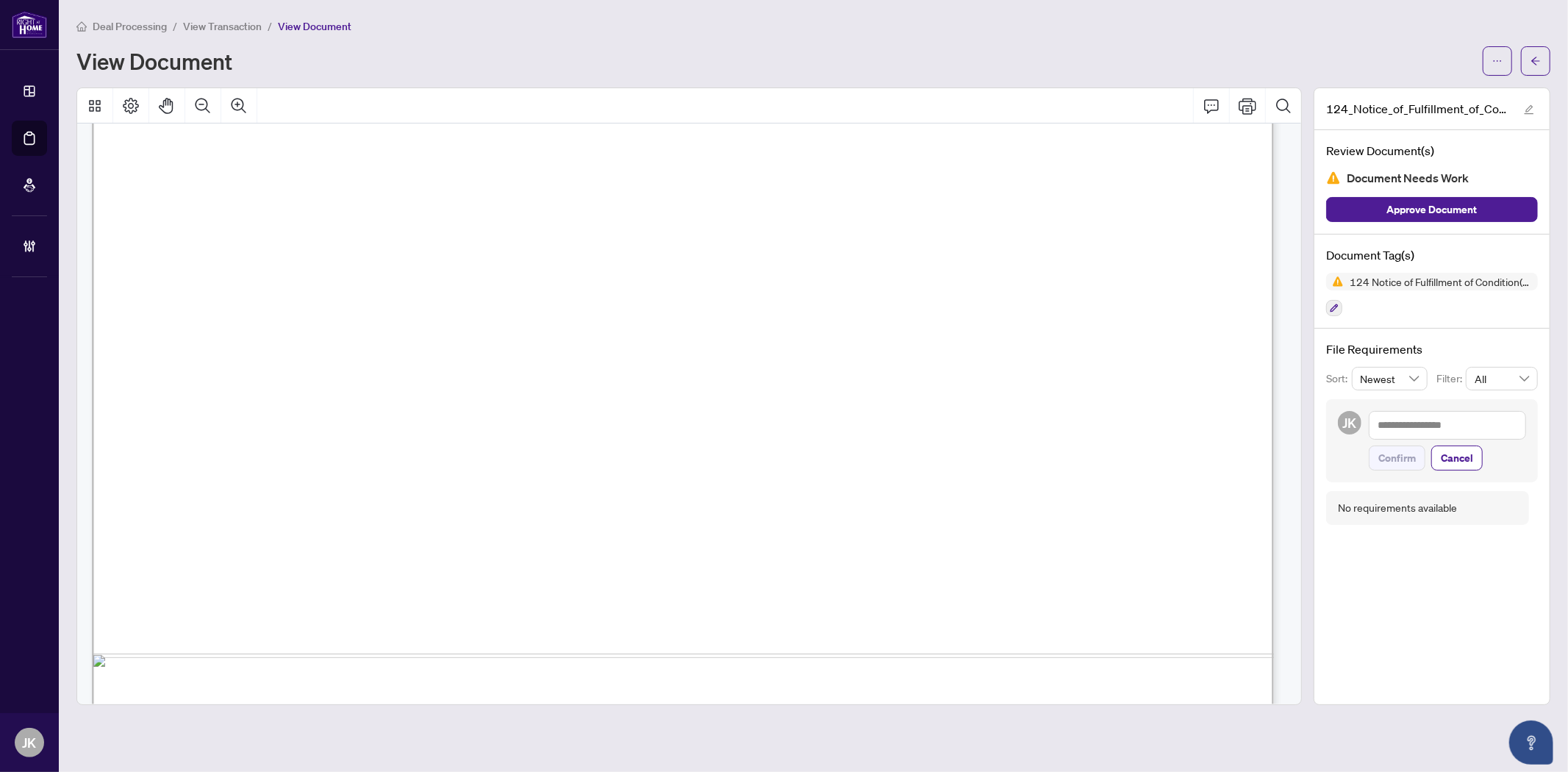
scroll to position [978, 0]
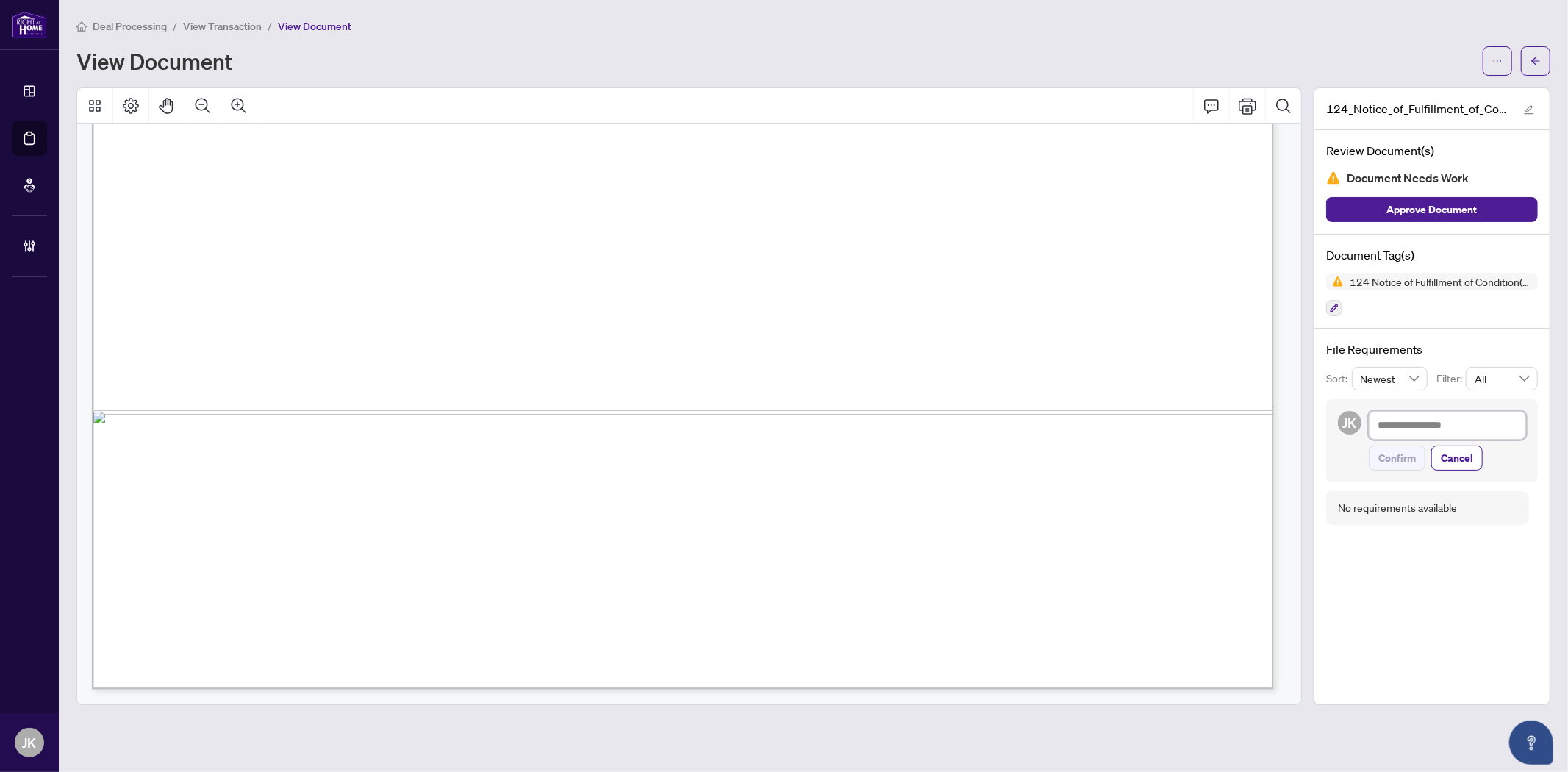
click at [1400, 422] on textarea at bounding box center [1447, 424] width 158 height 28
type textarea "*"
type textarea "**"
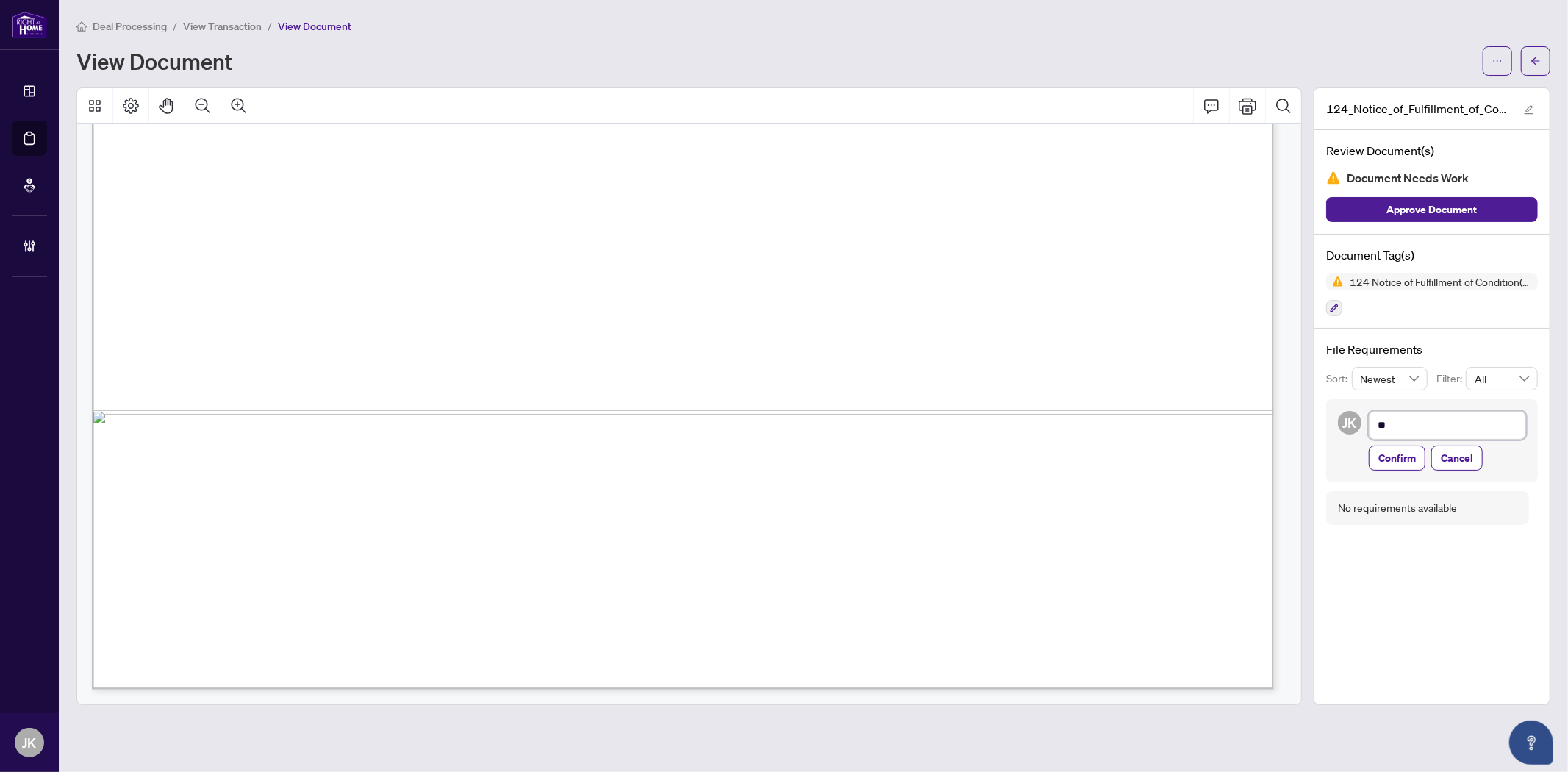
type textarea "***"
type textarea "**"
type textarea "***"
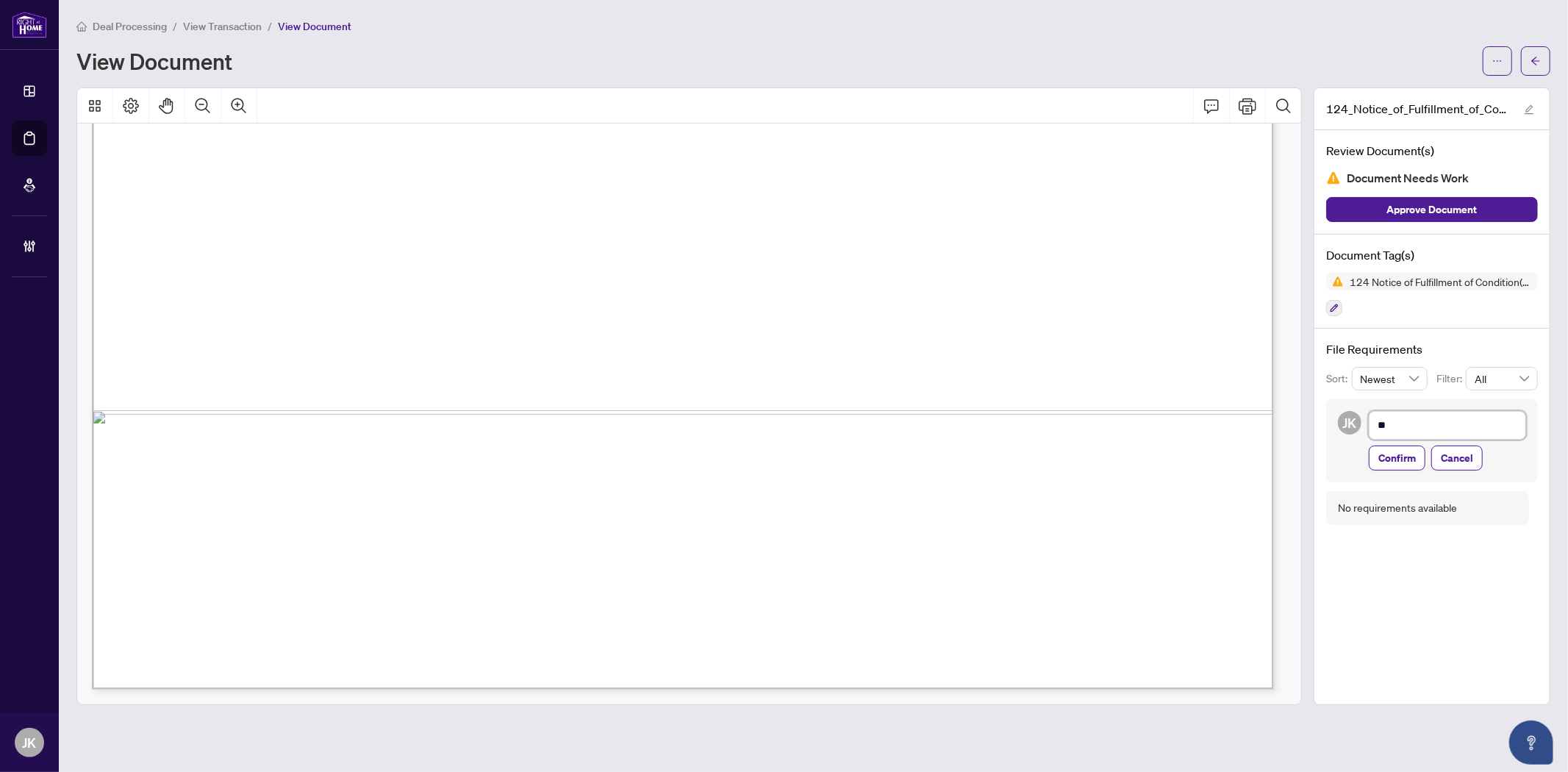
type textarea "***"
type textarea "****"
type textarea "*****"
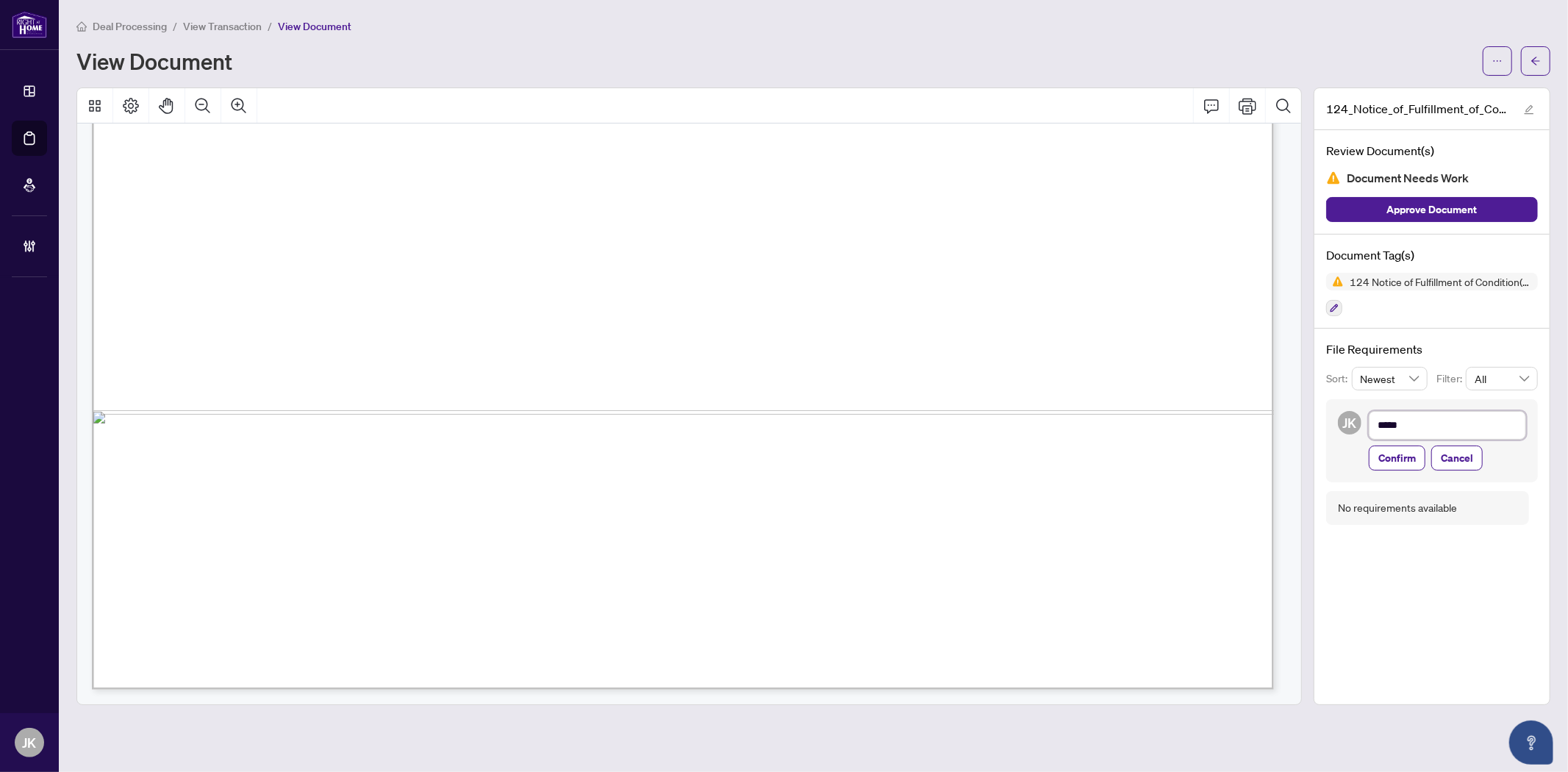
type textarea "******"
type textarea "*******"
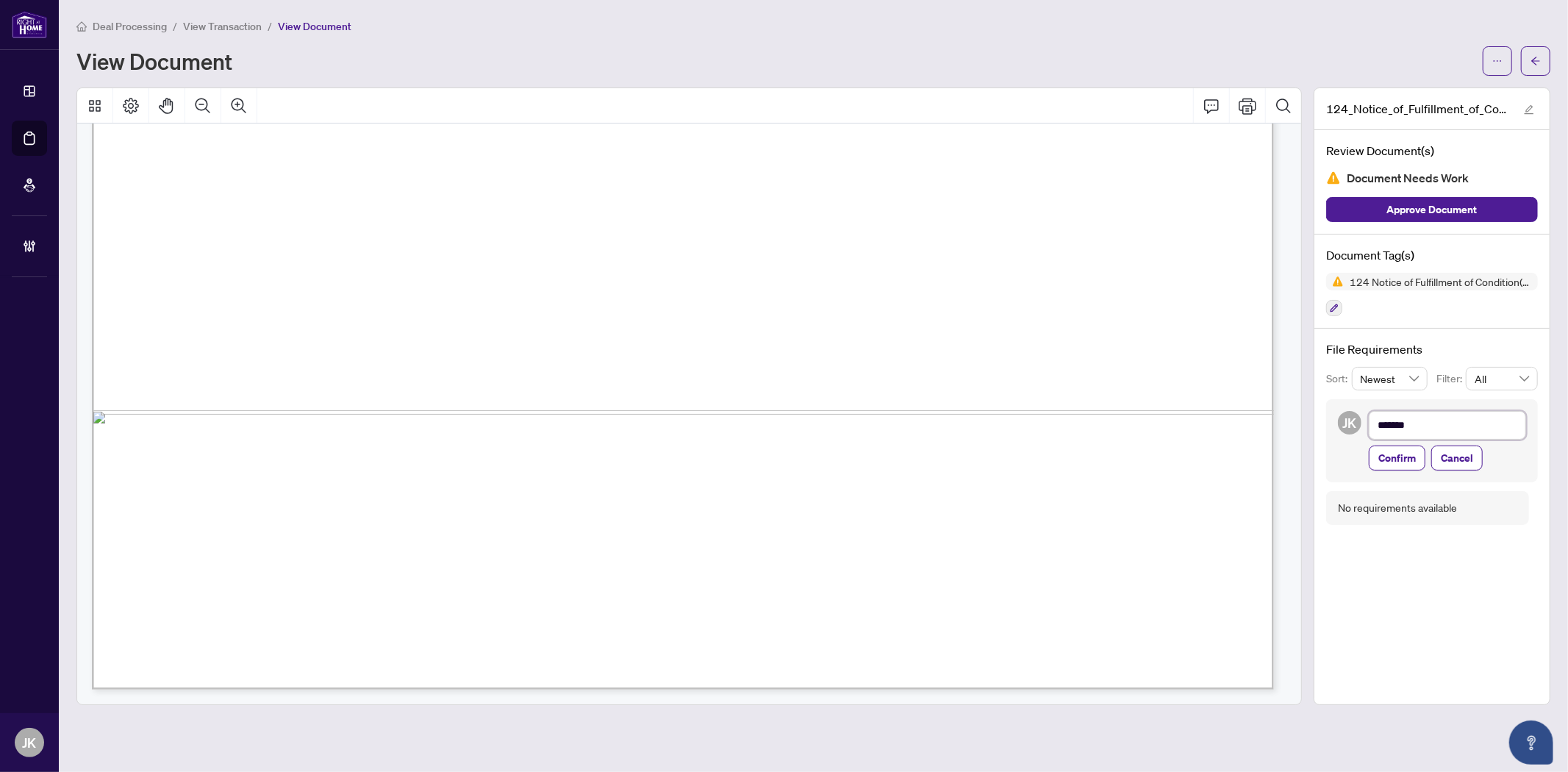
type textarea "*******"
type textarea "*********"
type textarea "**********"
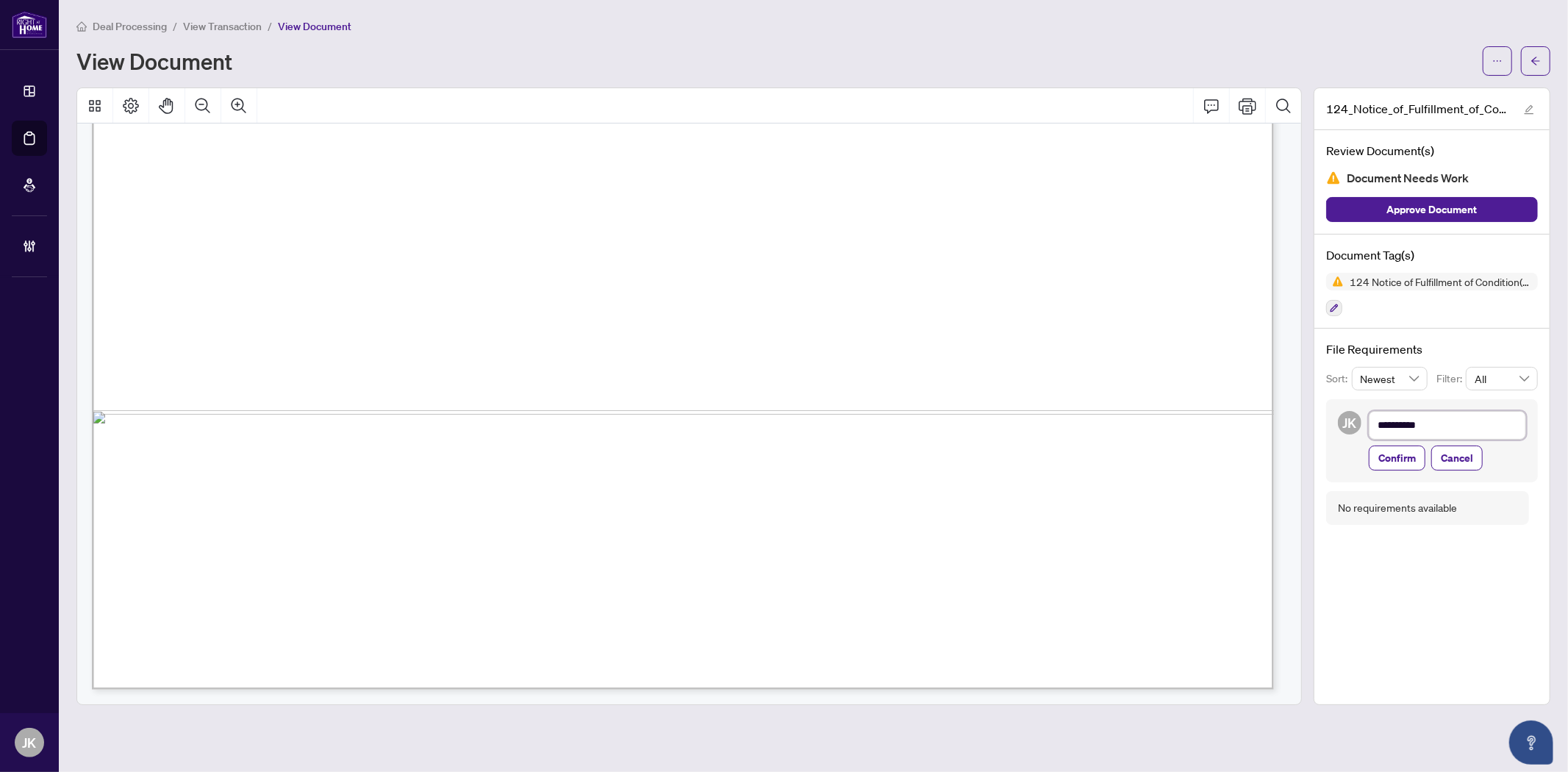
type textarea "**********"
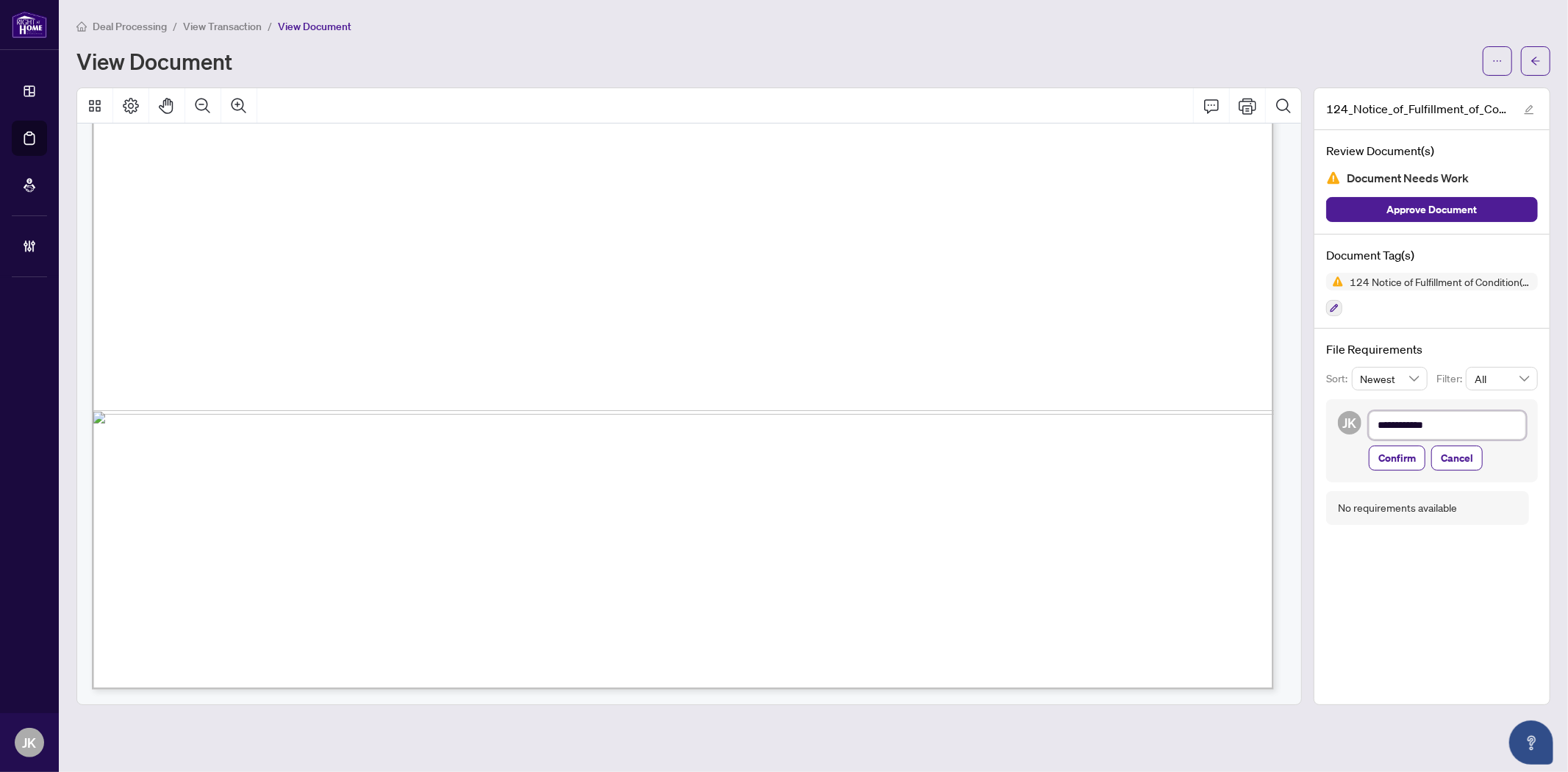
type textarea "**********"
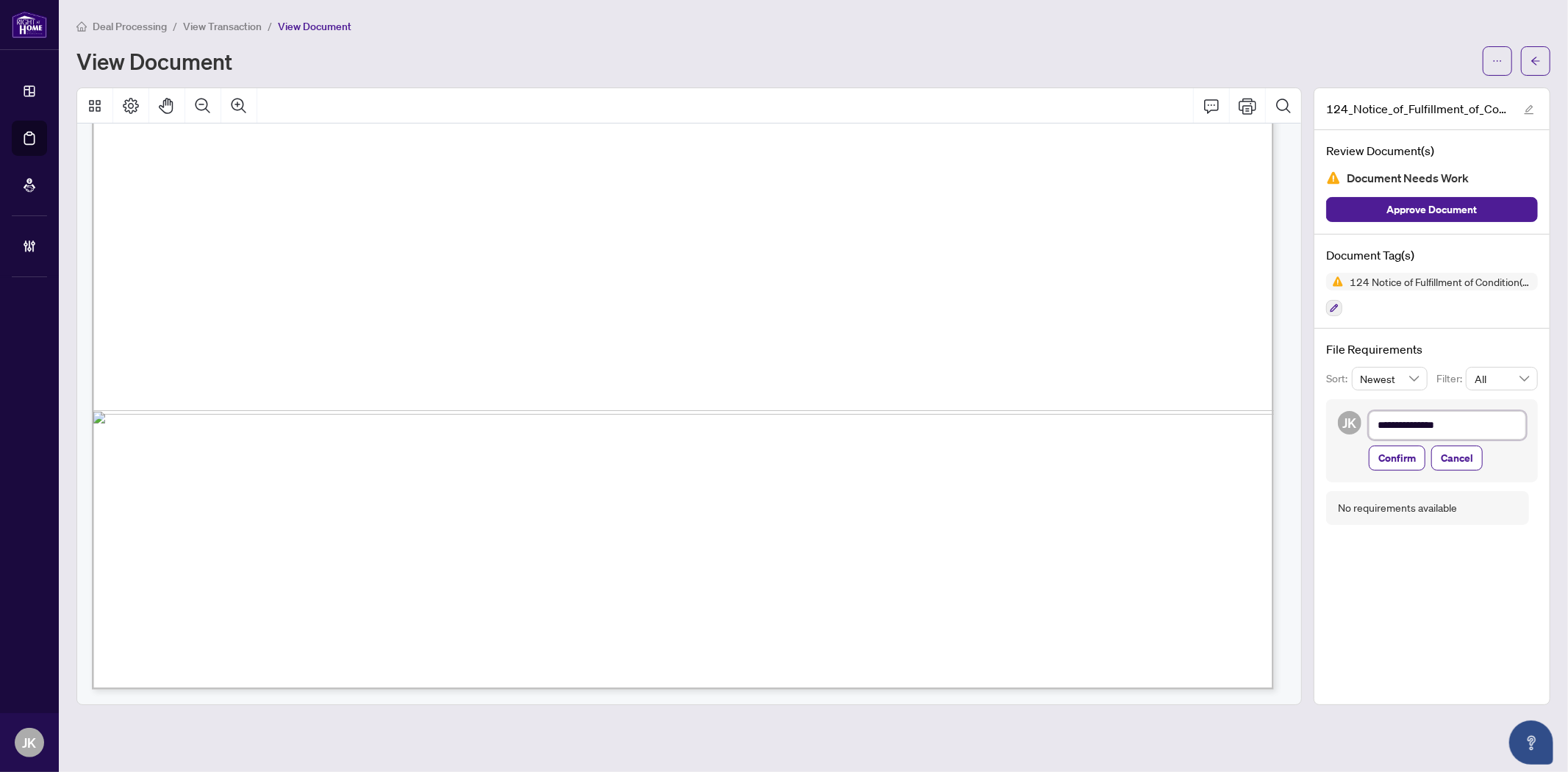
type textarea "**********"
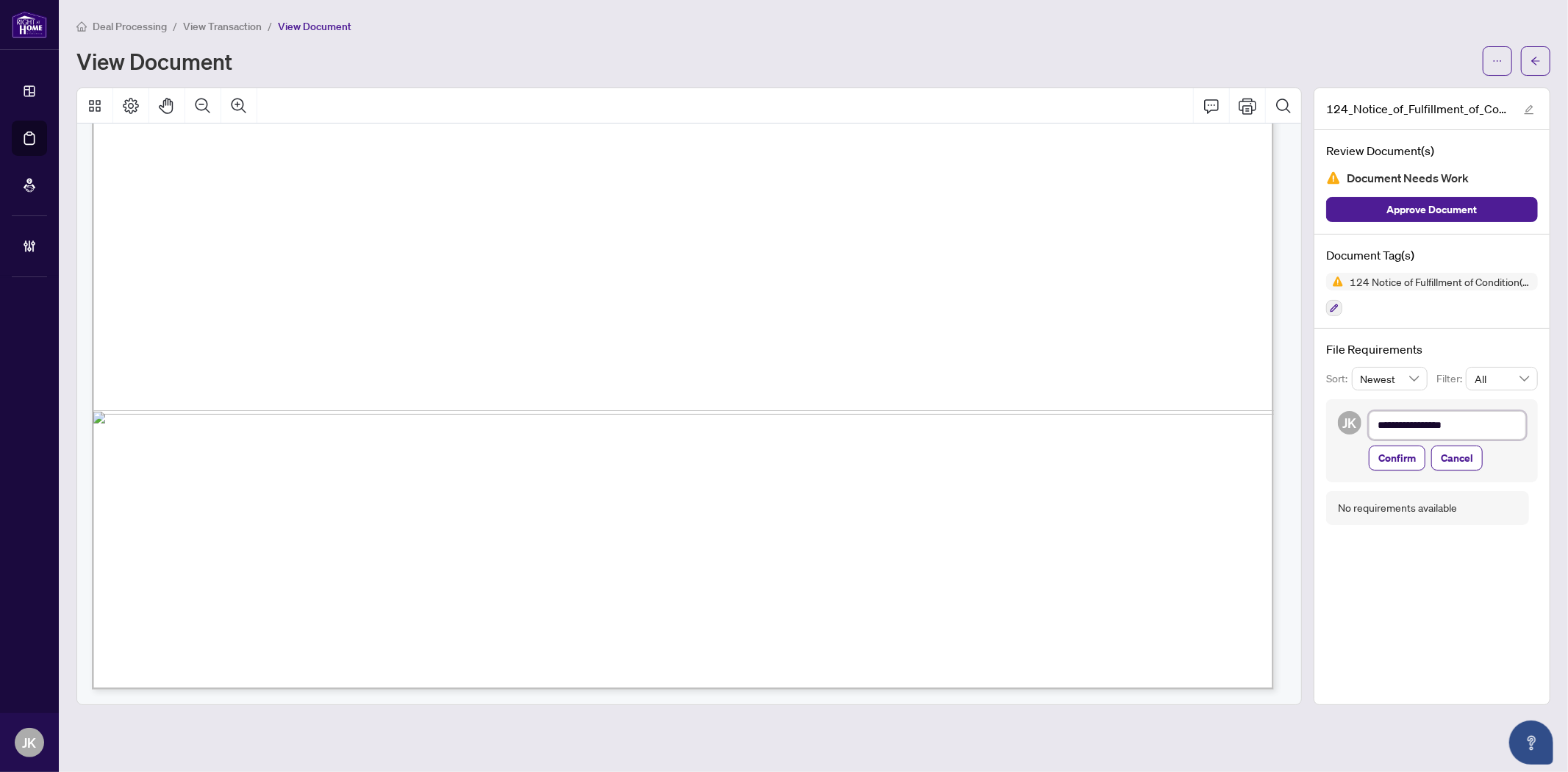
type textarea "**********"
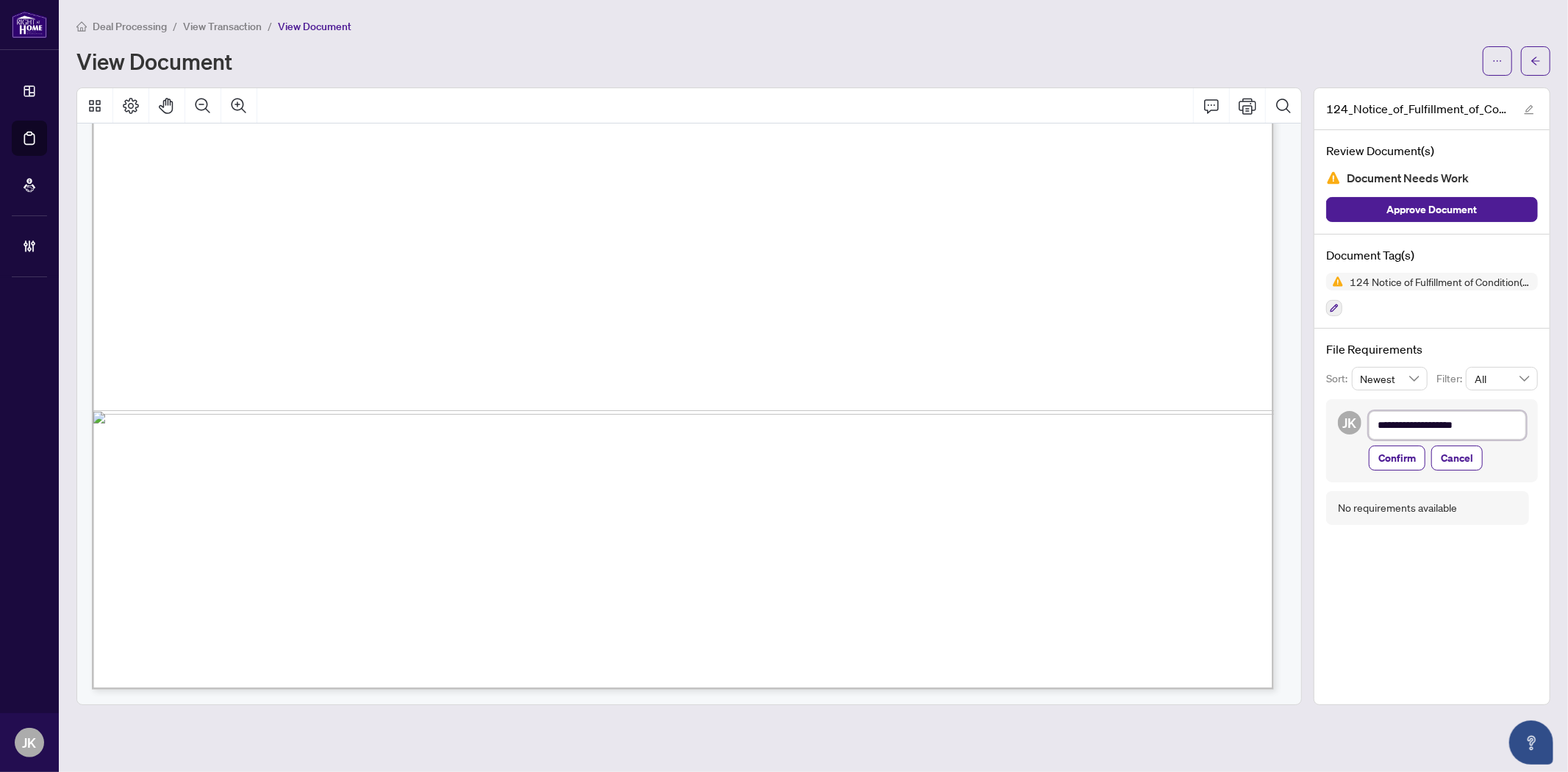
type textarea "**********"
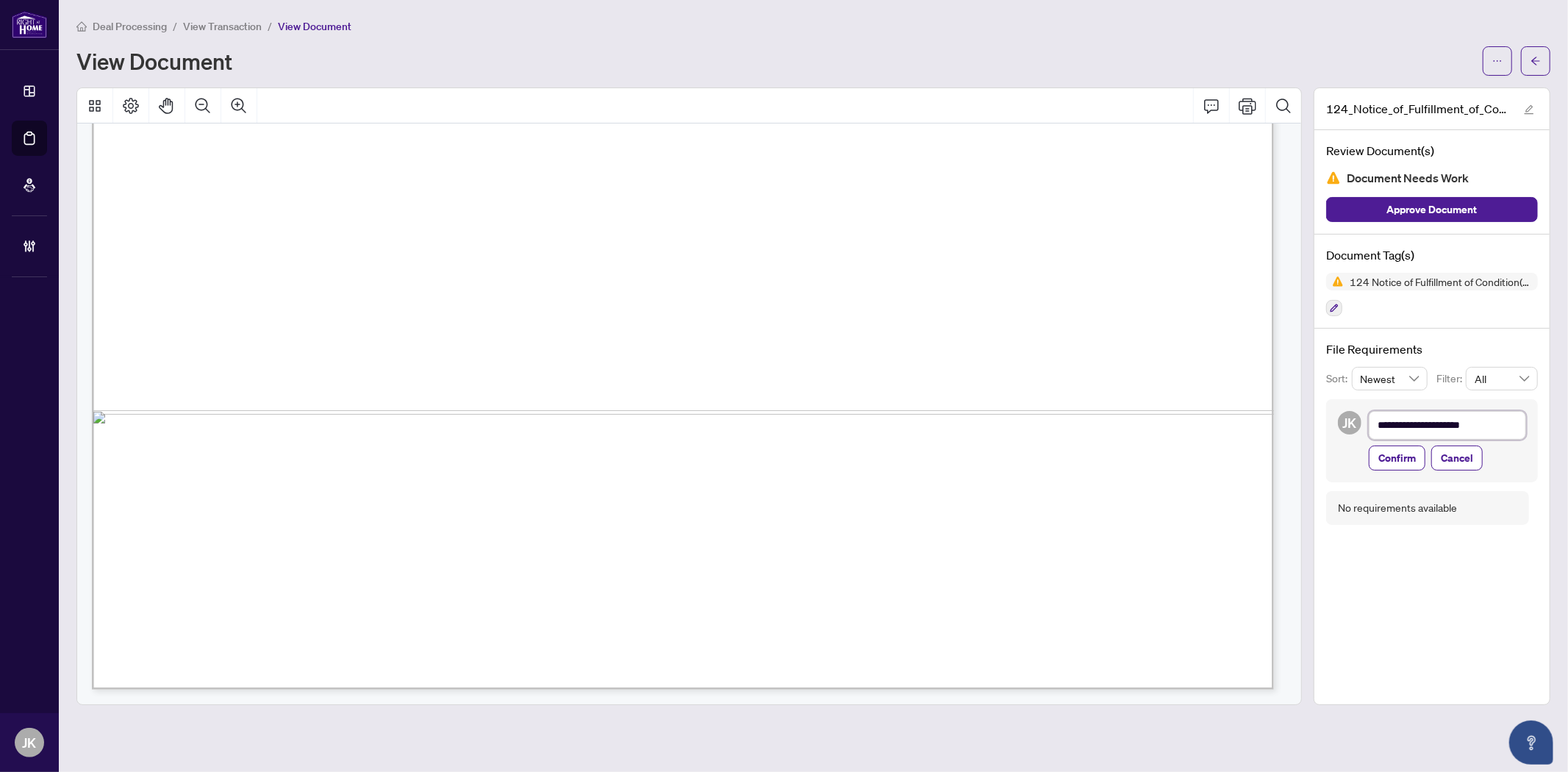
type textarea "**********"
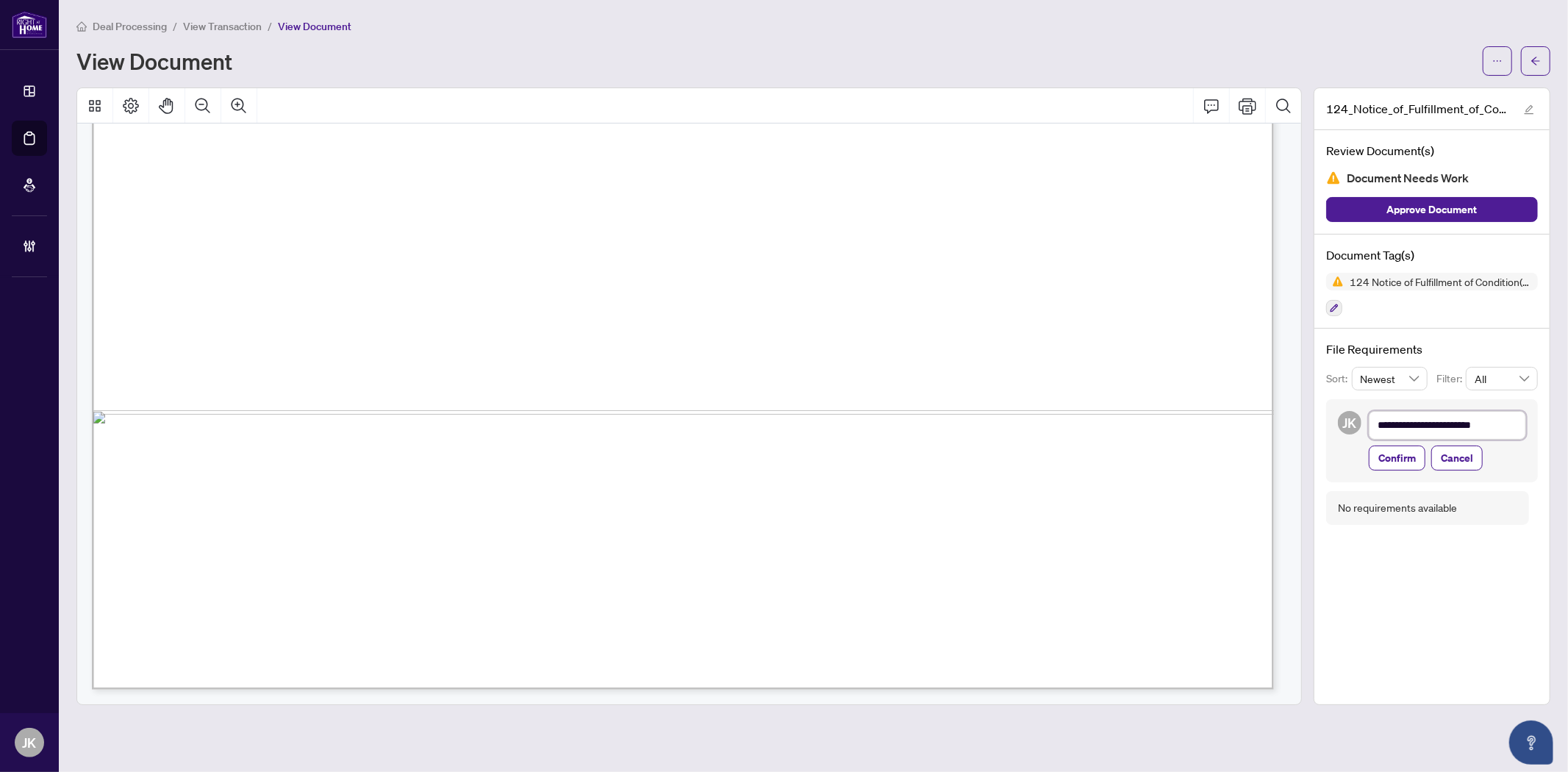
type textarea "**********"
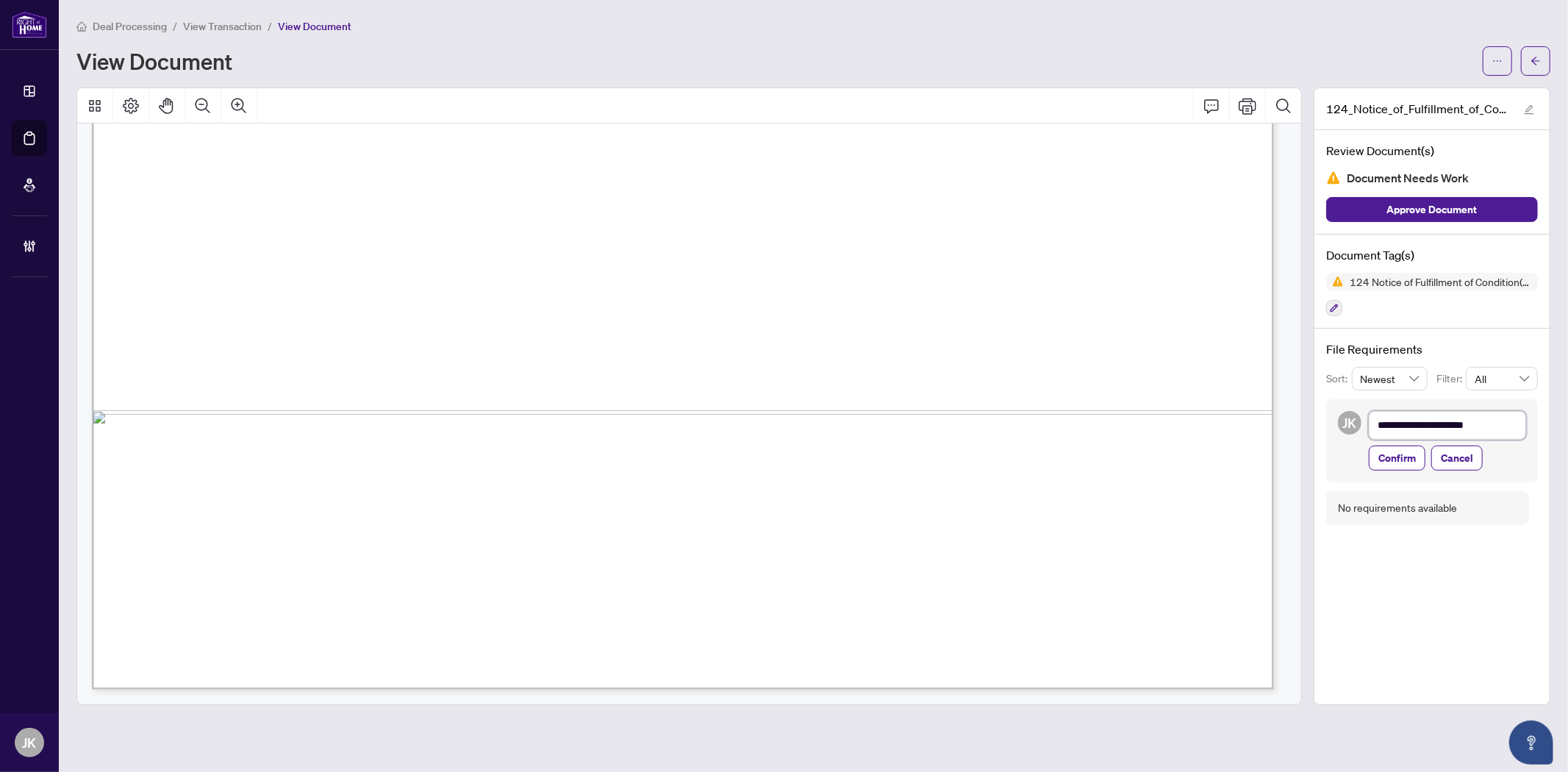
type textarea "**********"
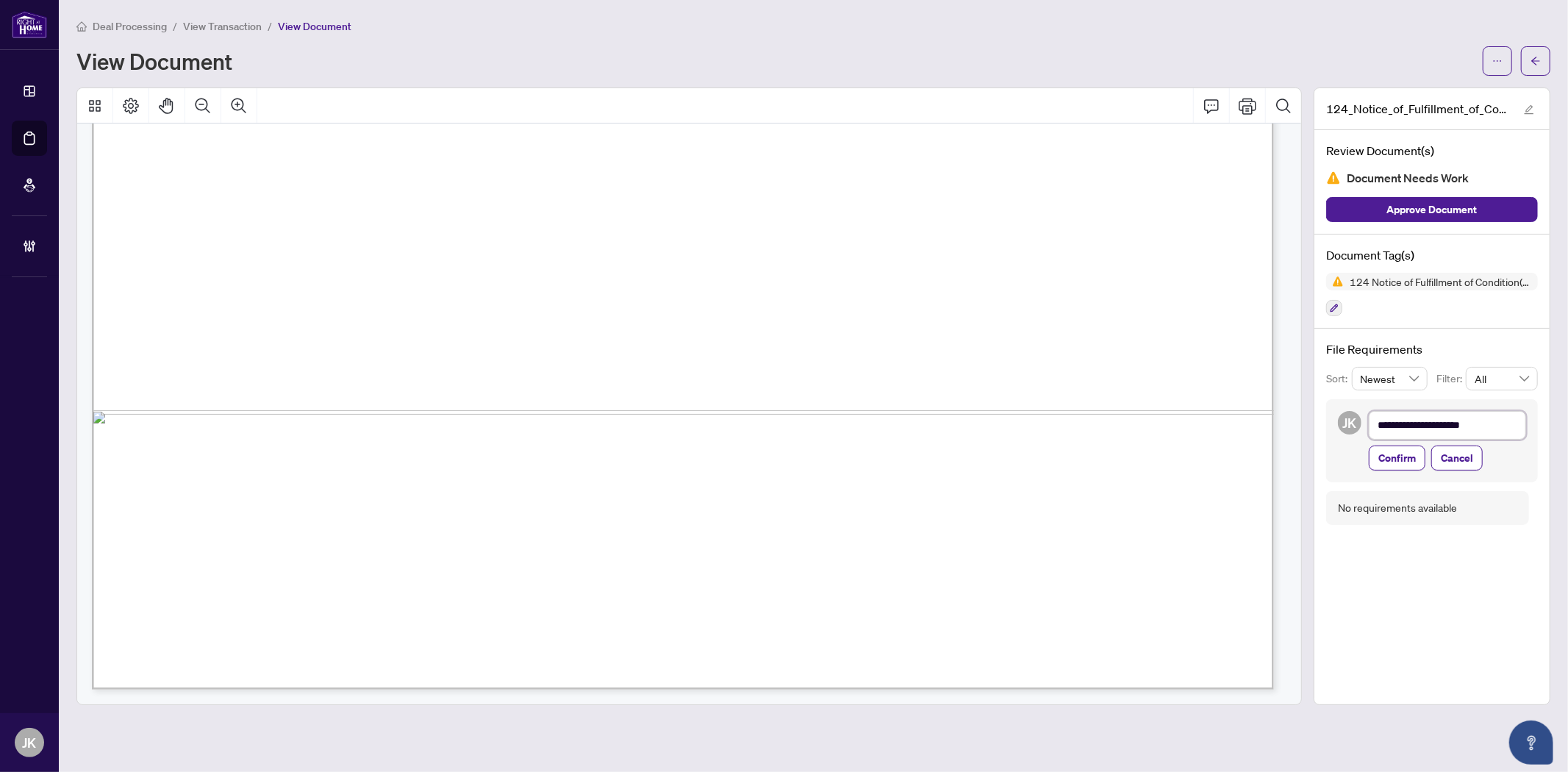
type textarea "**********"
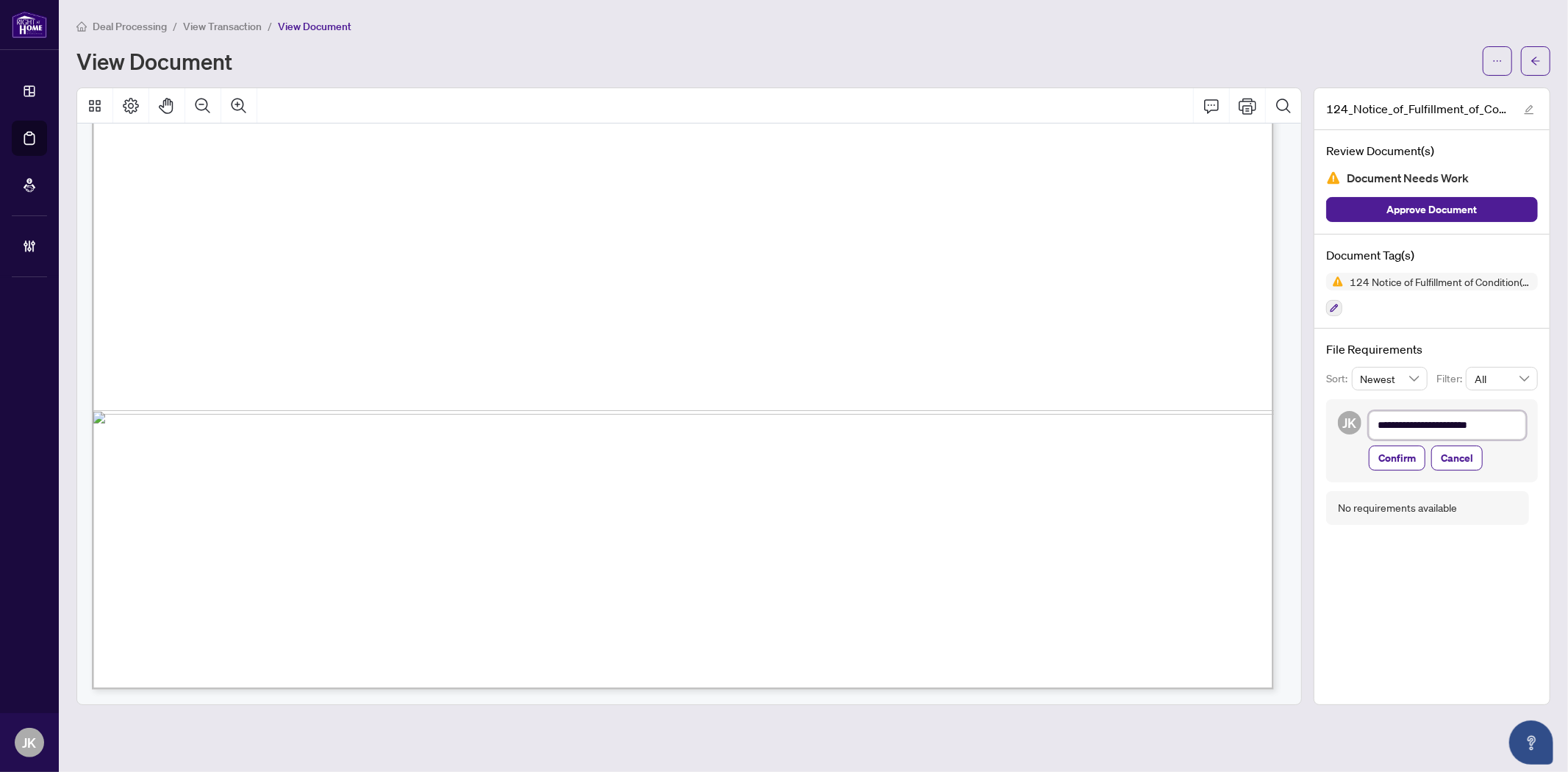
type textarea "**********"
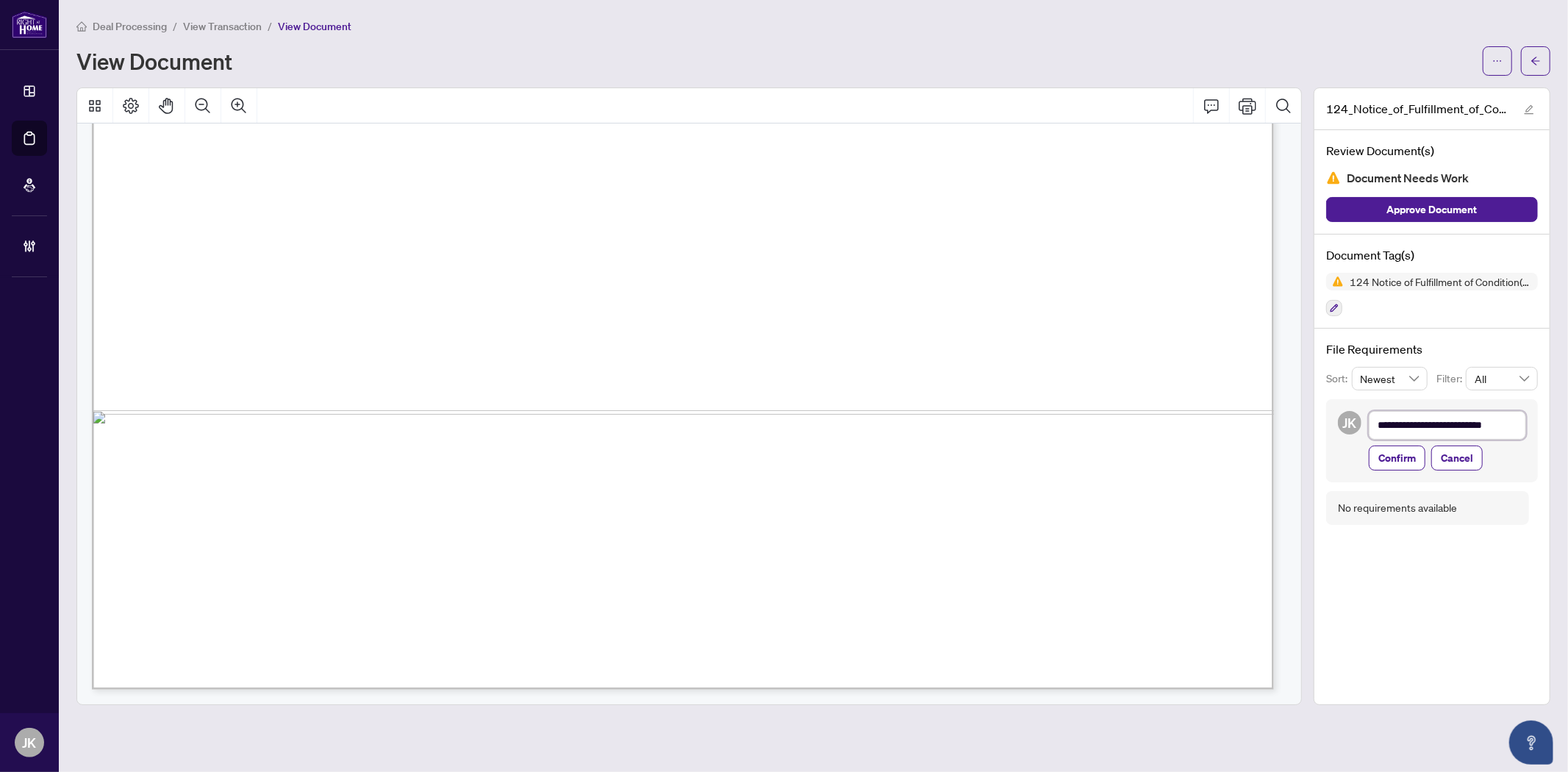
type textarea "**********"
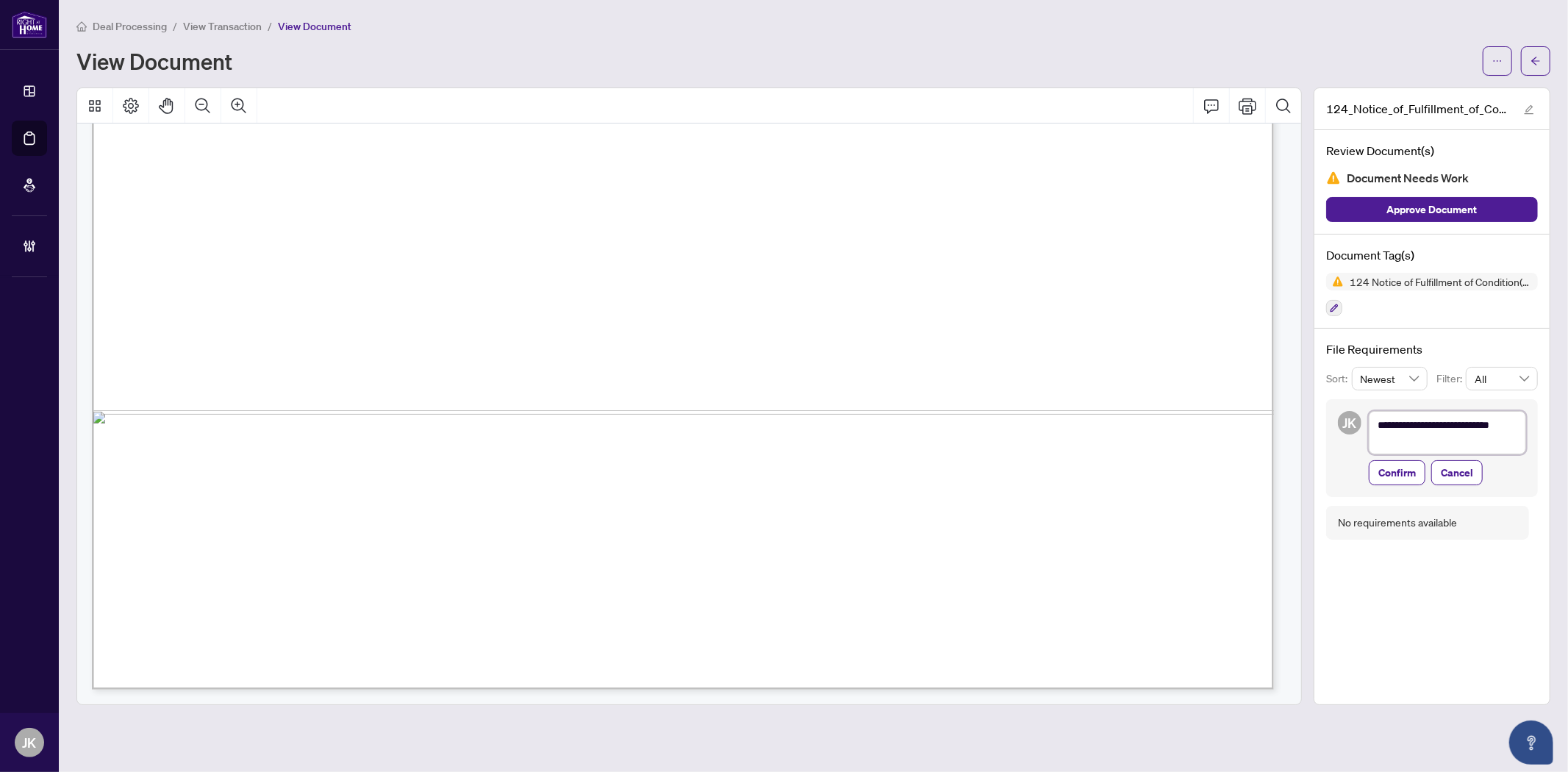
scroll to position [0, 0]
type textarea "**********"
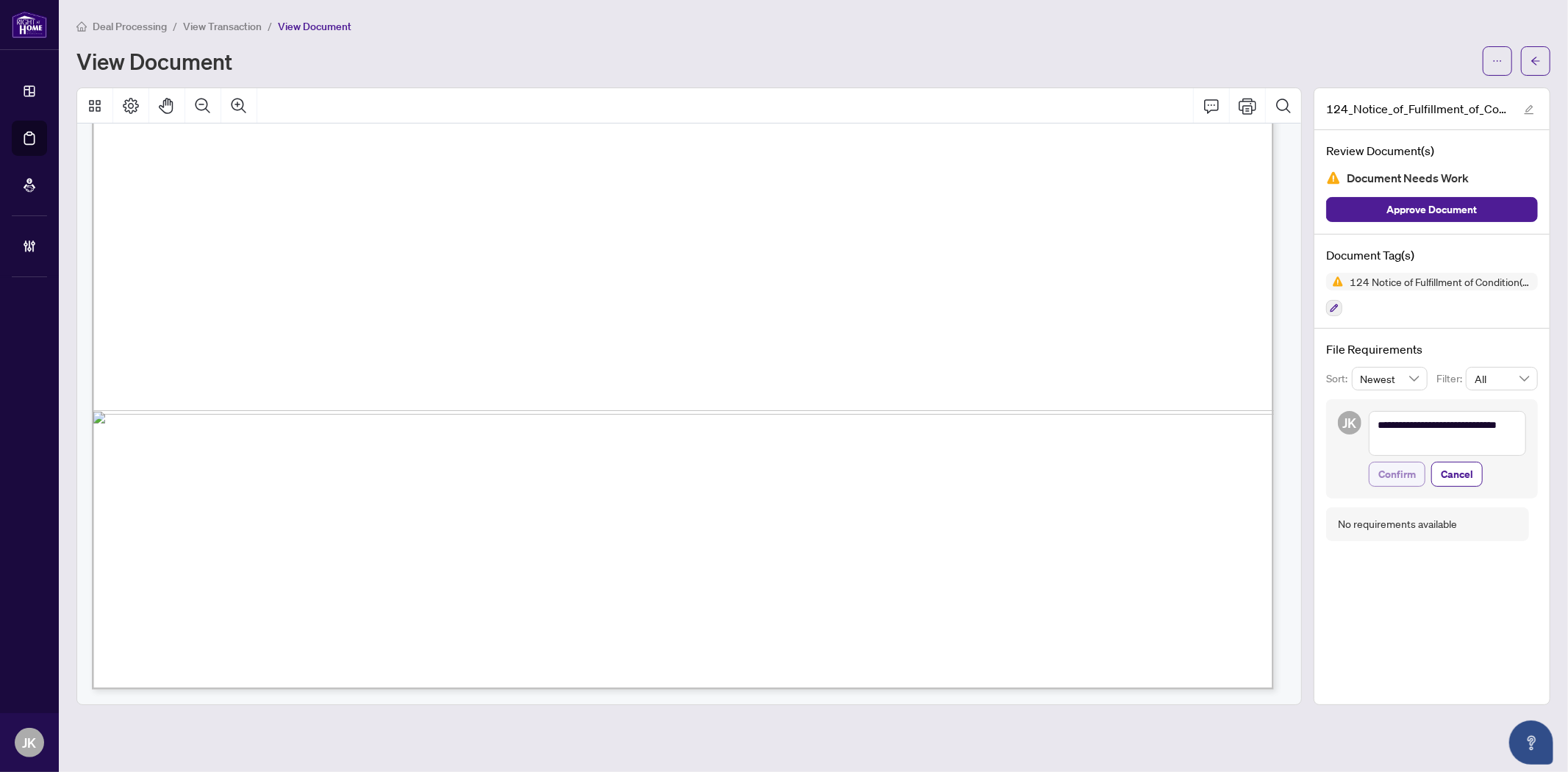
click at [1393, 474] on span "Confirm" at bounding box center [1397, 474] width 37 height 24
type textarea "**********"
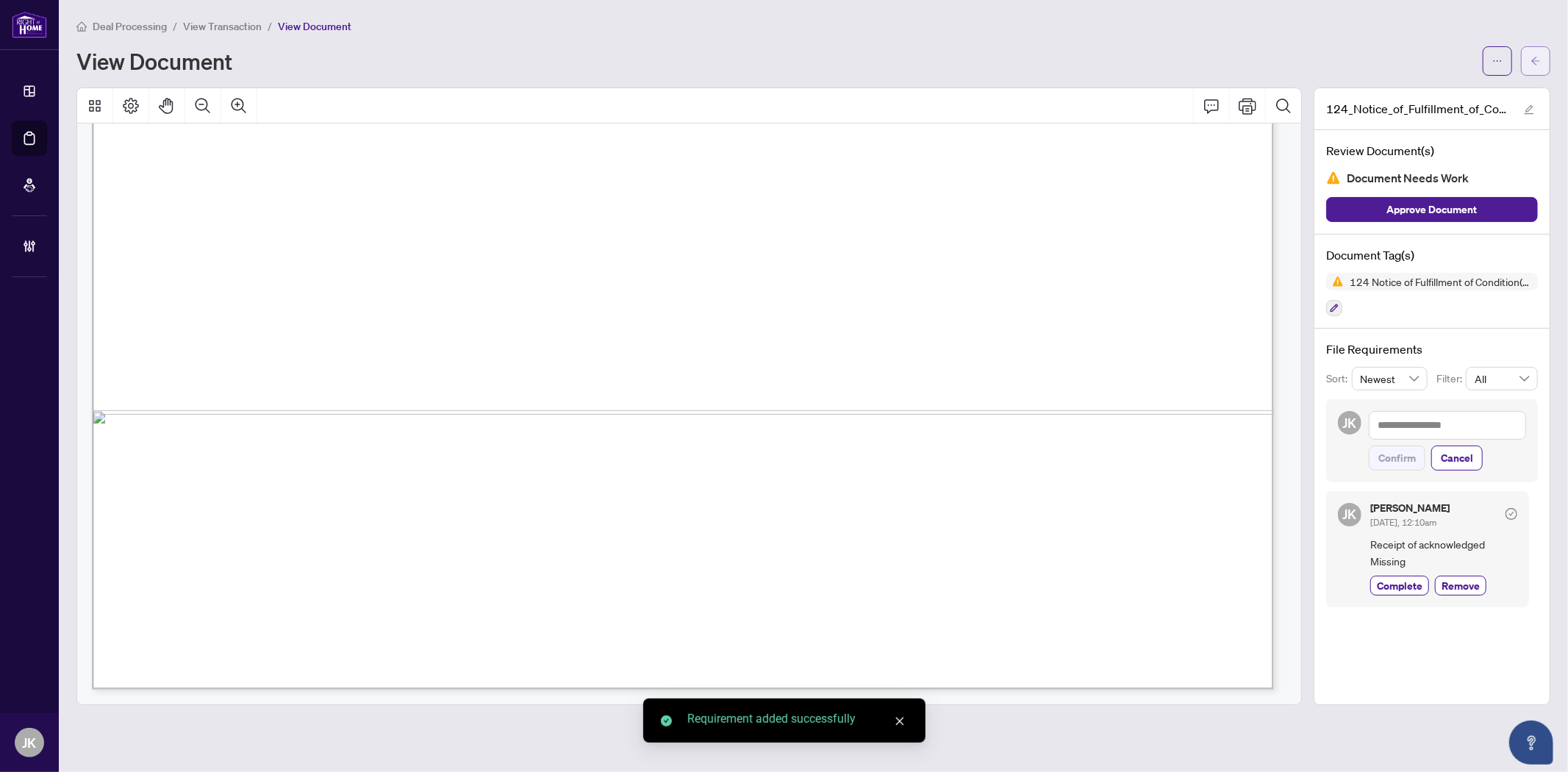
click at [1411, 52] on button "button" at bounding box center [1535, 61] width 30 height 29
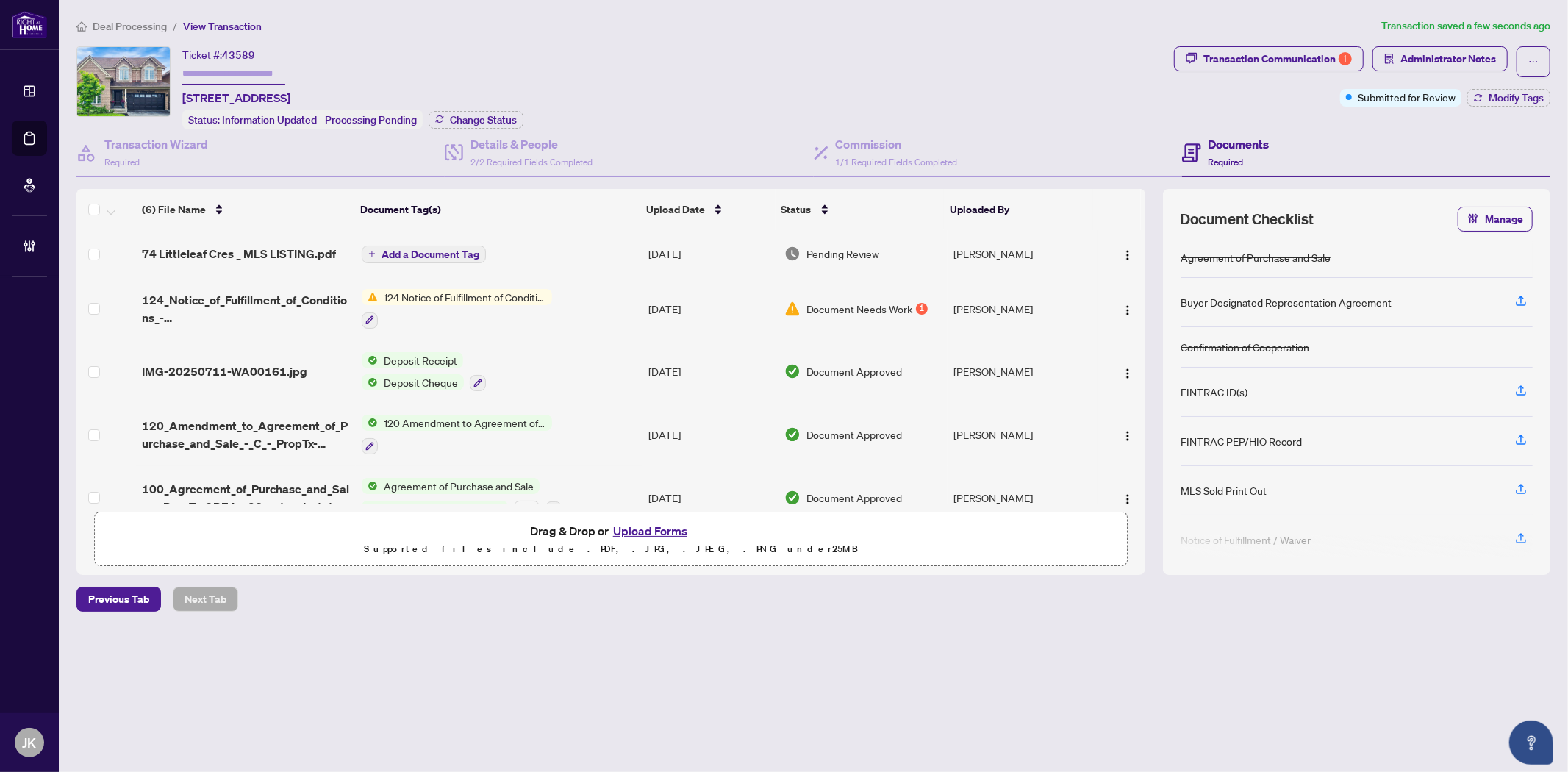
scroll to position [86, 0]
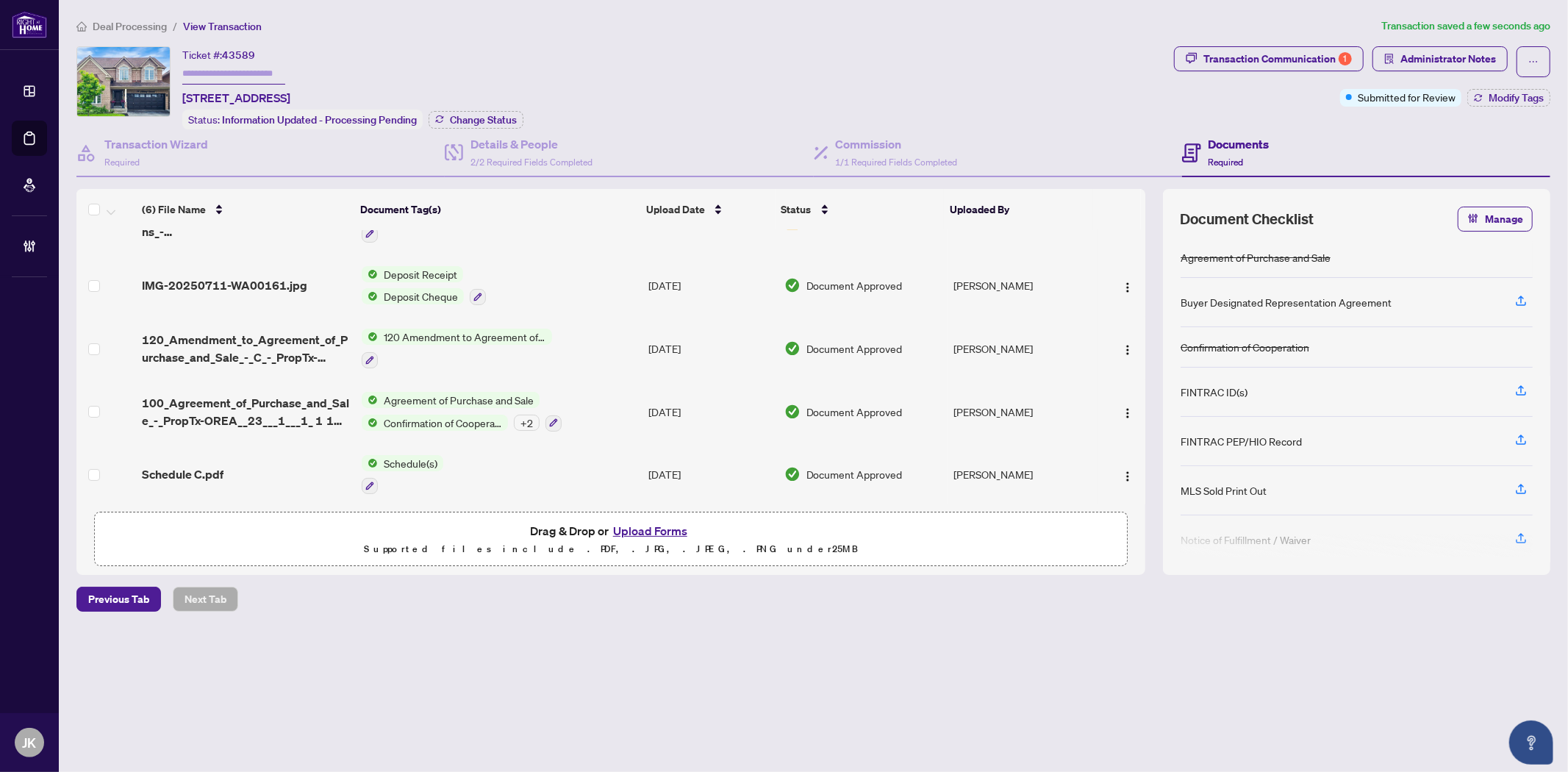
click at [502, 330] on span "120 Amendment to Agreement of Purchase and Sale" at bounding box center [464, 336] width 175 height 16
click at [411, 408] on span "120 Amendment to Agreement of Purchase and Sale" at bounding box center [464, 410] width 219 height 32
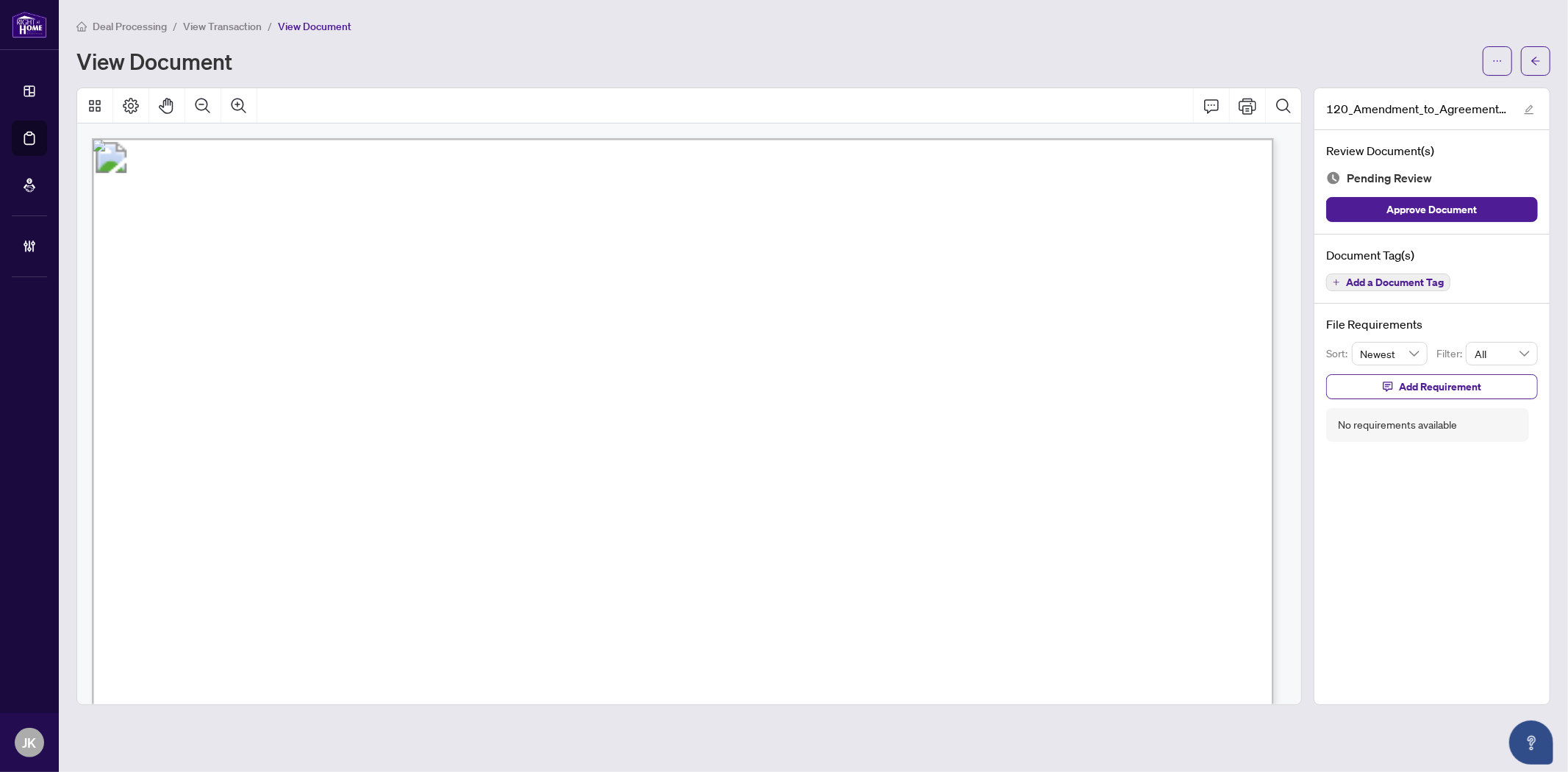
click at [1363, 287] on button "Add a Document Tag" at bounding box center [1388, 281] width 124 height 18
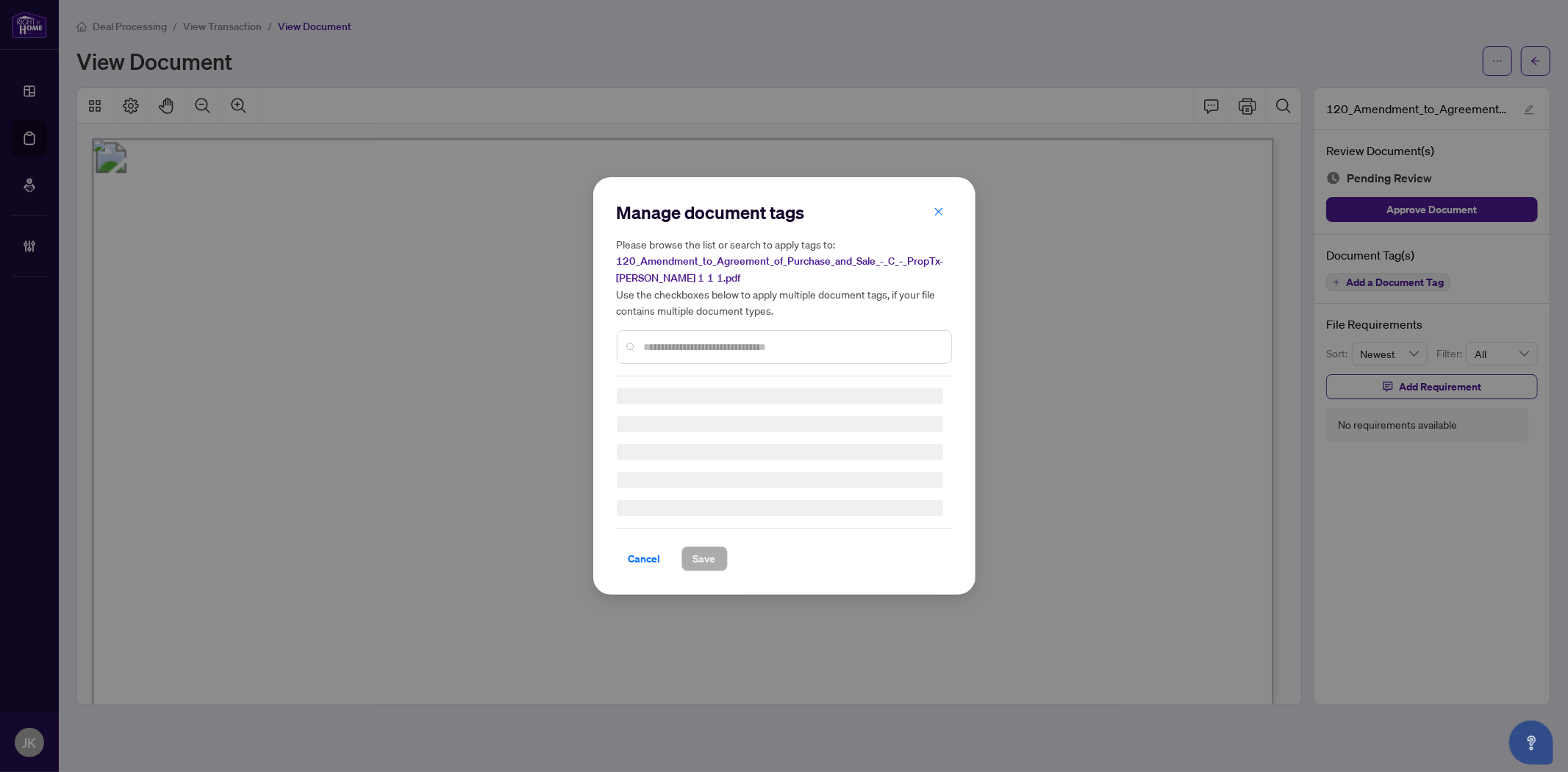
click at [744, 344] on div "Manage document tags Please browse the list or search to apply tags to: 120_Ame…" at bounding box center [785, 288] width 336 height 175
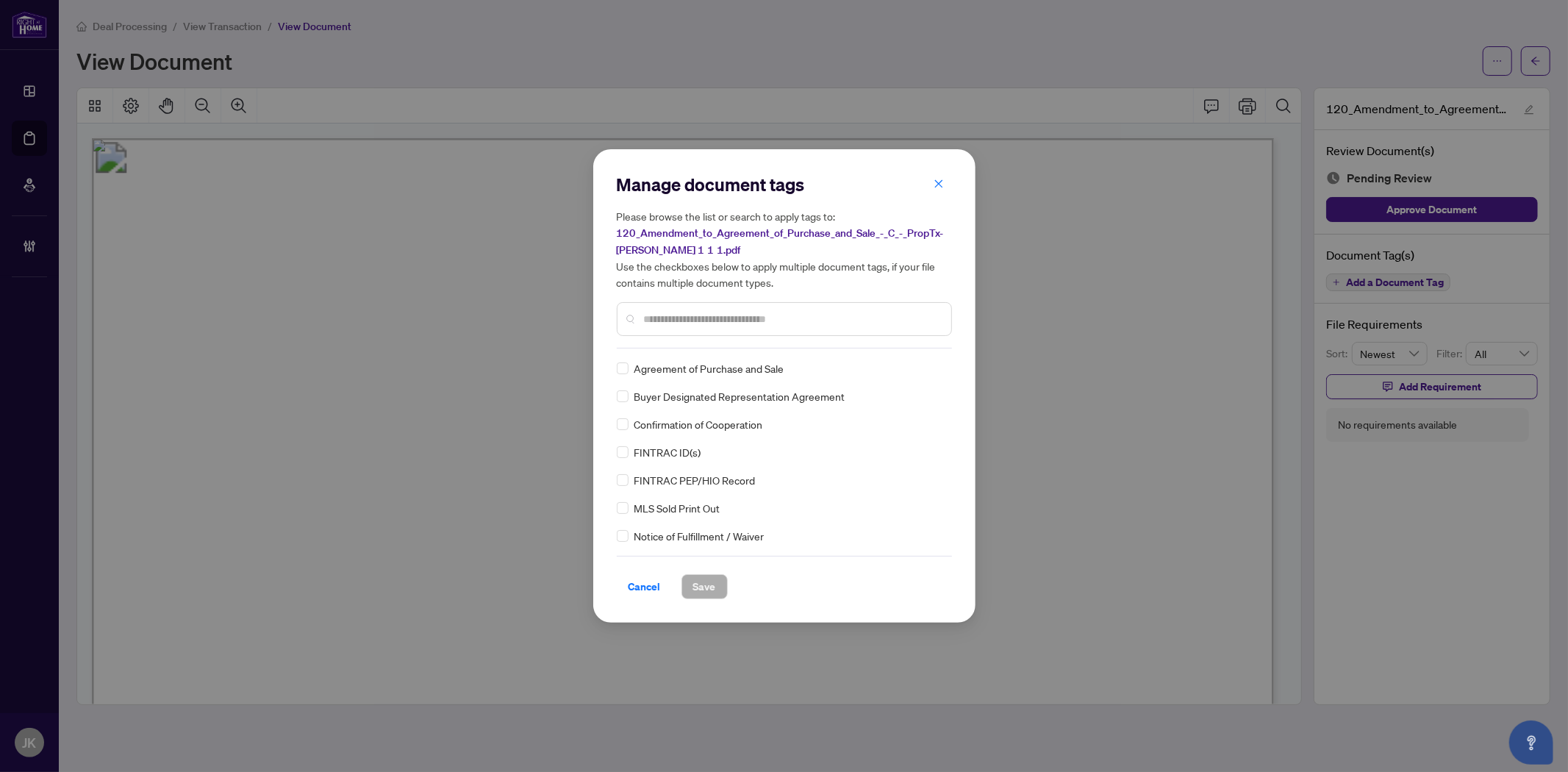
click at [684, 324] on input "text" at bounding box center [792, 319] width 296 height 16
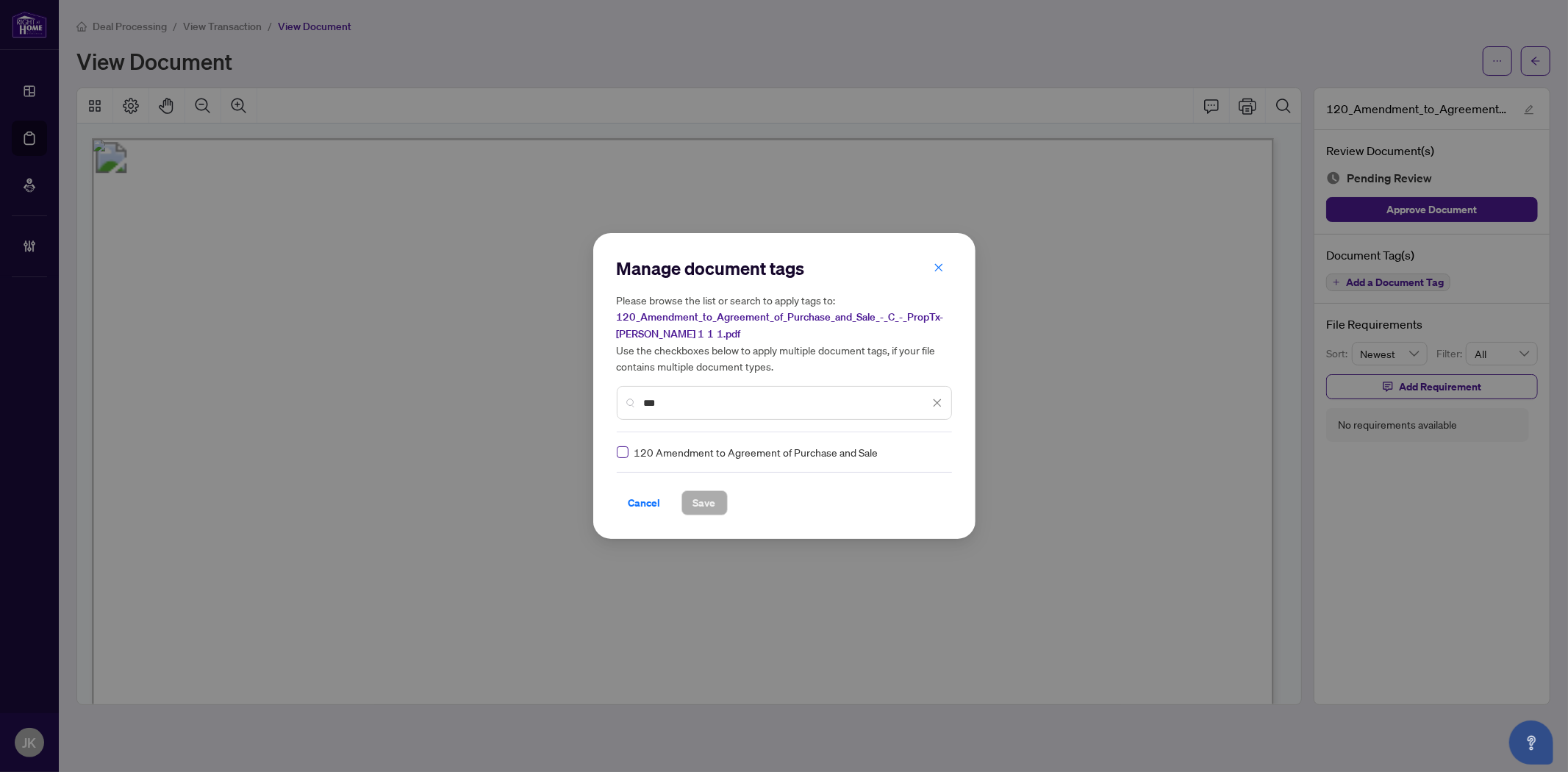
type input "***"
click at [620, 444] on label at bounding box center [623, 452] width 12 height 16
click at [915, 452] on img at bounding box center [921, 452] width 14 height 14
click at [885, 519] on div "Approved" at bounding box center [880, 523] width 94 height 16
click at [695, 504] on span "Save" at bounding box center [704, 503] width 23 height 24
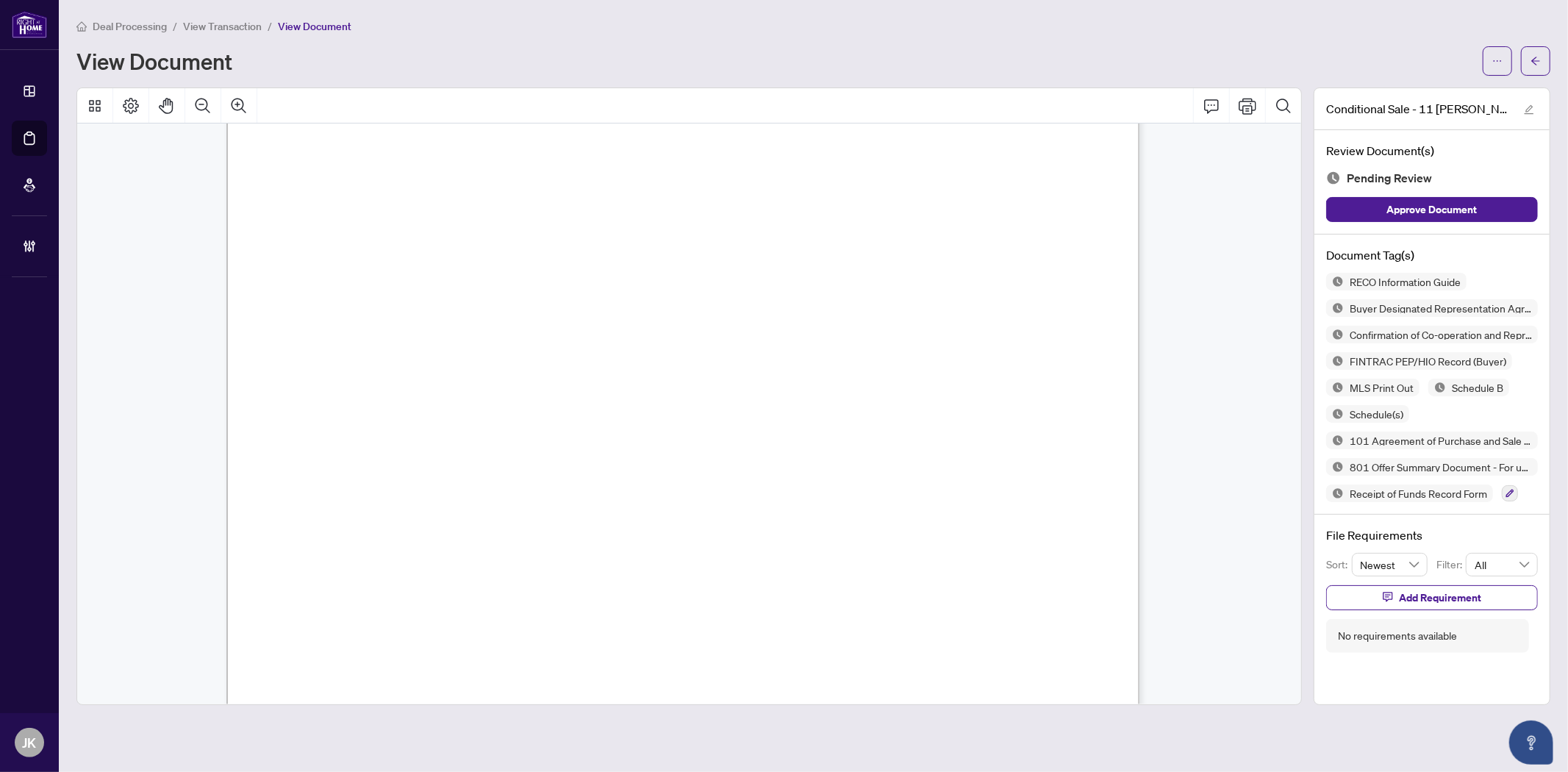
scroll to position [26712, 0]
click at [728, 551] on span "Level A" at bounding box center [699, 550] width 56 height 13
drag, startPoint x: 475, startPoint y: 319, endPoint x: 347, endPoint y: 319, distance: 128.0
click at [347, 319] on span "[PERSON_NAME], Trustee for the Estate of [PERSON_NAME]" at bounding box center [562, 322] width 438 height 13
drag, startPoint x: 701, startPoint y: 321, endPoint x: 834, endPoint y: 319, distance: 133.0
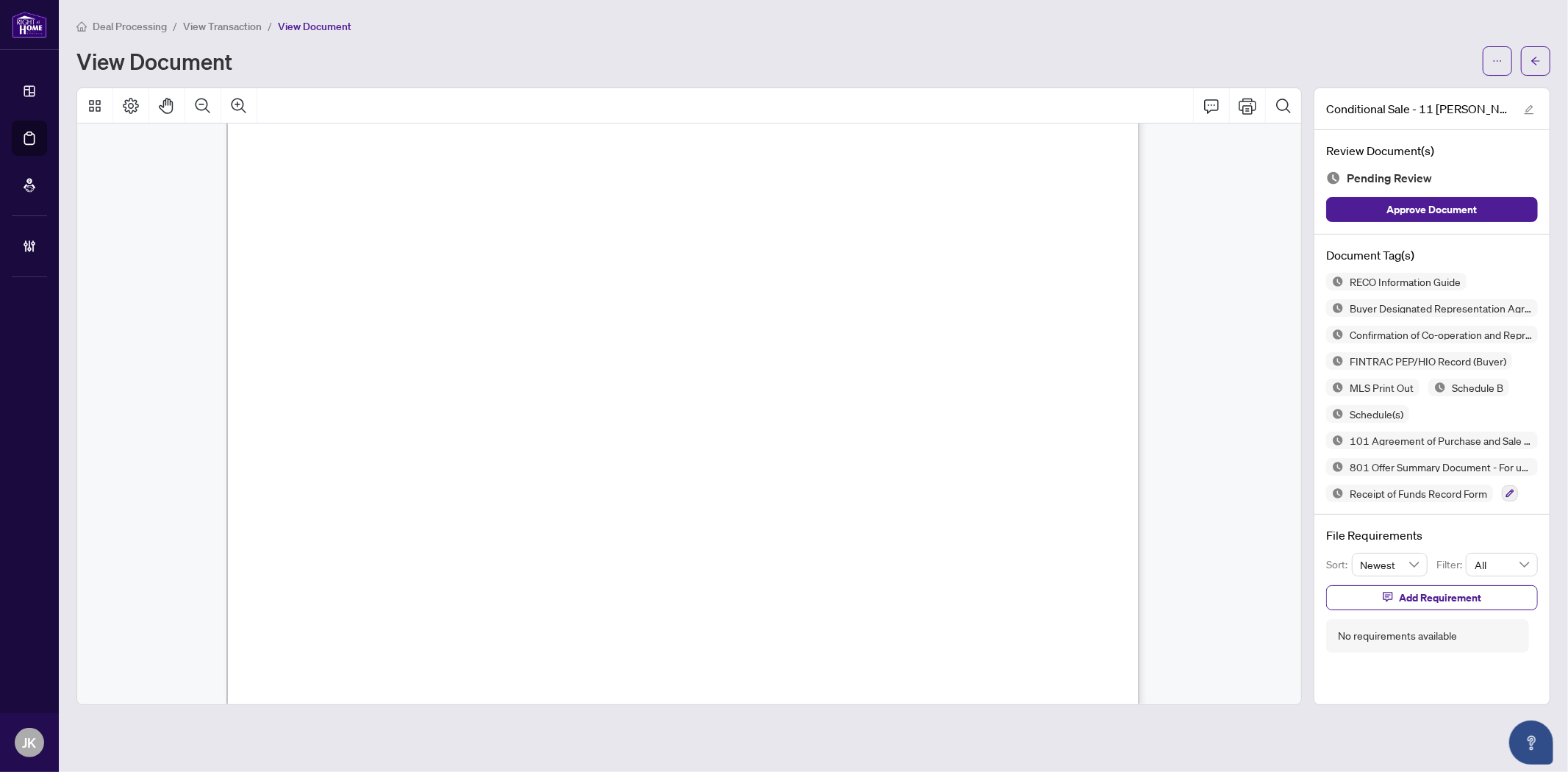
click at [781, 319] on span "[PERSON_NAME], Trustee for the Estate of [PERSON_NAME]" at bounding box center [562, 322] width 438 height 13
drag, startPoint x: 488, startPoint y: 319, endPoint x: 670, endPoint y: 319, distance: 182.0
click at [670, 319] on span "[PERSON_NAME], Trustee for the Estate of [PERSON_NAME]" at bounding box center [562, 322] width 438 height 13
drag, startPoint x: 395, startPoint y: 275, endPoint x: 506, endPoint y: 273, distance: 111.0
click at [448, 275] on span "[PERSON_NAME]" at bounding box center [395, 281] width 105 height 13
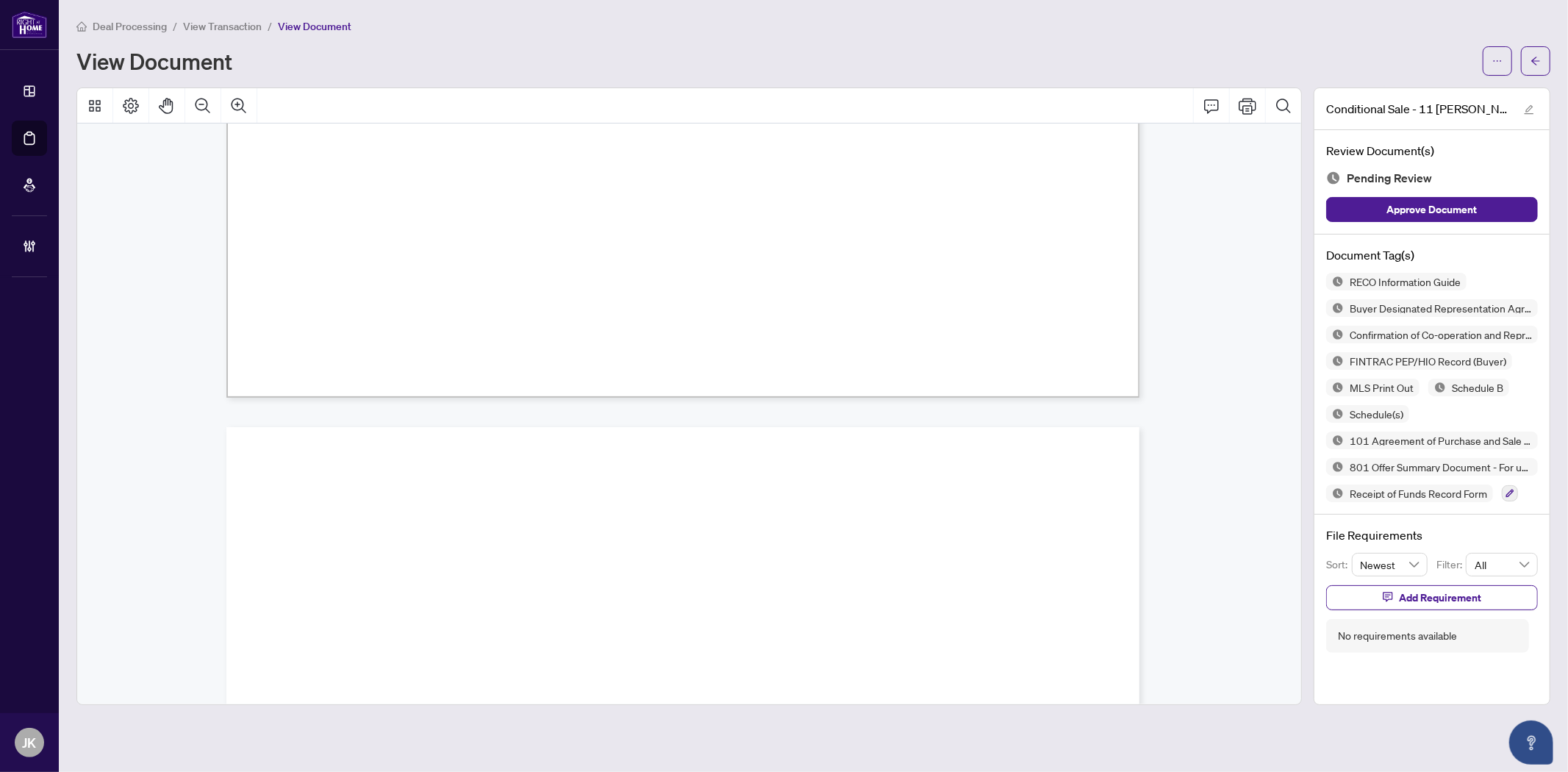
scroll to position [1689, 0]
click at [1515, 494] on button "button" at bounding box center [1510, 493] width 16 height 16
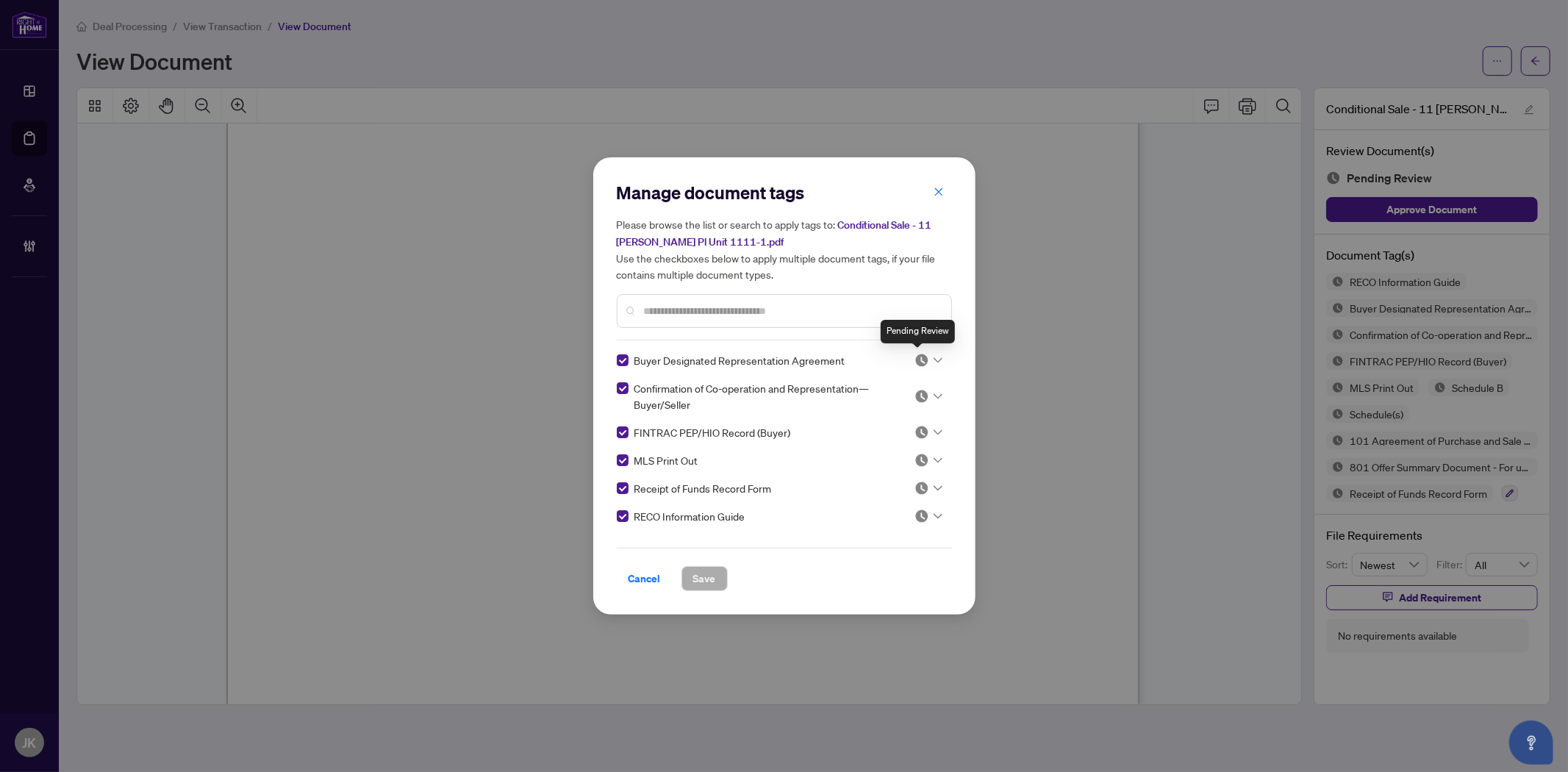
click at [916, 354] on img at bounding box center [921, 360] width 14 height 14
click at [910, 423] on div "Approved" at bounding box center [880, 431] width 94 height 16
click at [925, 383] on div "Confirmation of Co-operation and Representation—Buyer/Seller" at bounding box center [780, 396] width 326 height 32
click at [916, 394] on img at bounding box center [921, 395] width 14 height 14
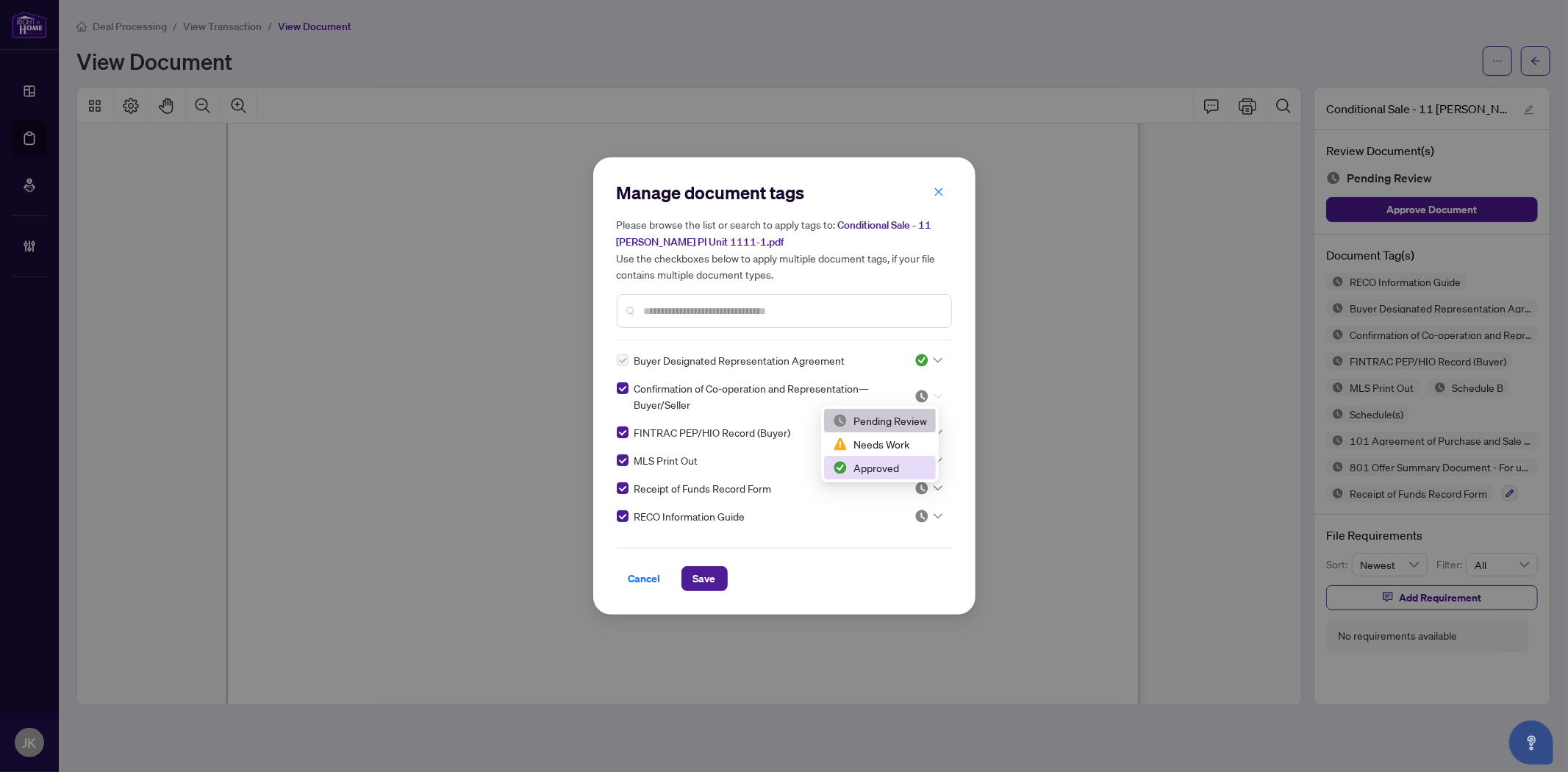
click at [900, 474] on div "Approved" at bounding box center [880, 467] width 94 height 16
click at [920, 437] on img at bounding box center [921, 432] width 14 height 14
click at [901, 507] on div "Approved" at bounding box center [880, 503] width 94 height 16
click at [919, 462] on img at bounding box center [921, 459] width 14 height 14
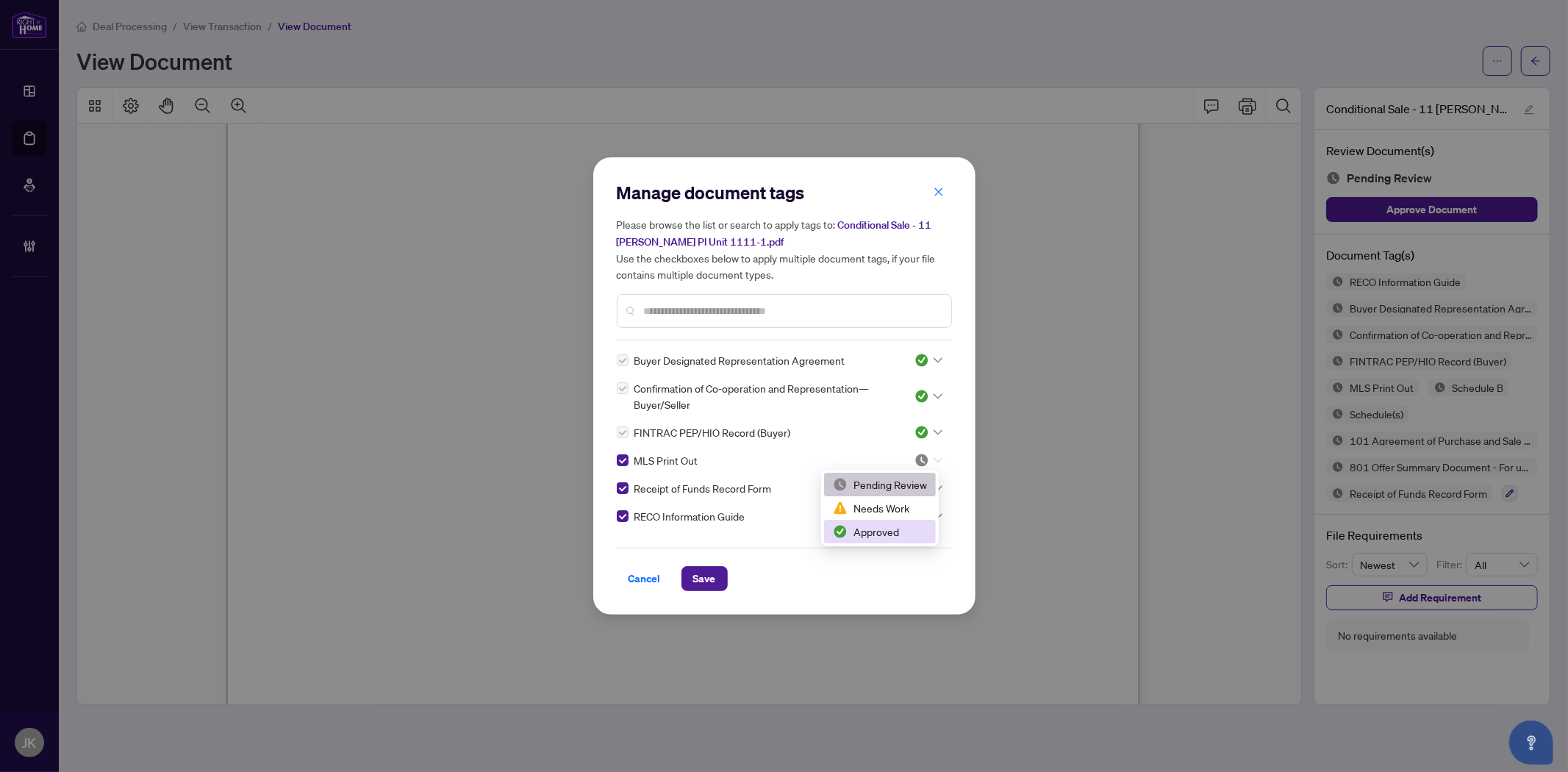
click at [895, 538] on div "Approved" at bounding box center [880, 531] width 94 height 16
click at [926, 492] on div at bounding box center [928, 487] width 28 height 14
click at [889, 562] on div "Approved" at bounding box center [880, 559] width 94 height 16
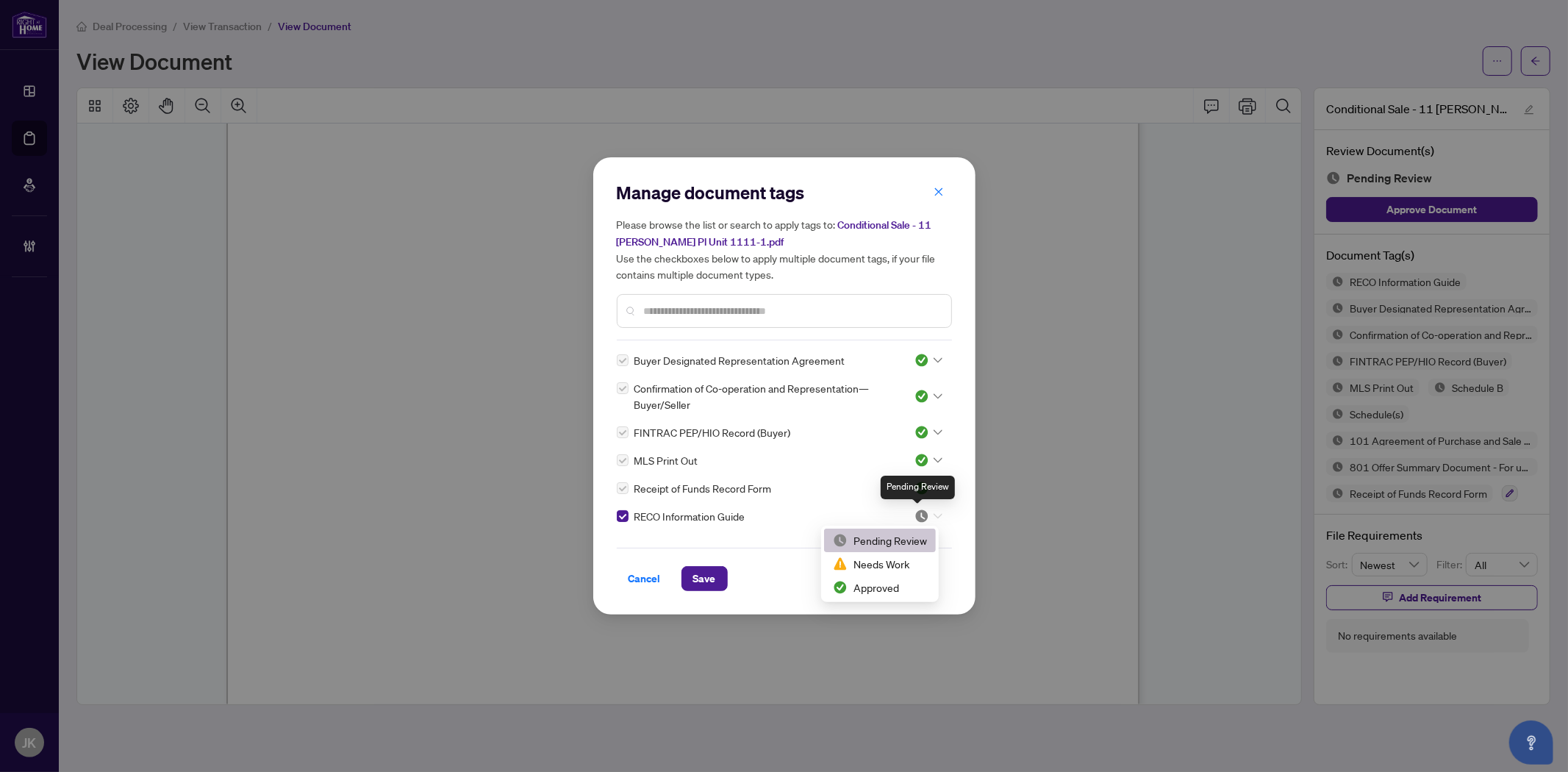
drag, startPoint x: 916, startPoint y: 512, endPoint x: 911, endPoint y: 539, distance: 27.5
click at [917, 513] on img at bounding box center [921, 515] width 14 height 14
click at [894, 588] on div "Approved" at bounding box center [880, 587] width 94 height 16
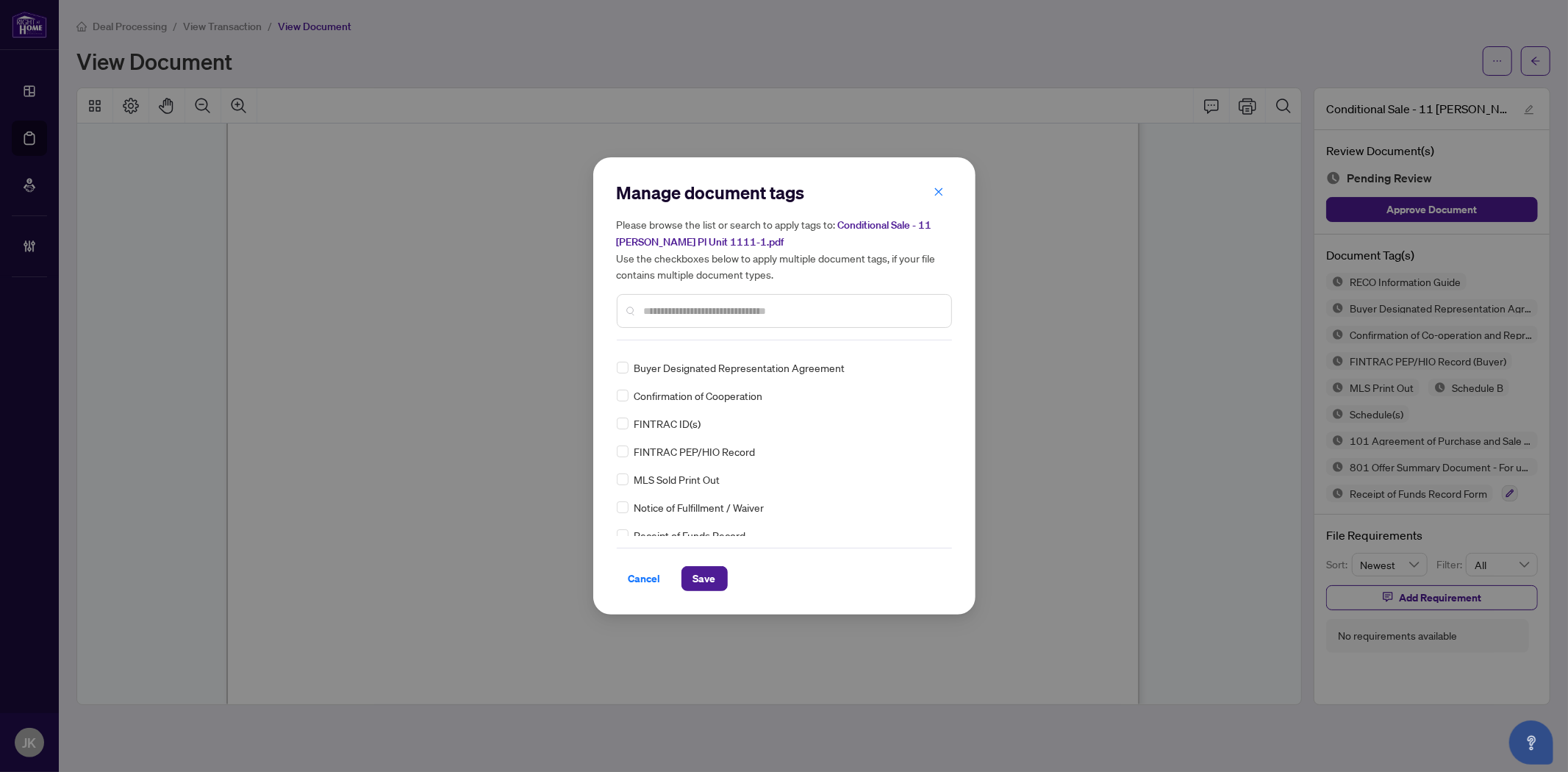
scroll to position [149, 0]
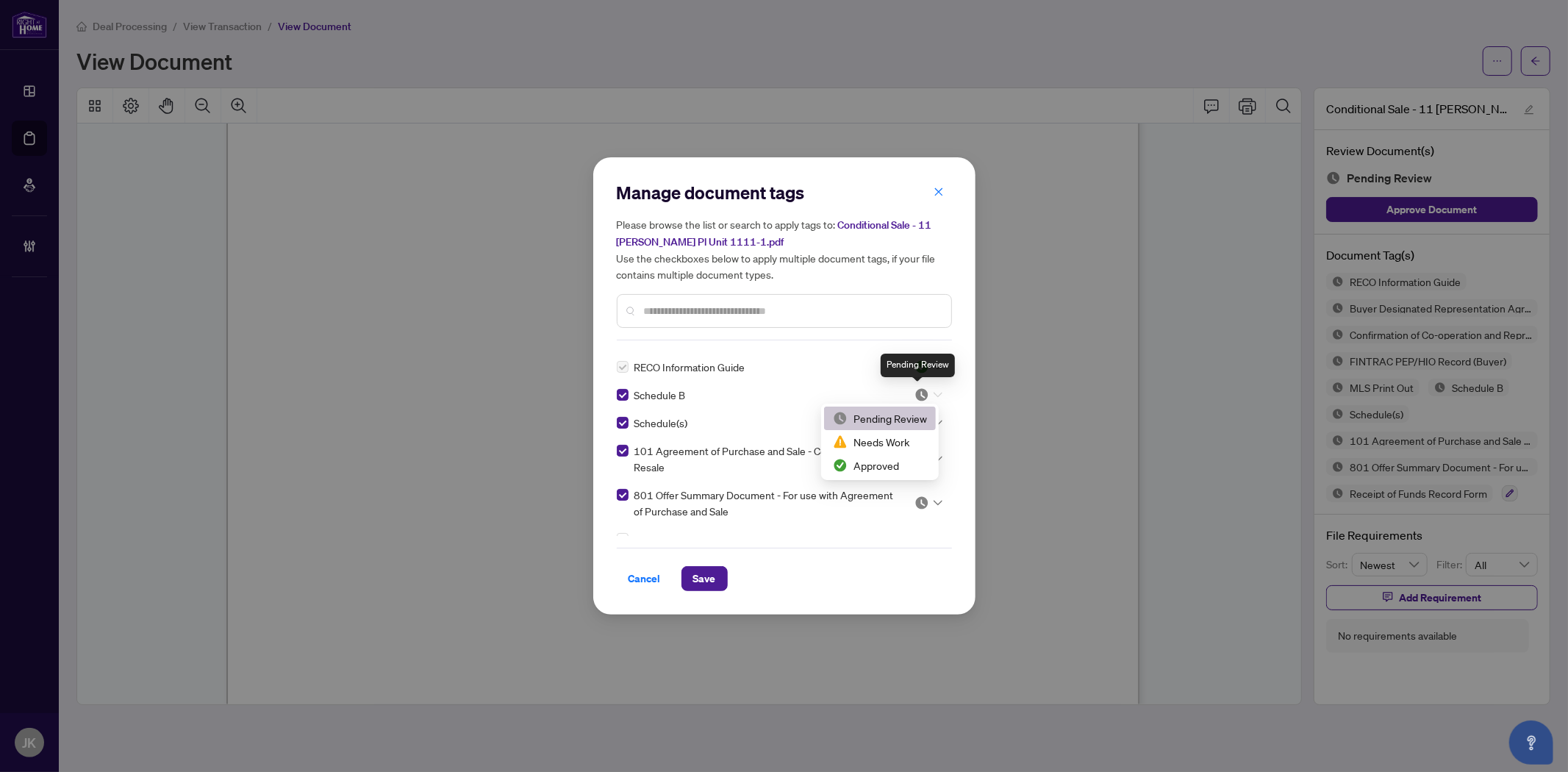
click at [922, 393] on img at bounding box center [921, 394] width 14 height 14
click at [899, 468] on div "Approved" at bounding box center [880, 464] width 94 height 16
click at [920, 423] on img at bounding box center [921, 422] width 14 height 14
click at [901, 483] on div "Approved" at bounding box center [880, 493] width 112 height 24
click at [920, 459] on img at bounding box center [921, 458] width 14 height 14
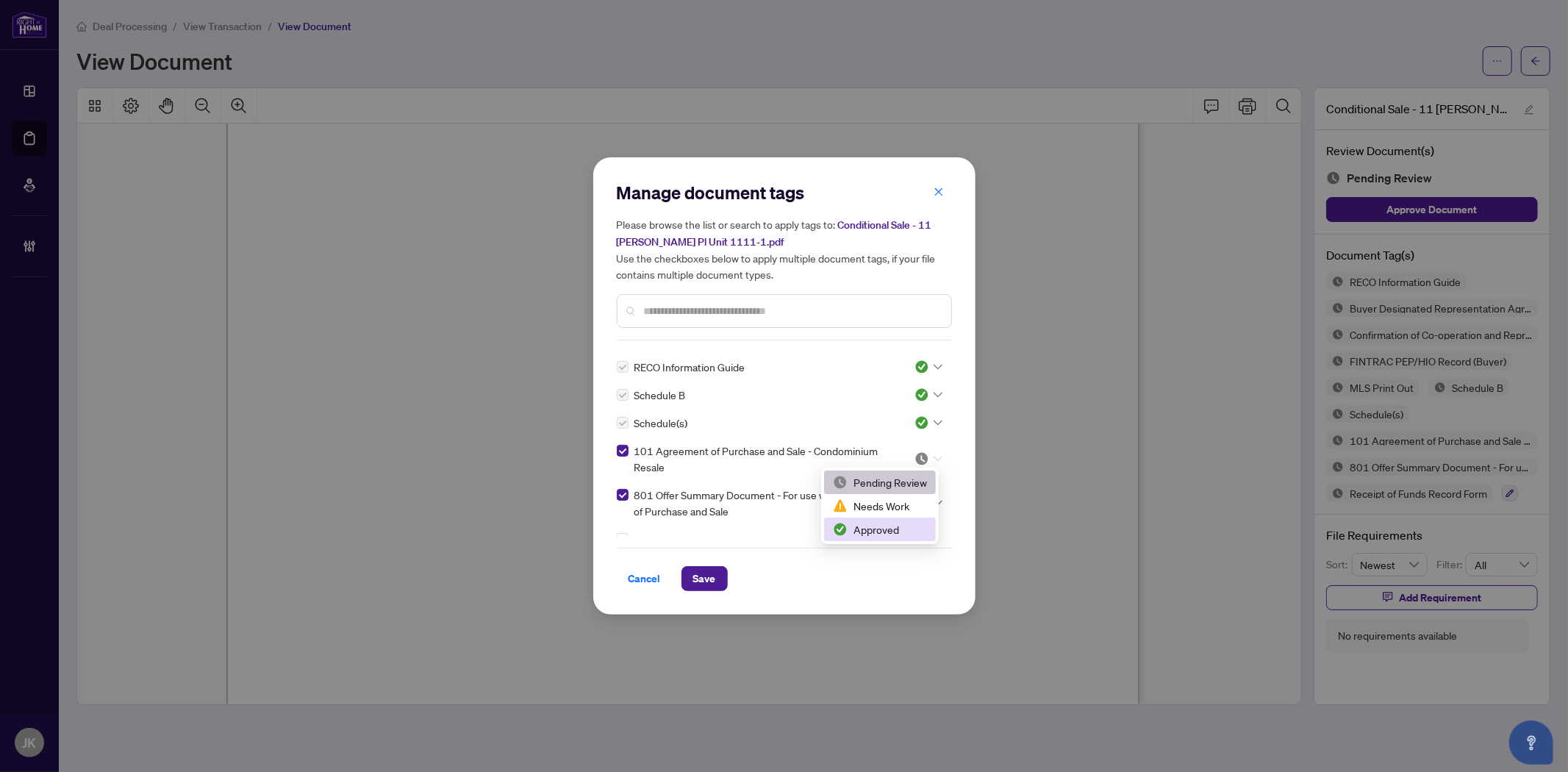
click at [897, 527] on div "Approved" at bounding box center [880, 528] width 94 height 16
drag, startPoint x: 919, startPoint y: 496, endPoint x: 908, endPoint y: 520, distance: 26.4
click at [920, 497] on img at bounding box center [921, 502] width 14 height 14
click at [905, 569] on div "Approved" at bounding box center [880, 573] width 94 height 16
click at [700, 563] on div "Cancel Save" at bounding box center [785, 569] width 336 height 43
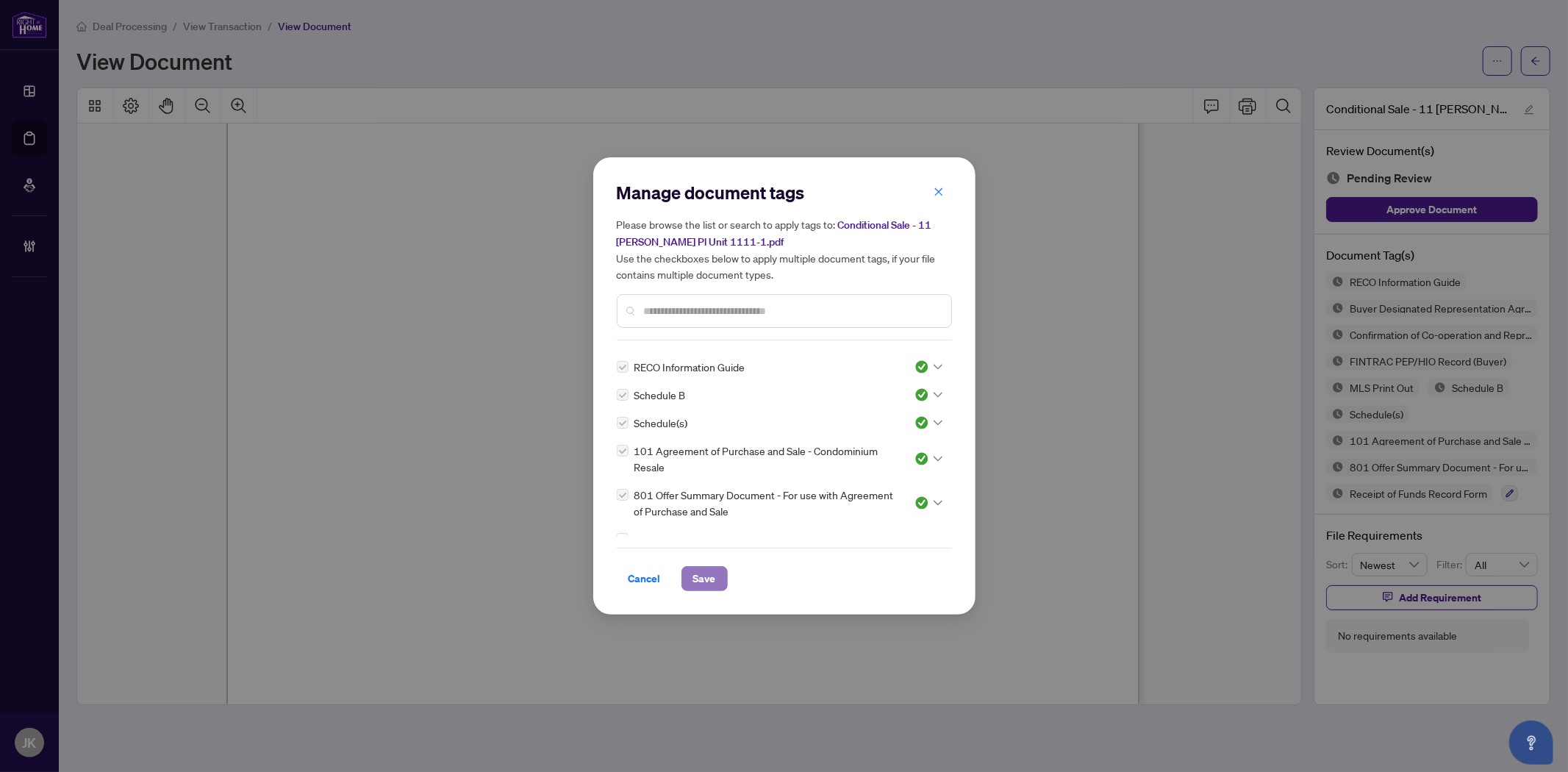
click at [704, 575] on span "Save" at bounding box center [704, 578] width 23 height 24
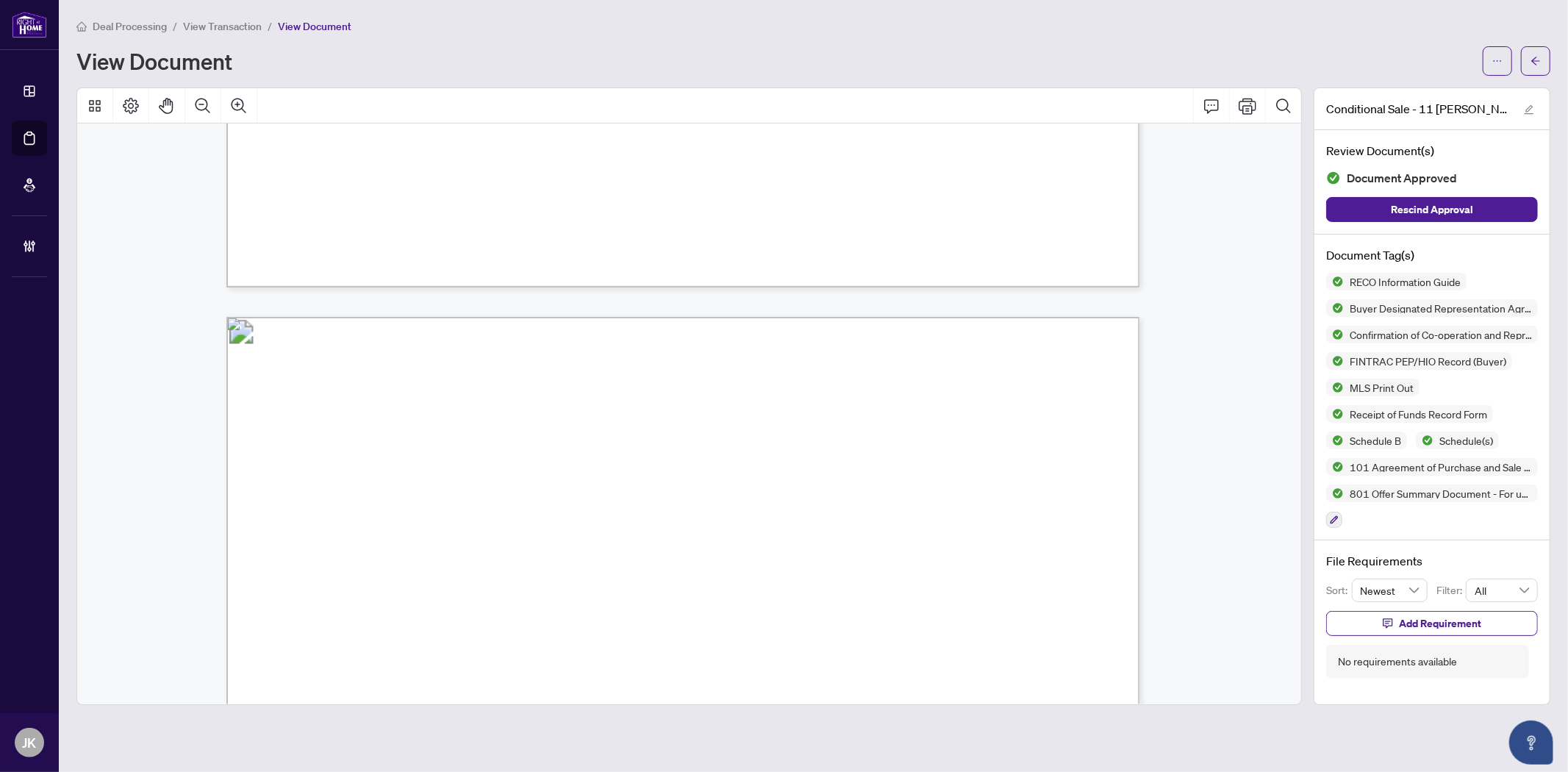
scroll to position [24038, 0]
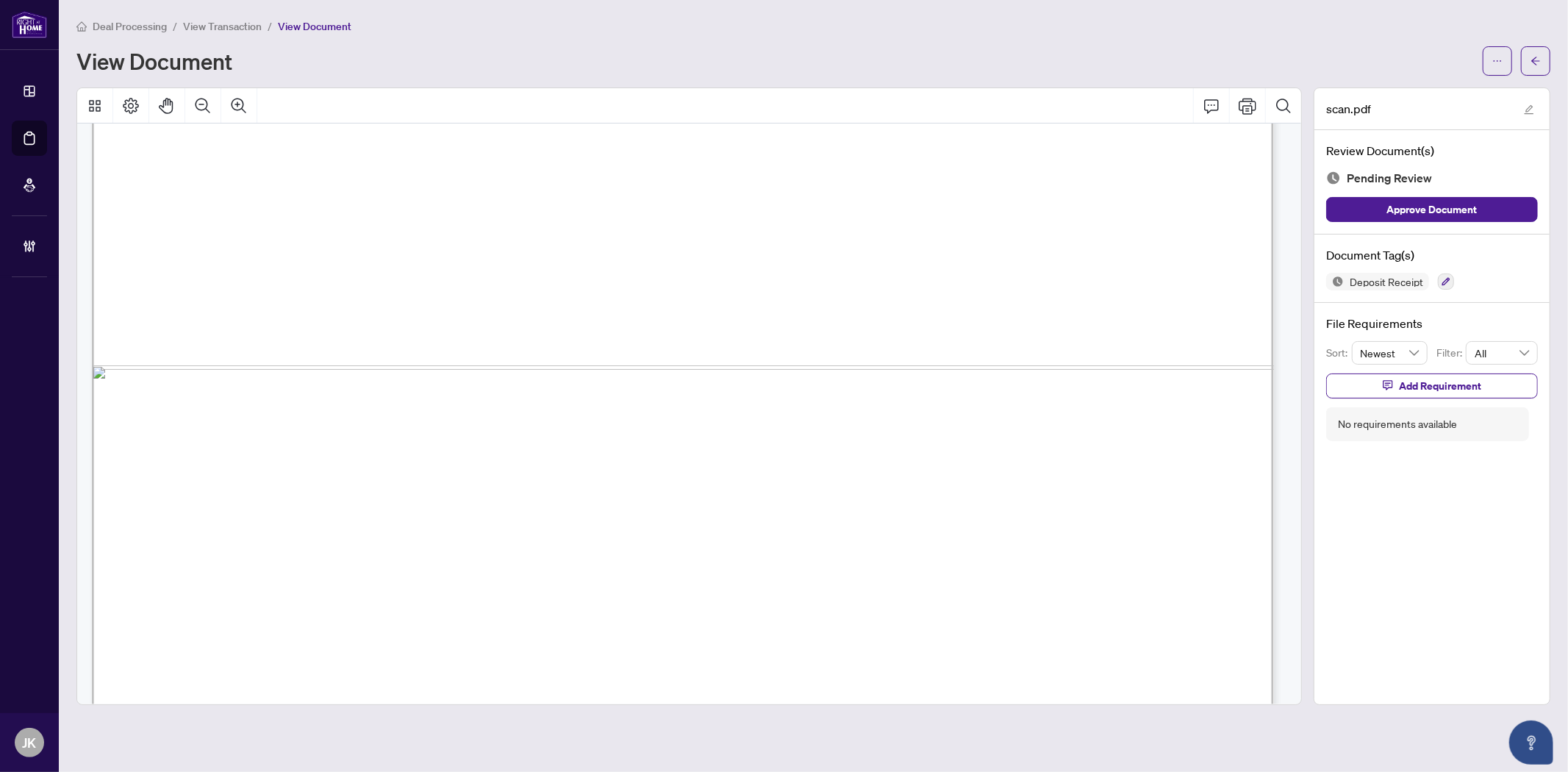
scroll to position [1061, 0]
click at [1411, 284] on icon "button" at bounding box center [1446, 281] width 8 height 8
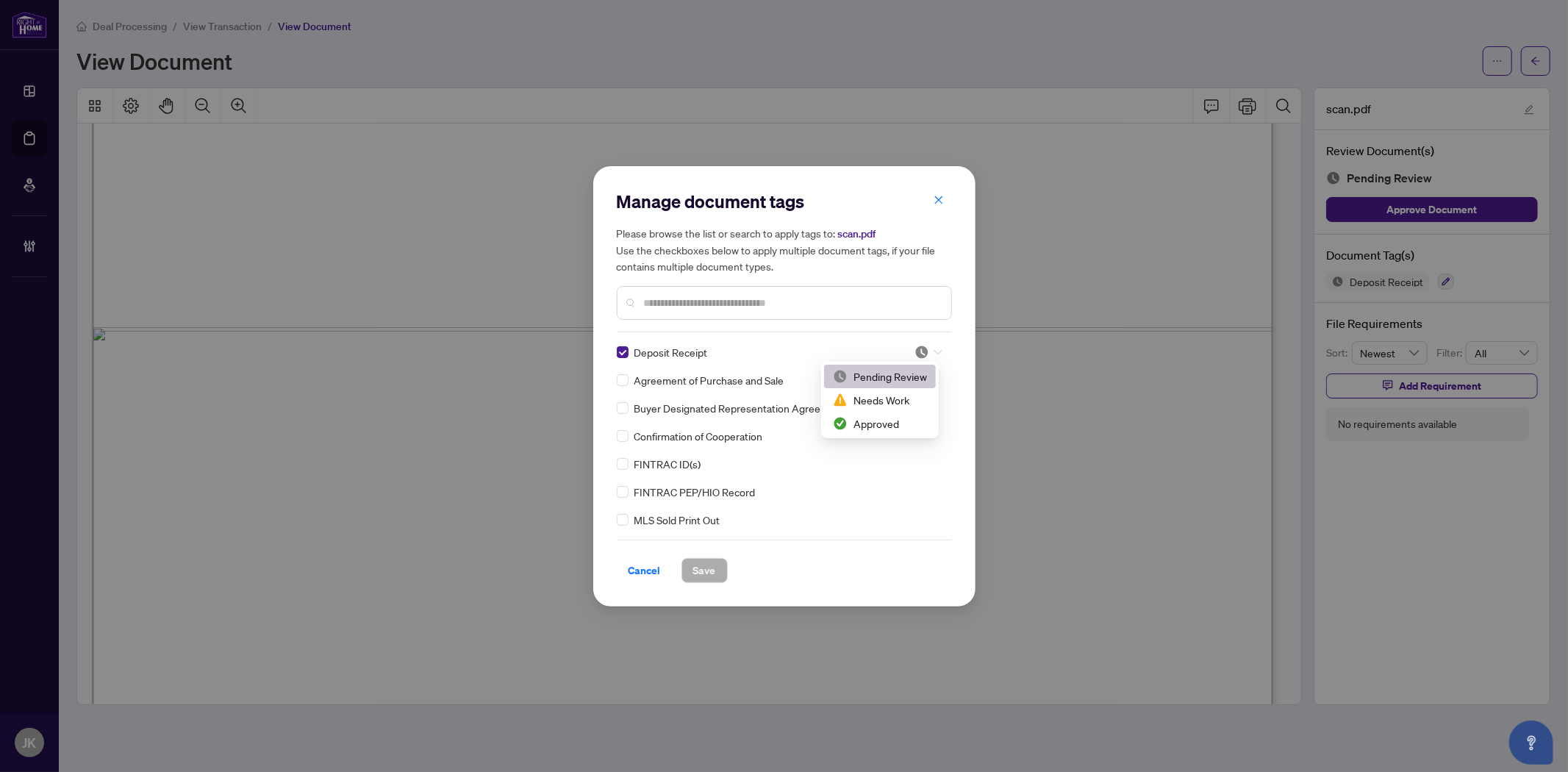
click at [929, 342] on span at bounding box center [928, 352] width 28 height 22
click at [877, 420] on div "Approved" at bounding box center [880, 423] width 94 height 16
drag, startPoint x: 697, startPoint y: 571, endPoint x: 1463, endPoint y: 388, distance: 787.6
click at [697, 571] on span "Save" at bounding box center [704, 571] width 23 height 24
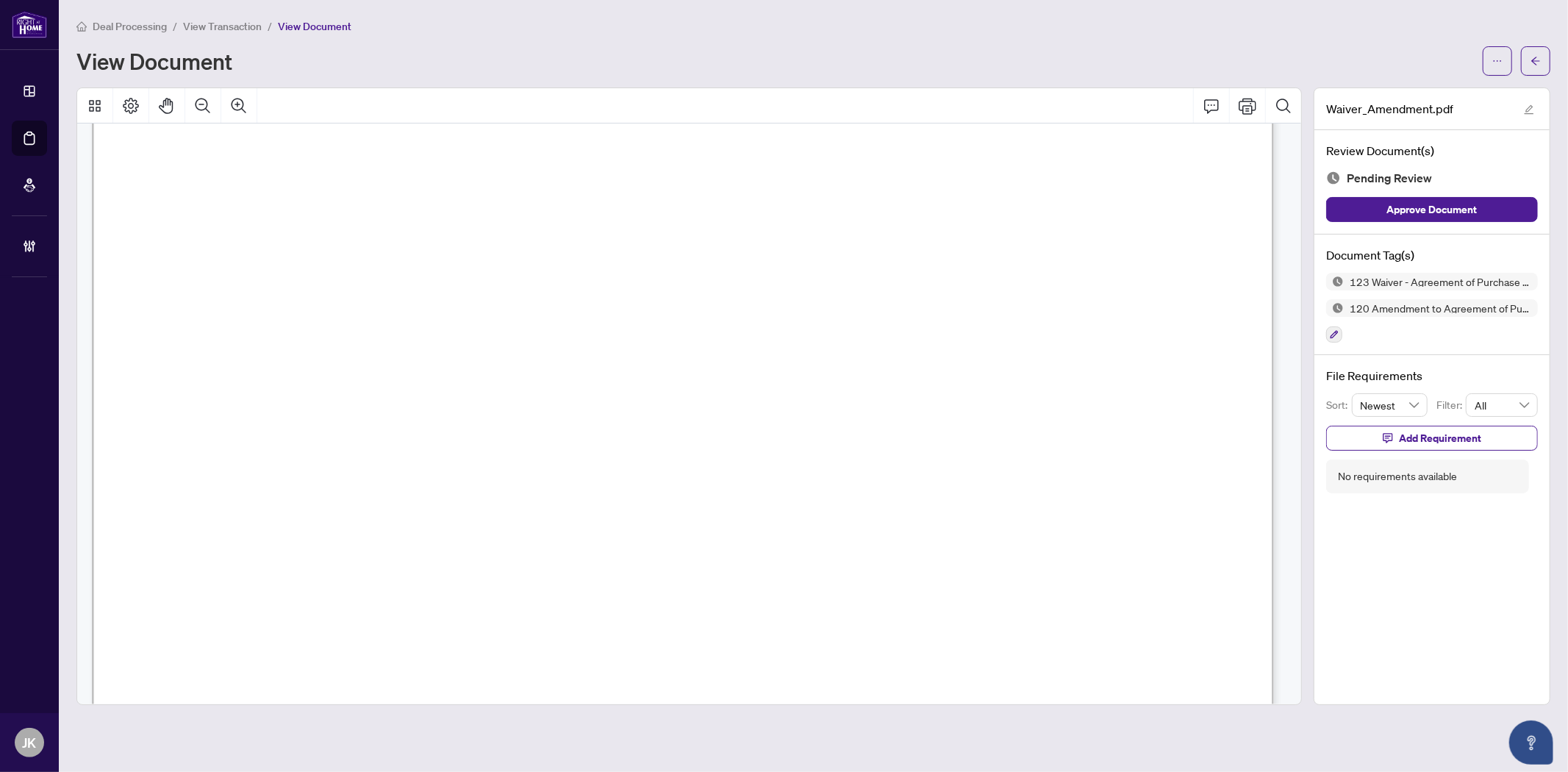
scroll to position [5553, 0]
click at [1333, 335] on icon "button" at bounding box center [1334, 335] width 8 height 8
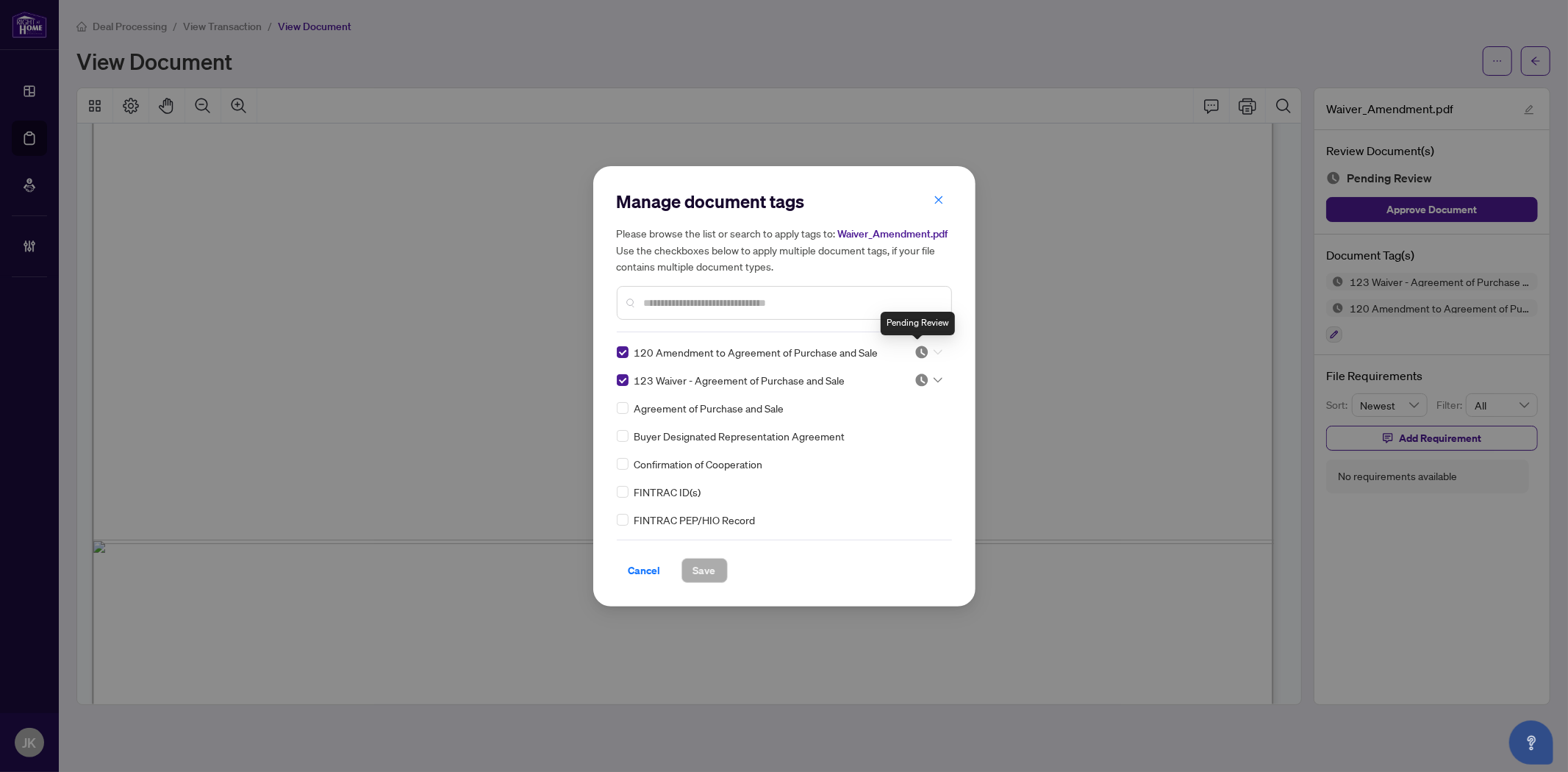
drag, startPoint x: 912, startPoint y: 353, endPoint x: 942, endPoint y: 428, distance: 80.8
click at [922, 371] on body "Dashboard Deal Processing Mortgage Referrals Brokerage Management JK Jaye Khosr…" at bounding box center [784, 386] width 1568 height 772
click at [900, 427] on div "Approved" at bounding box center [880, 423] width 94 height 16
click at [919, 381] on img at bounding box center [921, 379] width 14 height 14
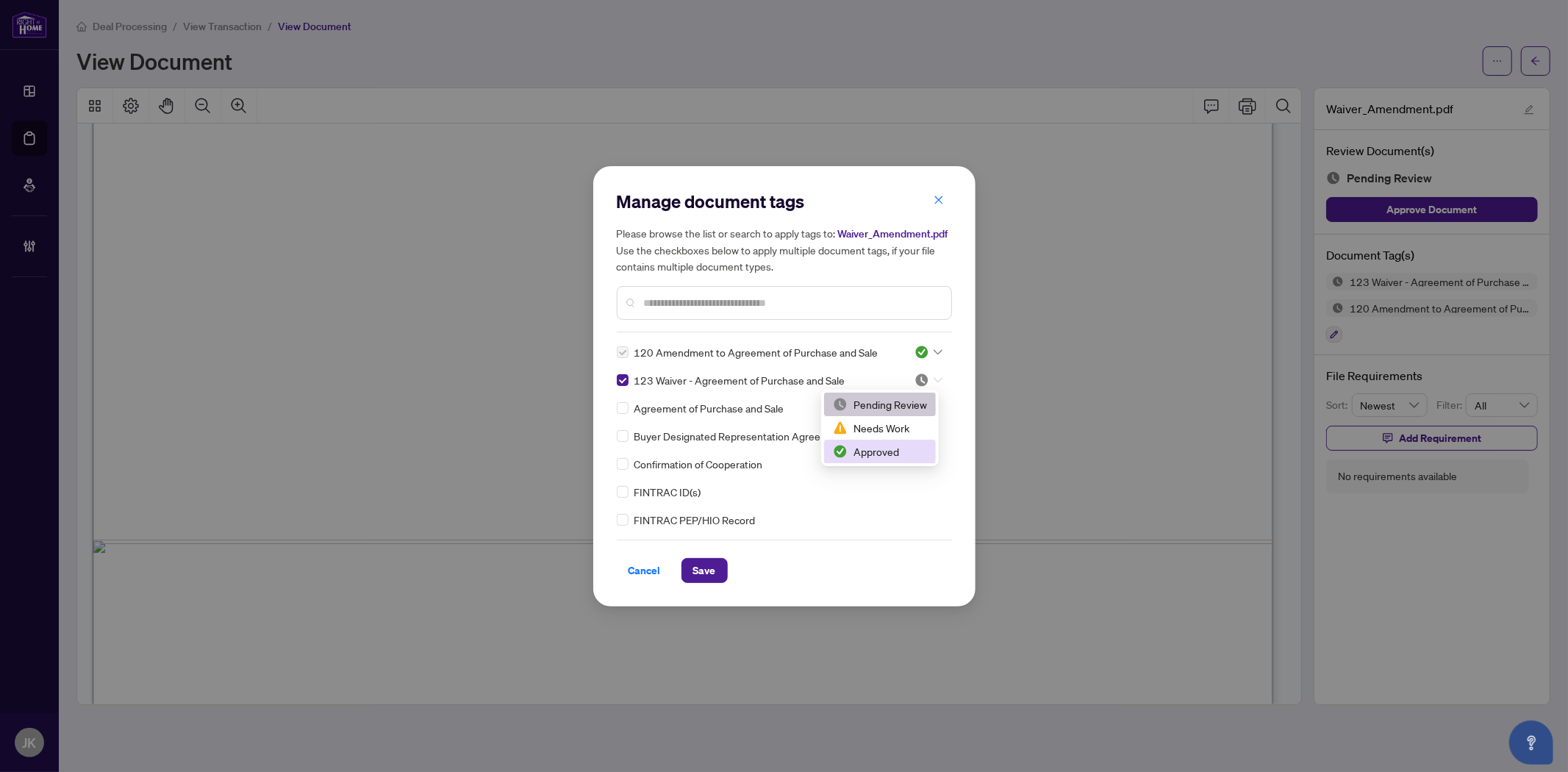
click at [899, 451] on div "Approved" at bounding box center [880, 451] width 94 height 16
drag, startPoint x: 707, startPoint y: 570, endPoint x: 941, endPoint y: 292, distance: 363.4
click at [707, 566] on span "Save" at bounding box center [704, 571] width 23 height 24
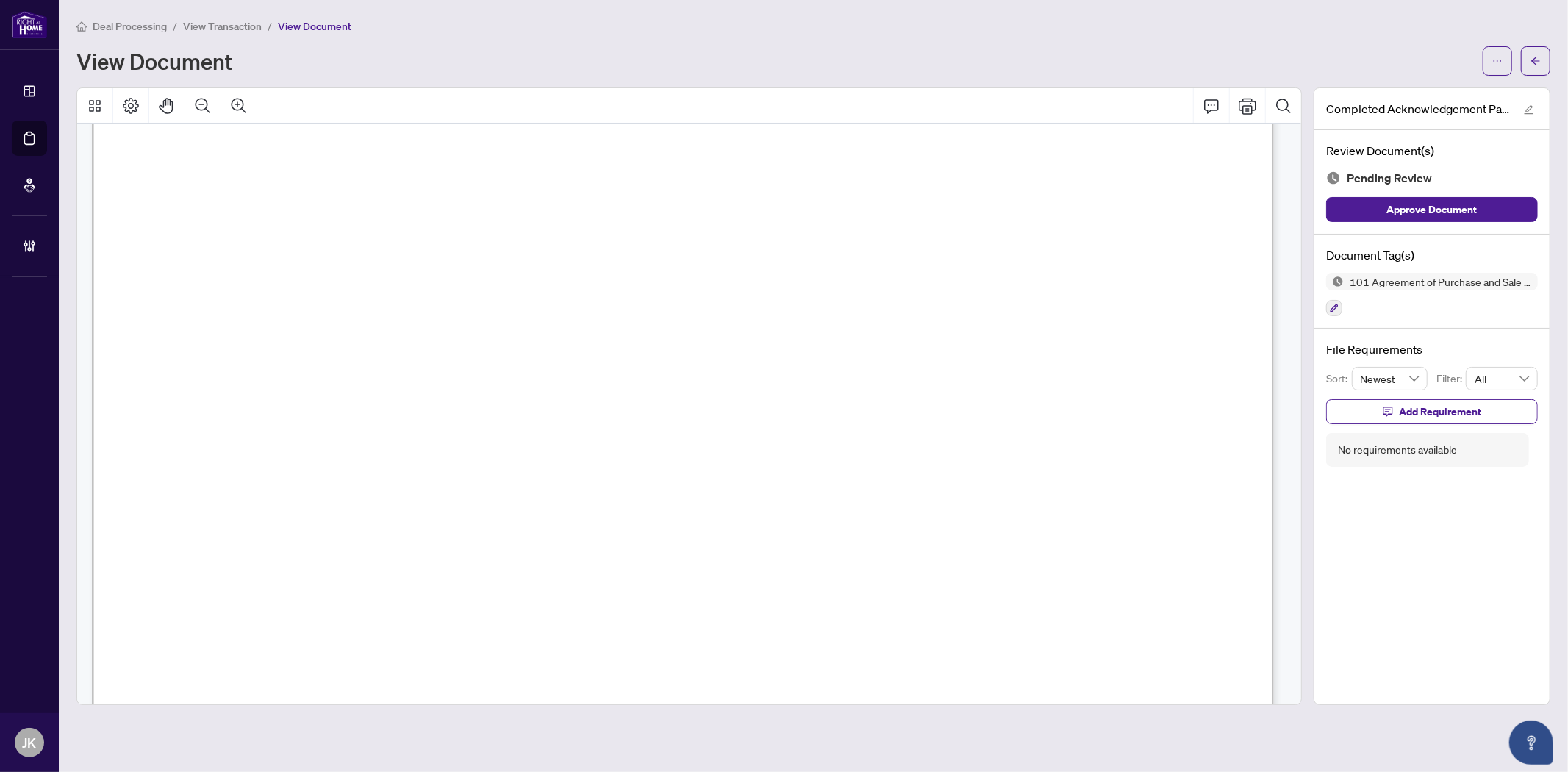
scroll to position [408, 0]
click at [1336, 300] on button "button" at bounding box center [1334, 308] width 16 height 16
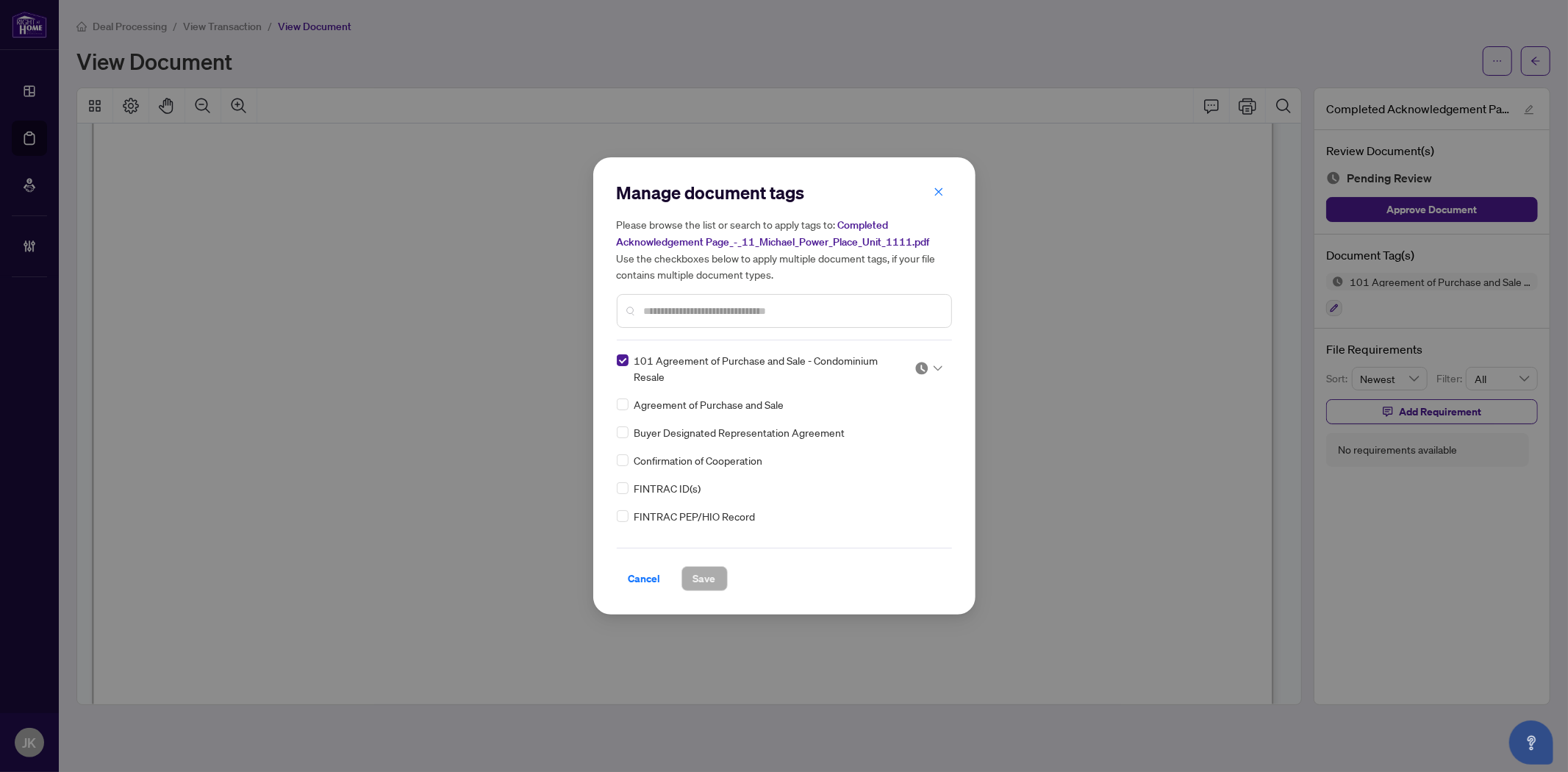
click at [923, 367] on img at bounding box center [921, 367] width 14 height 14
click at [883, 438] on div "Approved" at bounding box center [880, 439] width 94 height 16
drag, startPoint x: 697, startPoint y: 571, endPoint x: 796, endPoint y: 584, distance: 99.8
click at [698, 571] on span "Save" at bounding box center [704, 578] width 23 height 24
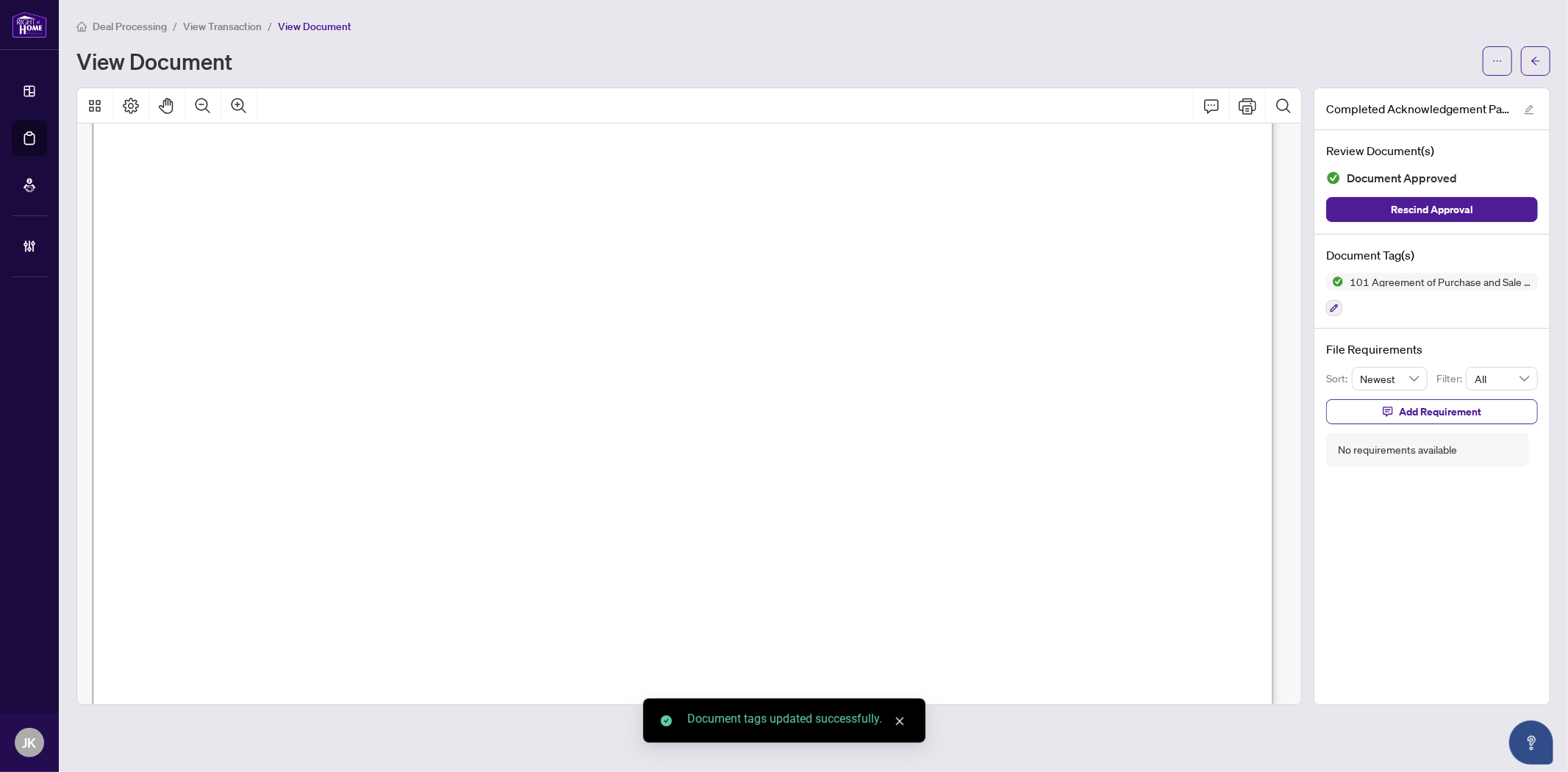
click at [1009, 481] on span "([DOMAIN_NAME].)" at bounding box center [953, 485] width 112 height 18
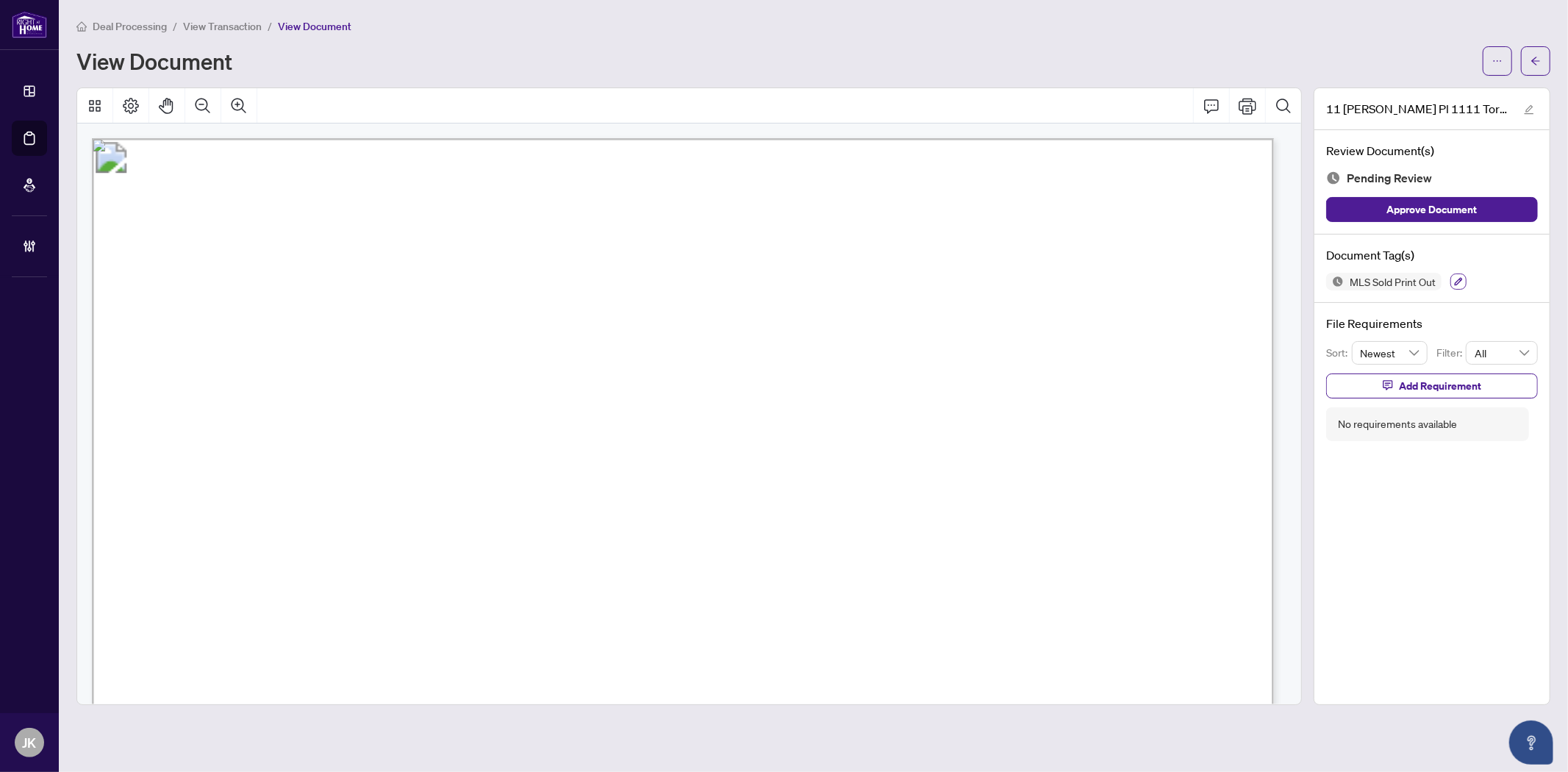
click at [1411, 284] on icon "button" at bounding box center [1458, 281] width 8 height 8
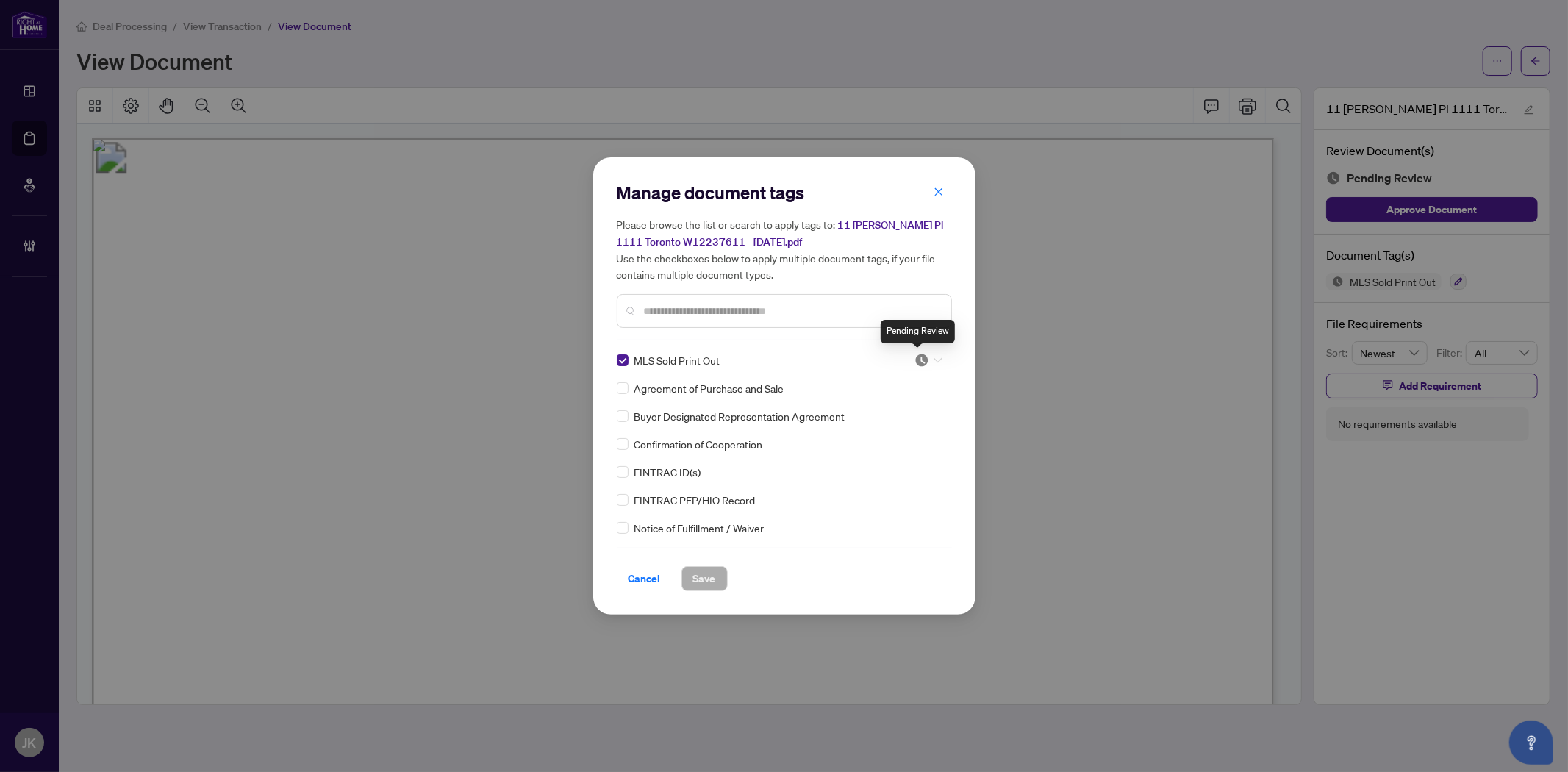
click at [922, 357] on img at bounding box center [921, 360] width 14 height 14
click at [906, 426] on div "Approved" at bounding box center [880, 431] width 94 height 16
click at [706, 577] on span "Save" at bounding box center [704, 578] width 23 height 24
